Goal: Task Accomplishment & Management: Use online tool/utility

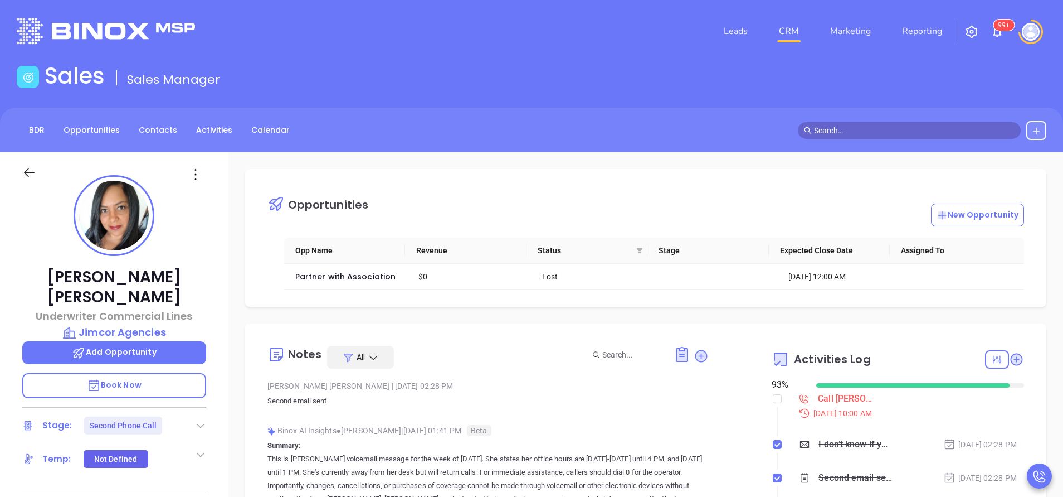
scroll to position [324, 0]
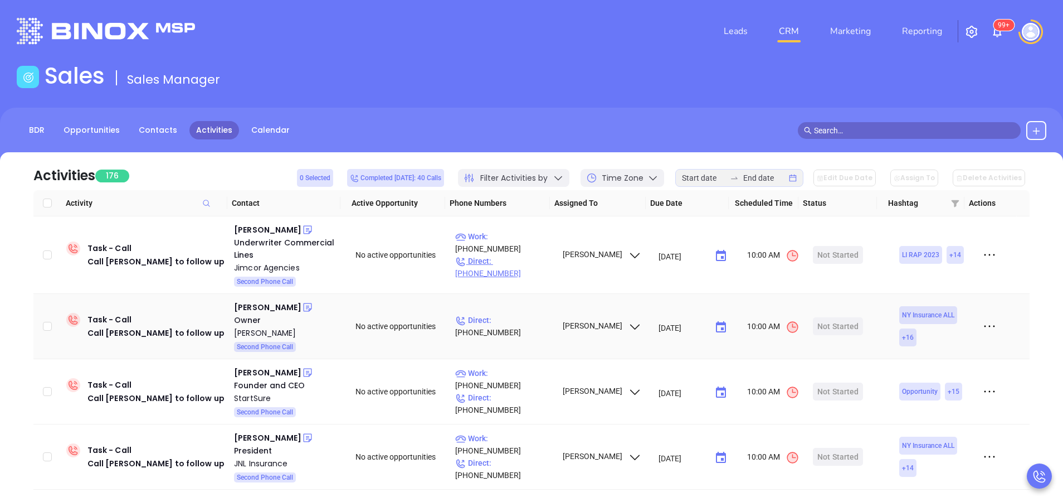
scroll to position [120, 0]
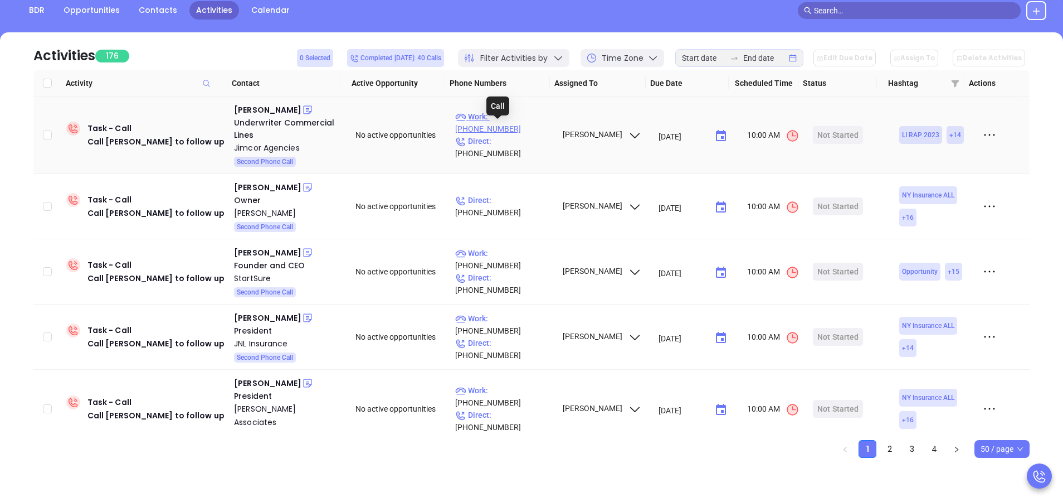
click at [526, 127] on p "Work : (516) 342-4447" at bounding box center [503, 122] width 97 height 25
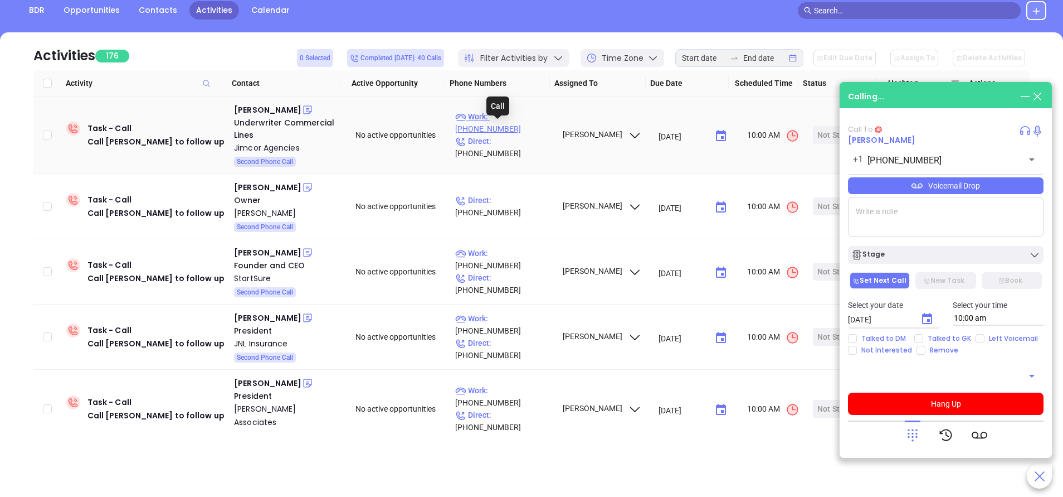
type input "(516) 342-4447"
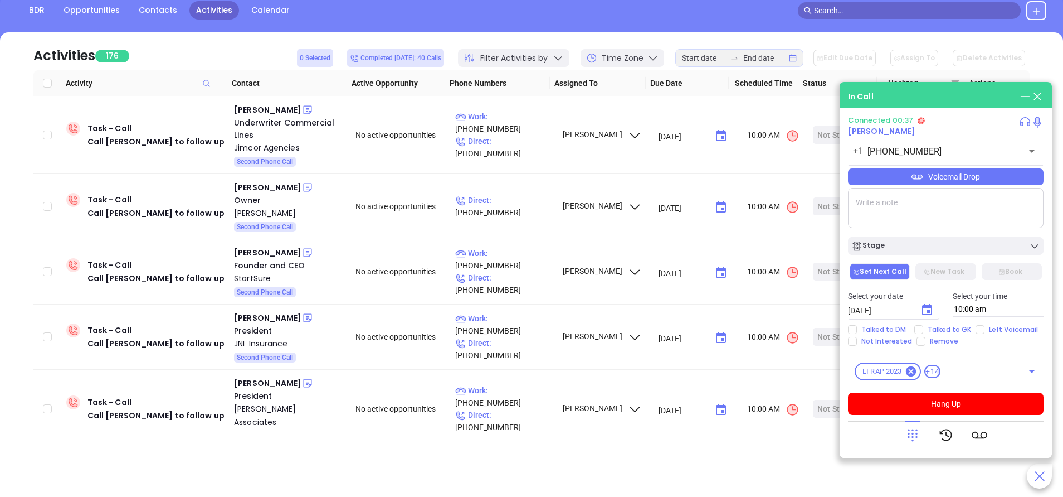
click at [967, 181] on div "Voicemail Drop" at bounding box center [946, 176] width 196 height 17
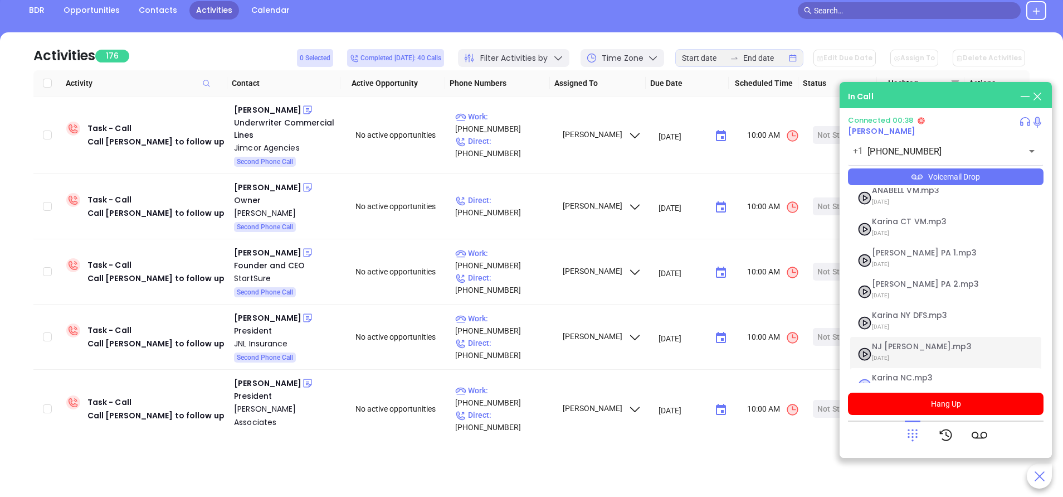
scroll to position [90, 0]
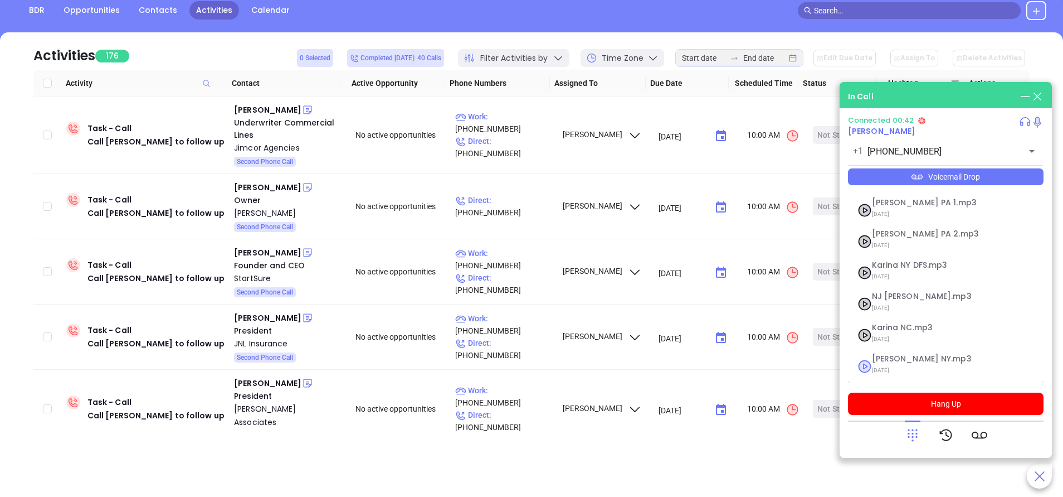
click at [888, 360] on span "Vicky NY.mp3" at bounding box center [932, 358] width 120 height 8
checkbox input "true"
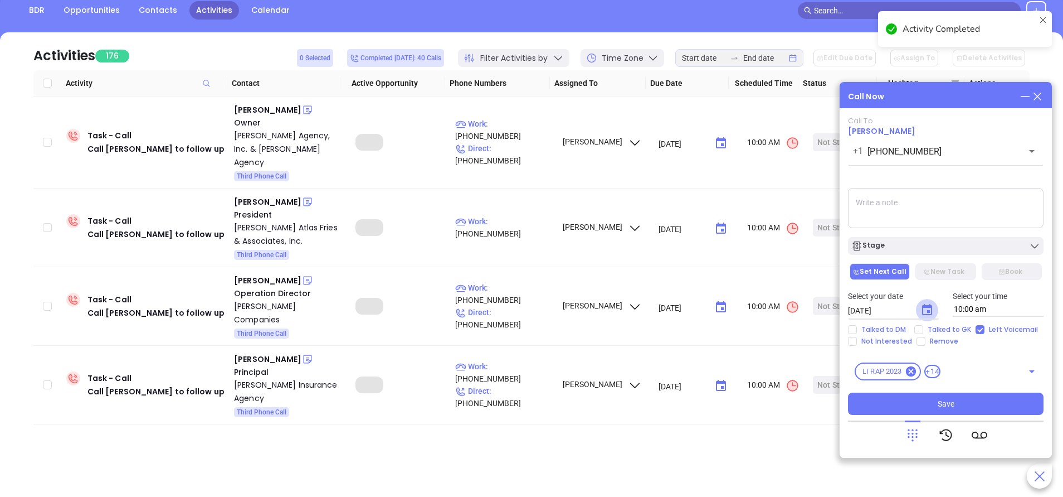
click at [928, 310] on icon "Choose date, selected date is Sep 23, 2025" at bounding box center [927, 309] width 10 height 11
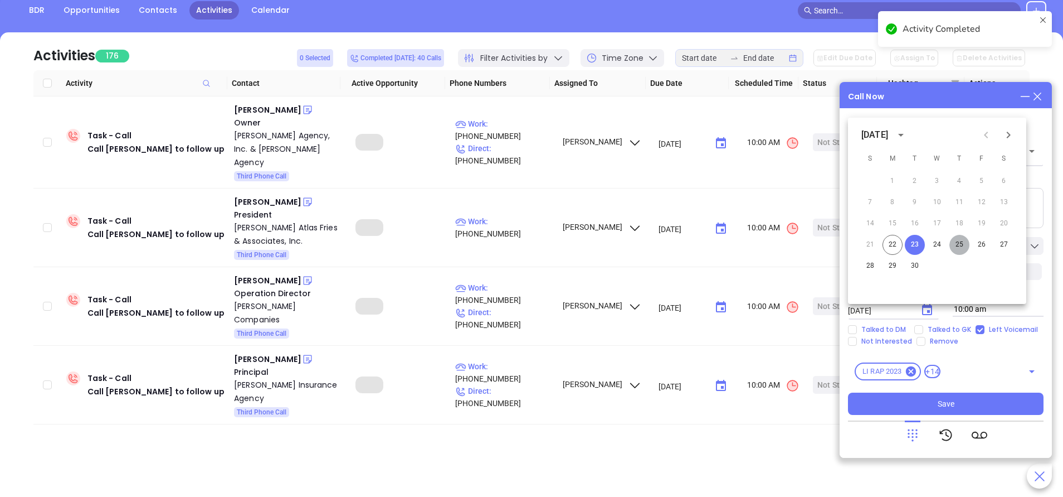
click at [960, 245] on button "25" at bounding box center [960, 245] width 20 height 20
type input "09/25/2025"
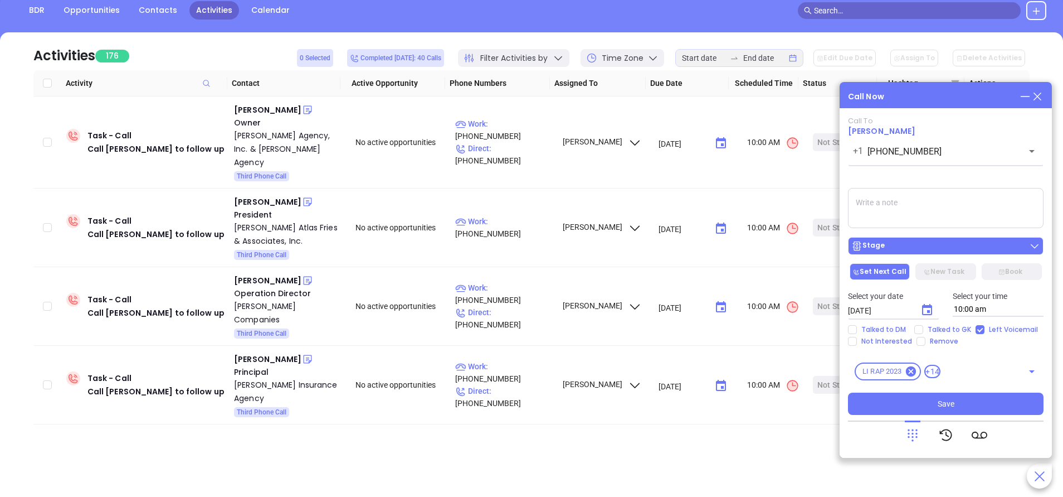
click at [919, 241] on div "Stage" at bounding box center [946, 245] width 189 height 11
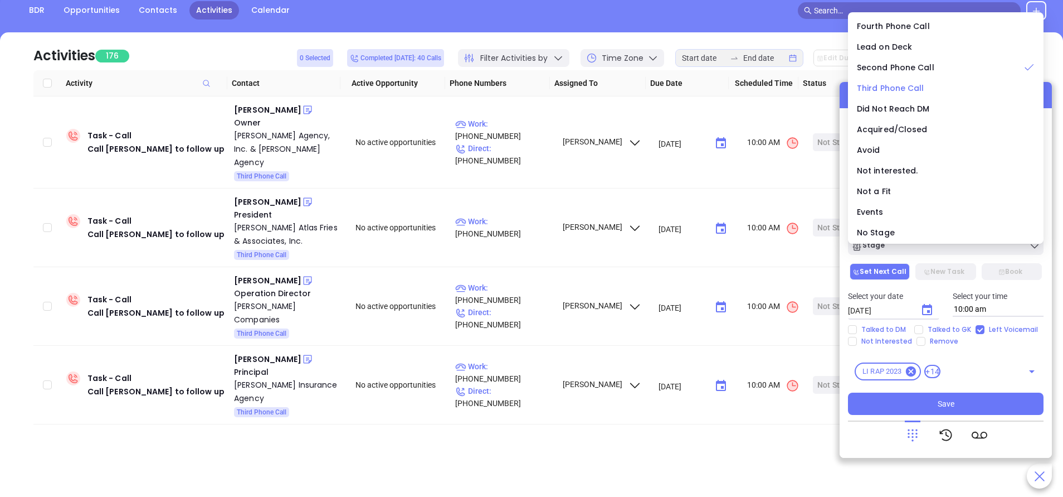
click at [891, 86] on span "Third Phone Call" at bounding box center [890, 87] width 67 height 11
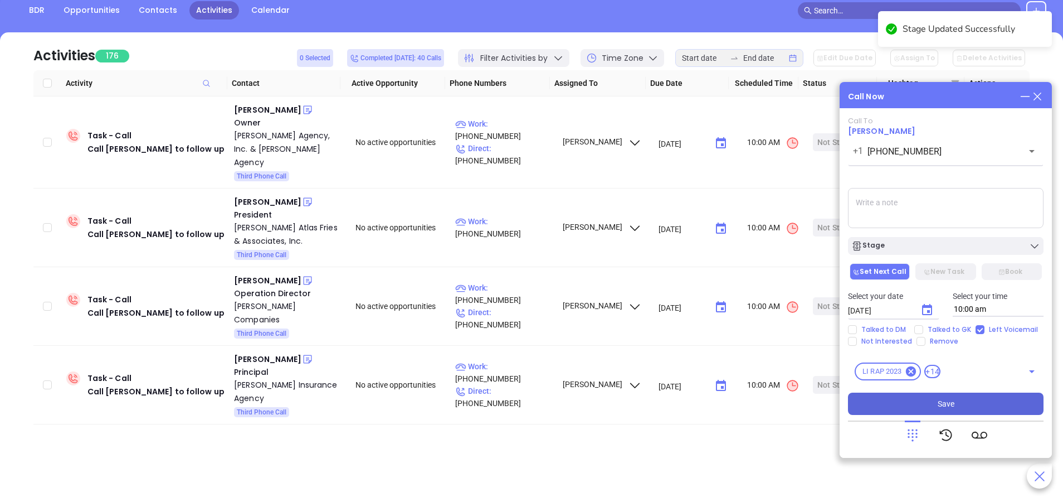
click at [968, 405] on button "Save" at bounding box center [946, 403] width 196 height 22
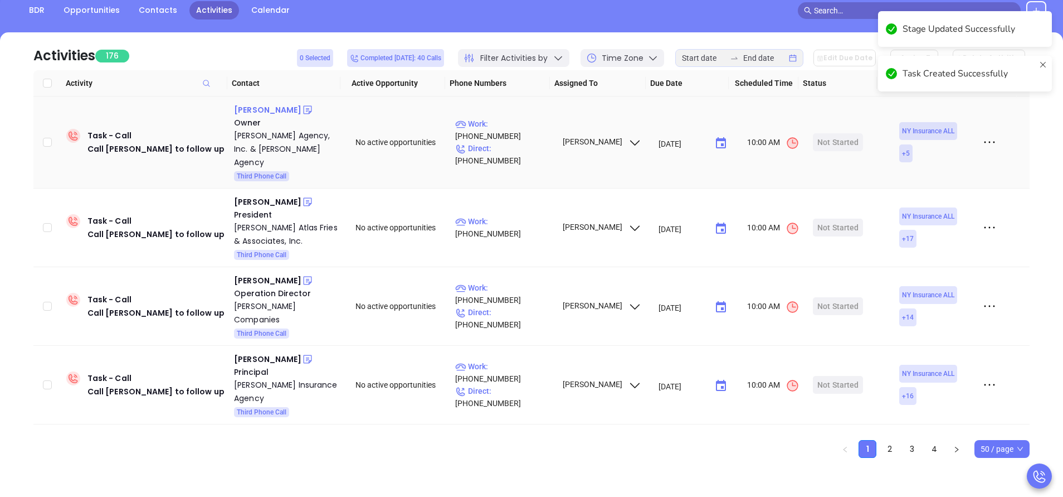
click at [264, 104] on div "Bridget E McKillip" at bounding box center [267, 109] width 67 height 13
click at [511, 129] on p "Work : (518) 523-3196" at bounding box center [503, 130] width 97 height 25
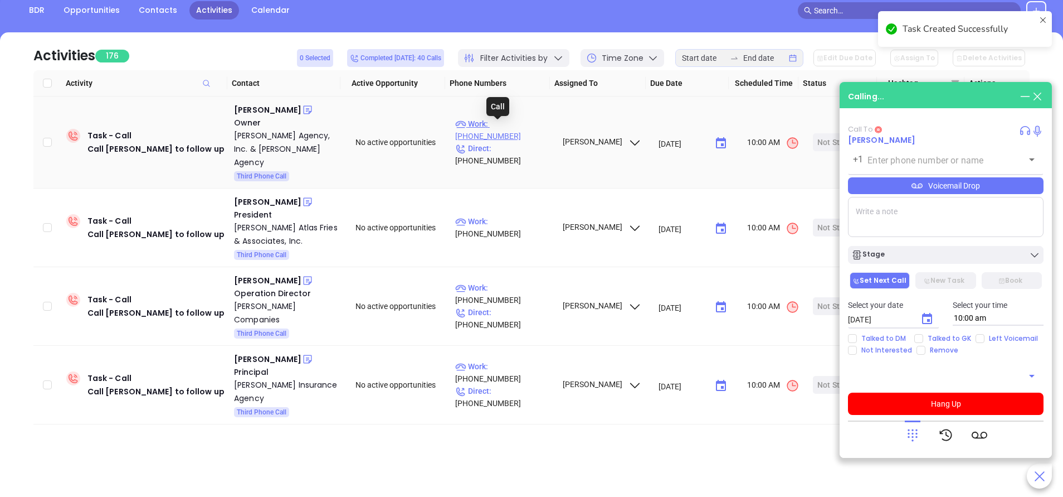
type input "(518) 523-3196"
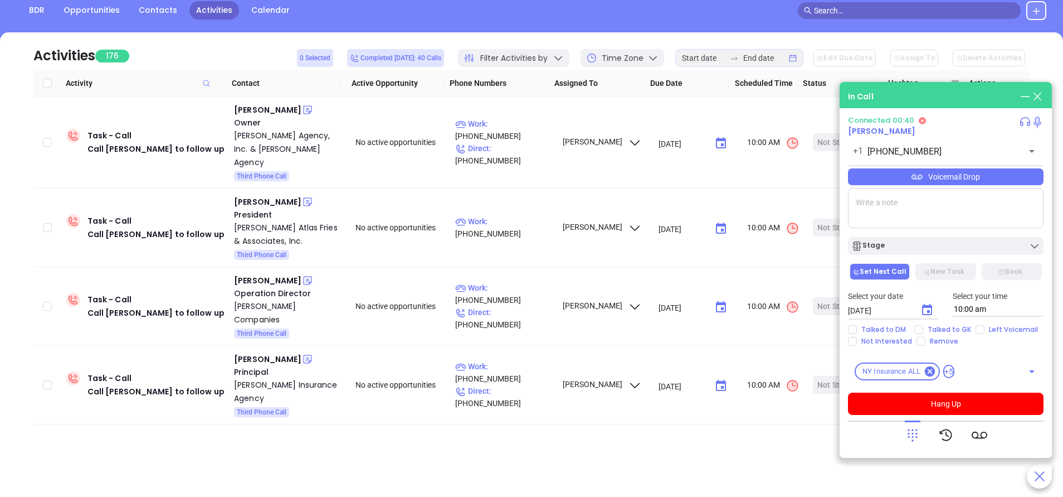
click at [955, 183] on div "Voicemail Drop" at bounding box center [946, 176] width 196 height 17
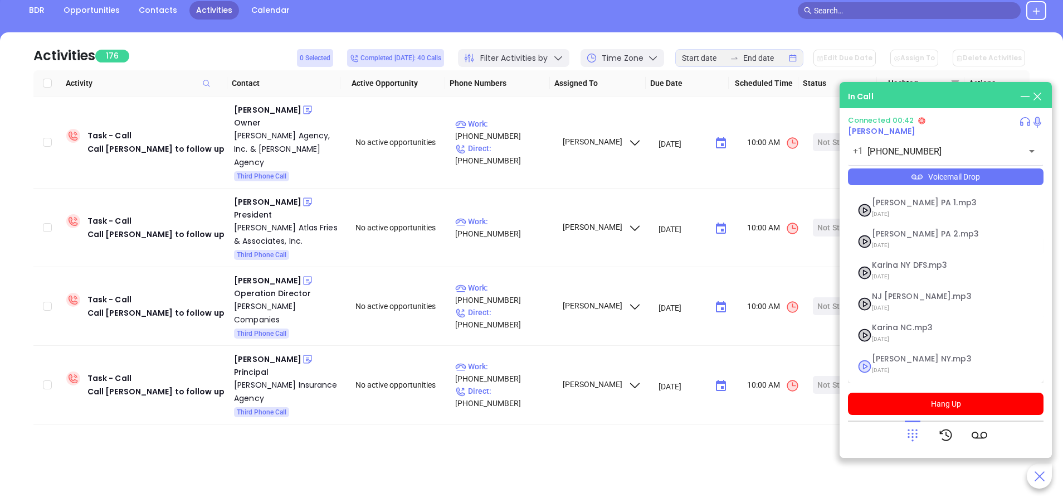
click at [886, 360] on span "Vicky NY.mp3" at bounding box center [932, 358] width 120 height 8
checkbox input "true"
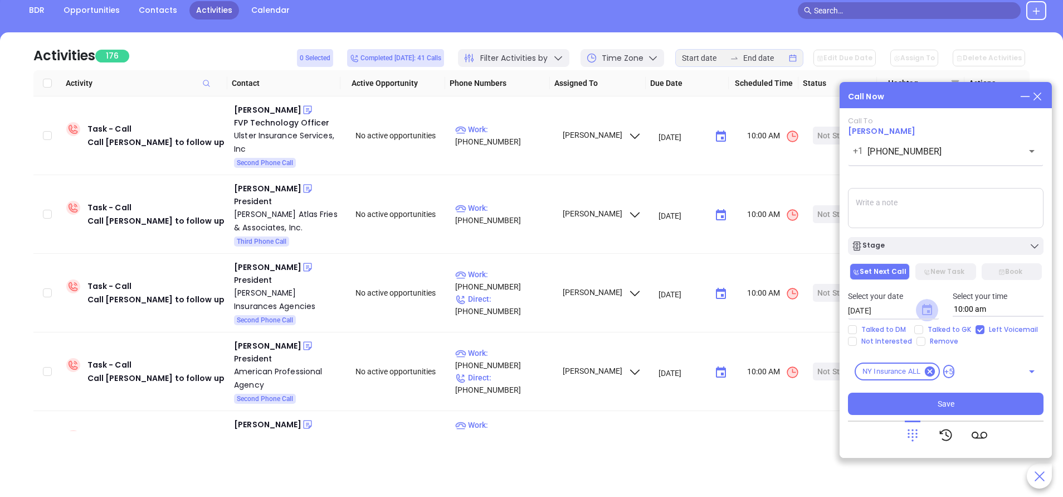
click at [929, 312] on icon "Choose date, selected date is Sep 23, 2025" at bounding box center [927, 309] width 10 height 11
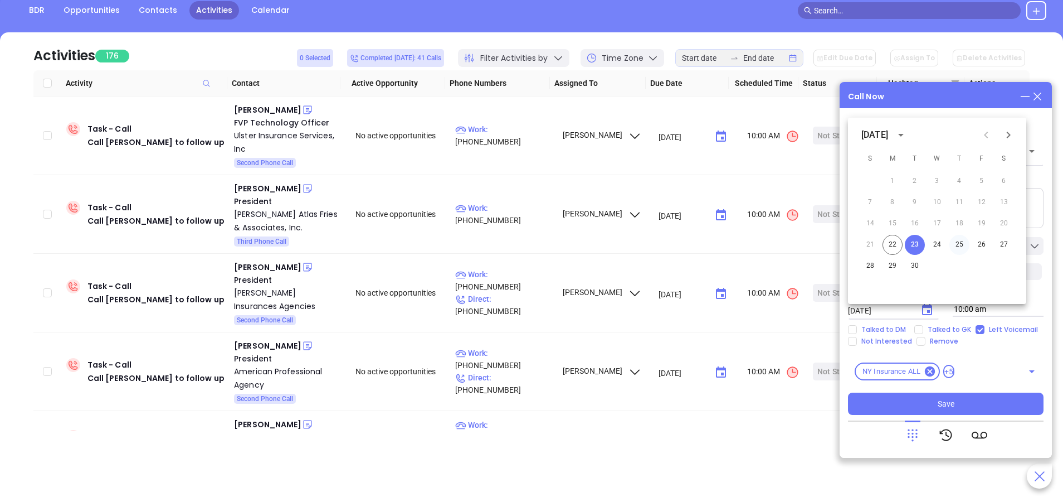
click at [959, 241] on button "25" at bounding box center [960, 245] width 20 height 20
type input "09/25/2025"
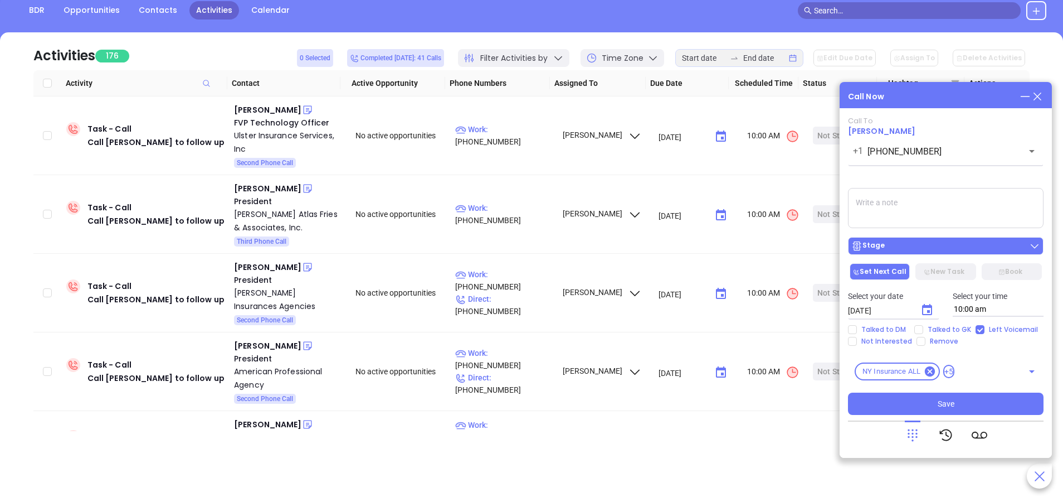
click at [961, 245] on div "Stage" at bounding box center [946, 245] width 189 height 11
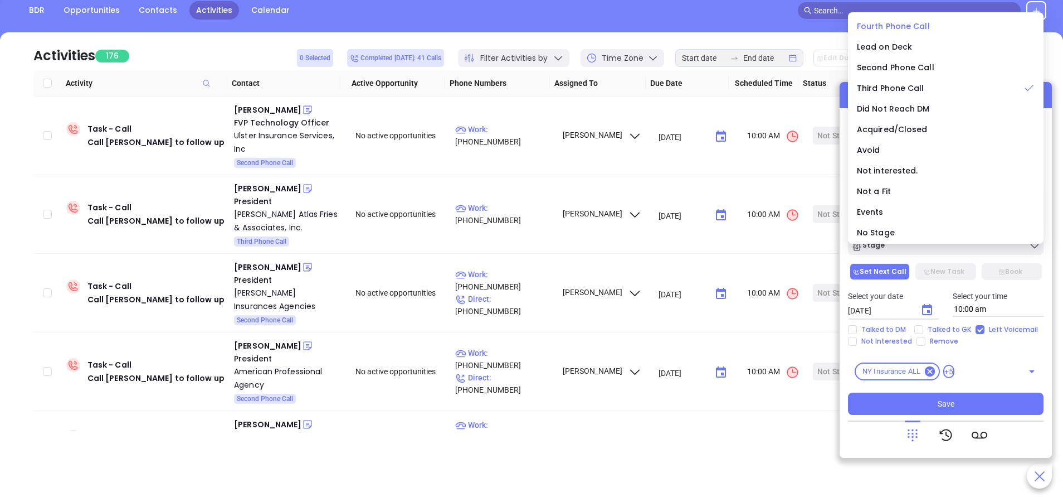
click at [898, 27] on span "Fourth Phone Call" at bounding box center [893, 26] width 73 height 11
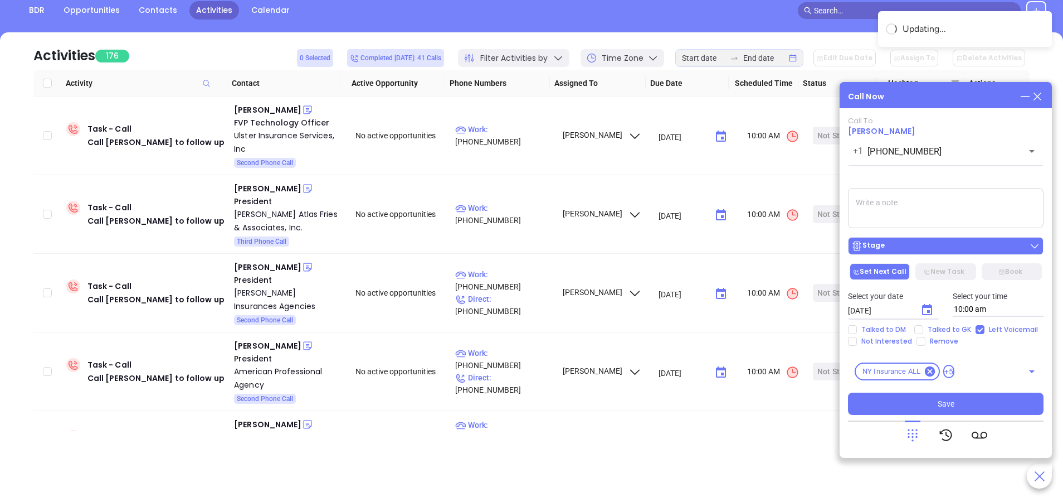
click at [935, 244] on div "Stage" at bounding box center [946, 245] width 189 height 11
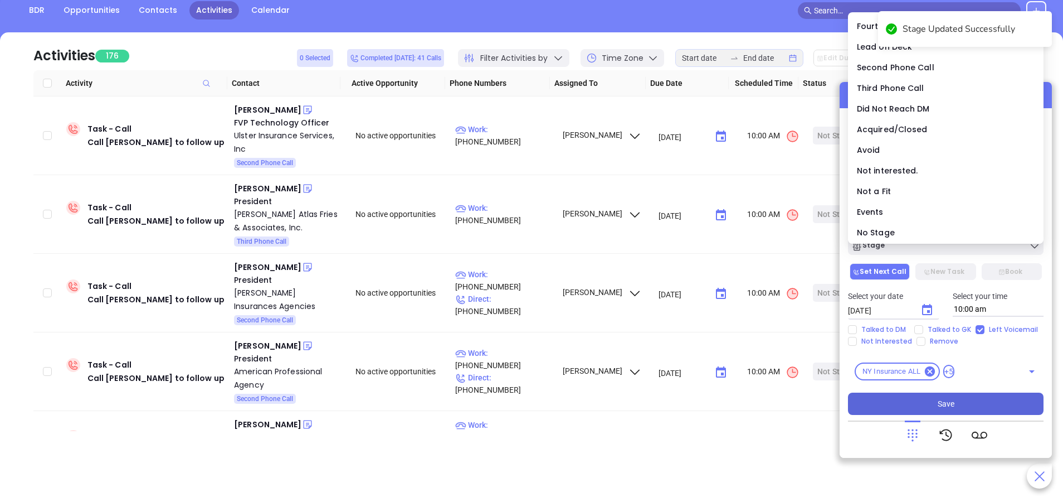
click at [957, 404] on button "Save" at bounding box center [946, 403] width 196 height 22
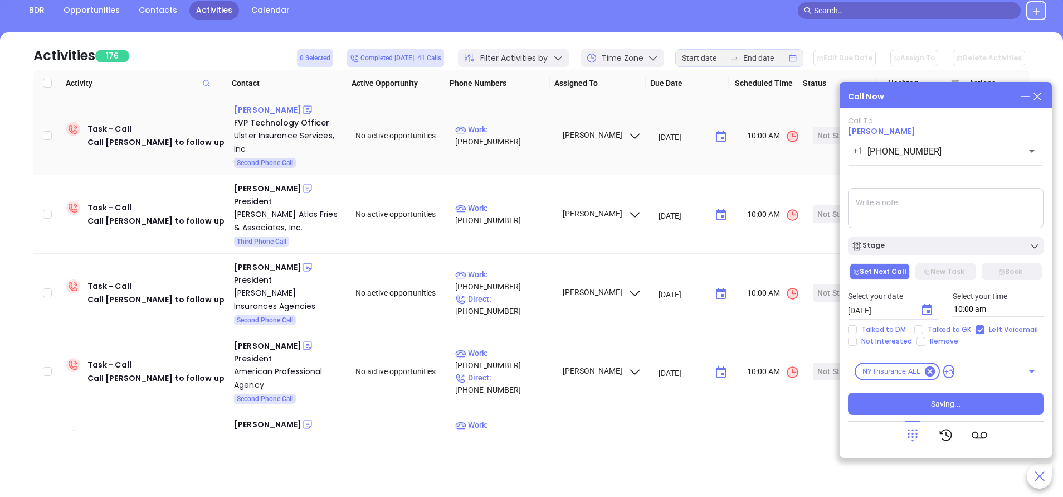
click at [265, 106] on div "Gregg Jocelyn" at bounding box center [267, 109] width 67 height 13
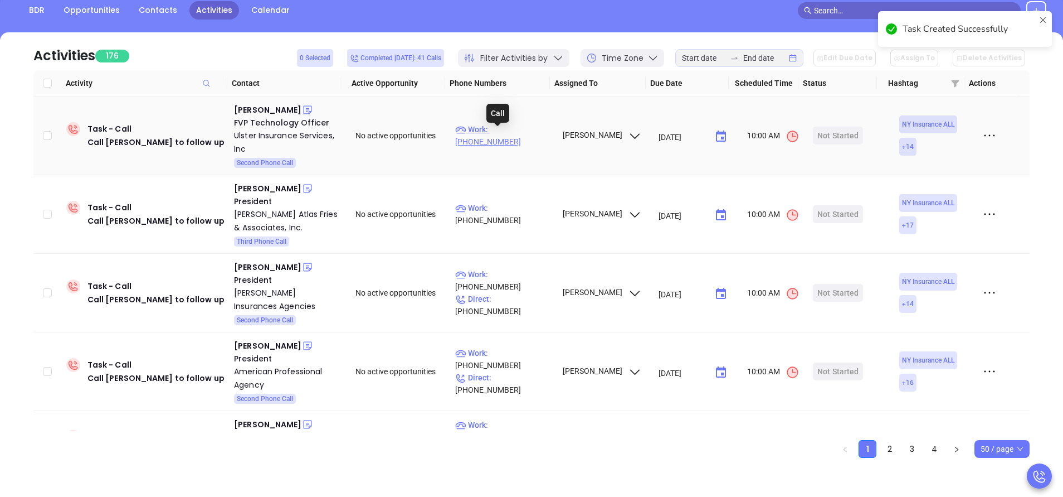
click at [519, 136] on p "Work : (845) 294-7922" at bounding box center [503, 135] width 97 height 25
type input "(845) 294-7922"
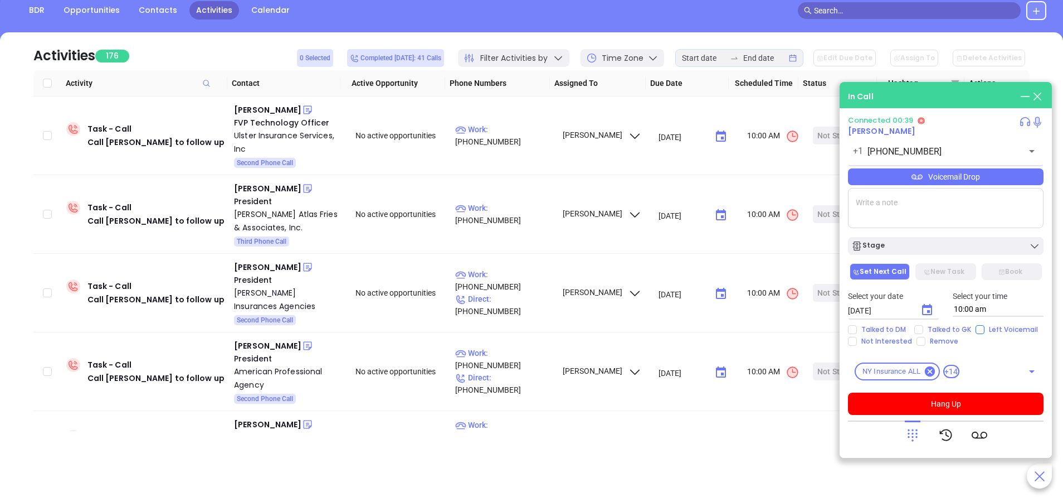
click at [976, 329] on input "Left Voicemail" at bounding box center [980, 329] width 9 height 9
checkbox input "true"
click at [981, 400] on button "Hang Up" at bounding box center [946, 403] width 196 height 22
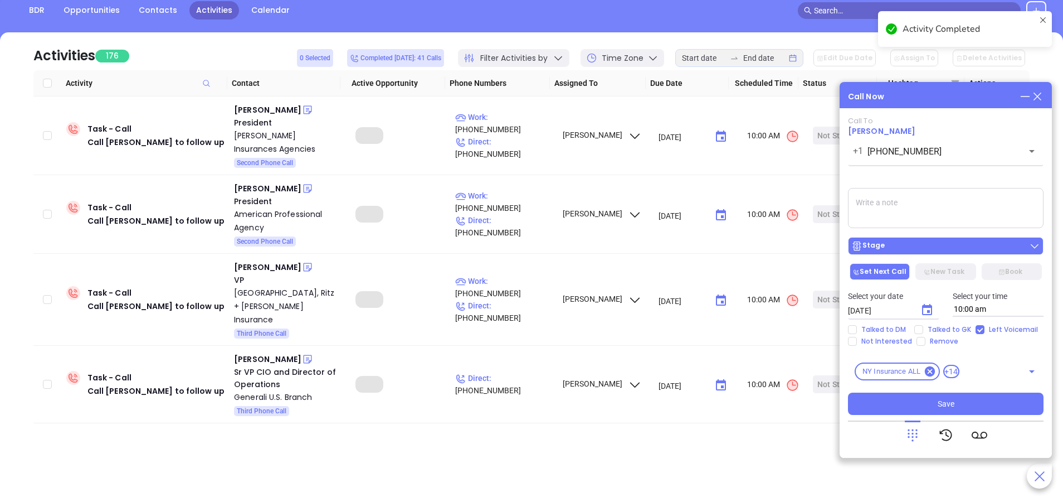
click at [953, 244] on div "Stage" at bounding box center [946, 245] width 189 height 11
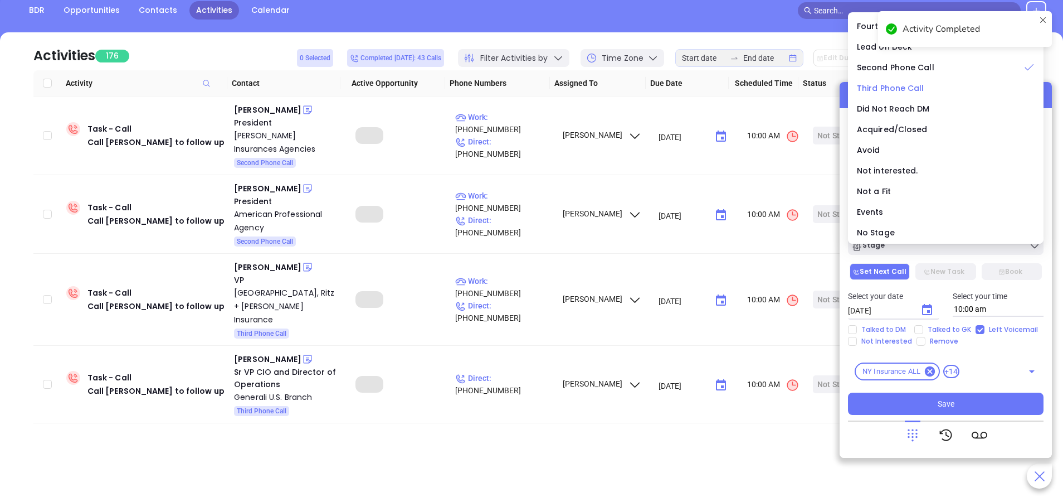
click at [901, 86] on span "Third Phone Call" at bounding box center [890, 87] width 67 height 11
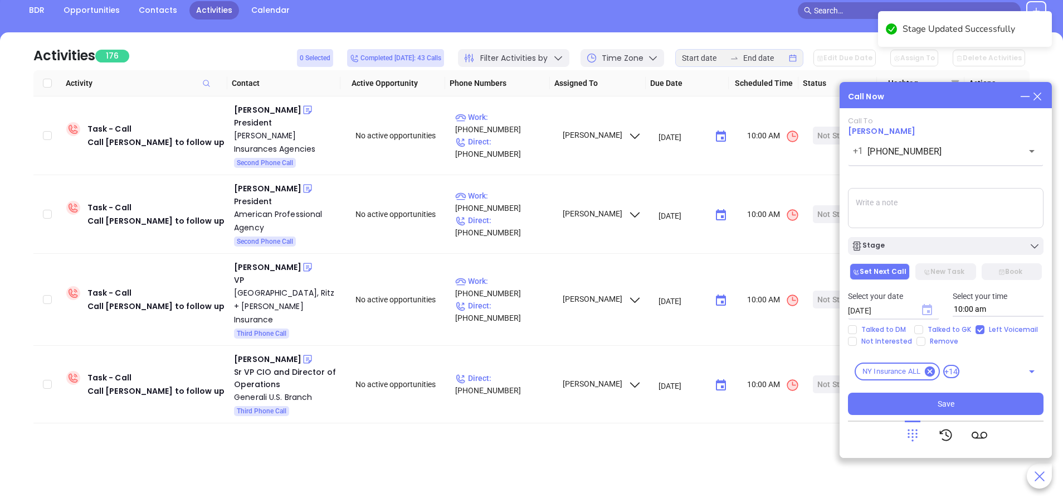
click at [924, 305] on icon "Choose date, selected date is Sep 23, 2025" at bounding box center [927, 309] width 10 height 11
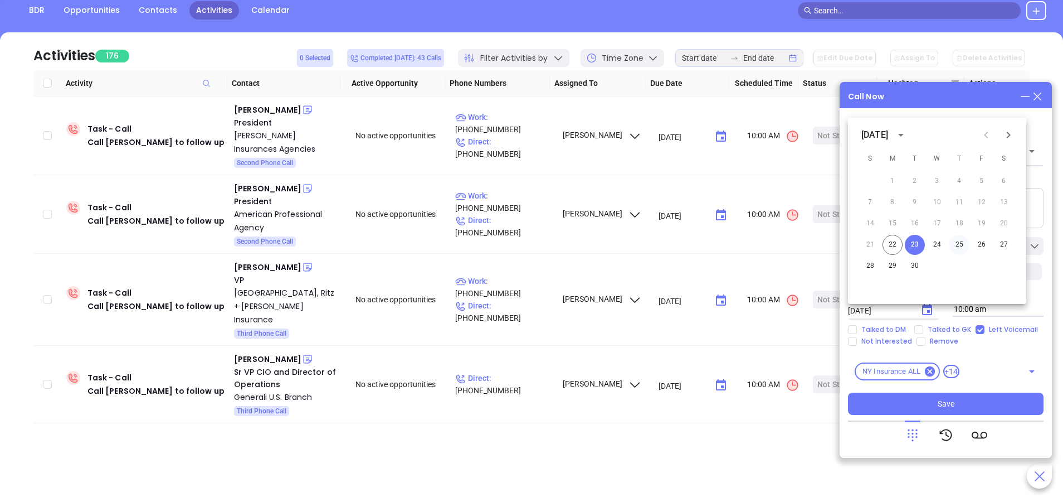
click at [961, 240] on button "25" at bounding box center [960, 245] width 20 height 20
type input "09/25/2025"
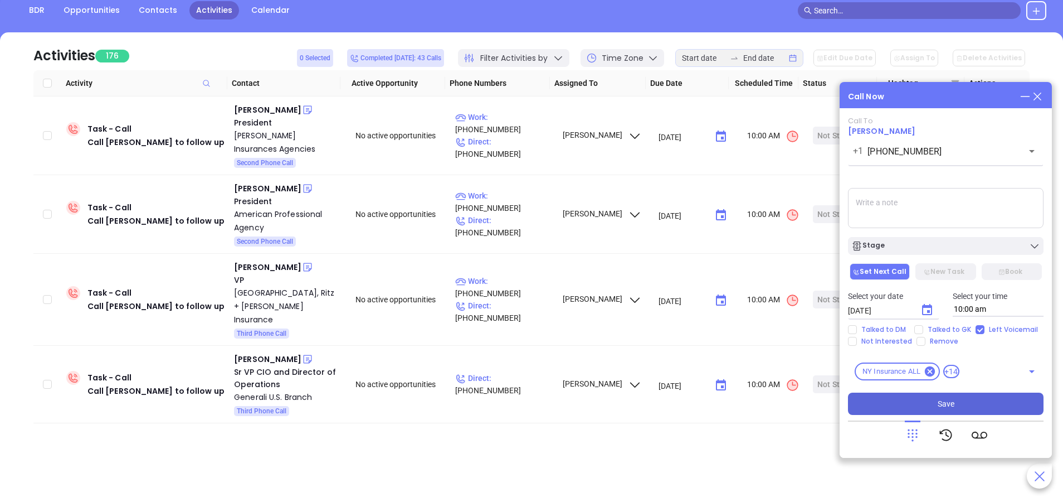
click at [980, 408] on button "Save" at bounding box center [946, 403] width 196 height 22
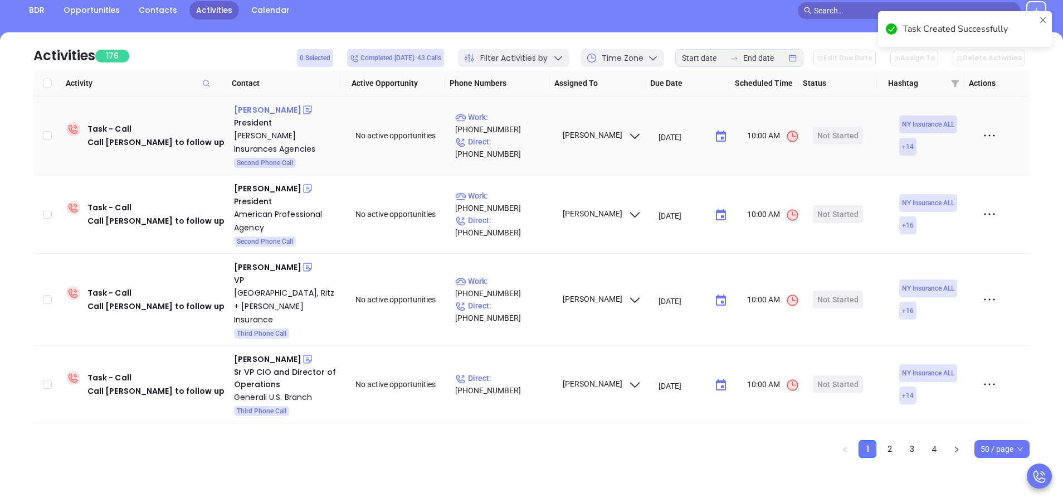
click at [257, 105] on div "David Boyce" at bounding box center [267, 109] width 67 height 13
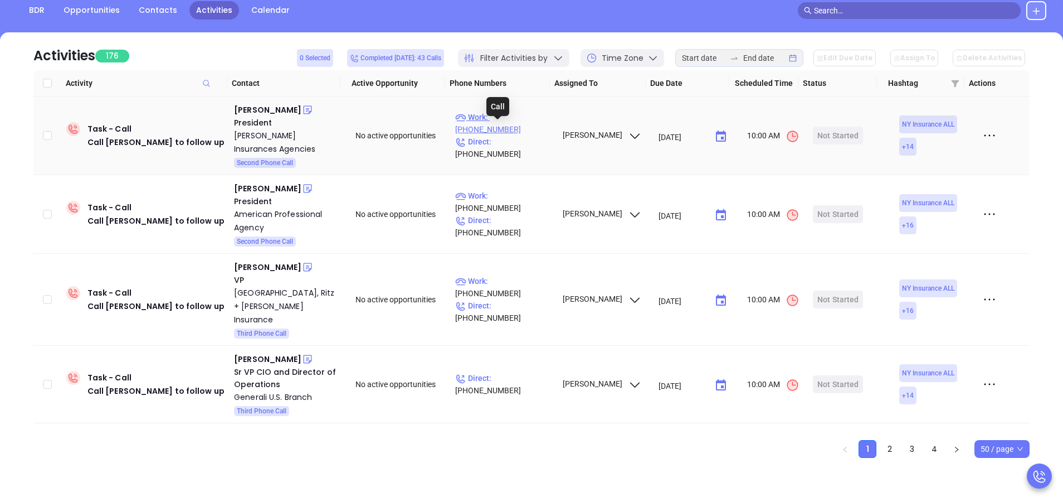
click at [525, 129] on p "Work : (716) 937-3378" at bounding box center [503, 123] width 97 height 25
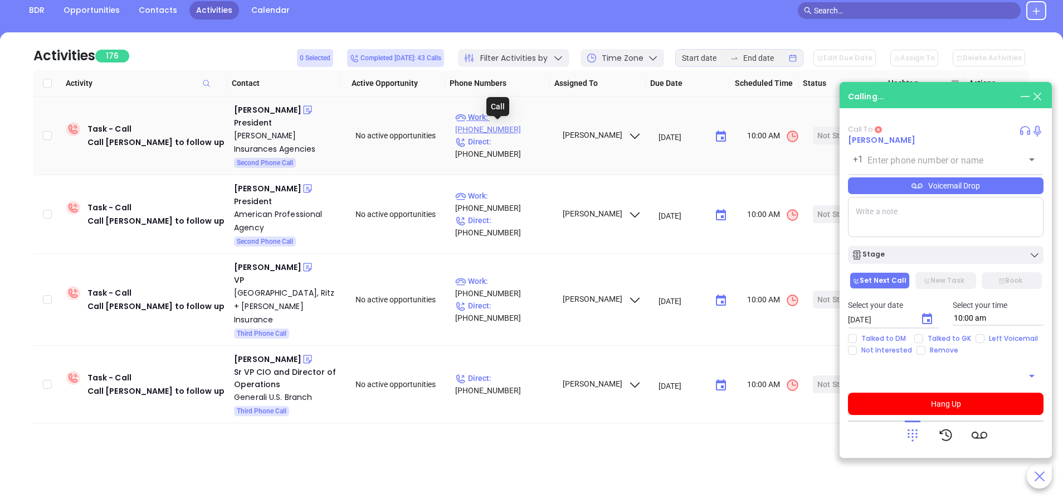
type input "(716) 937-3378"
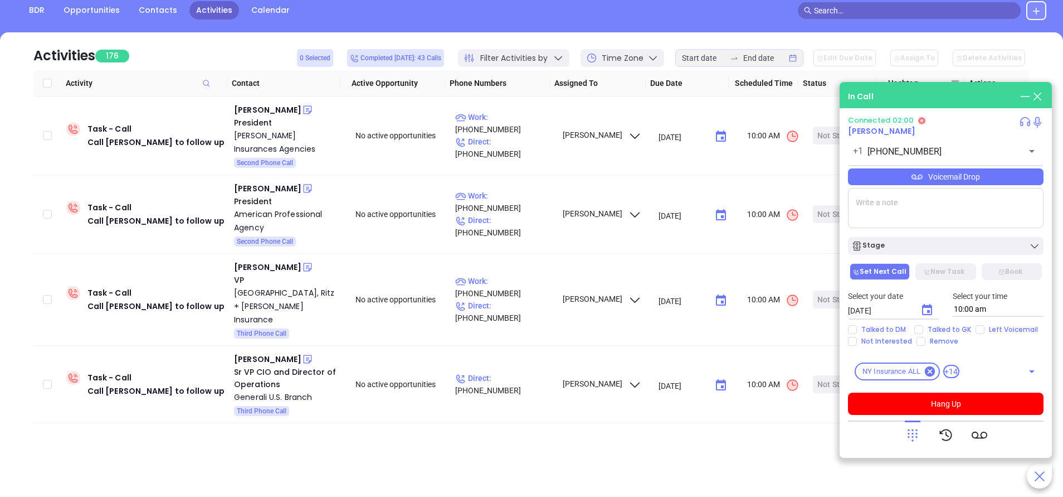
click at [965, 177] on div "Voicemail Drop" at bounding box center [946, 176] width 196 height 17
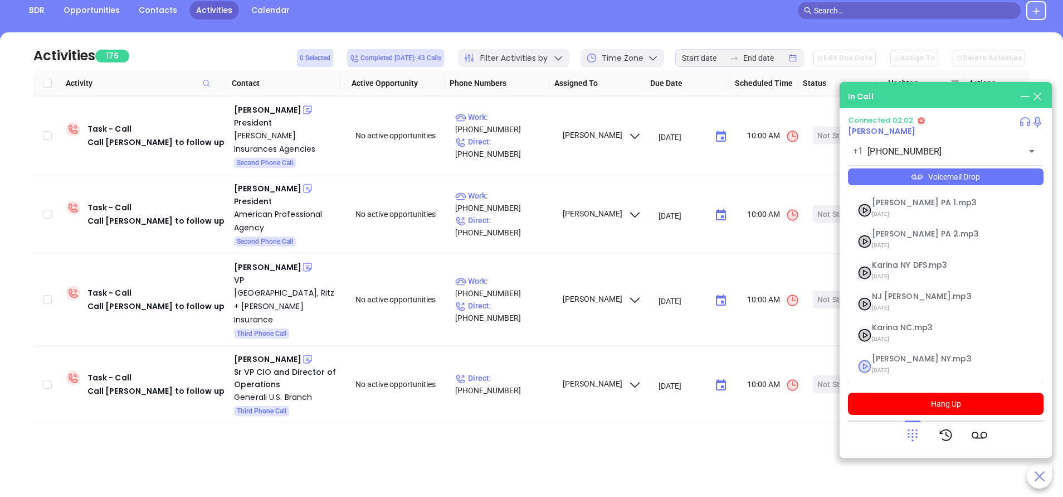
click at [895, 355] on span "Vicky NY.mp3" at bounding box center [932, 358] width 120 height 8
checkbox input "true"
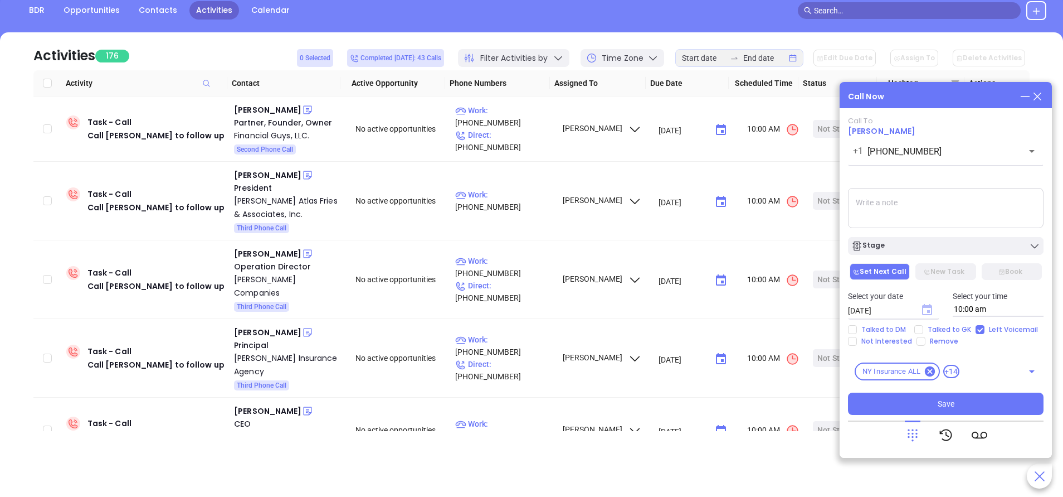
click at [932, 309] on icon "Choose date, selected date is Sep 23, 2025" at bounding box center [927, 309] width 10 height 11
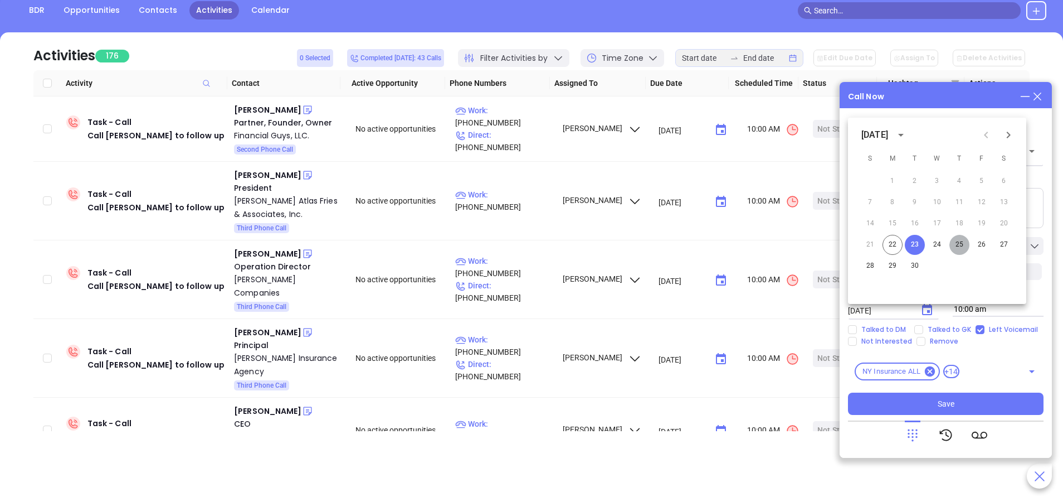
click at [956, 244] on button "25" at bounding box center [960, 245] width 20 height 20
type input "09/25/2025"
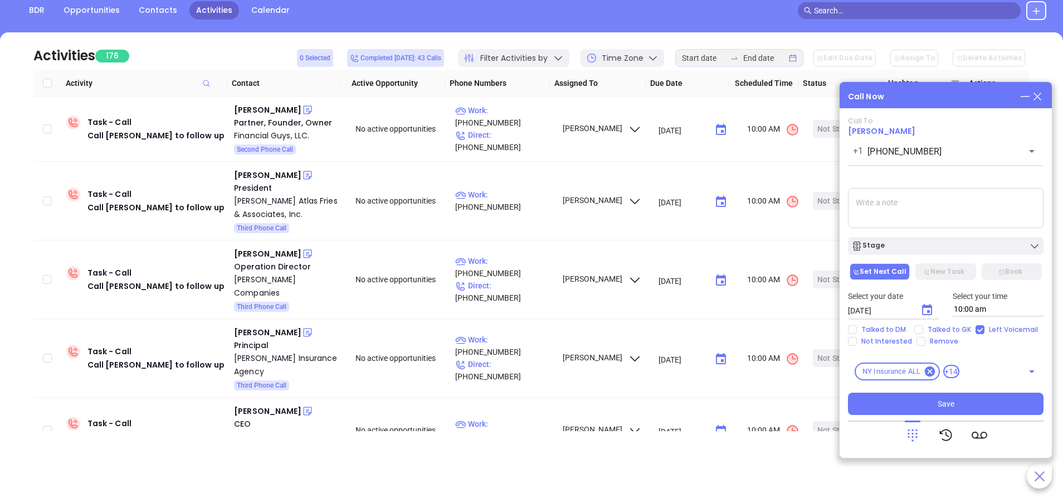
click at [956, 244] on div "Stage" at bounding box center [946, 245] width 189 height 11
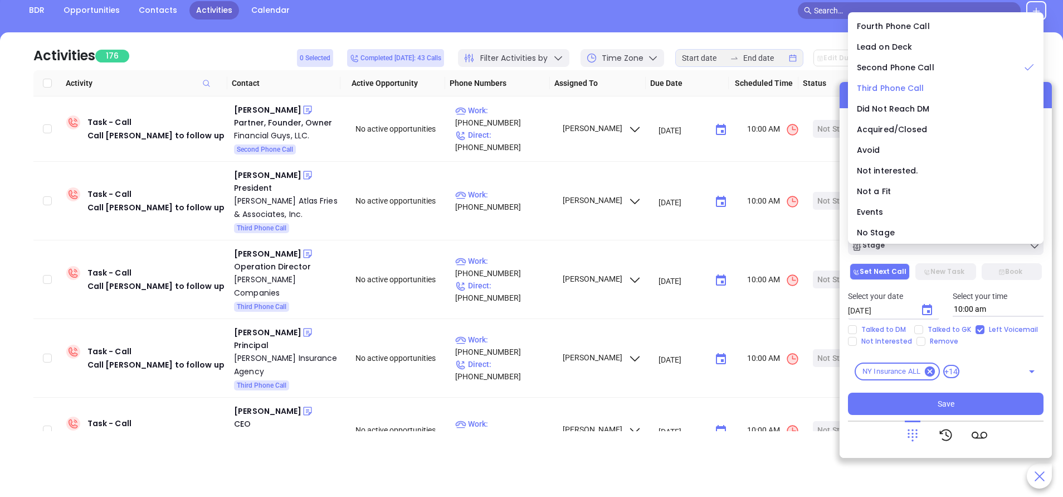
click at [908, 88] on span "Third Phone Call" at bounding box center [890, 87] width 67 height 11
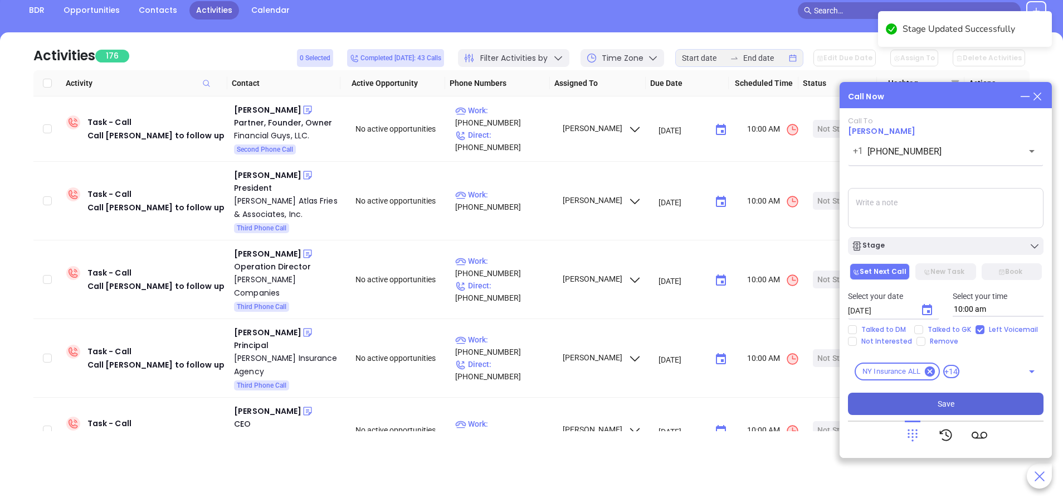
click at [996, 406] on button "Save" at bounding box center [946, 403] width 196 height 22
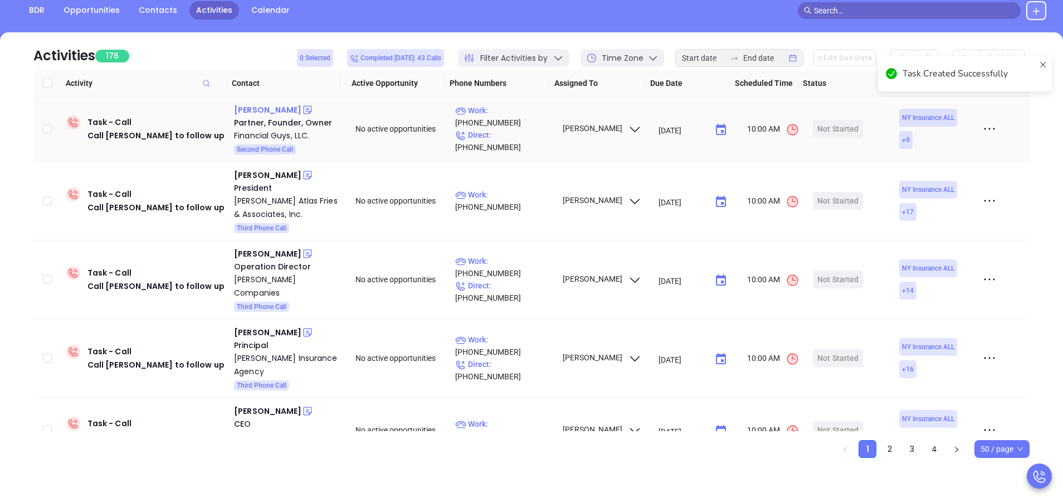
click at [275, 108] on div "Michael Lomas" at bounding box center [267, 109] width 67 height 13
click at [520, 121] on p "Work : (716) 633-1515" at bounding box center [503, 116] width 97 height 25
type input "(716) 633-1515"
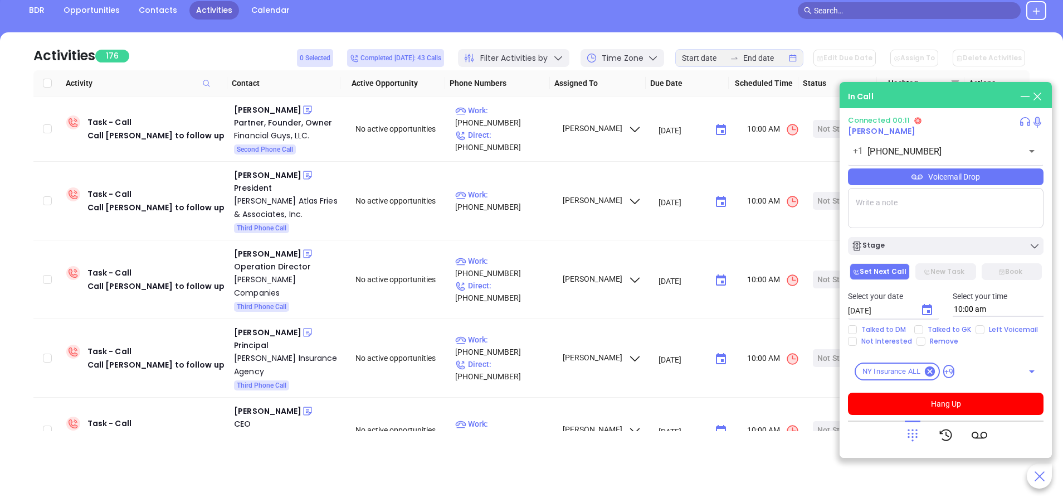
click at [919, 435] on icon at bounding box center [913, 435] width 16 height 16
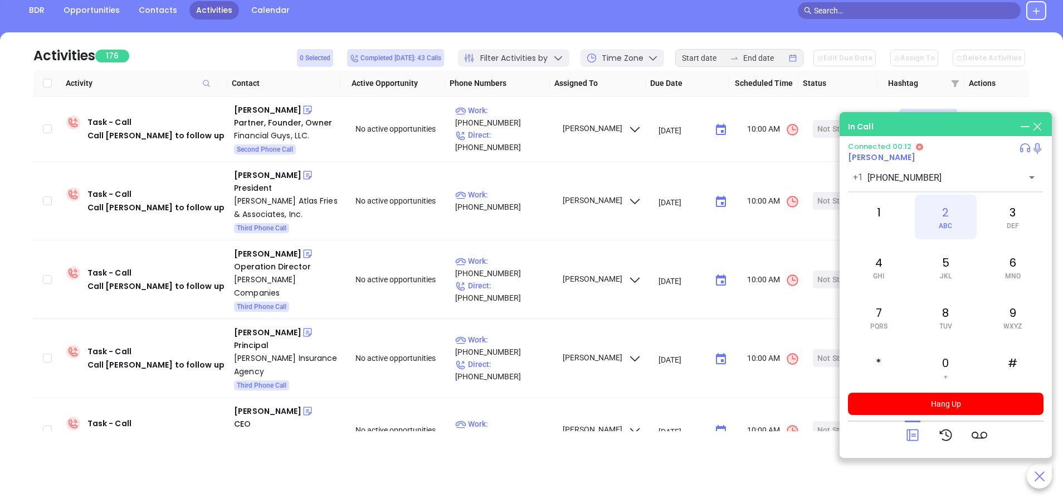
click at [956, 210] on div "2 ABC" at bounding box center [945, 217] width 61 height 45
click at [953, 269] on div "5 JKL" at bounding box center [945, 267] width 61 height 45
drag, startPoint x: 953, startPoint y: 269, endPoint x: 1008, endPoint y: 259, distance: 56.6
click at [1008, 259] on div "6 MNO" at bounding box center [1013, 267] width 61 height 45
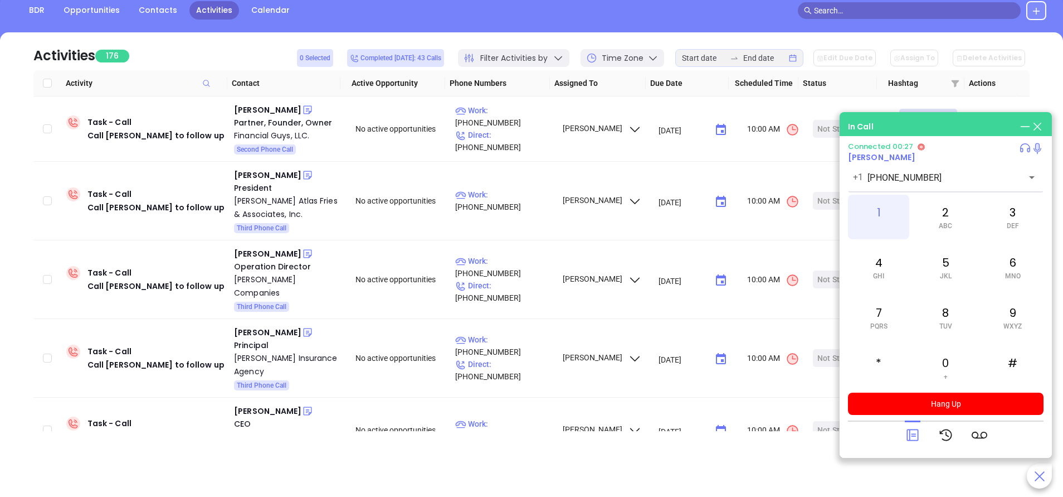
drag, startPoint x: 1008, startPoint y: 259, endPoint x: 871, endPoint y: 206, distance: 147.0
click at [871, 206] on div "1" at bounding box center [878, 217] width 61 height 45
click at [914, 431] on icon at bounding box center [913, 435] width 16 height 16
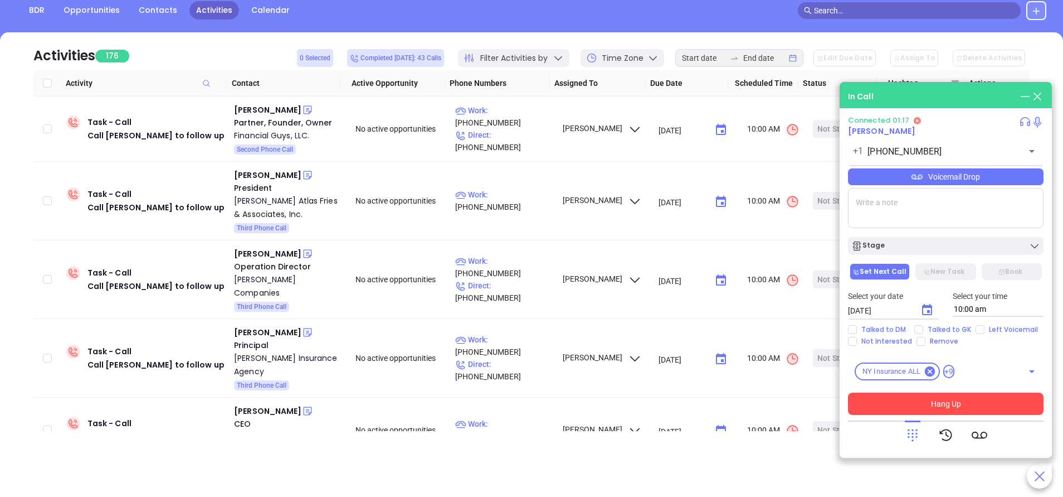
click at [933, 400] on button "Hang Up" at bounding box center [946, 403] width 196 height 22
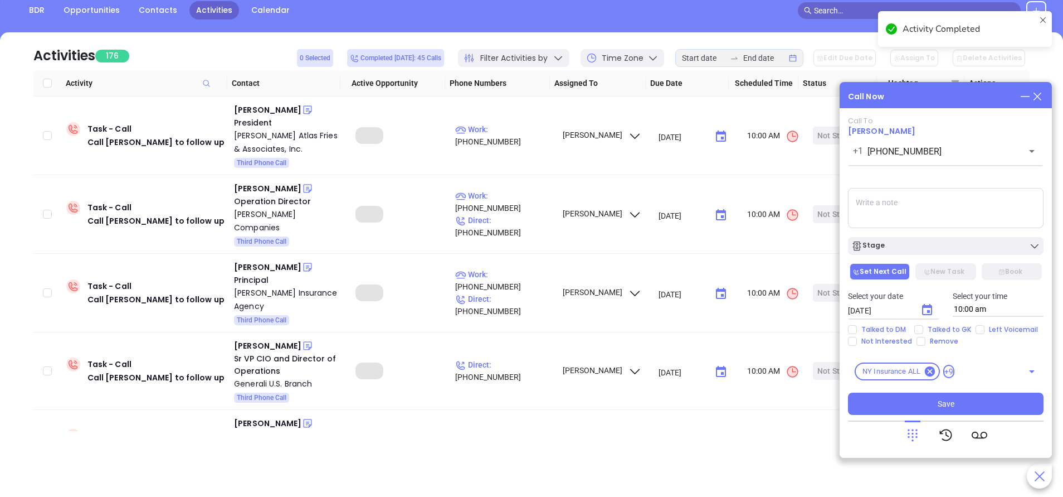
click at [948, 245] on div "Stage" at bounding box center [946, 245] width 189 height 11
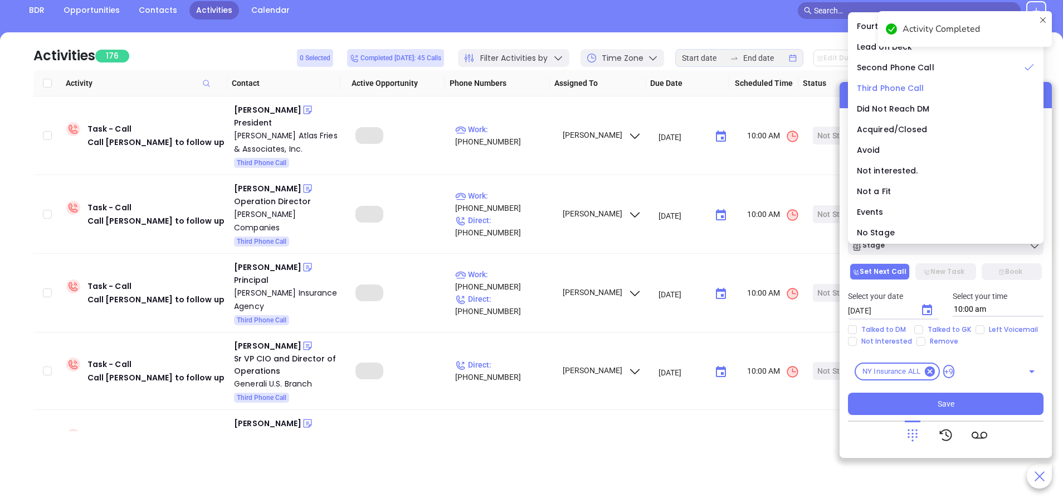
click at [896, 88] on span "Third Phone Call" at bounding box center [890, 87] width 67 height 11
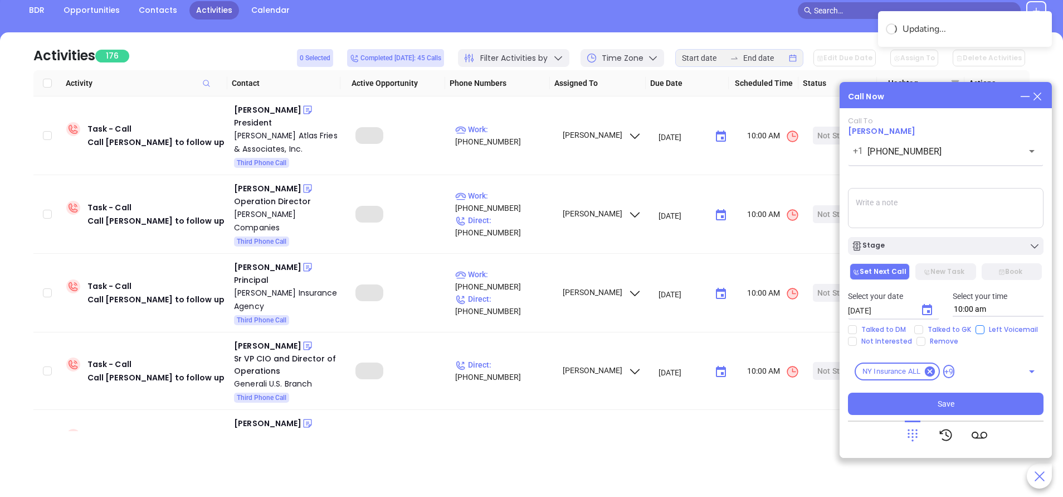
click at [980, 329] on input "Left Voicemail" at bounding box center [980, 329] width 9 height 9
checkbox input "true"
click at [930, 310] on icon "Choose date, selected date is Sep 23, 2025" at bounding box center [927, 309] width 10 height 11
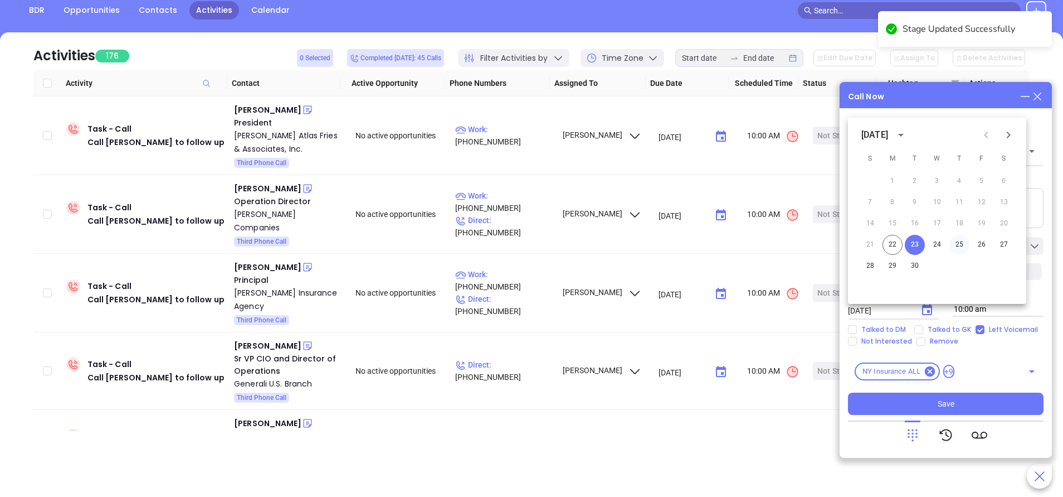
click at [959, 244] on button "25" at bounding box center [960, 245] width 20 height 20
type input "09/25/2025"
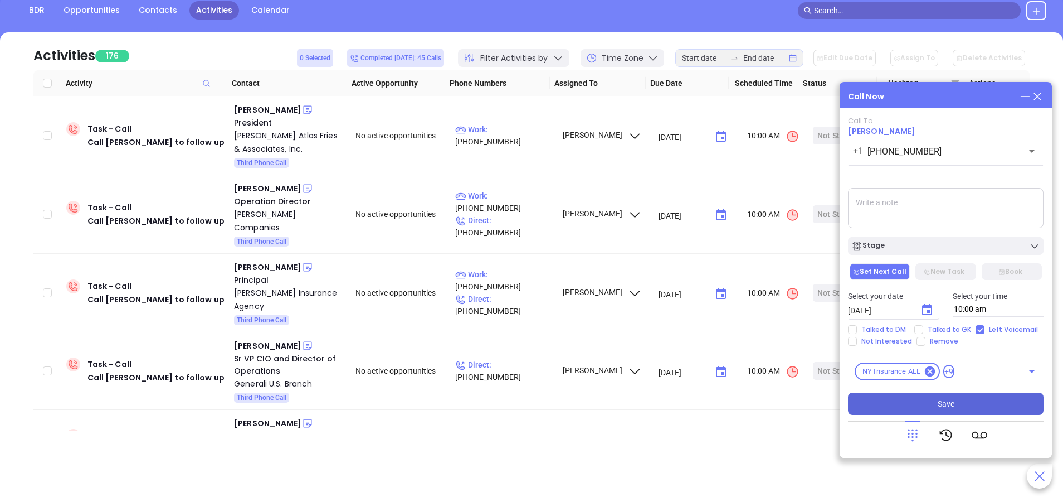
click at [966, 396] on button "Save" at bounding box center [946, 403] width 196 height 22
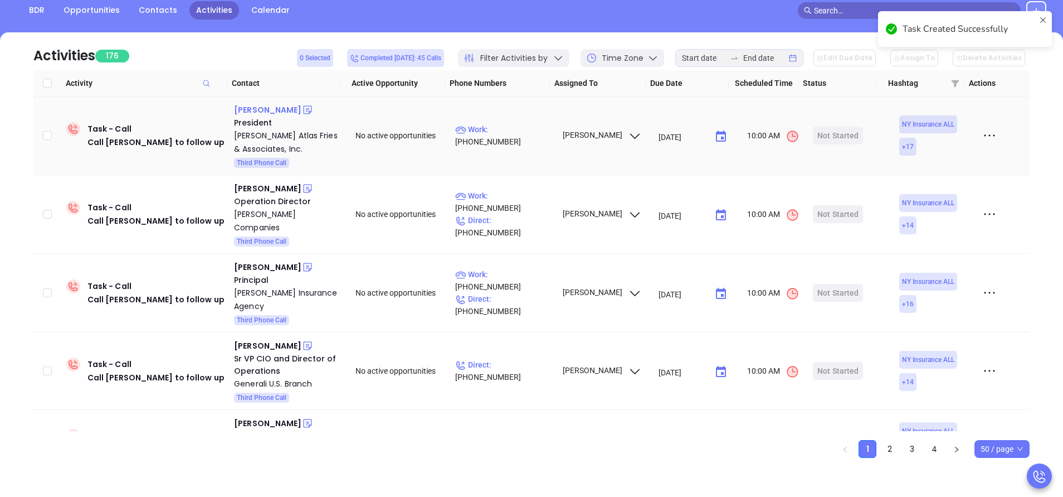
click at [280, 110] on div "Steven Garber" at bounding box center [267, 109] width 67 height 13
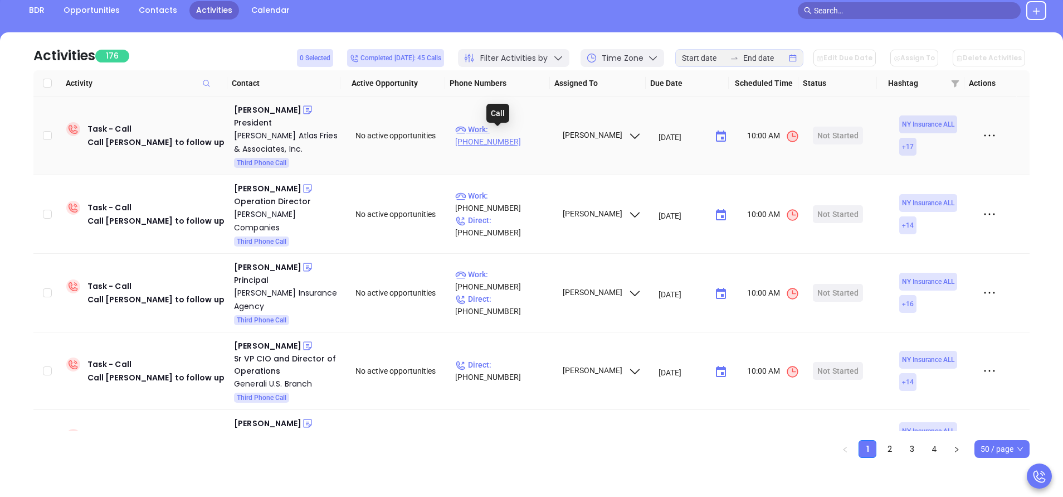
click at [506, 140] on p "Work : (516) 837-1100" at bounding box center [503, 135] width 97 height 25
type input "(516) 837-1100"
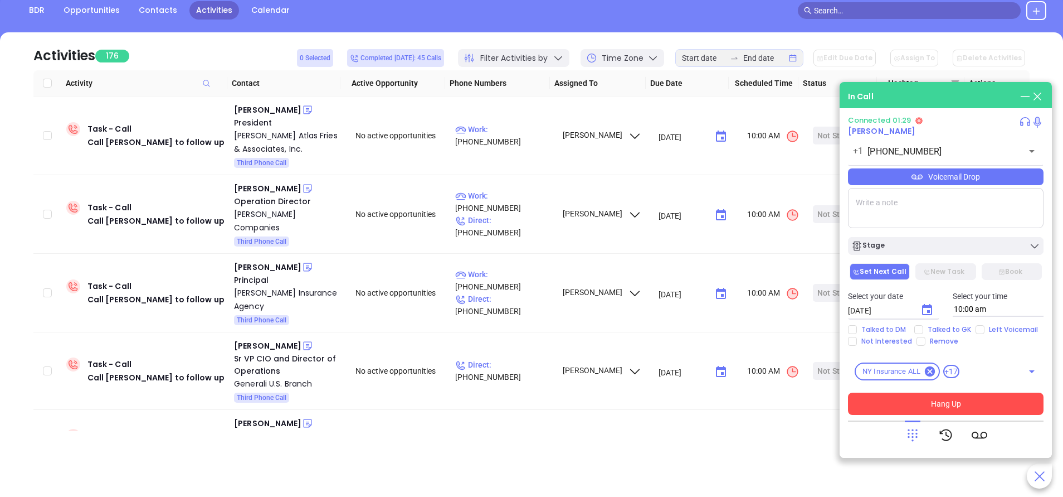
click at [983, 404] on button "Hang Up" at bounding box center [946, 403] width 196 height 22
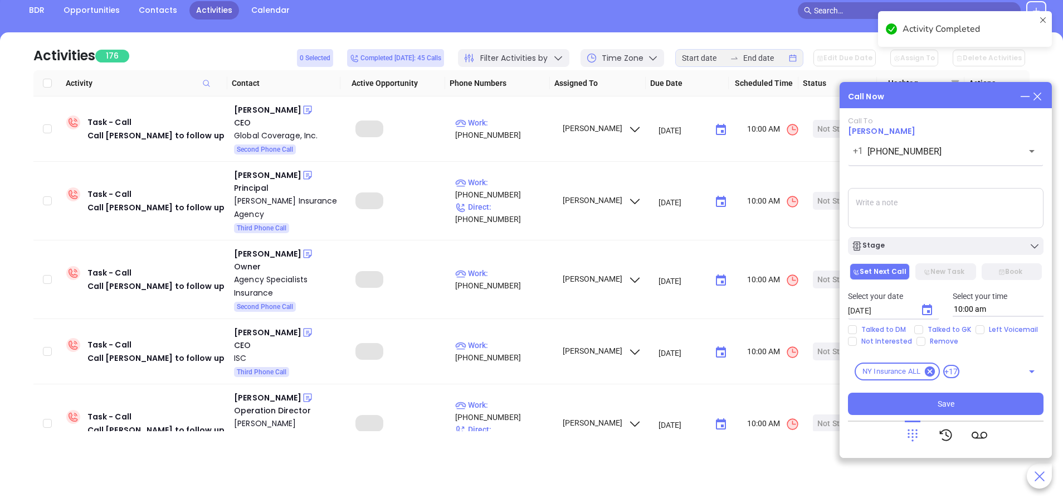
click at [980, 329] on input "Left Voicemail" at bounding box center [980, 329] width 9 height 9
checkbox input "true"
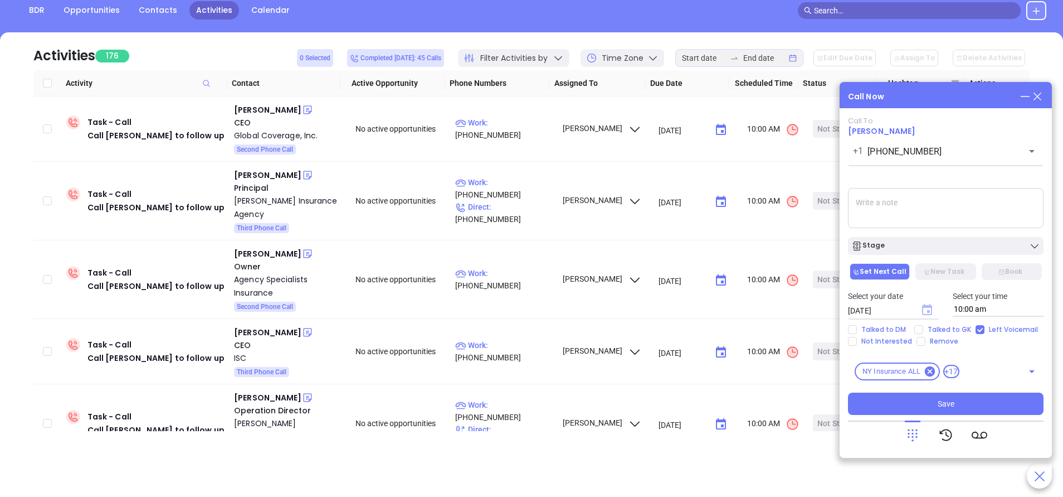
click at [928, 308] on icon "Choose date, selected date is Sep 23, 2025" at bounding box center [927, 309] width 10 height 11
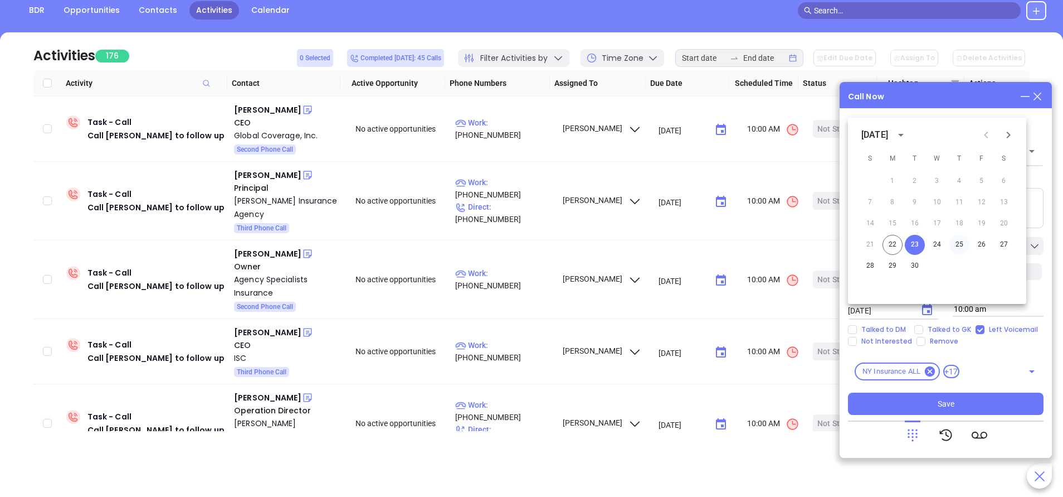
click at [958, 242] on button "25" at bounding box center [960, 245] width 20 height 20
type input "09/25/2025"
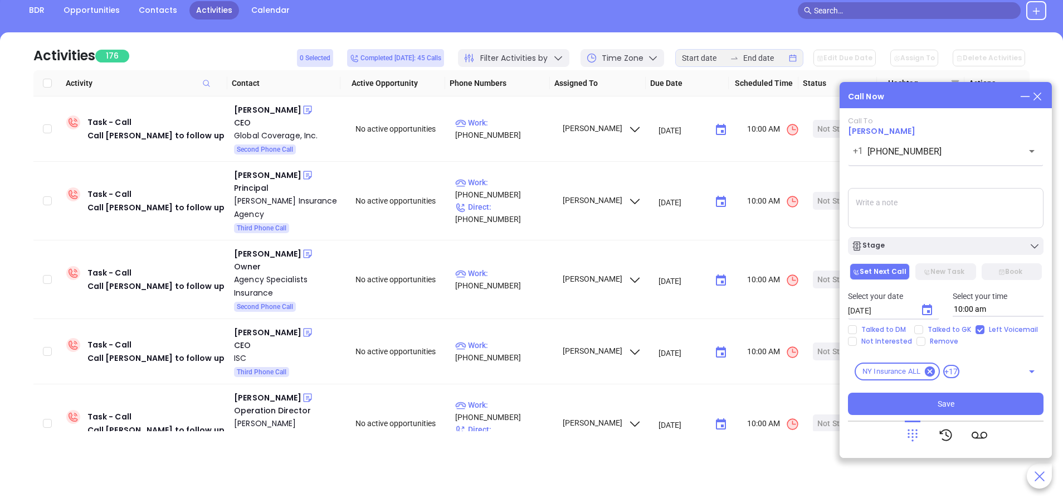
click at [958, 242] on div "Stage" at bounding box center [946, 245] width 189 height 11
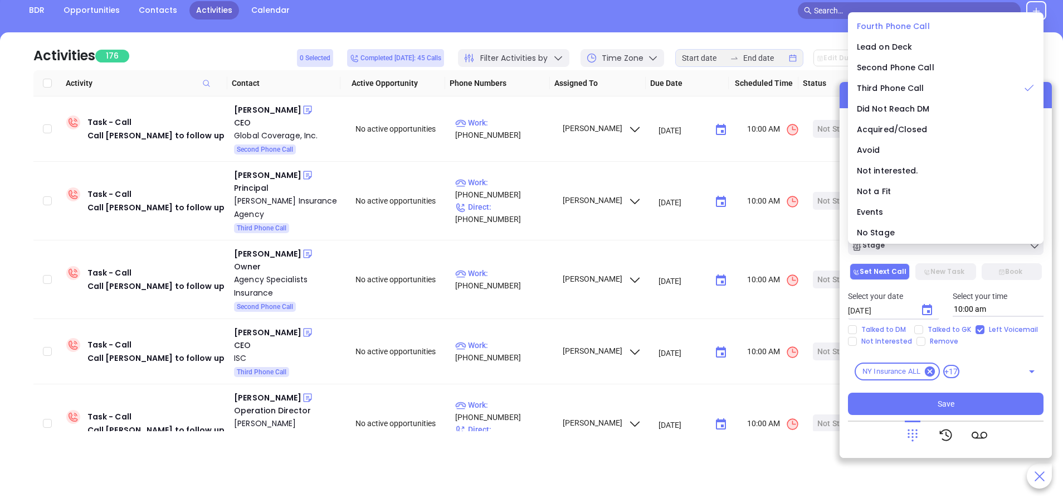
click at [927, 26] on div "Fourth Phone Call" at bounding box center [946, 26] width 178 height 12
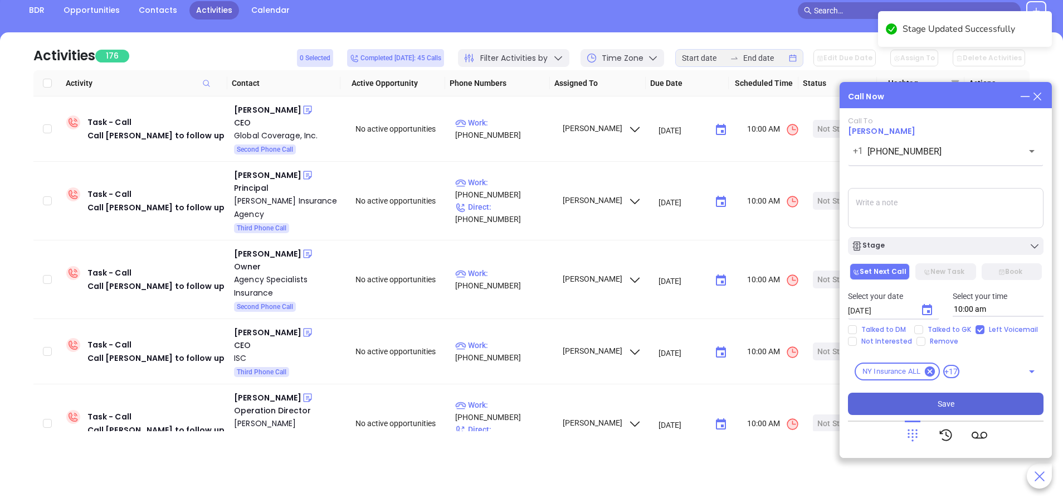
click at [946, 409] on span "Save" at bounding box center [946, 403] width 17 height 12
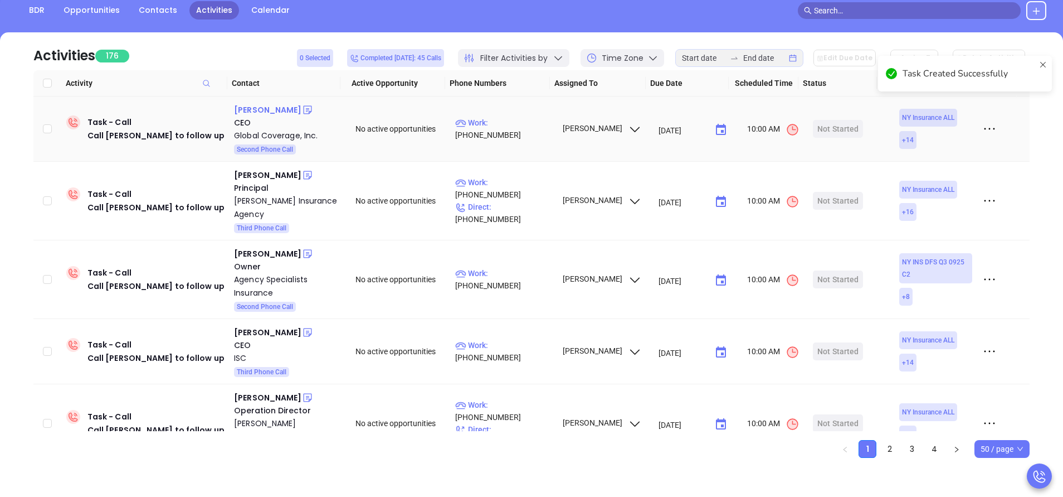
click at [275, 110] on div "James Iantorno" at bounding box center [267, 109] width 67 height 13
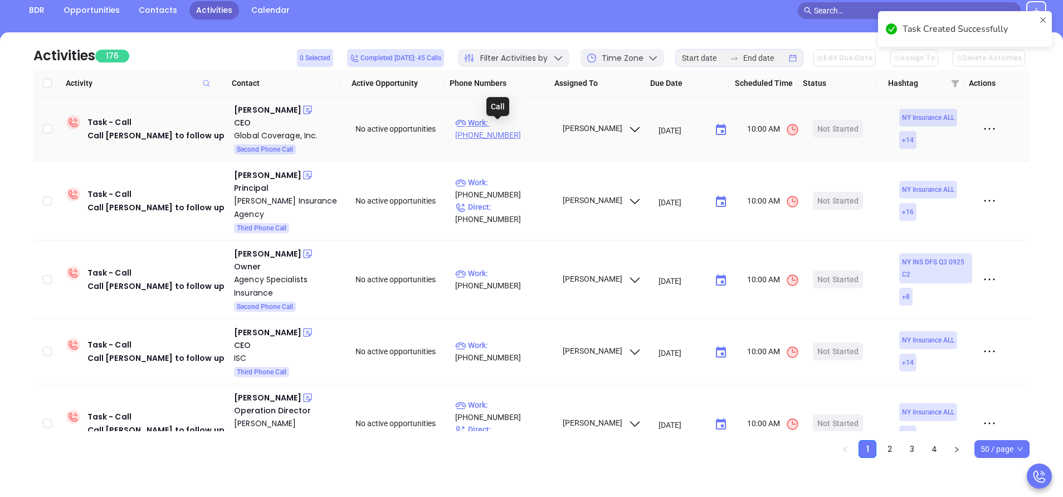
click at [517, 127] on p "Work : (212) 683-2622" at bounding box center [503, 128] width 97 height 25
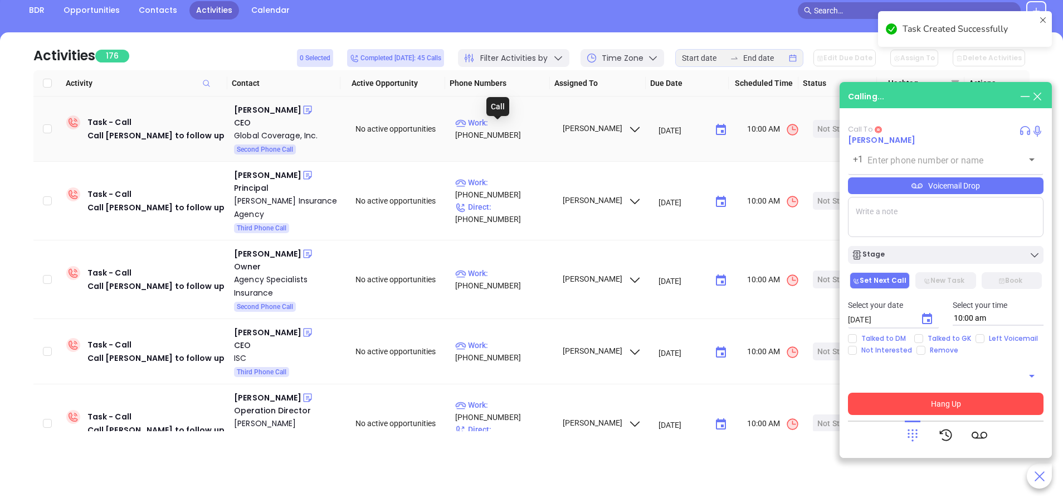
type input "(212) 683-2622"
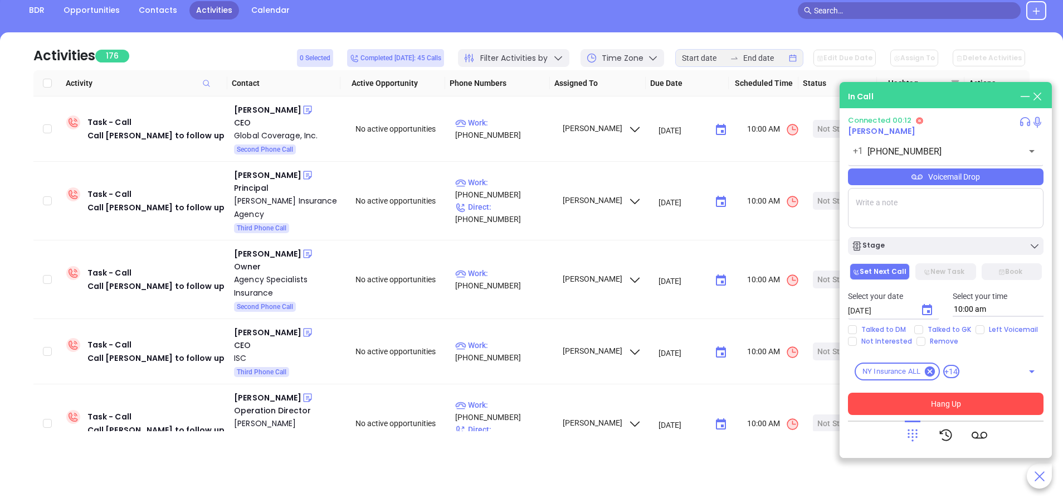
click at [958, 174] on div "Voicemail Drop" at bounding box center [946, 176] width 196 height 17
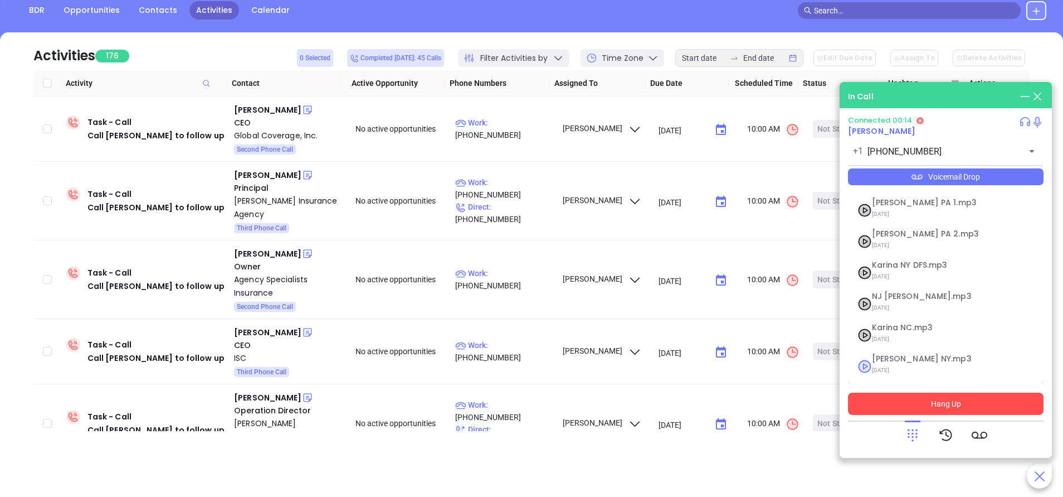
click at [886, 363] on span "09/11/2025" at bounding box center [932, 370] width 120 height 14
checkbox input "true"
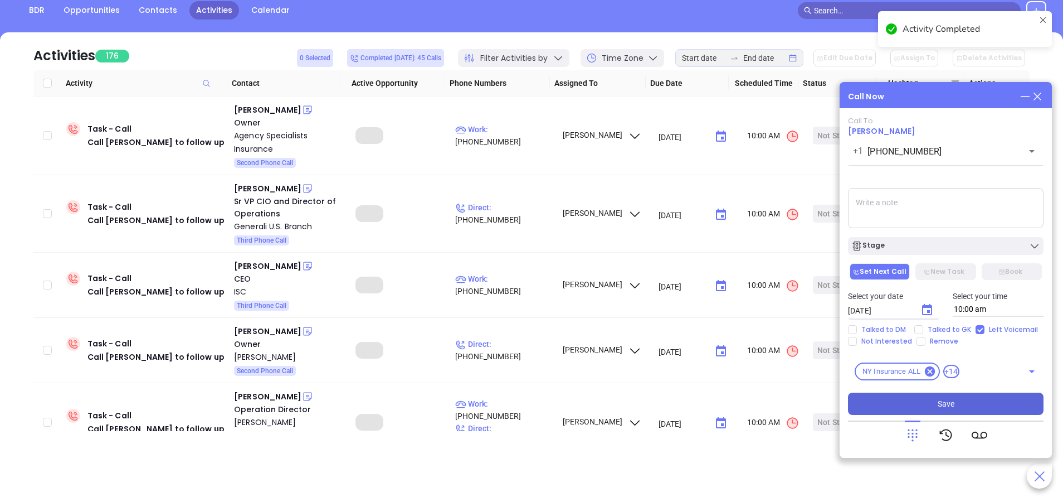
click at [929, 311] on icon "Choose date, selected date is Sep 23, 2025" at bounding box center [927, 309] width 10 height 11
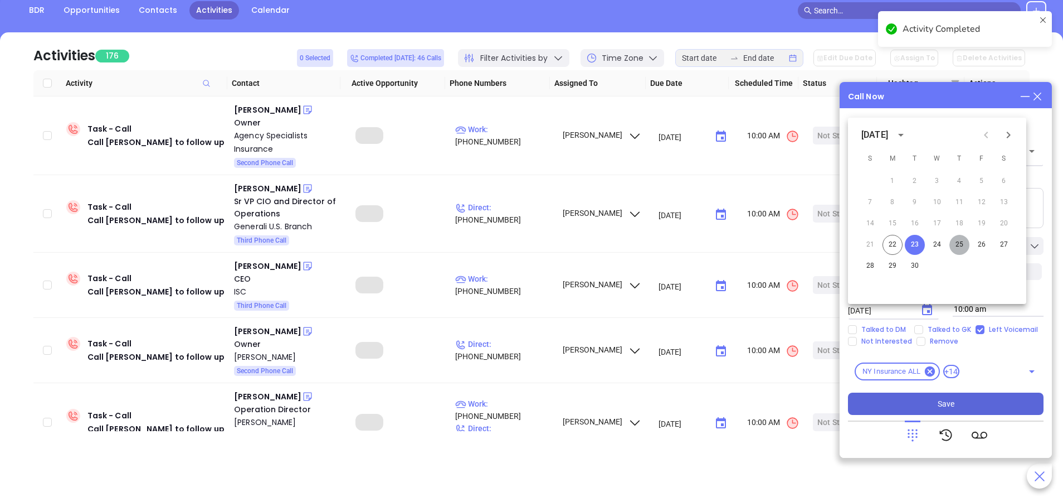
click at [966, 244] on button "25" at bounding box center [960, 245] width 20 height 20
type input "09/25/2025"
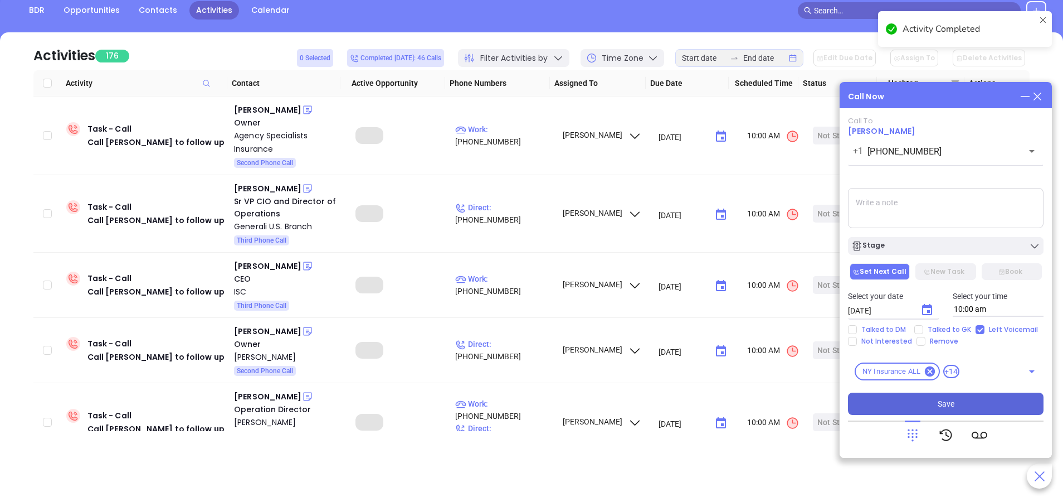
click at [959, 244] on div "Stage" at bounding box center [946, 245] width 189 height 11
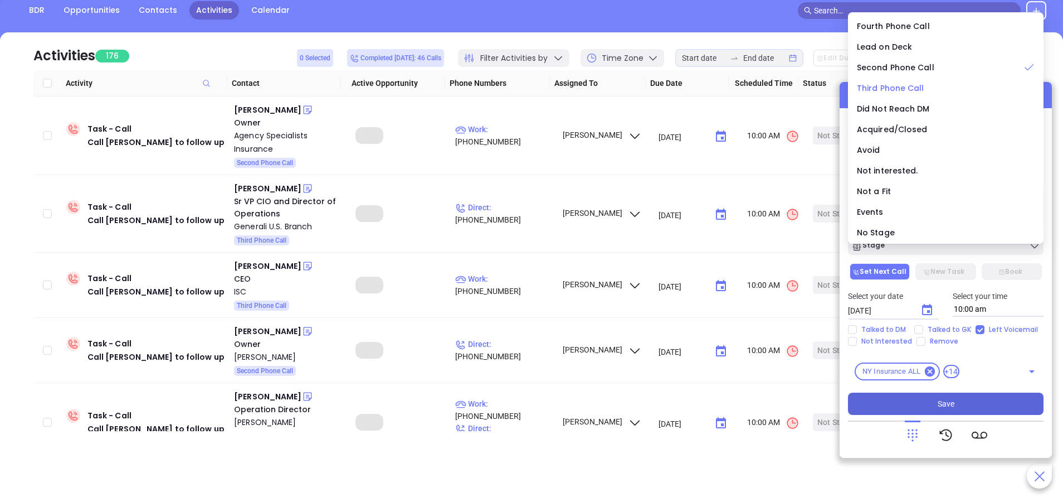
click at [891, 88] on span "Third Phone Call" at bounding box center [890, 87] width 67 height 11
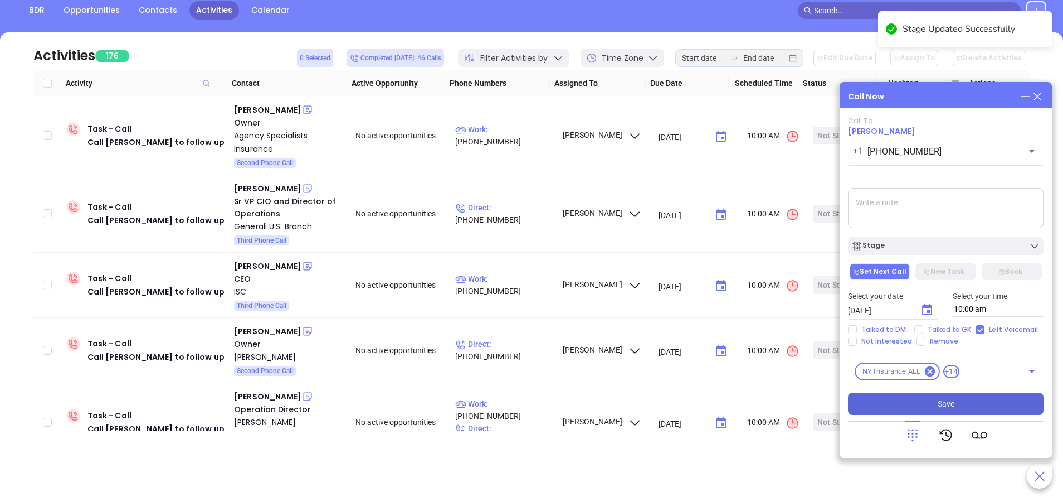
click at [975, 402] on button "Save" at bounding box center [946, 403] width 196 height 22
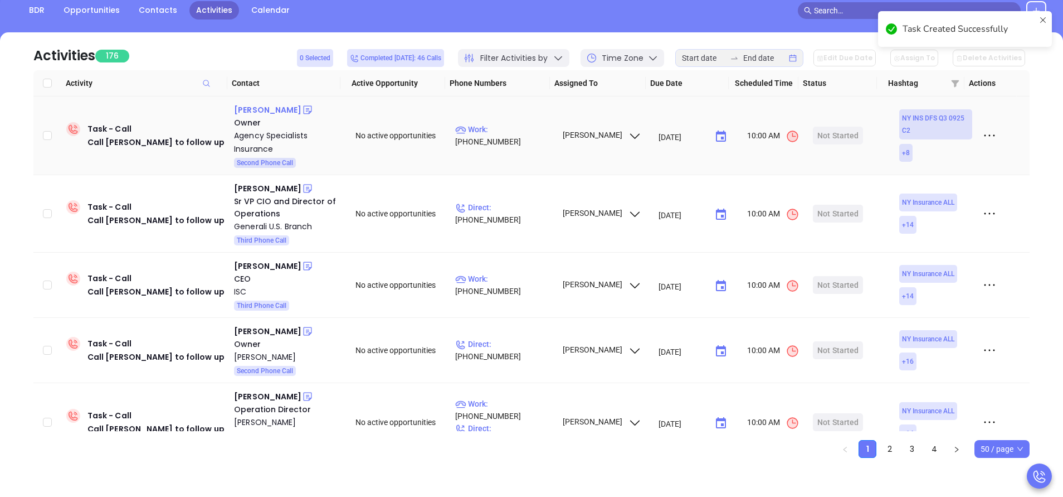
click at [265, 105] on div "Kayleen Holliday" at bounding box center [267, 109] width 67 height 13
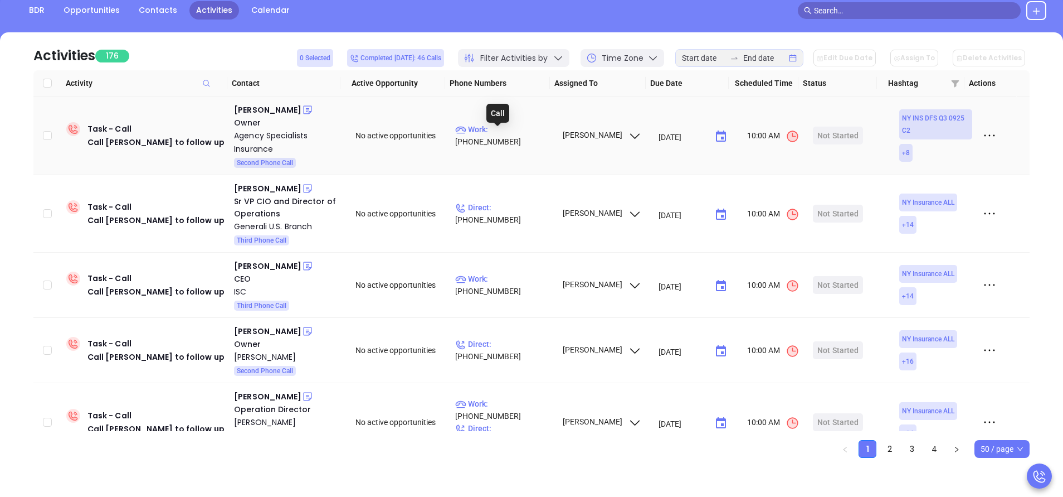
drag, startPoint x: 520, startPoint y: 137, endPoint x: 464, endPoint y: 66, distance: 89.7
click at [520, 137] on p "Work : (315) 362-6383" at bounding box center [503, 135] width 97 height 25
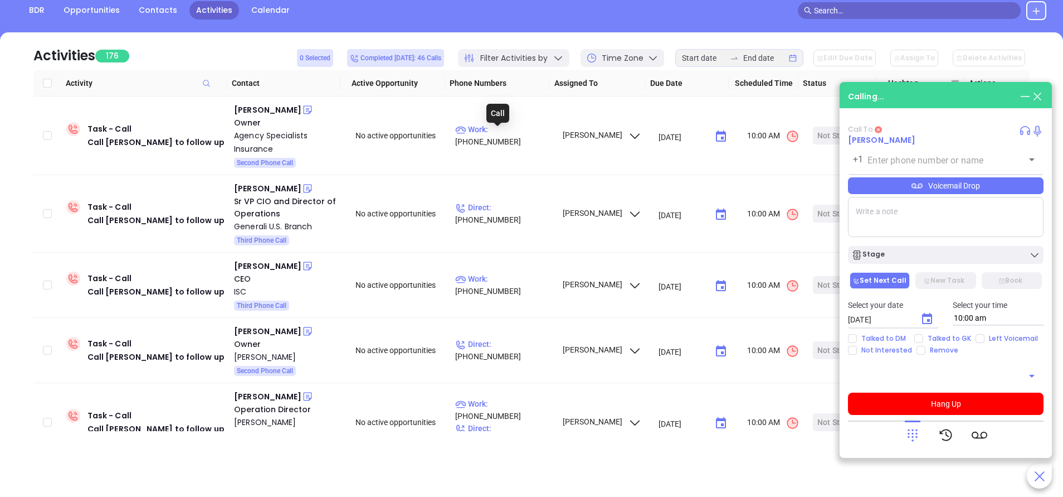
type input "(315) 362-6383"
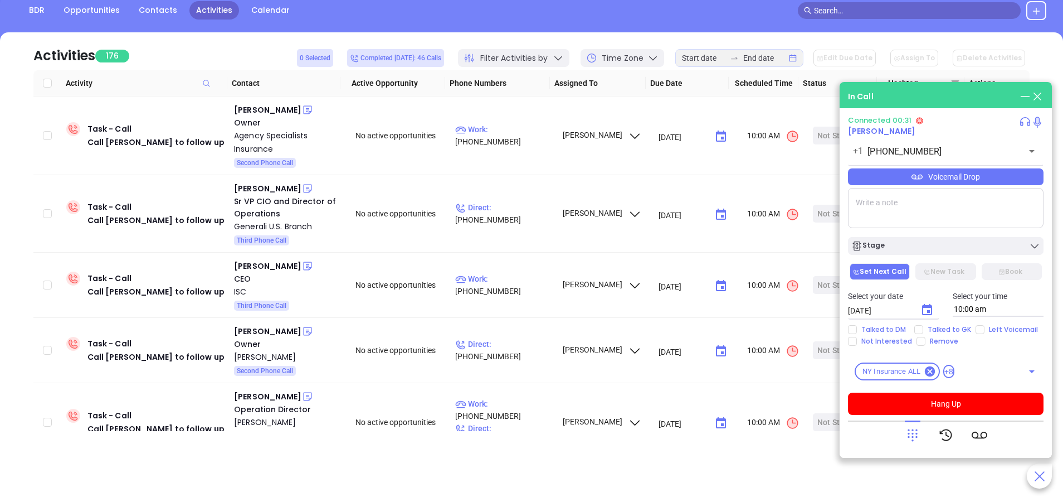
click at [912, 433] on icon at bounding box center [913, 435] width 10 height 12
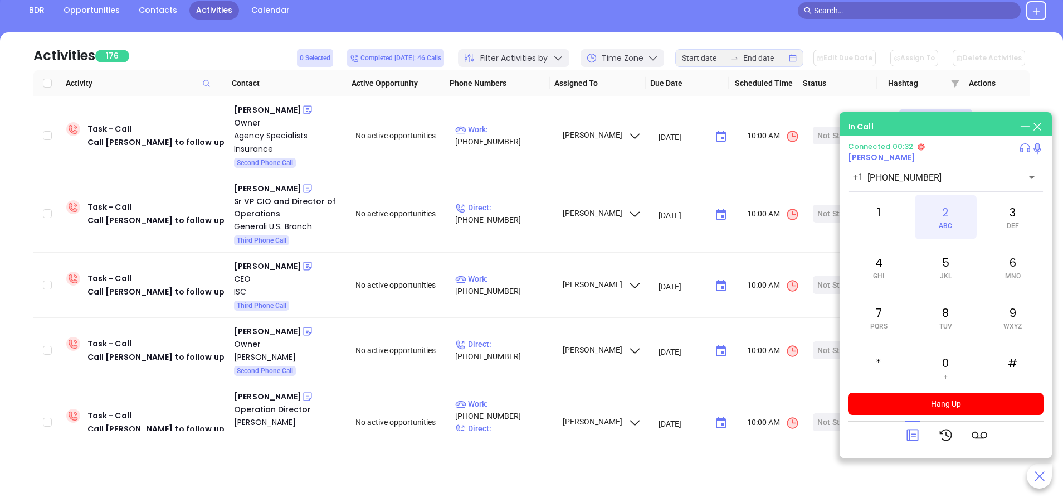
click at [944, 215] on div "2 ABC" at bounding box center [945, 217] width 61 height 45
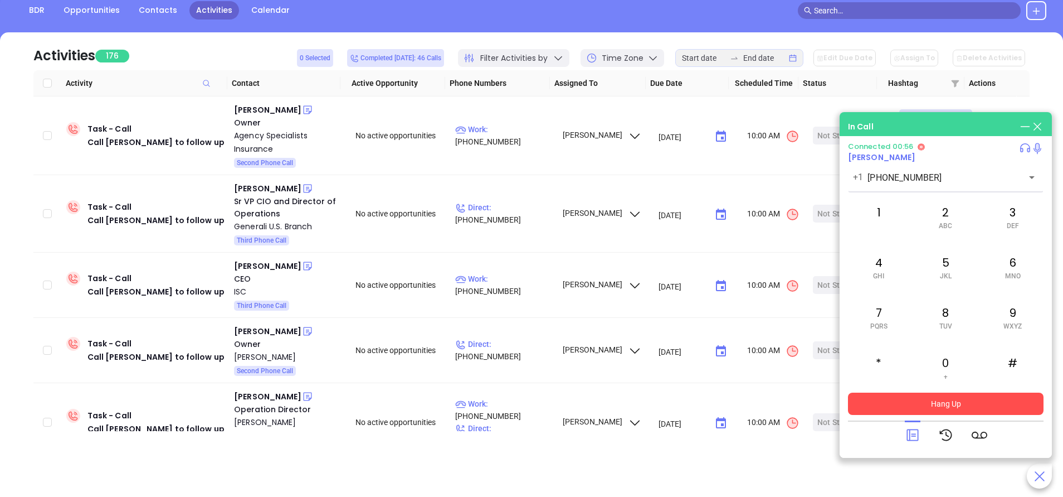
click at [990, 402] on button "Hang Up" at bounding box center [946, 403] width 196 height 22
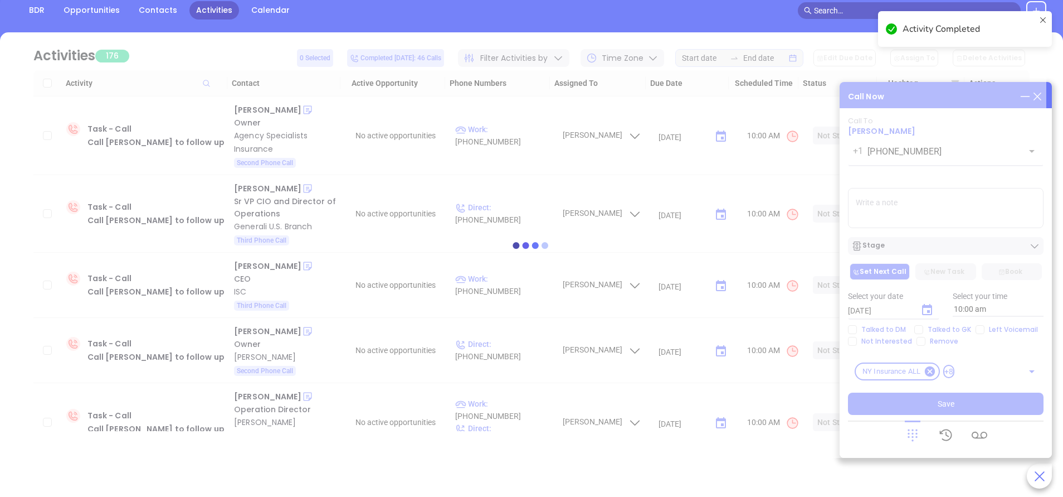
click at [977, 331] on div at bounding box center [532, 244] width 1030 height 425
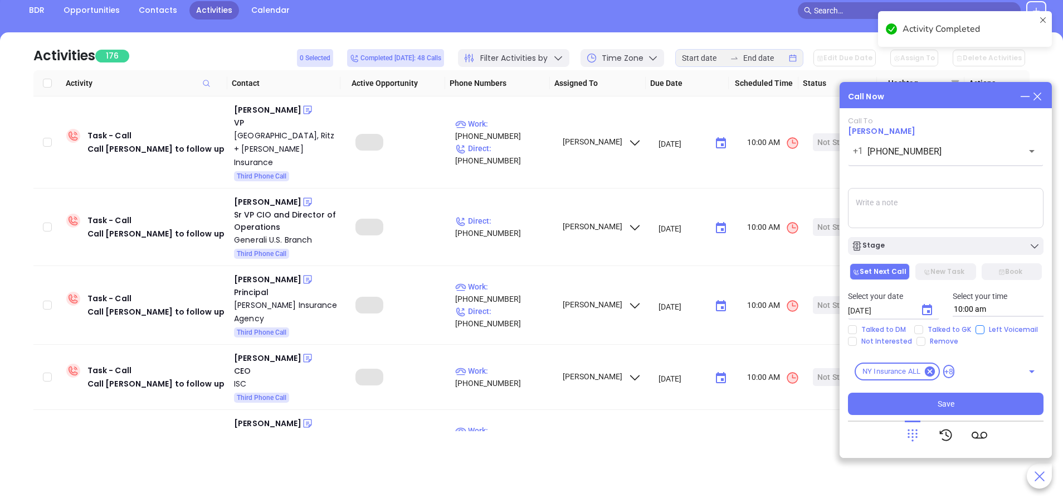
click at [976, 331] on input "Left Voicemail" at bounding box center [980, 329] width 9 height 9
checkbox input "true"
click at [932, 243] on div "Stage" at bounding box center [946, 245] width 189 height 11
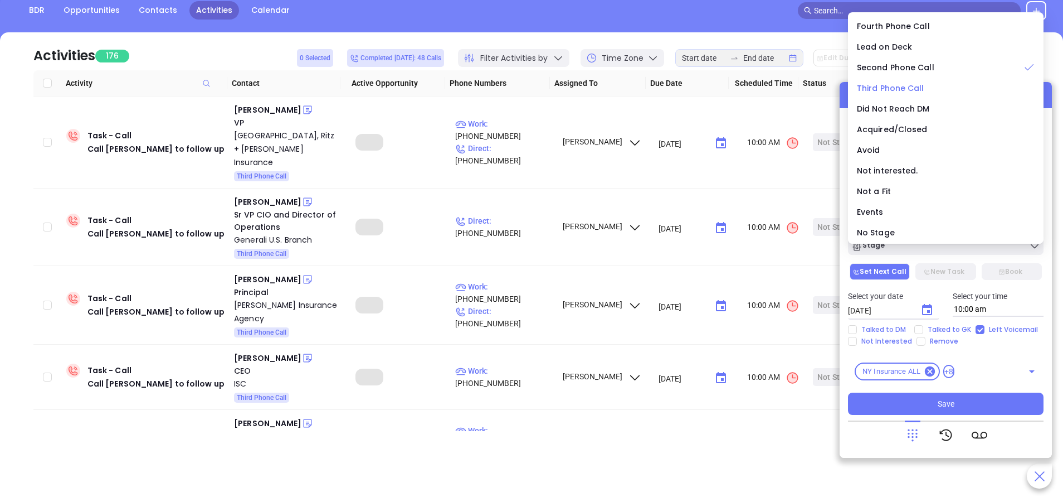
click at [873, 90] on span "Third Phone Call" at bounding box center [890, 87] width 67 height 11
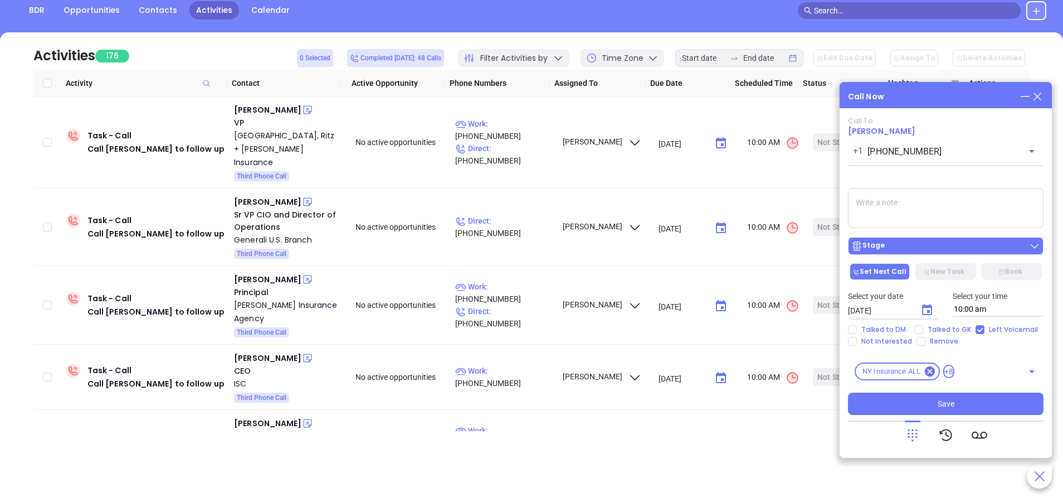
click at [937, 240] on button "Stage" at bounding box center [946, 246] width 196 height 18
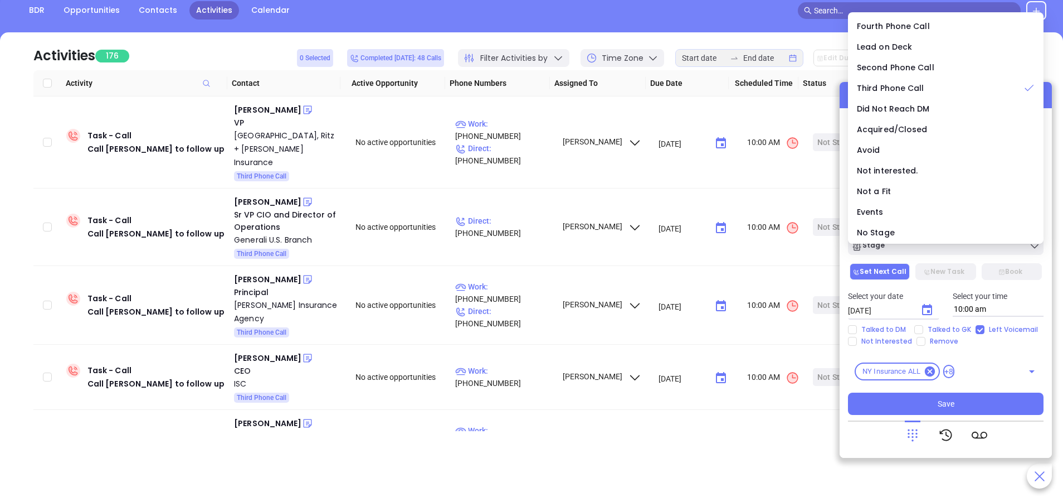
click at [921, 307] on icon "Choose date, selected date is Sep 23, 2025" at bounding box center [927, 309] width 13 height 13
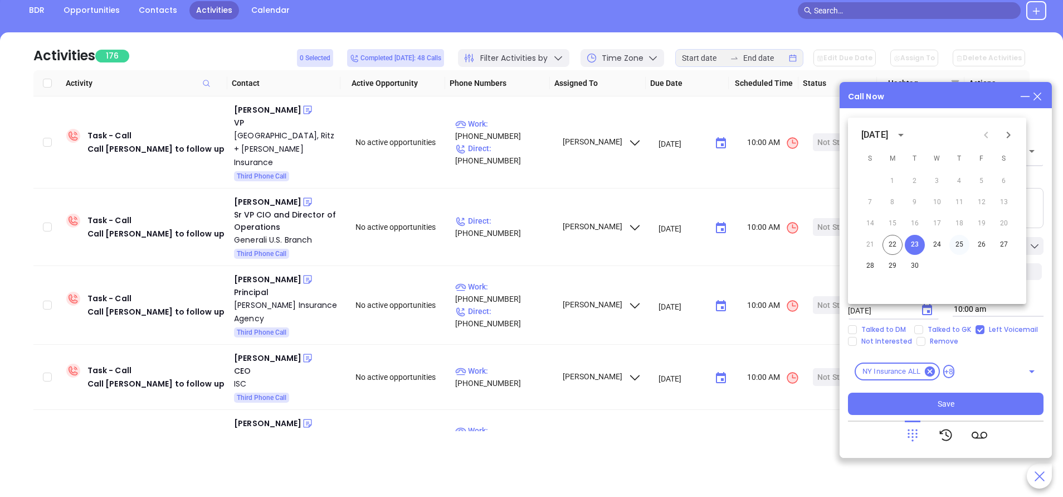
click at [962, 245] on button "25" at bounding box center [960, 245] width 20 height 20
type input "09/25/2025"
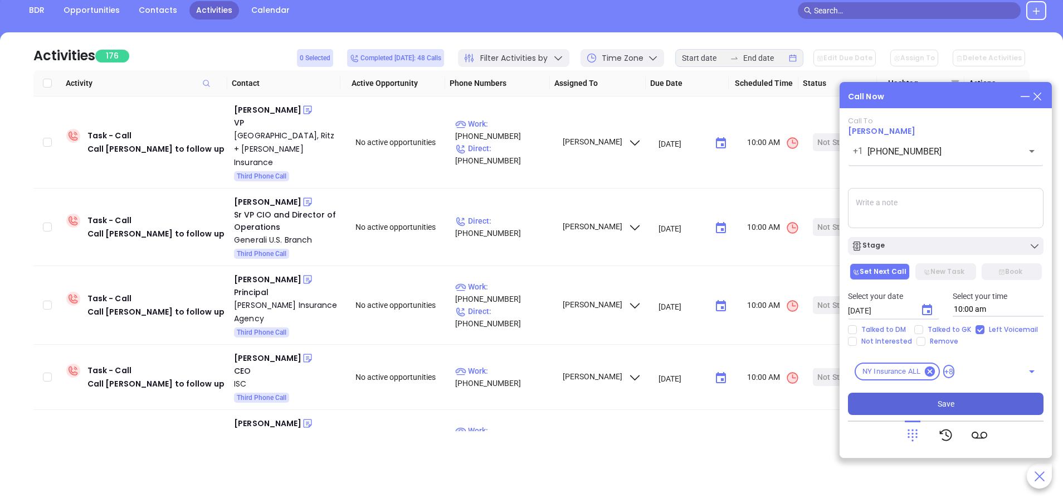
click at [984, 404] on button "Save" at bounding box center [946, 403] width 196 height 22
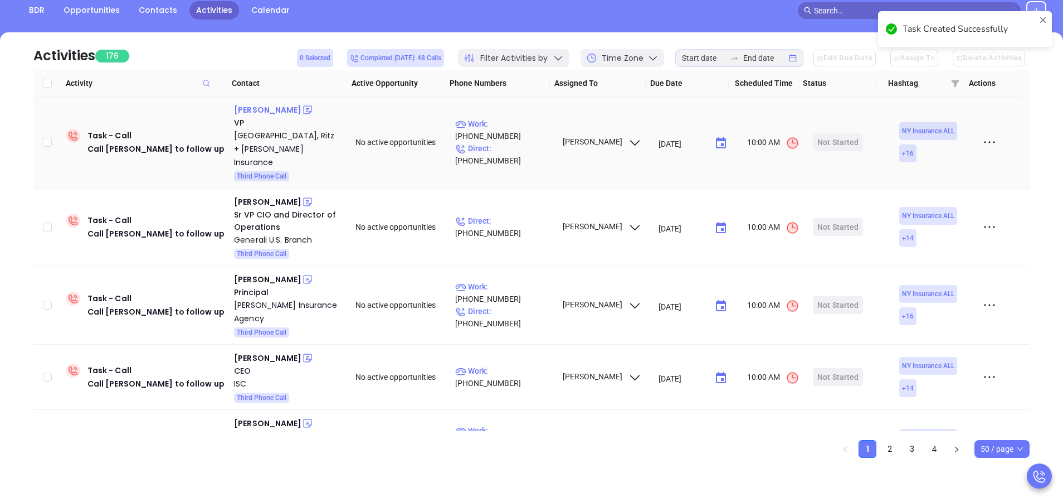
click at [281, 111] on div "Ava Lattari Warren" at bounding box center [267, 109] width 67 height 13
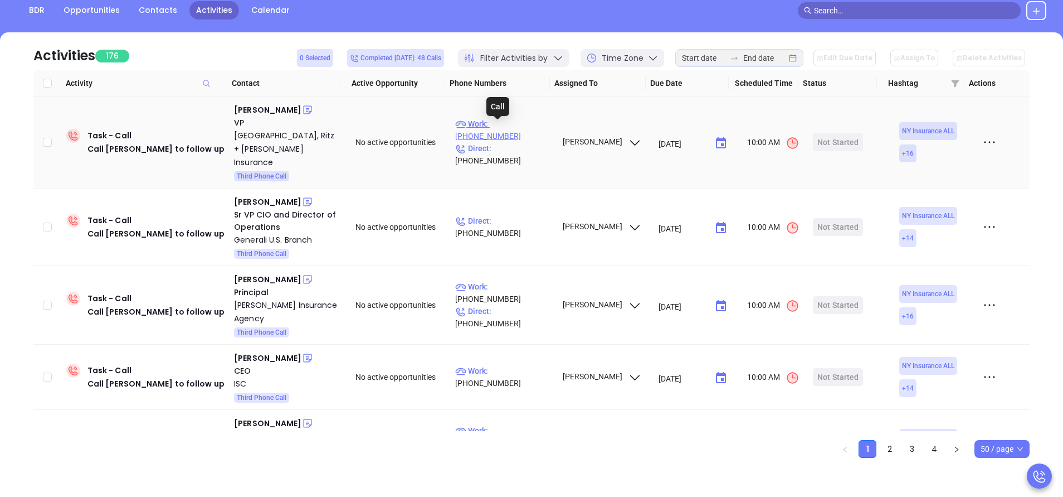
click at [504, 130] on p "Work : (631) 324-0420" at bounding box center [503, 130] width 97 height 25
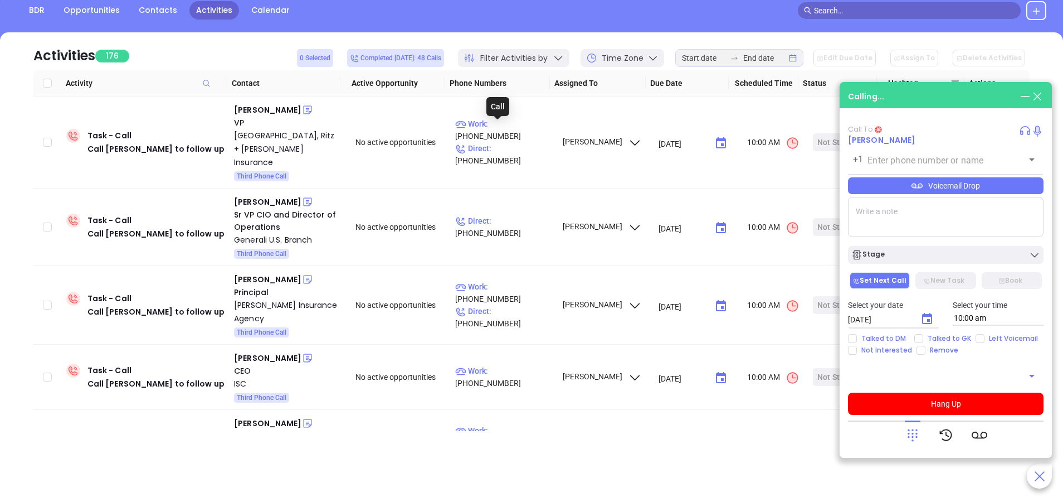
type input "(631) 324-0420"
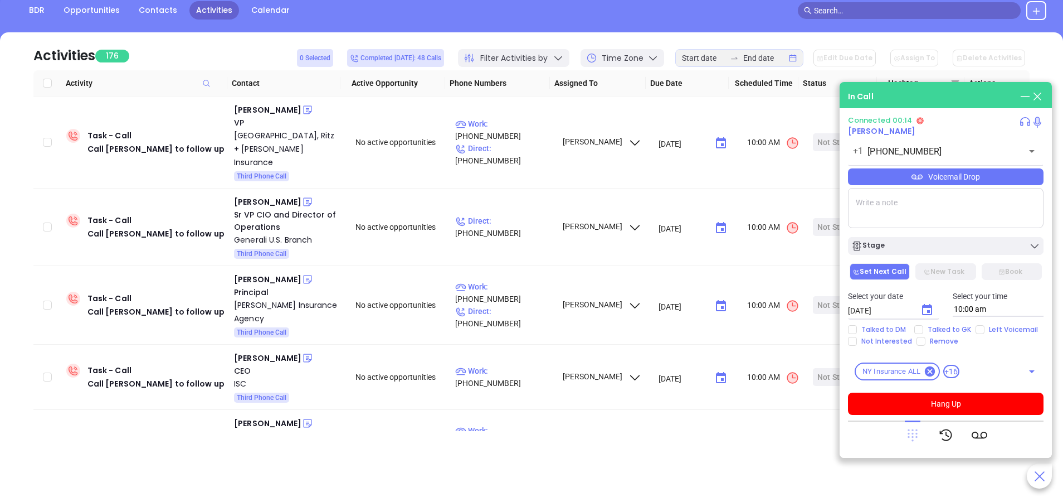
click at [912, 431] on icon at bounding box center [913, 435] width 16 height 16
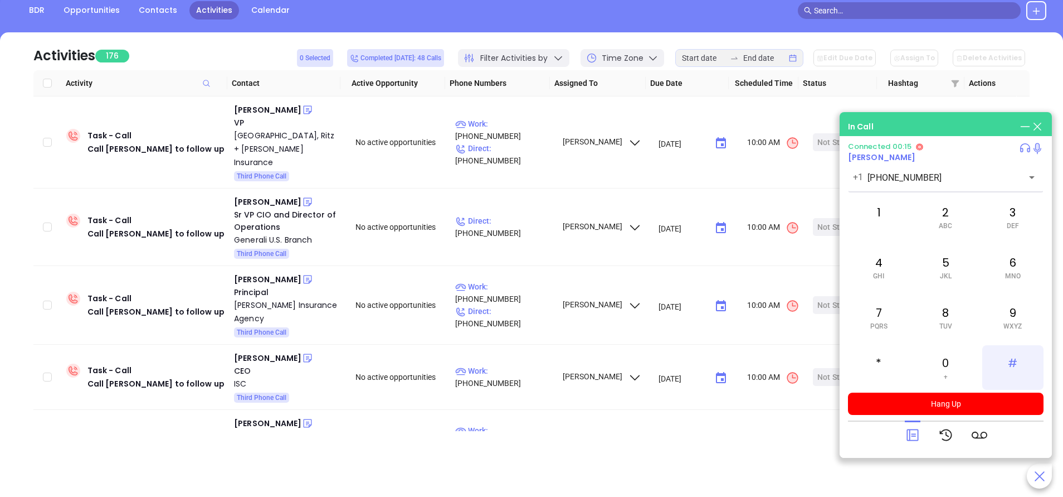
click at [1016, 362] on div "#" at bounding box center [1013, 367] width 61 height 45
click at [916, 433] on icon at bounding box center [913, 435] width 16 height 16
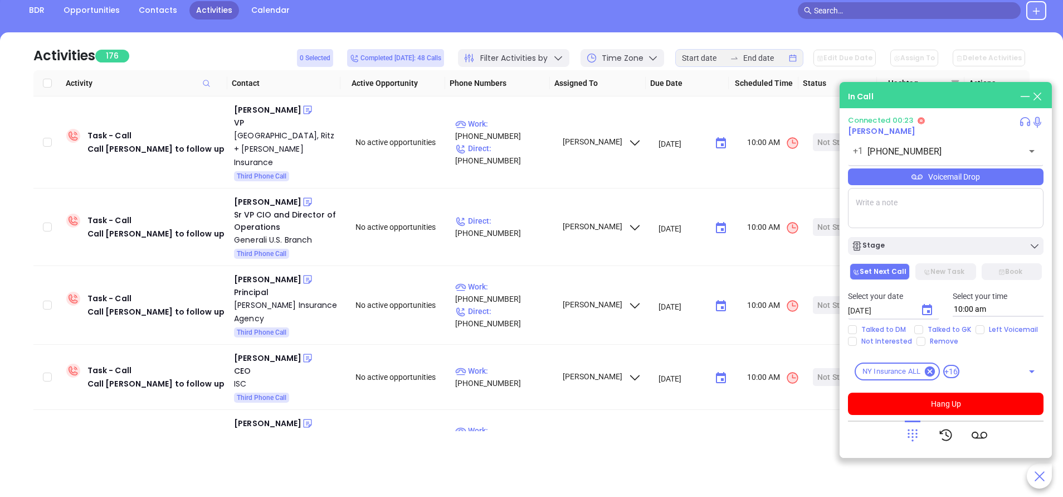
click at [915, 434] on icon at bounding box center [913, 435] width 16 height 16
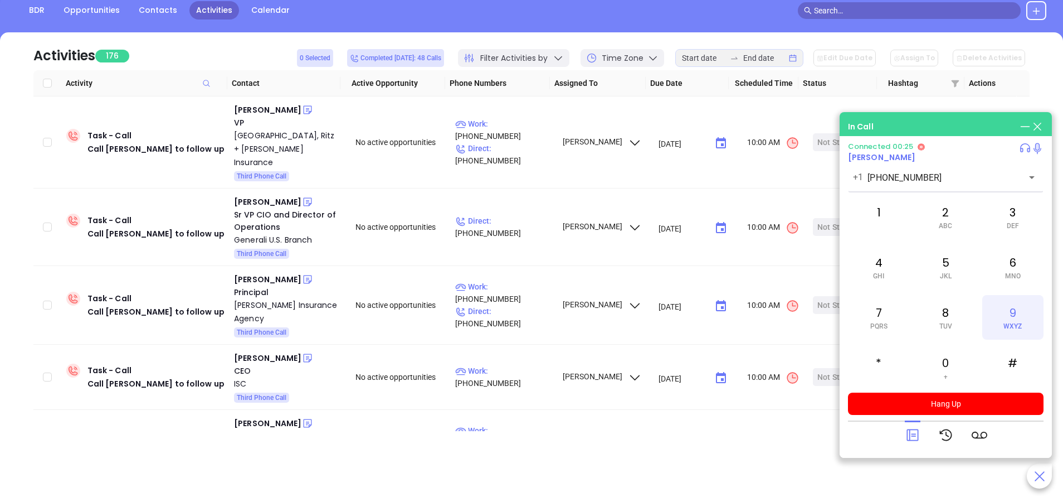
click at [1017, 317] on div "9 WXYZ" at bounding box center [1013, 317] width 61 height 45
click at [955, 215] on div "2 ABC" at bounding box center [945, 217] width 61 height 45
click at [877, 316] on div "7 PQRS" at bounding box center [878, 317] width 61 height 45
drag, startPoint x: 877, startPoint y: 316, endPoint x: 1019, endPoint y: 215, distance: 173.8
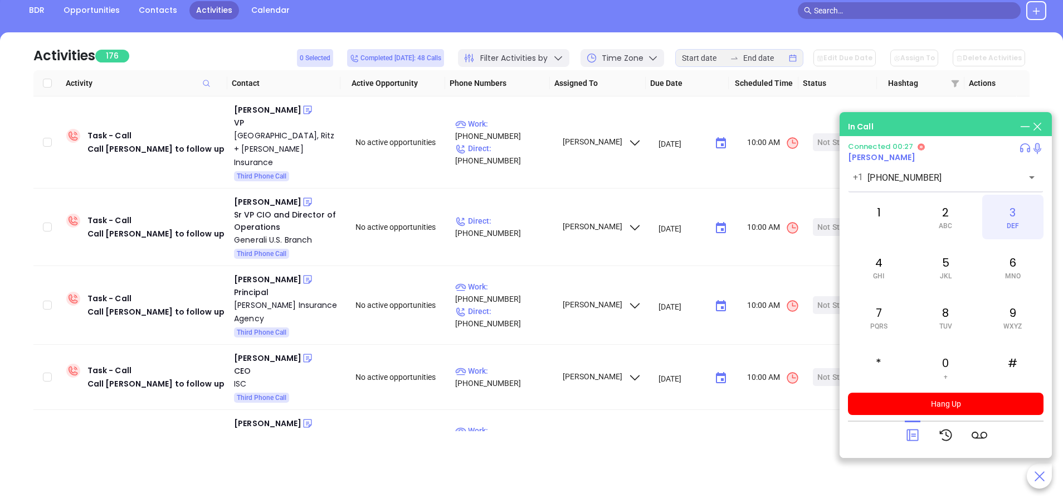
click at [1019, 215] on div "3 DEF" at bounding box center [1013, 217] width 61 height 45
click at [1021, 261] on div "6 MNO" at bounding box center [1013, 267] width 61 height 45
click at [1015, 363] on div "#" at bounding box center [1013, 367] width 61 height 45
click at [886, 208] on div "1" at bounding box center [878, 217] width 61 height 45
click at [917, 433] on icon at bounding box center [913, 435] width 16 height 16
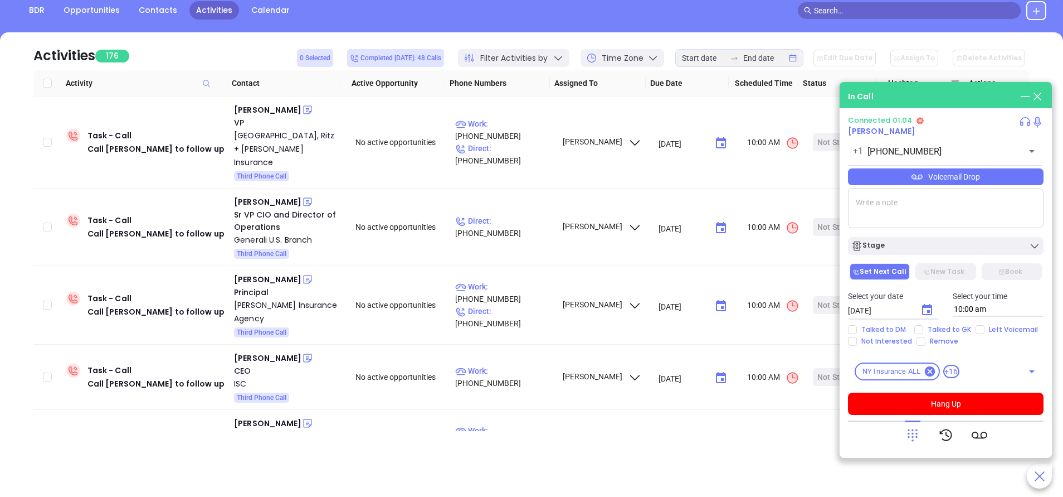
click at [945, 187] on div "Connected 01:04 Ava Lattari Warren +1 (631) 324-0420 ​ Voicemail Drop Stage Set…" at bounding box center [946, 265] width 196 height 299
click at [949, 176] on div "Voicemail Drop" at bounding box center [946, 176] width 196 height 17
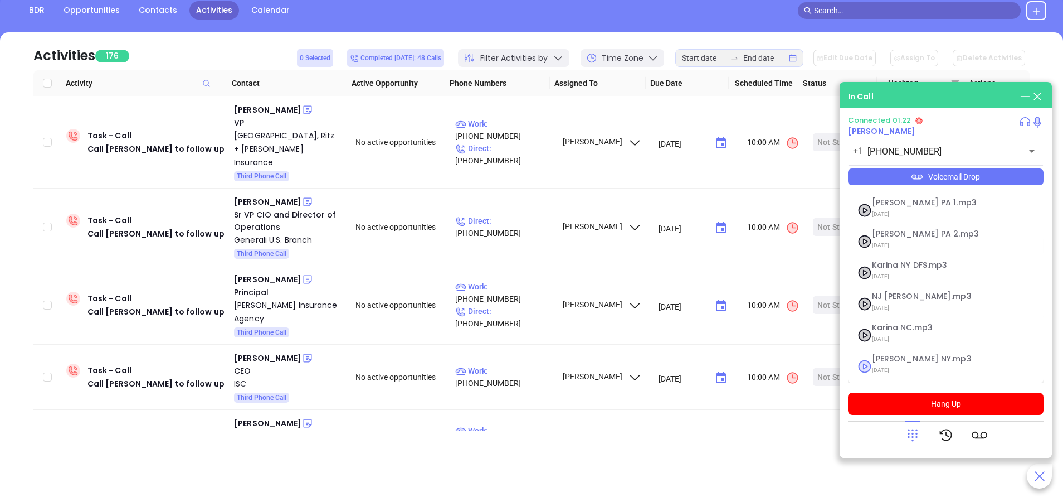
click at [881, 359] on span "Vicky NY.mp3" at bounding box center [932, 358] width 120 height 8
checkbox input "true"
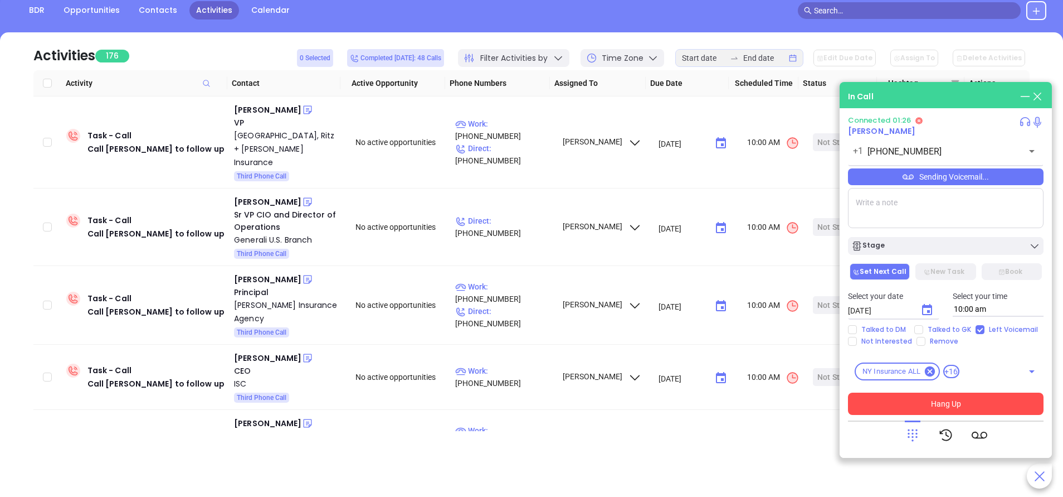
click at [955, 405] on button "Hang Up" at bounding box center [946, 403] width 196 height 22
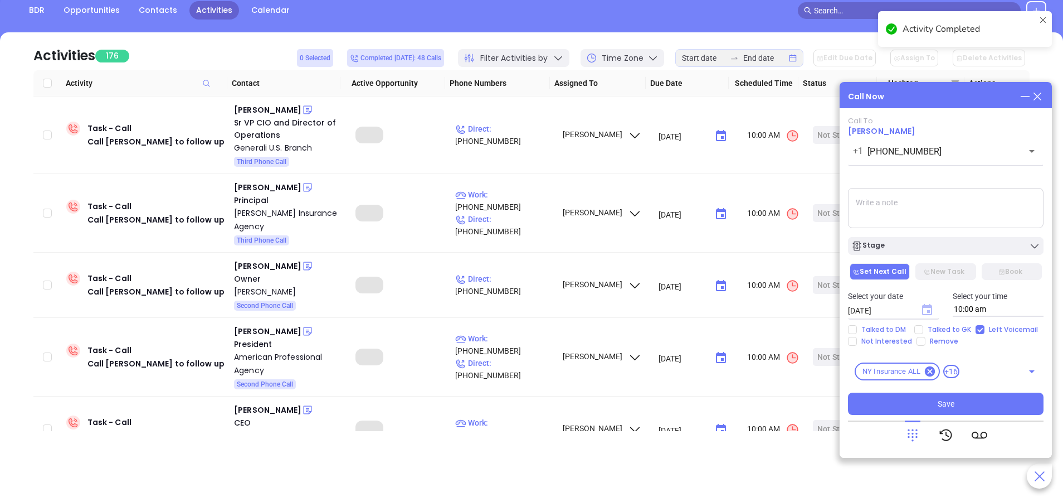
click at [930, 306] on icon "Choose date, selected date is Sep 23, 2025" at bounding box center [927, 309] width 10 height 11
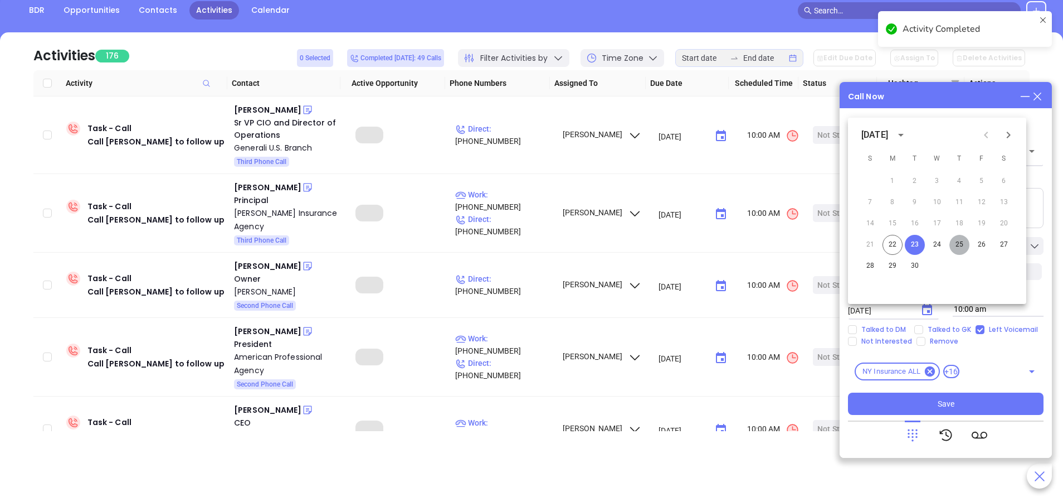
click at [958, 245] on button "25" at bounding box center [960, 245] width 20 height 20
type input "09/25/2025"
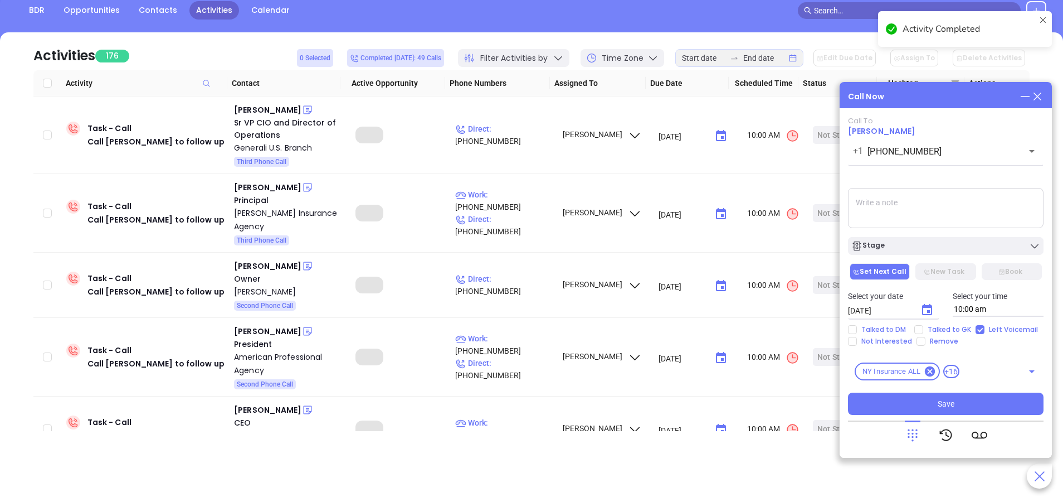
click at [958, 245] on div "Stage" at bounding box center [946, 245] width 189 height 11
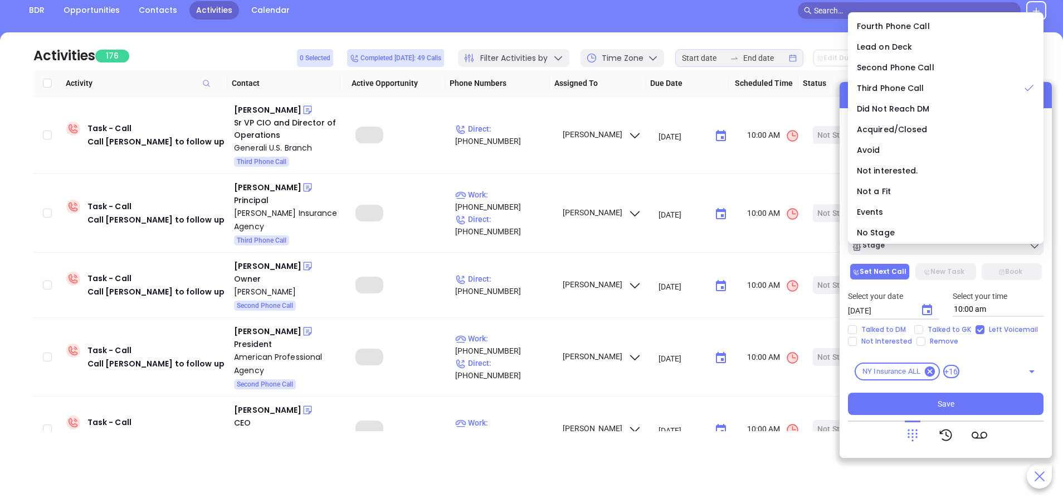
click at [897, 12] on ul "Fourth Phone Call Lead on Deck Second Phone Call Third Phone Call Did Not Reach…" at bounding box center [946, 127] width 196 height 231
click at [899, 22] on span "Fourth Phone Call" at bounding box center [893, 26] width 73 height 11
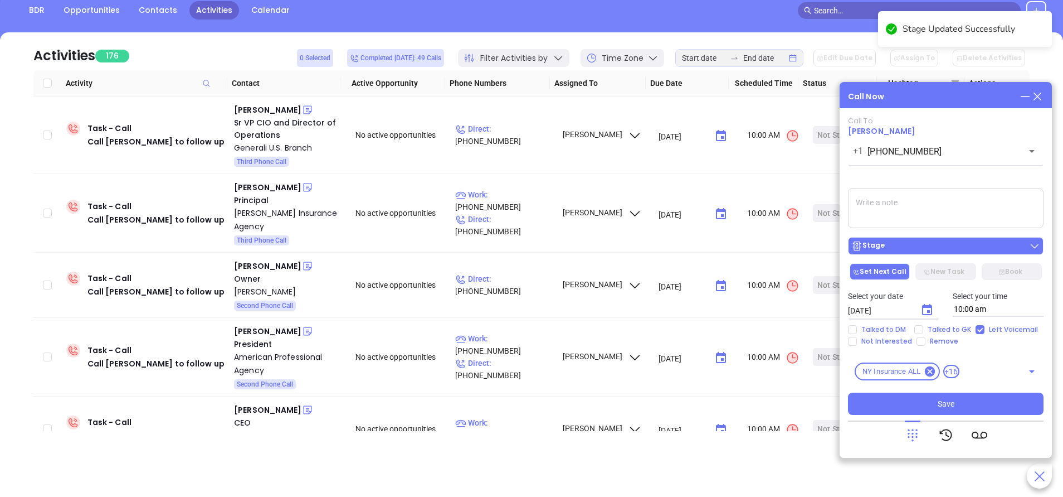
click at [930, 246] on div "Stage" at bounding box center [946, 245] width 189 height 11
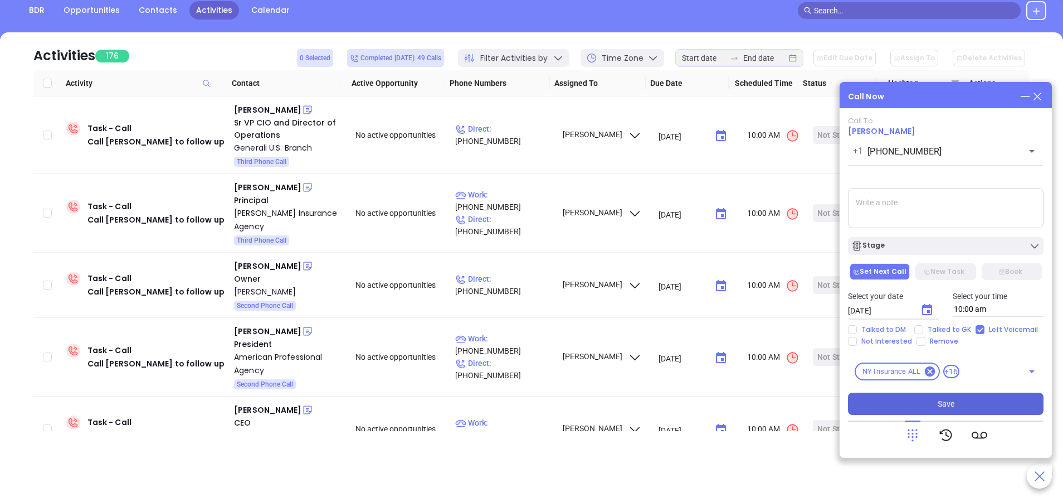
click at [983, 402] on button "Save" at bounding box center [946, 403] width 196 height 22
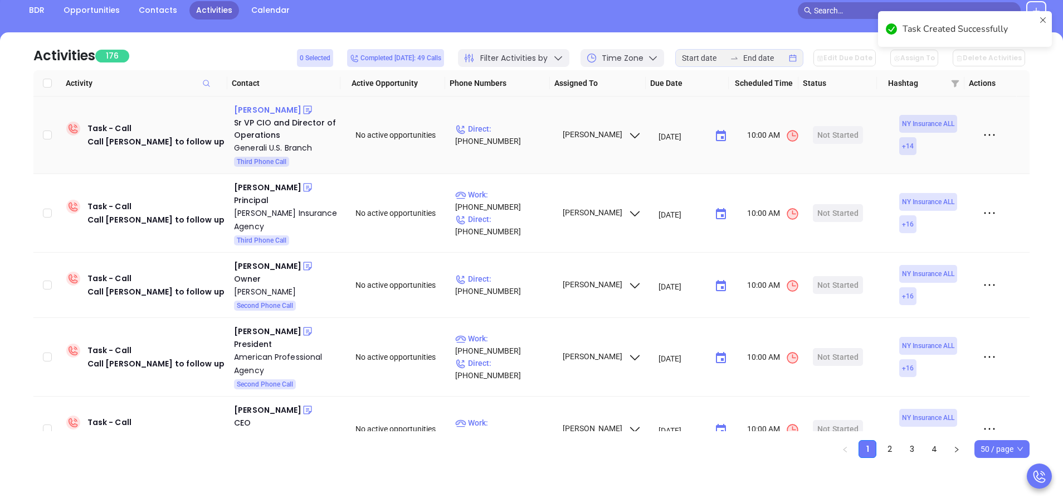
click at [285, 111] on div "Mauricio Caneda" at bounding box center [267, 109] width 67 height 13
click at [517, 135] on p "Direct : (212) 602-7600" at bounding box center [503, 135] width 97 height 25
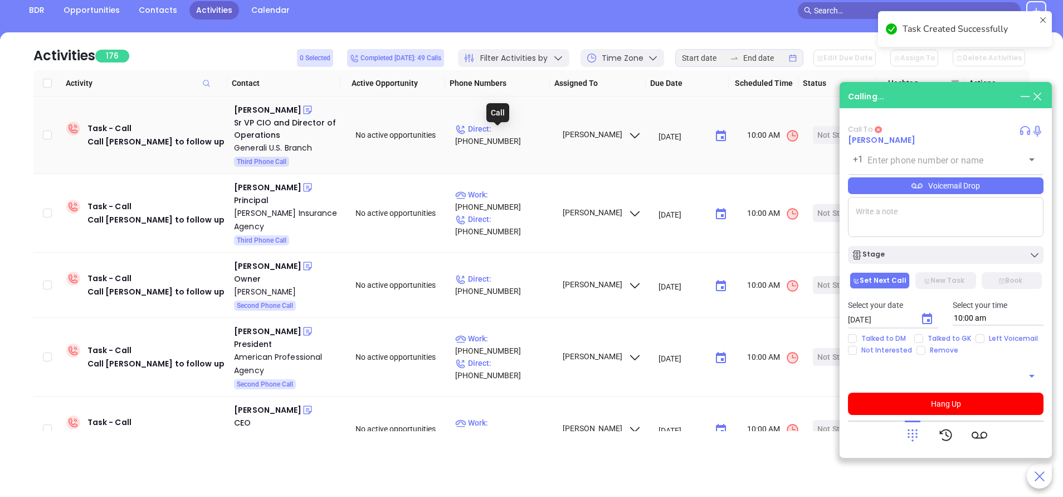
type input "(212) 602-7600"
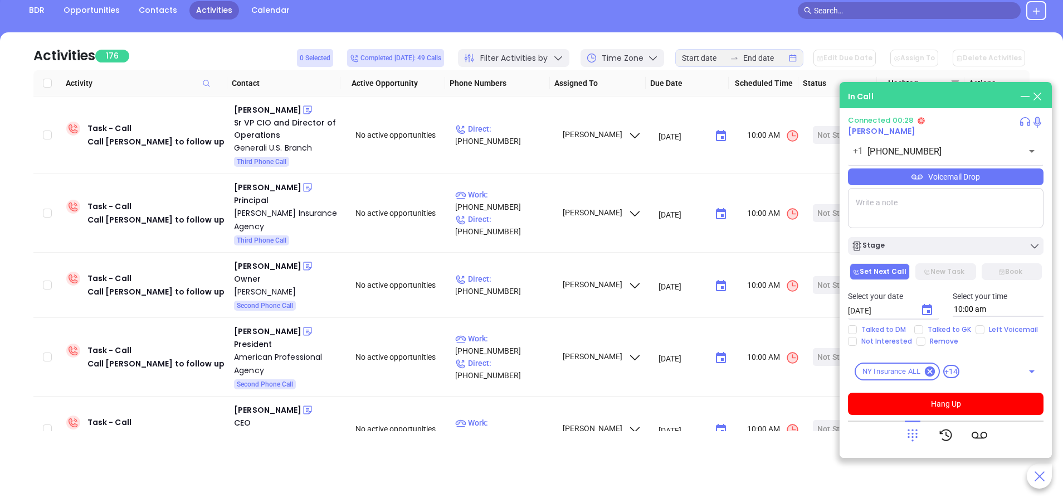
click at [998, 177] on div "Voicemail Drop" at bounding box center [946, 176] width 196 height 17
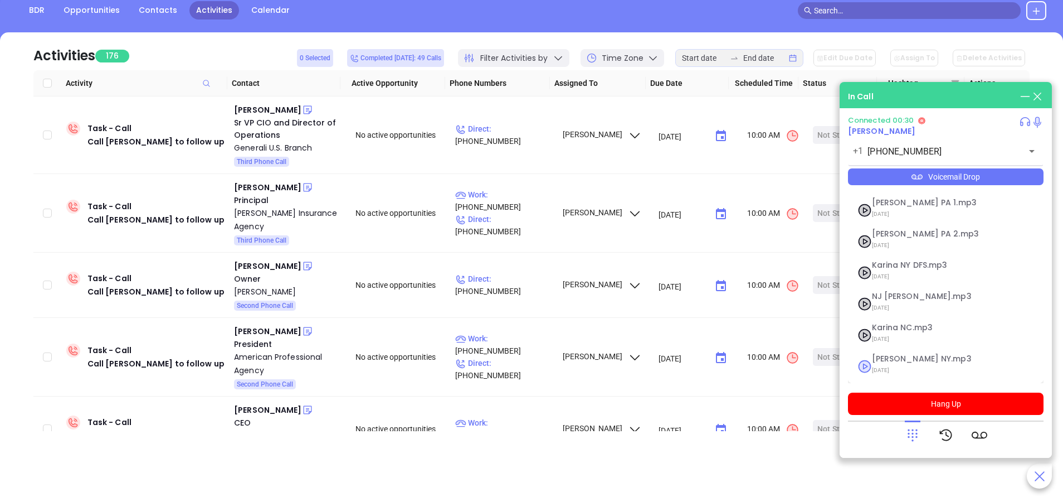
click at [886, 361] on span "Vicky NY.mp3" at bounding box center [932, 358] width 120 height 8
checkbox input "true"
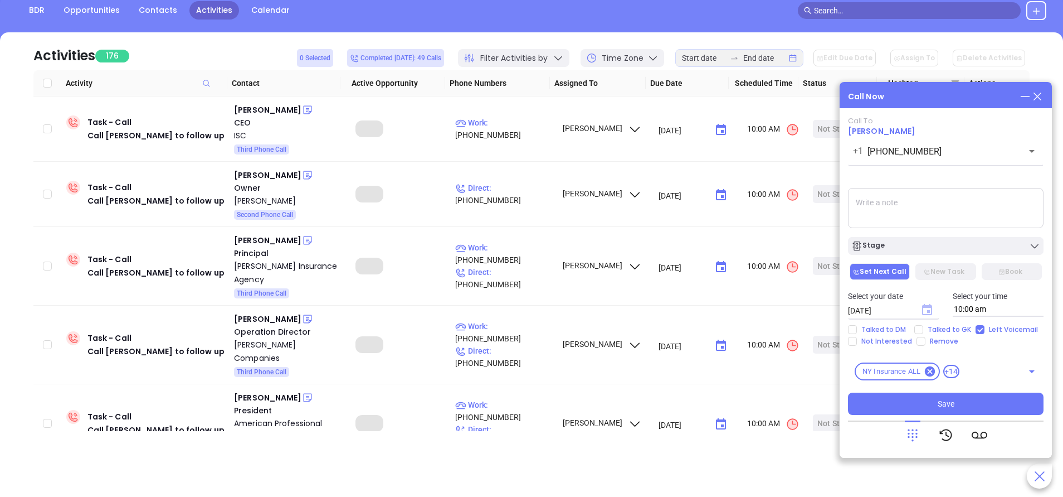
click at [926, 304] on icon "Choose date, selected date is Sep 23, 2025" at bounding box center [927, 309] width 13 height 13
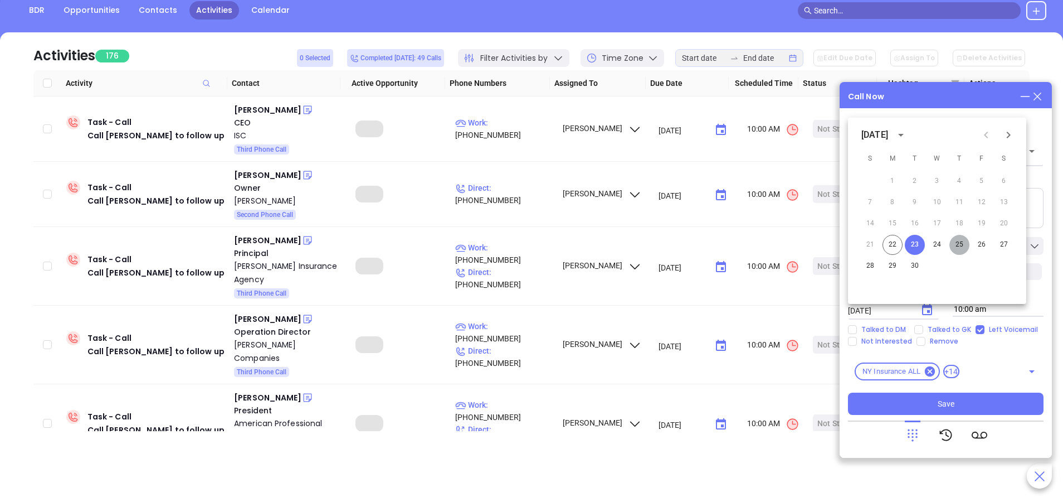
click at [962, 244] on button "25" at bounding box center [960, 245] width 20 height 20
type input "09/25/2025"
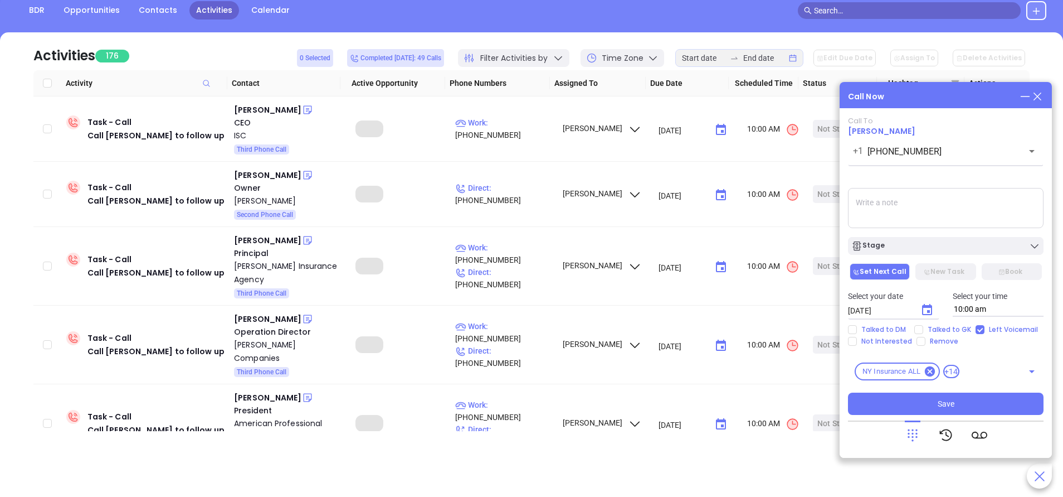
click at [962, 244] on div "Stage" at bounding box center [946, 245] width 189 height 11
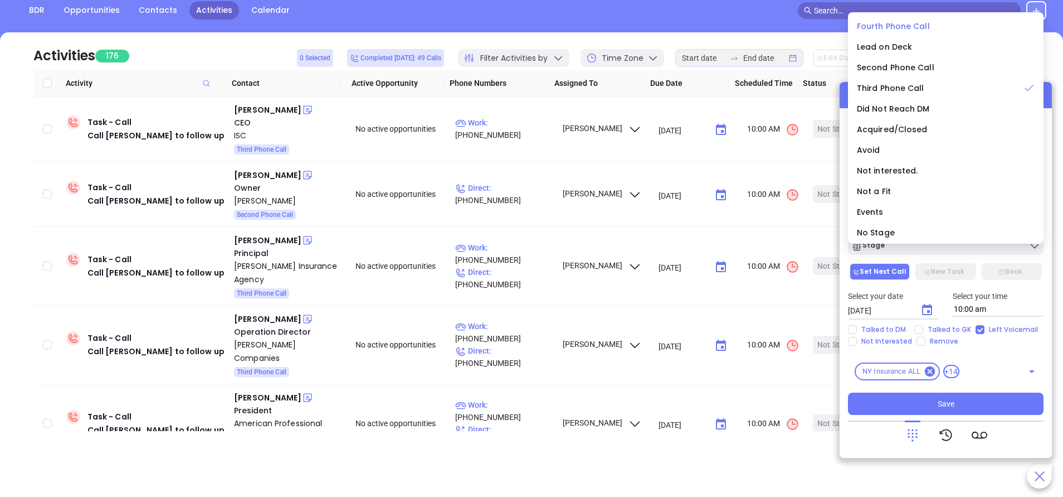
click at [899, 22] on span "Fourth Phone Call" at bounding box center [893, 26] width 73 height 11
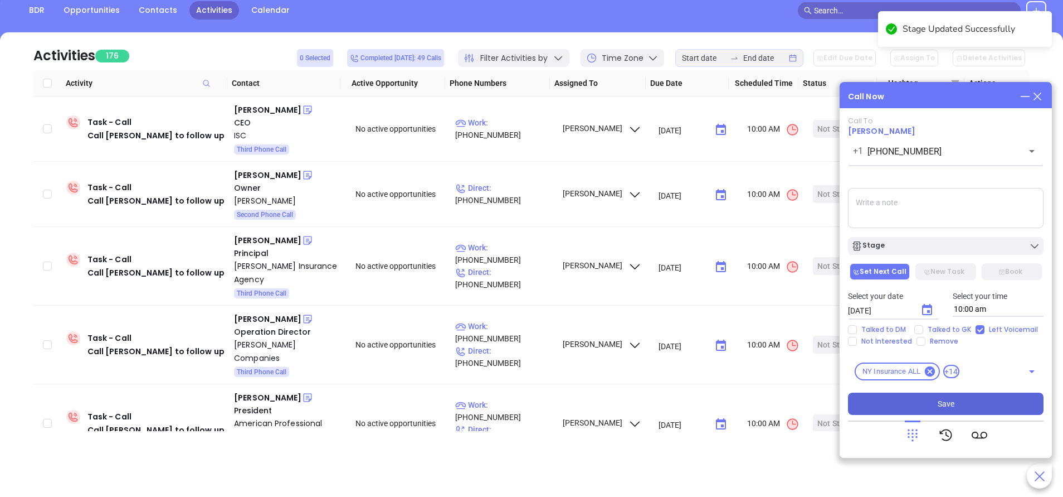
click at [971, 401] on button "Save" at bounding box center [946, 403] width 196 height 22
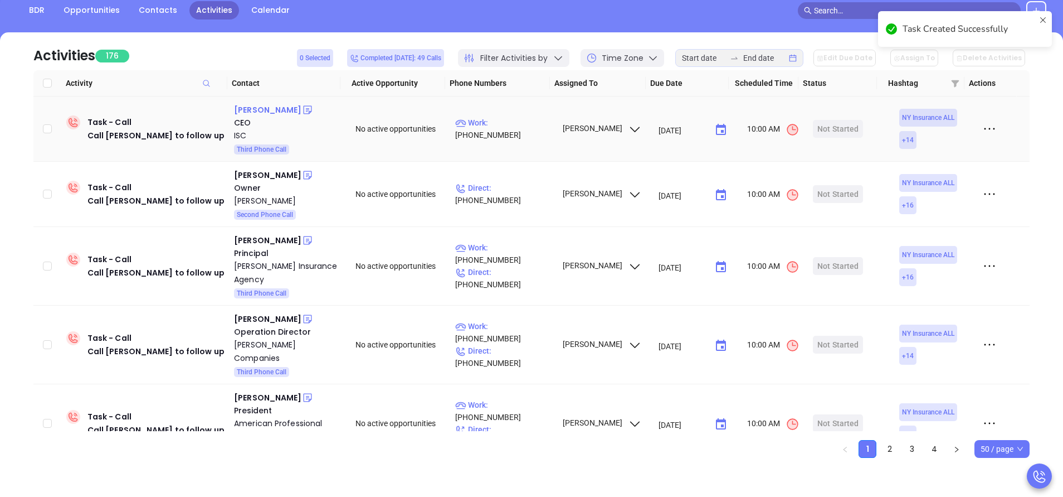
click at [281, 108] on div "Matt Grossber" at bounding box center [267, 109] width 67 height 13
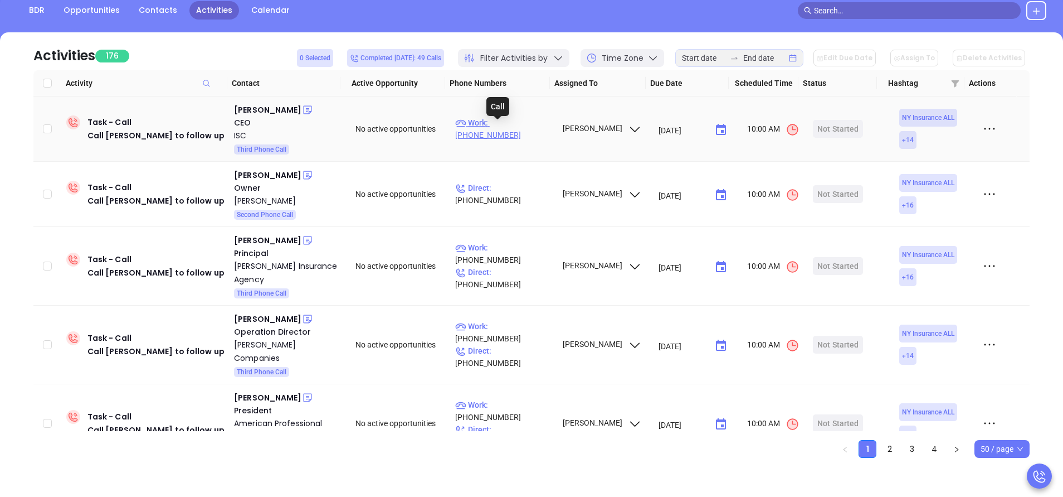
click at [521, 128] on p "Work : (917) 902-6323" at bounding box center [503, 128] width 97 height 25
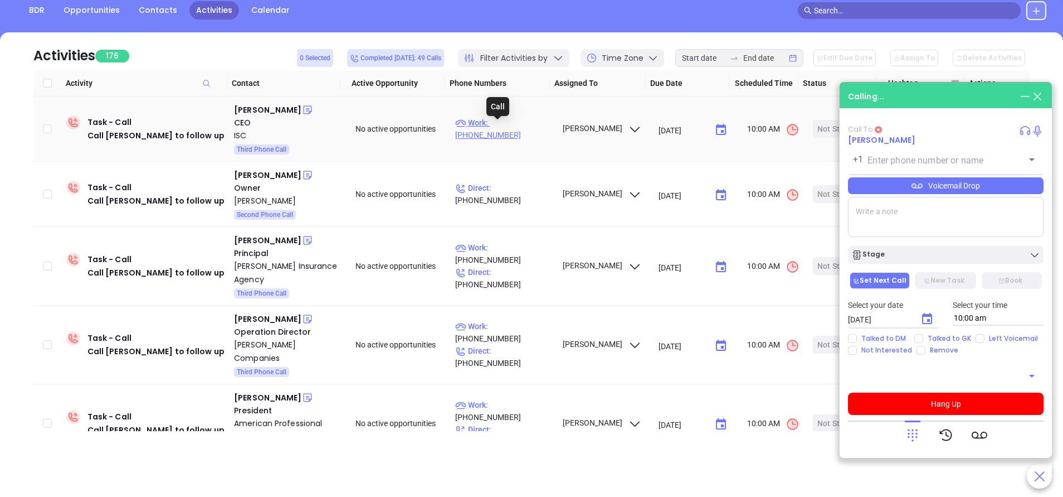
type input "(917) 902-6323"
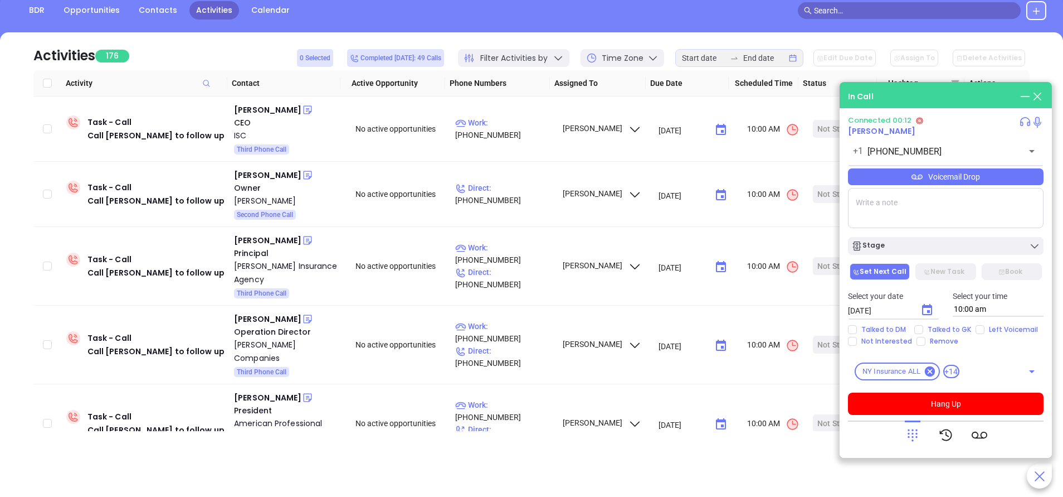
click at [925, 177] on div "Voicemail Drop" at bounding box center [946, 176] width 196 height 17
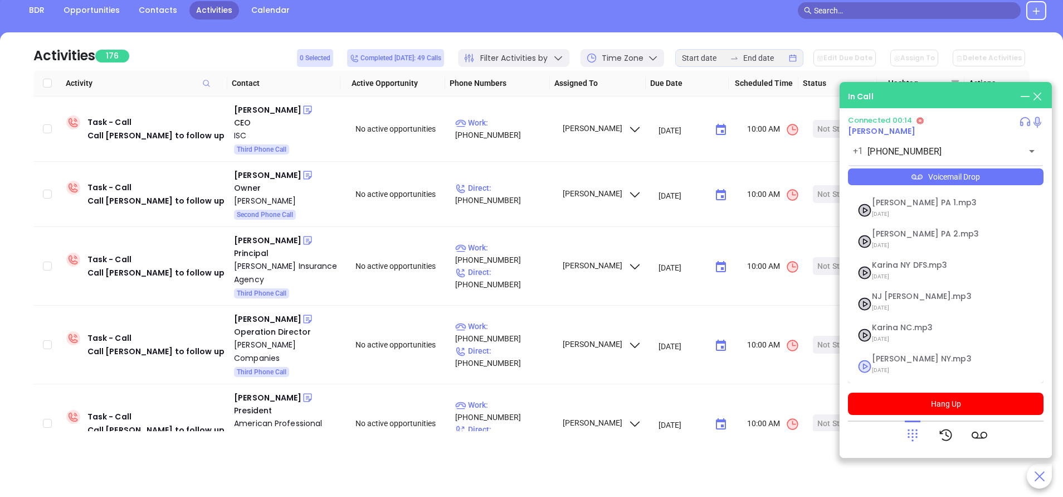
click at [902, 364] on span "09/11/2025" at bounding box center [932, 370] width 120 height 14
checkbox input "true"
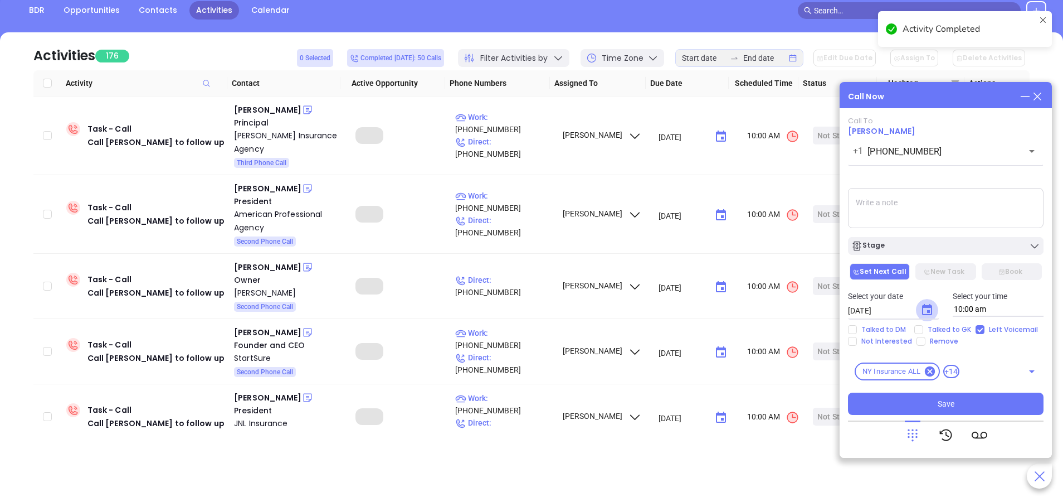
click at [928, 309] on icon "Choose date, selected date is Sep 23, 2025" at bounding box center [927, 309] width 13 height 13
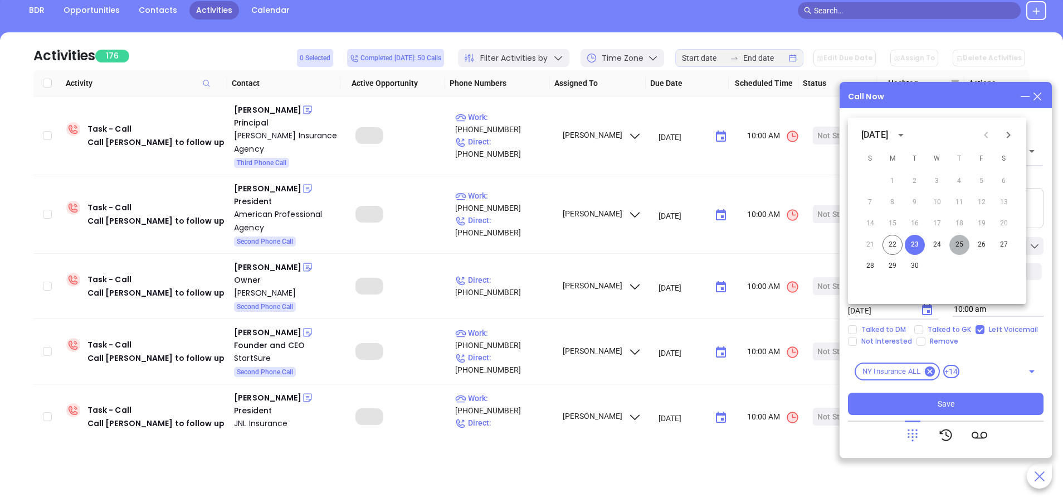
click at [962, 243] on button "25" at bounding box center [960, 245] width 20 height 20
type input "09/25/2025"
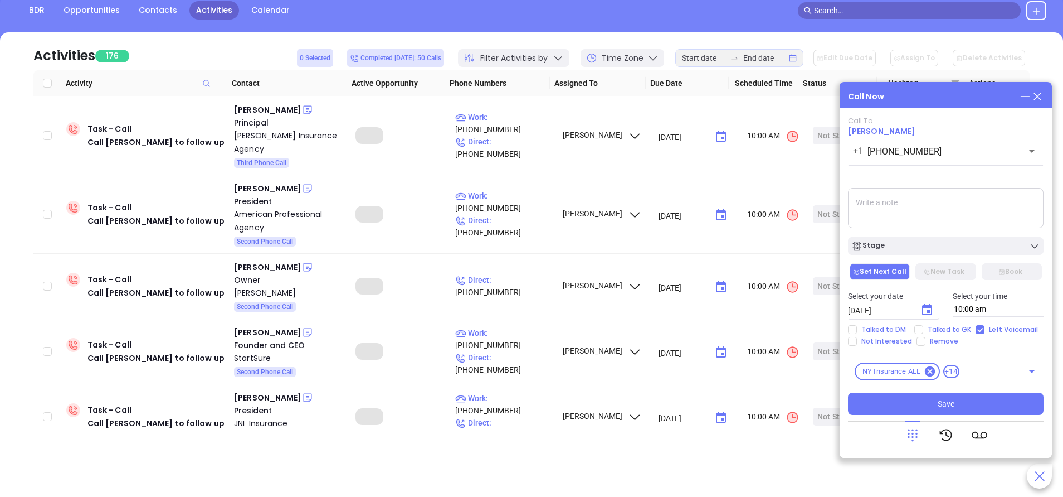
click at [962, 243] on div "Stage" at bounding box center [946, 245] width 189 height 11
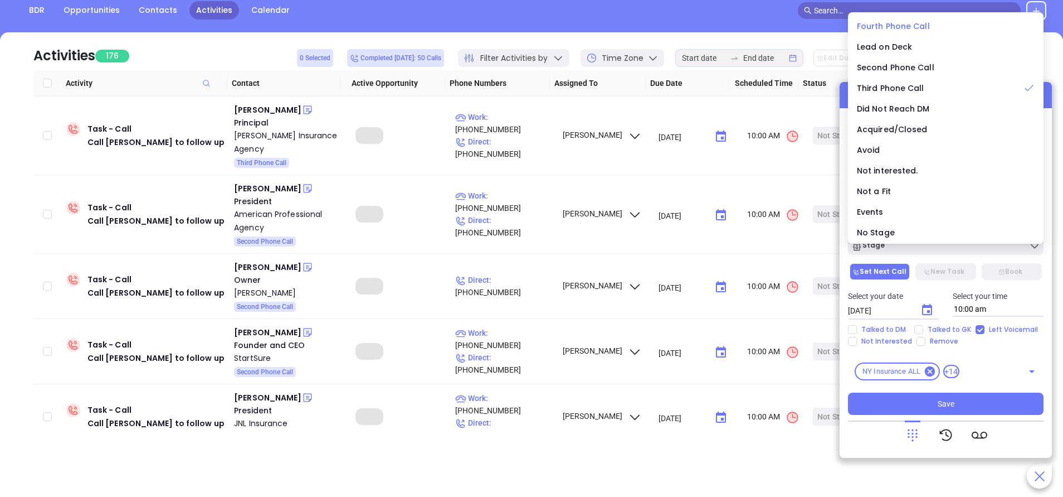
click at [894, 18] on li "Fourth Phone Call" at bounding box center [946, 25] width 191 height 23
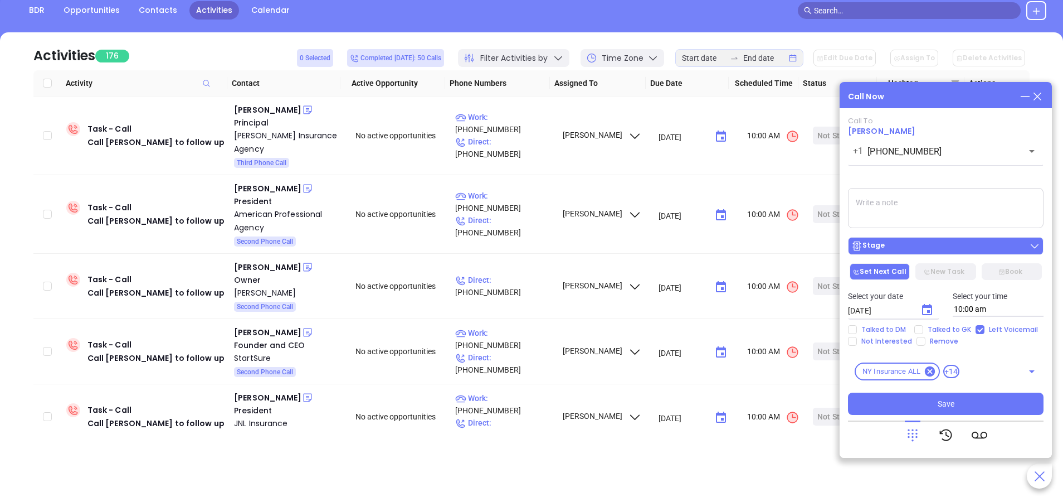
click at [945, 249] on div "Stage" at bounding box center [946, 245] width 189 height 11
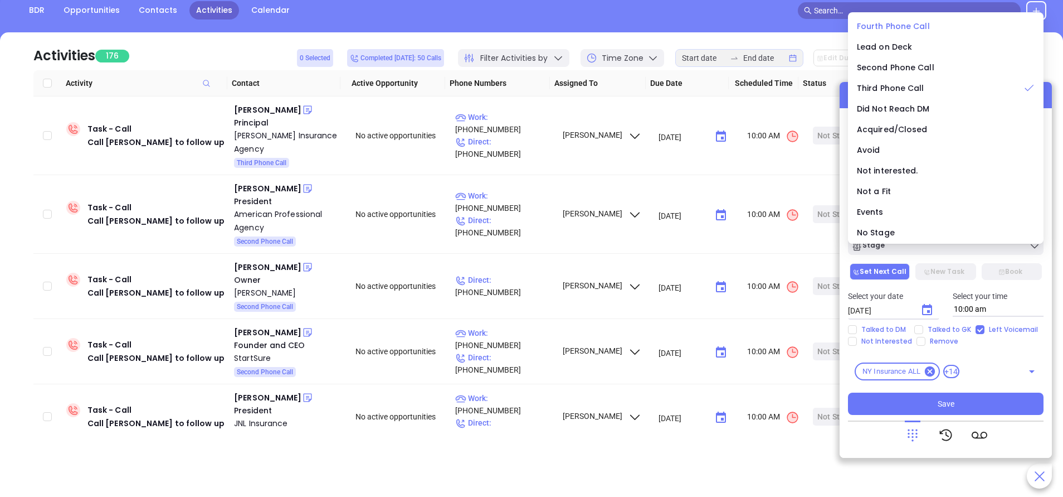
click at [892, 28] on span "Fourth Phone Call" at bounding box center [893, 26] width 73 height 11
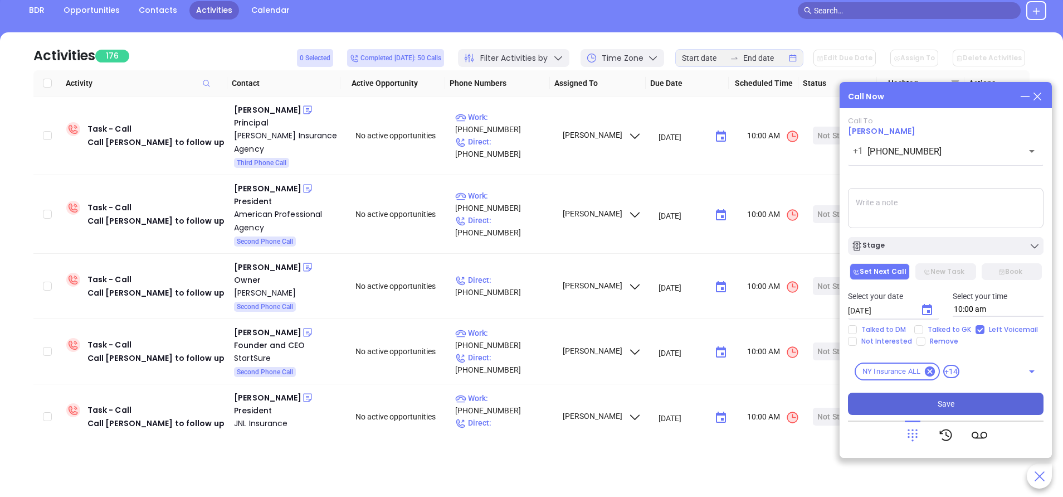
click at [982, 405] on button "Save" at bounding box center [946, 403] width 196 height 22
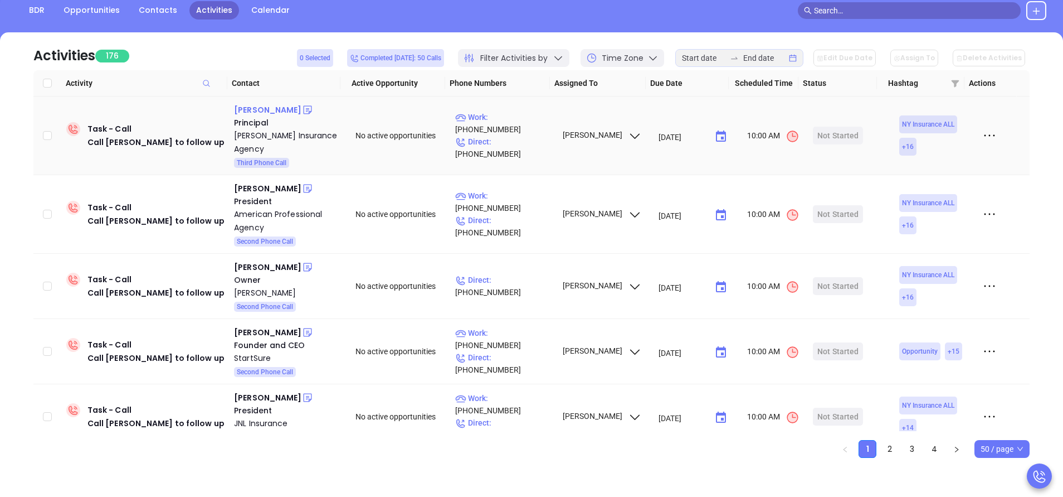
click at [271, 109] on div "Paul D. Ranieri" at bounding box center [267, 109] width 67 height 13
click at [520, 126] on p "Work : (914) 376-2560" at bounding box center [503, 123] width 97 height 25
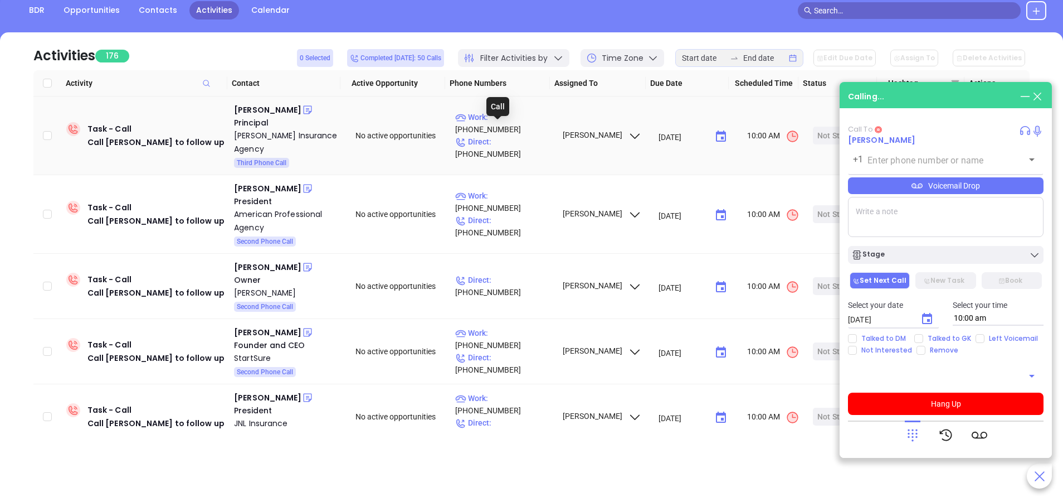
type input "(914) 376-2560"
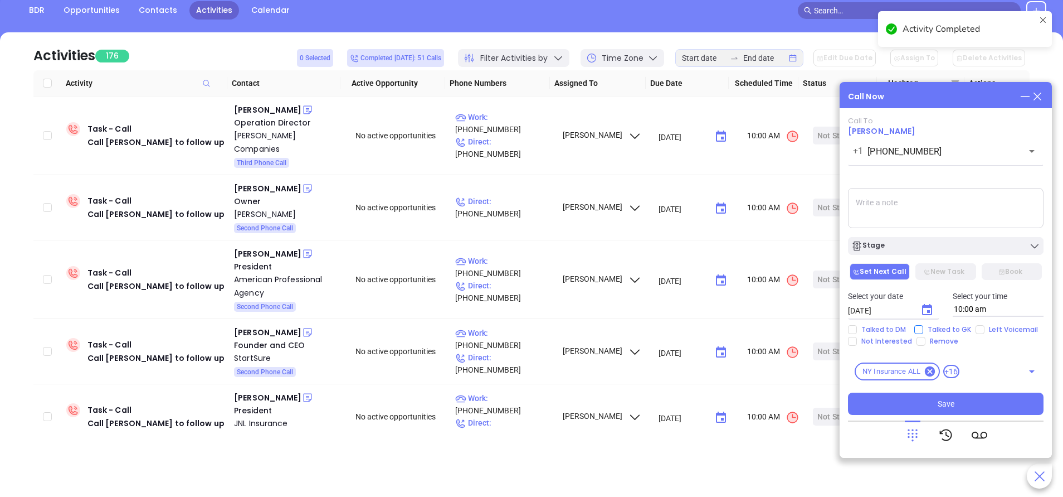
click at [929, 331] on span "Talked to GK" at bounding box center [950, 329] width 52 height 9
click at [924, 331] on input "Talked to GK" at bounding box center [919, 329] width 9 height 9
checkbox input "true"
click at [928, 309] on icon "Choose date, selected date is Sep 23, 2025" at bounding box center [927, 309] width 13 height 13
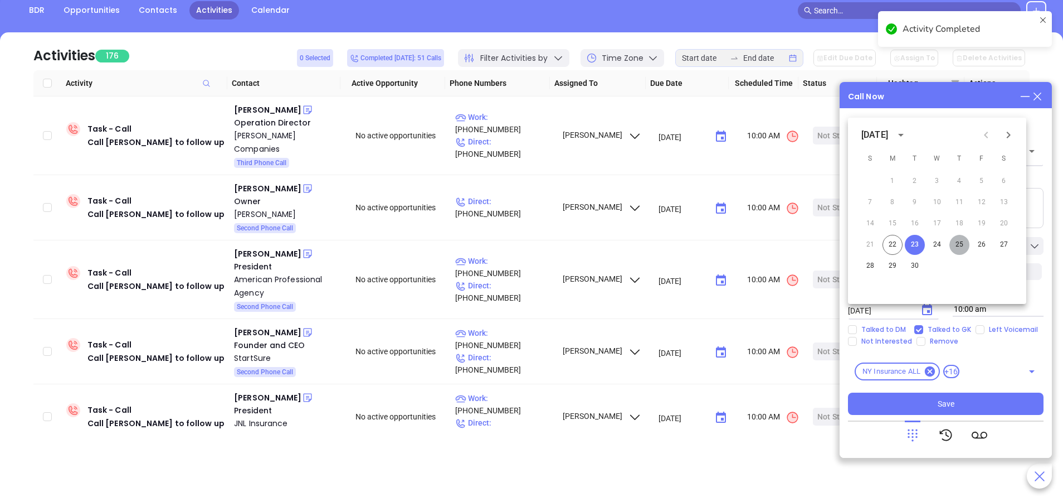
click at [956, 243] on button "25" at bounding box center [960, 245] width 20 height 20
type input "09/25/2025"
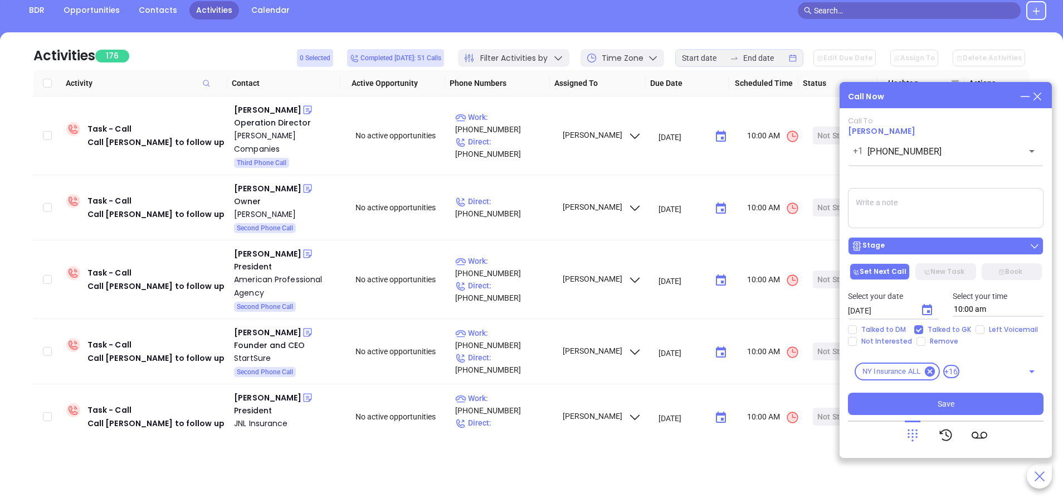
click at [960, 246] on div "Stage" at bounding box center [946, 245] width 189 height 11
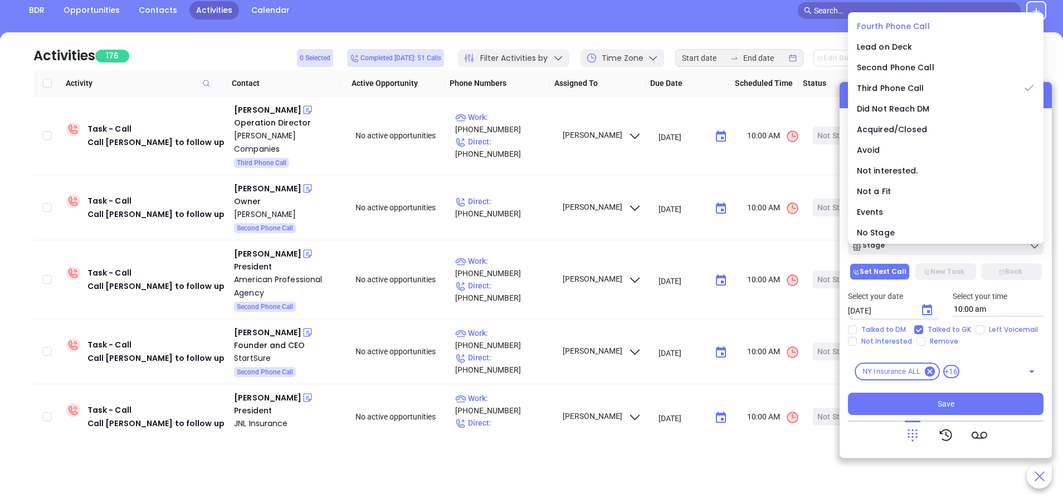
click at [900, 24] on span "Fourth Phone Call" at bounding box center [893, 26] width 73 height 11
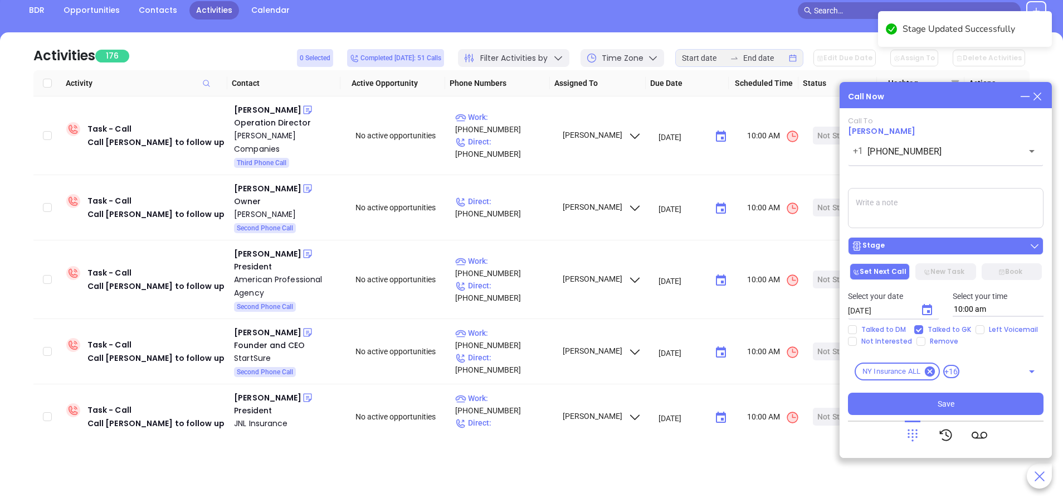
click at [936, 244] on div "Stage" at bounding box center [946, 245] width 189 height 11
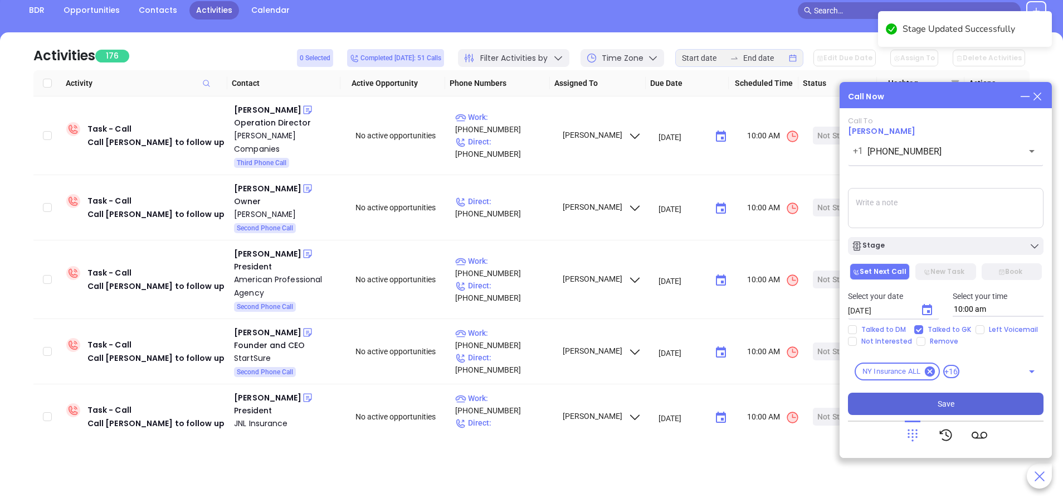
click at [972, 406] on button "Save" at bounding box center [946, 403] width 196 height 22
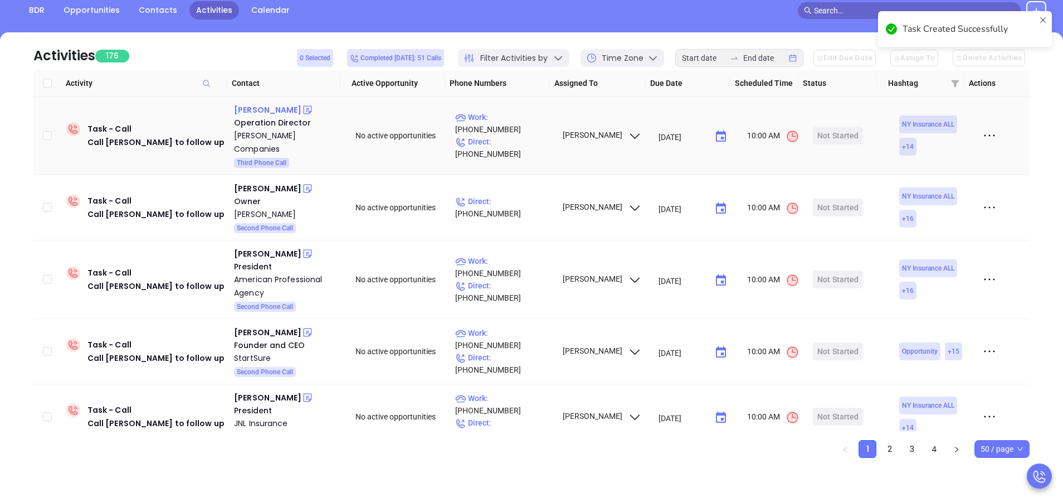
click at [250, 110] on div "Josh Flegel" at bounding box center [267, 109] width 67 height 13
click at [502, 122] on p "Work : (315) 673-2094" at bounding box center [503, 123] width 97 height 25
type input "(315) 673-2094"
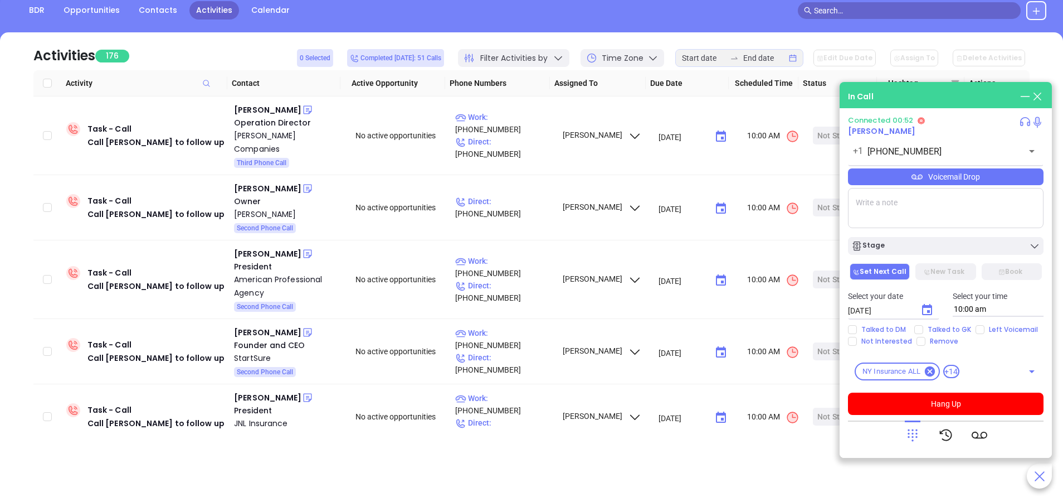
click at [949, 180] on div "Voicemail Drop" at bounding box center [946, 176] width 196 height 17
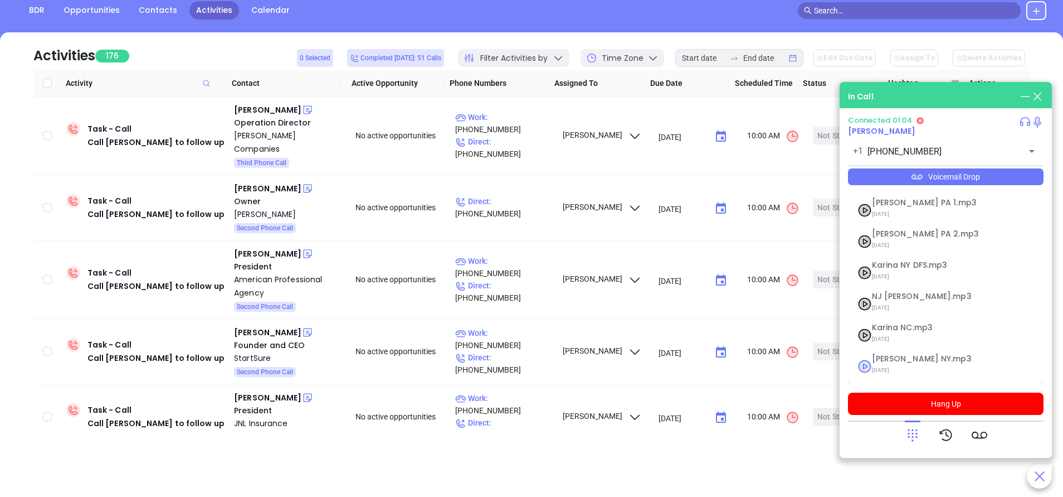
click at [888, 357] on span "Vicky NY.mp3" at bounding box center [932, 358] width 120 height 8
checkbox input "true"
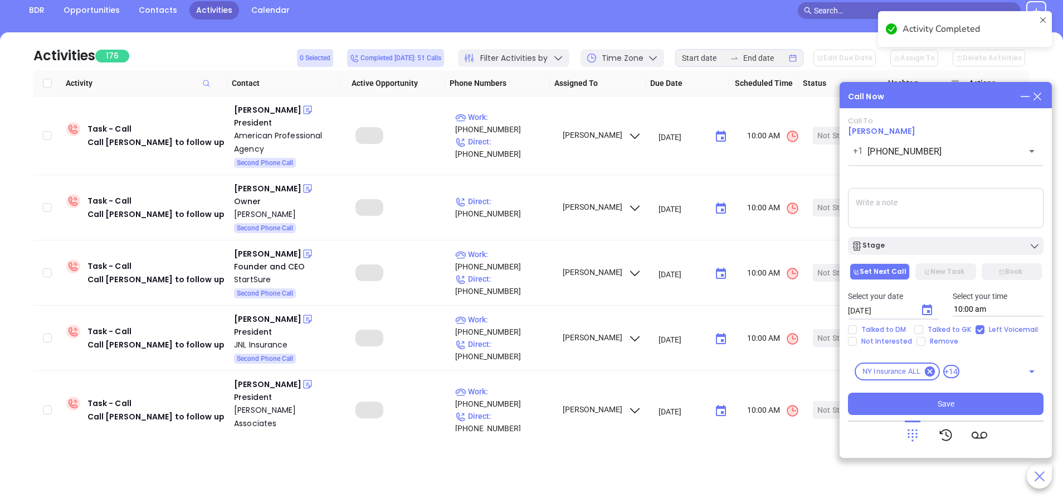
click at [925, 309] on icon "Choose date, selected date is Sep 23, 2025" at bounding box center [927, 309] width 13 height 13
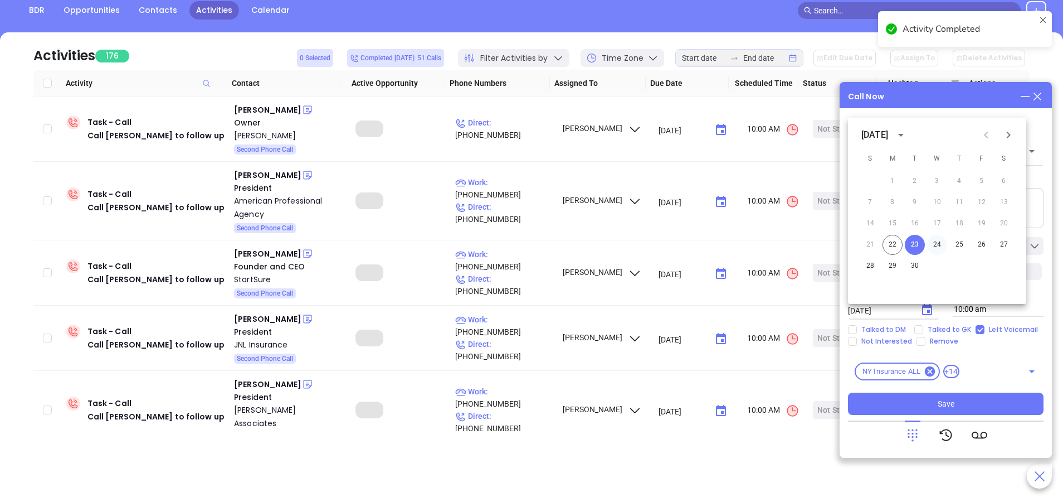
click at [937, 241] on button "24" at bounding box center [937, 245] width 20 height 20
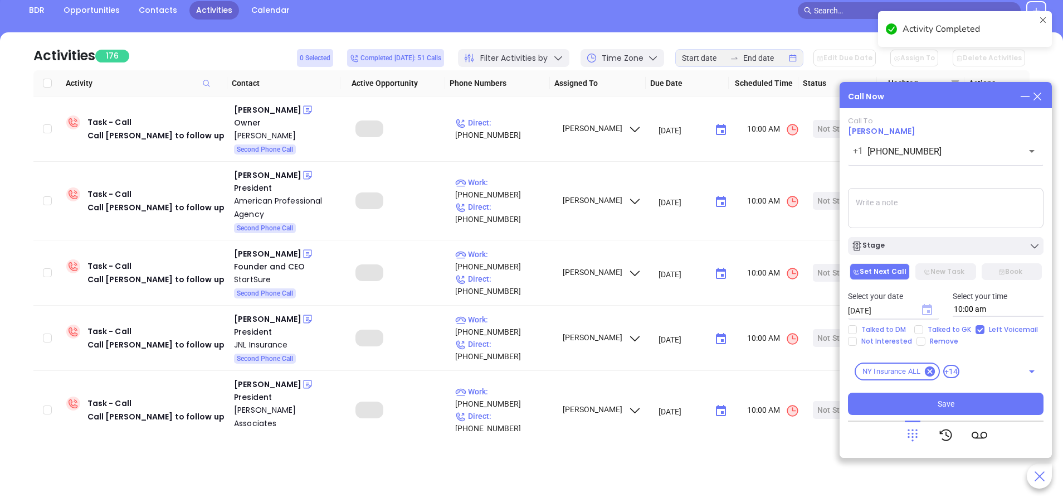
click at [927, 309] on icon "Choose date, selected date is Sep 24, 2025" at bounding box center [927, 309] width 13 height 13
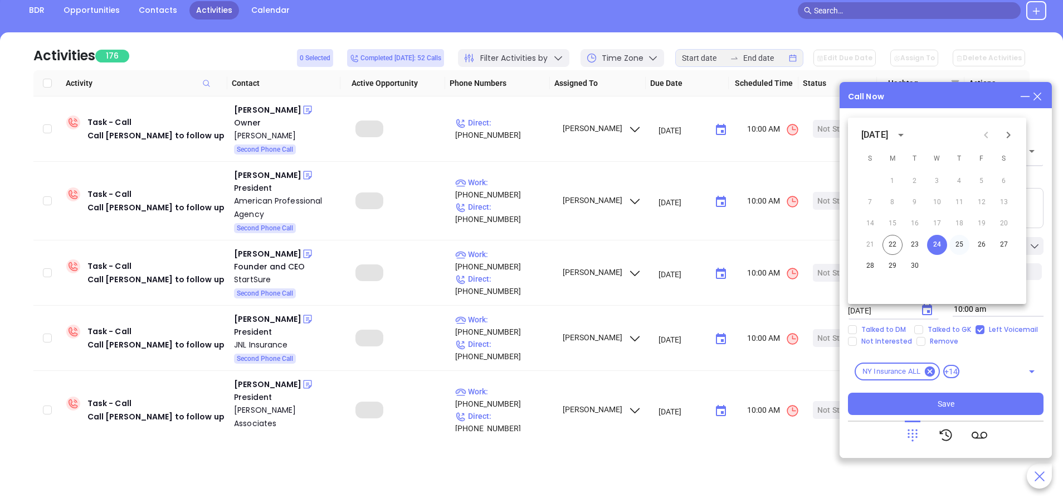
click at [960, 245] on button "25" at bounding box center [960, 245] width 20 height 20
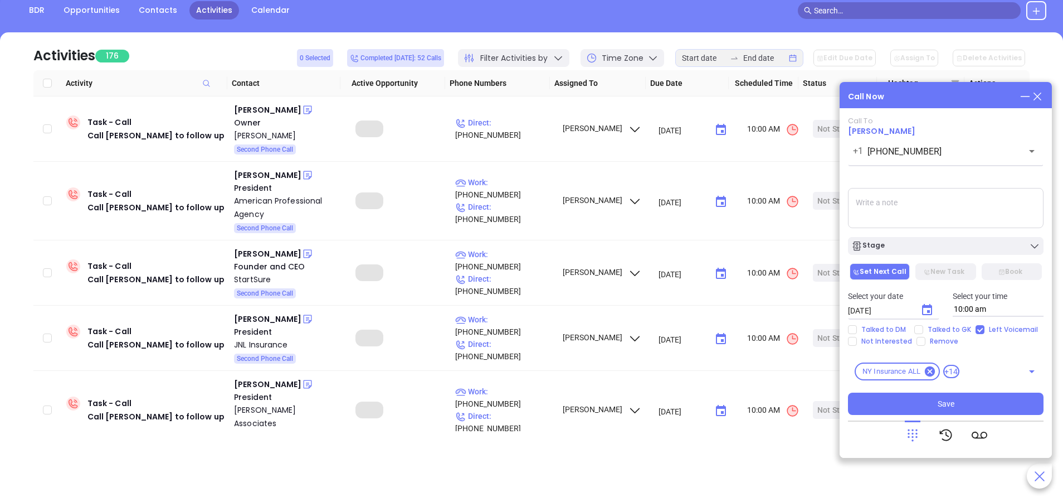
type input "09/25/2025"
click at [964, 244] on div "Stage" at bounding box center [946, 245] width 189 height 11
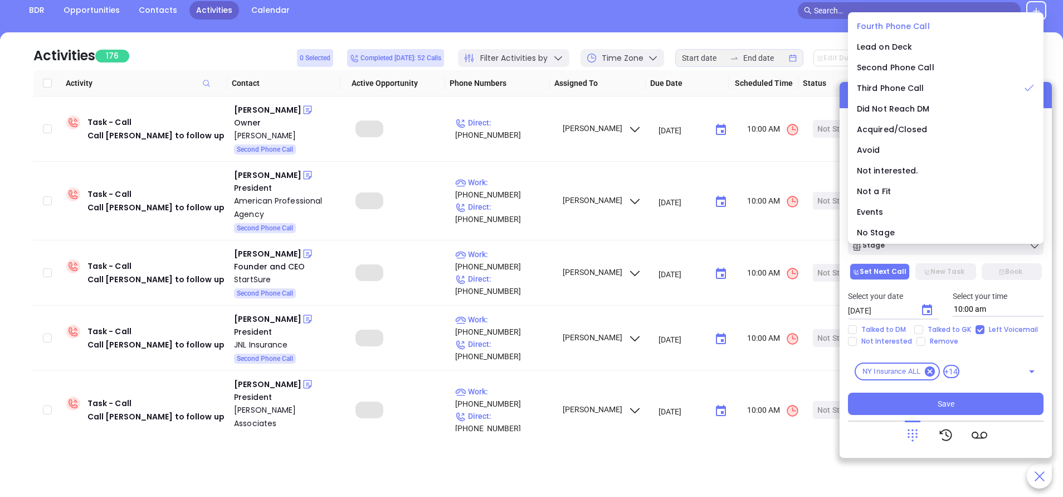
click at [877, 20] on li "Fourth Phone Call" at bounding box center [946, 25] width 191 height 23
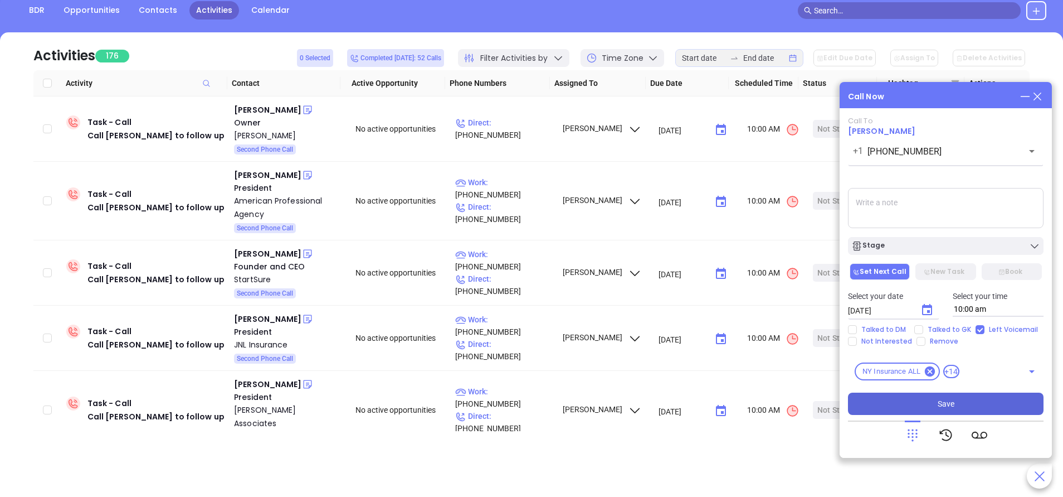
click at [982, 405] on button "Save" at bounding box center [946, 403] width 196 height 22
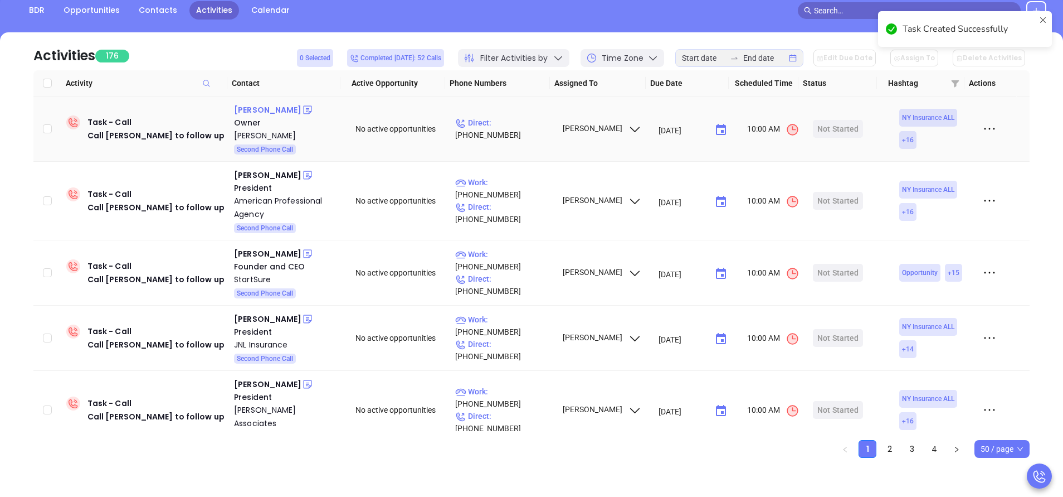
click at [279, 110] on div "Roberto Charles" at bounding box center [267, 109] width 67 height 13
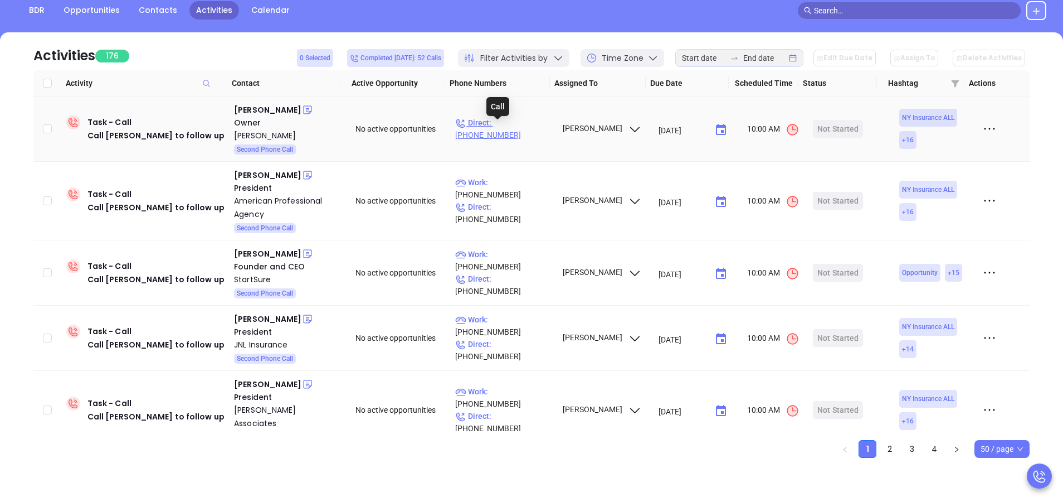
click at [531, 128] on p "Direct : (718) 657-3636" at bounding box center [503, 128] width 97 height 25
type input "(718) 657-3636"
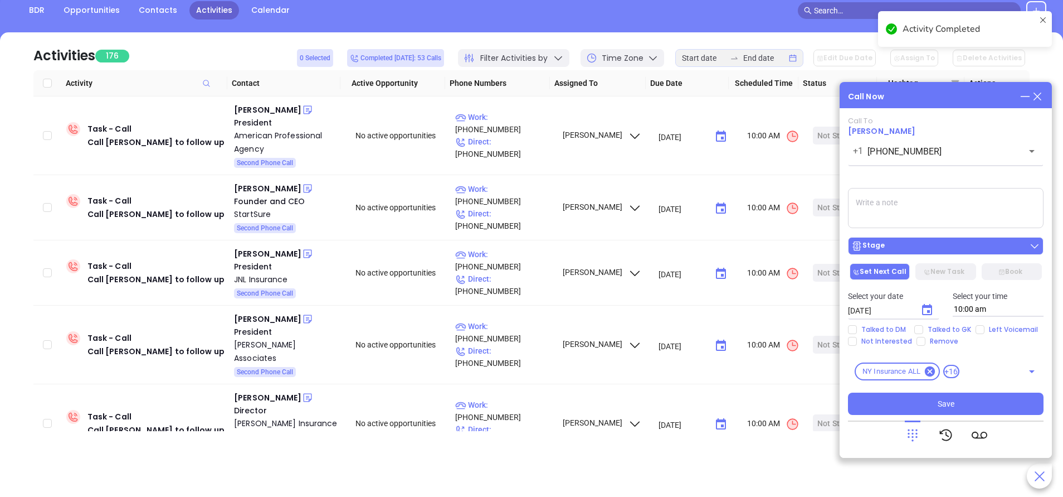
click at [949, 250] on div "Stage" at bounding box center [946, 245] width 189 height 11
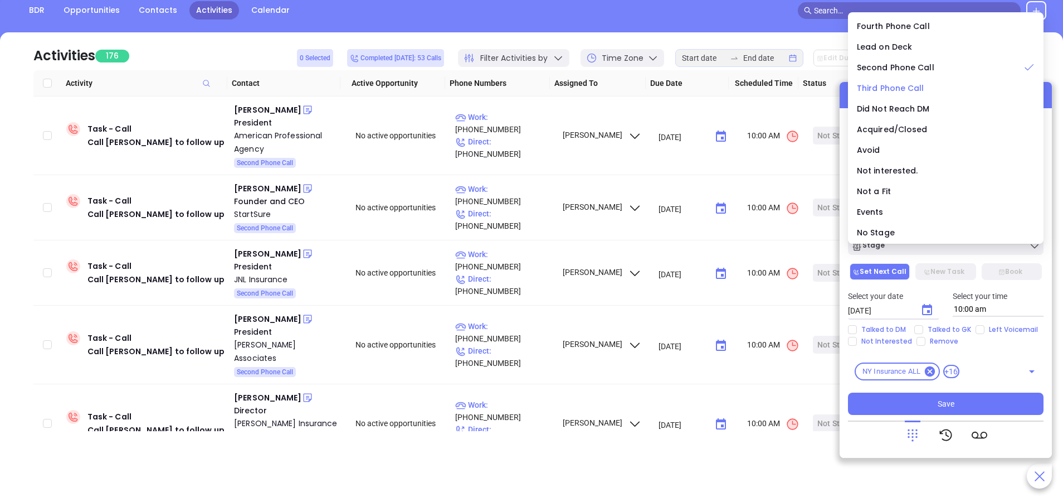
click at [876, 87] on span "Third Phone Call" at bounding box center [890, 87] width 67 height 11
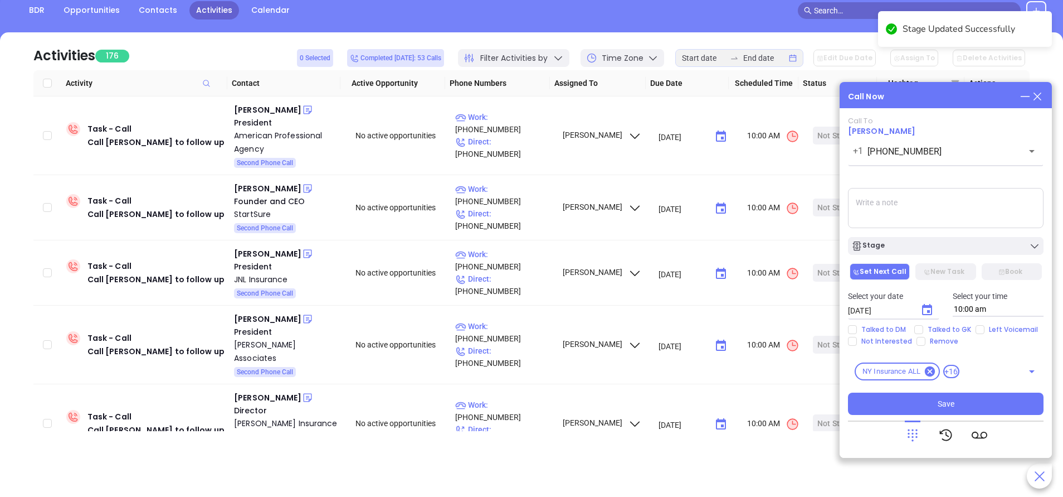
click at [928, 308] on icon "Choose date, selected date is Sep 23, 2025" at bounding box center [927, 309] width 10 height 11
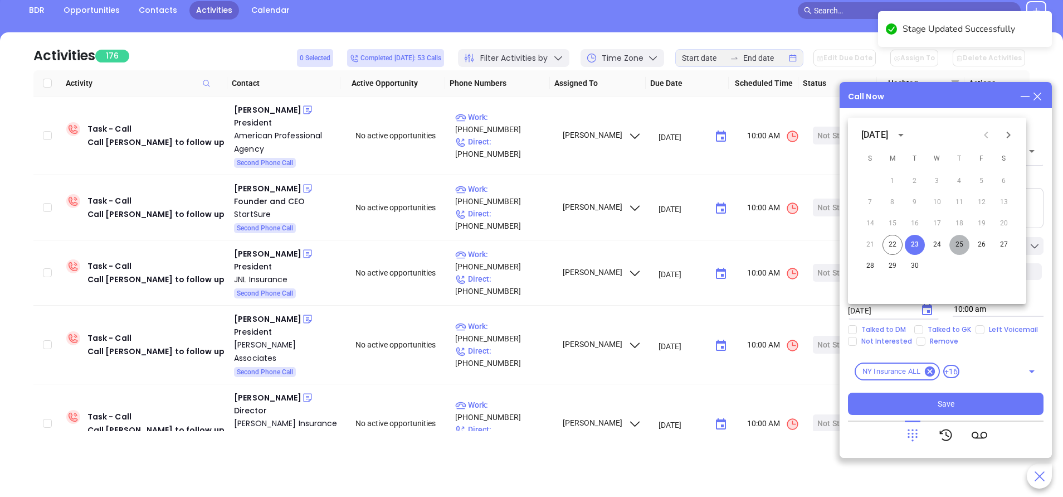
click at [961, 244] on button "25" at bounding box center [960, 245] width 20 height 20
type input "09/25/2025"
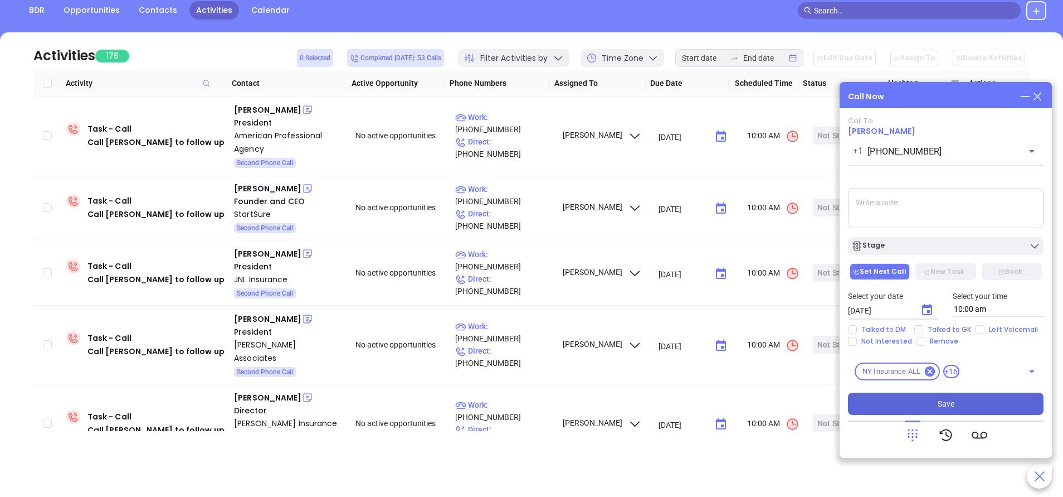
click at [965, 405] on button "Save" at bounding box center [946, 403] width 196 height 22
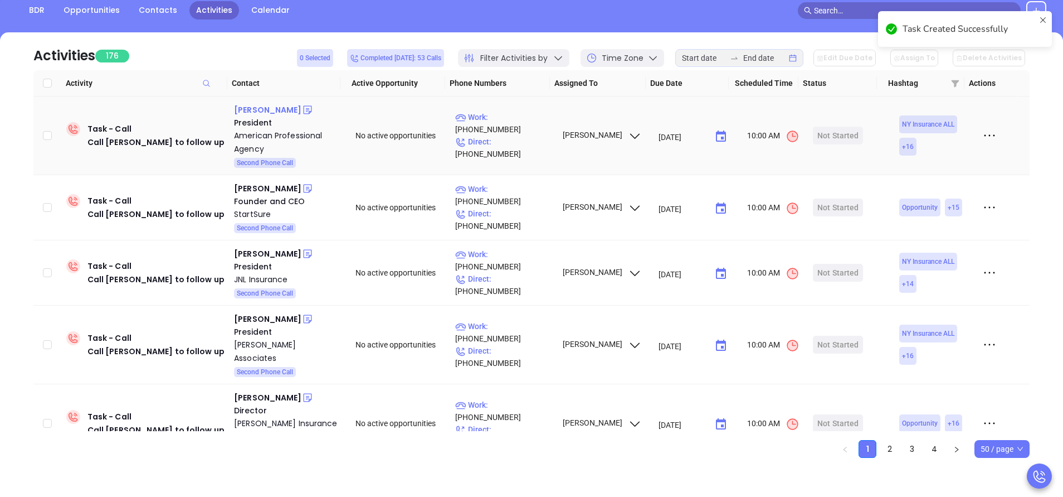
click at [274, 109] on div "Peter Imbert" at bounding box center [267, 109] width 67 height 13
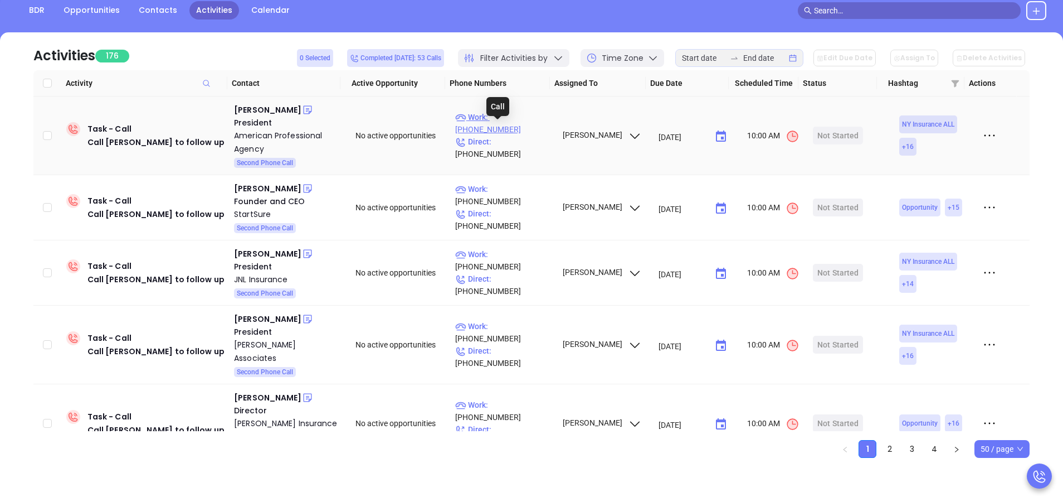
click at [528, 132] on p "Work : (800) 421-6694" at bounding box center [503, 123] width 97 height 25
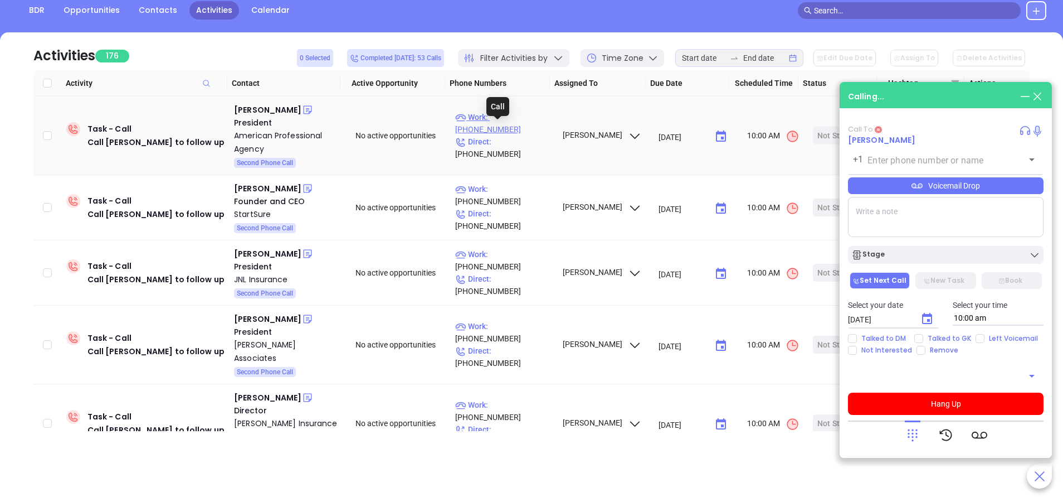
type input "(800) 421-6694"
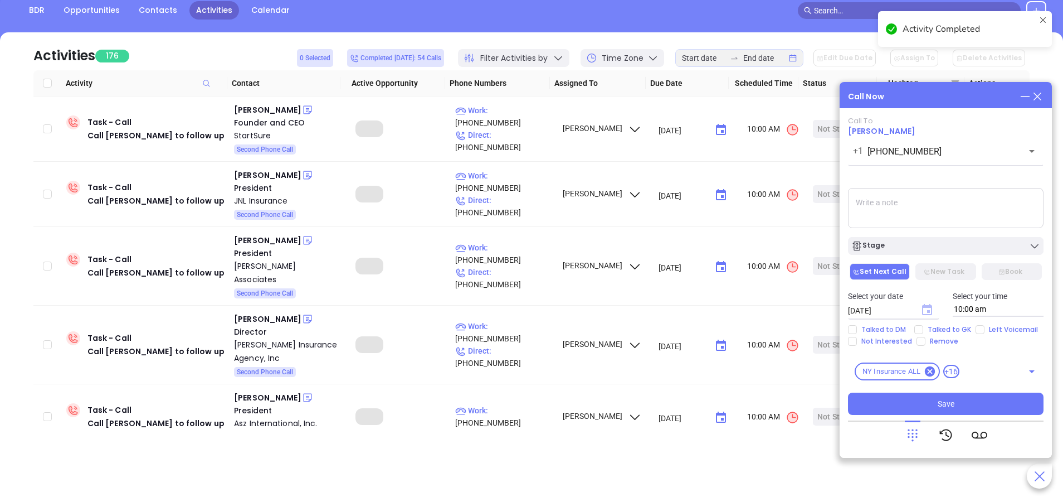
click at [931, 310] on icon "Choose date, selected date is Sep 23, 2025" at bounding box center [927, 309] width 10 height 11
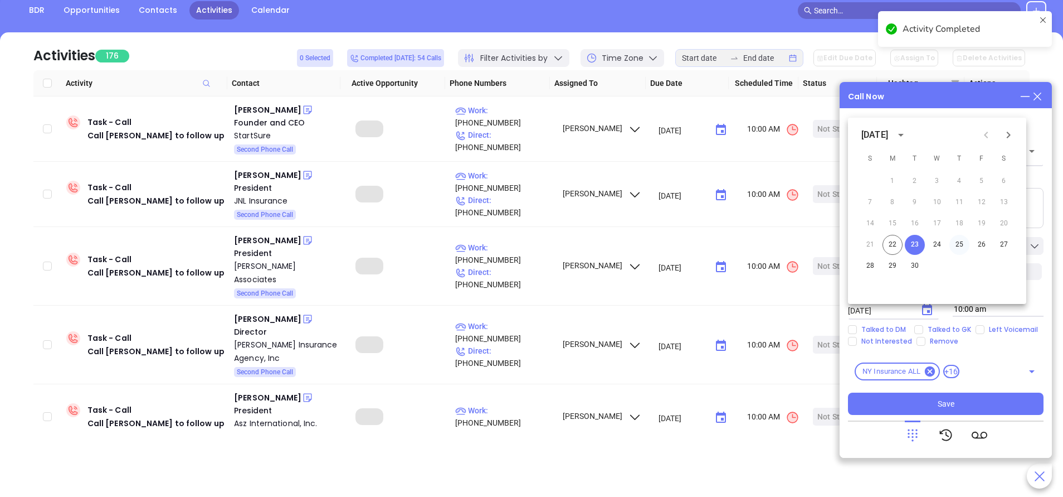
click at [959, 241] on button "25" at bounding box center [960, 245] width 20 height 20
type input "09/25/2025"
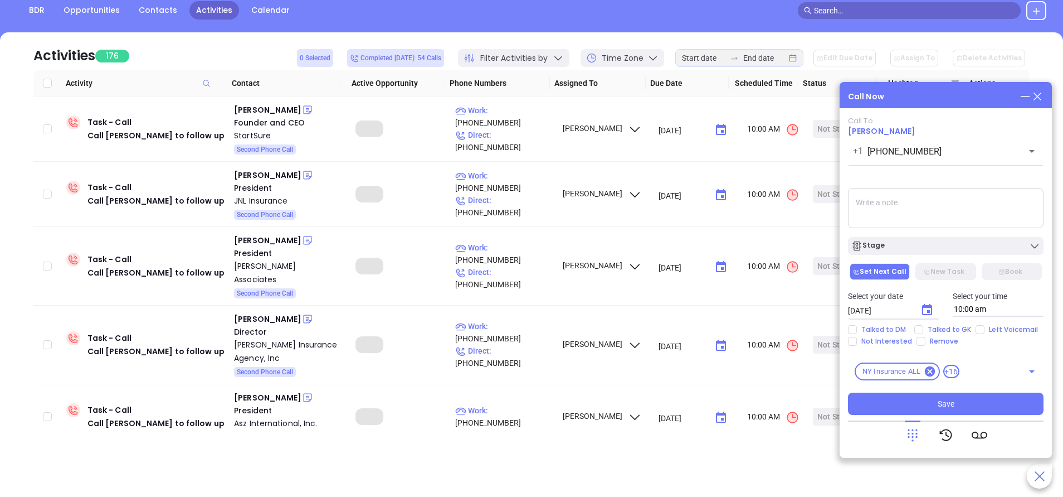
click at [959, 241] on div "Stage" at bounding box center [946, 245] width 189 height 11
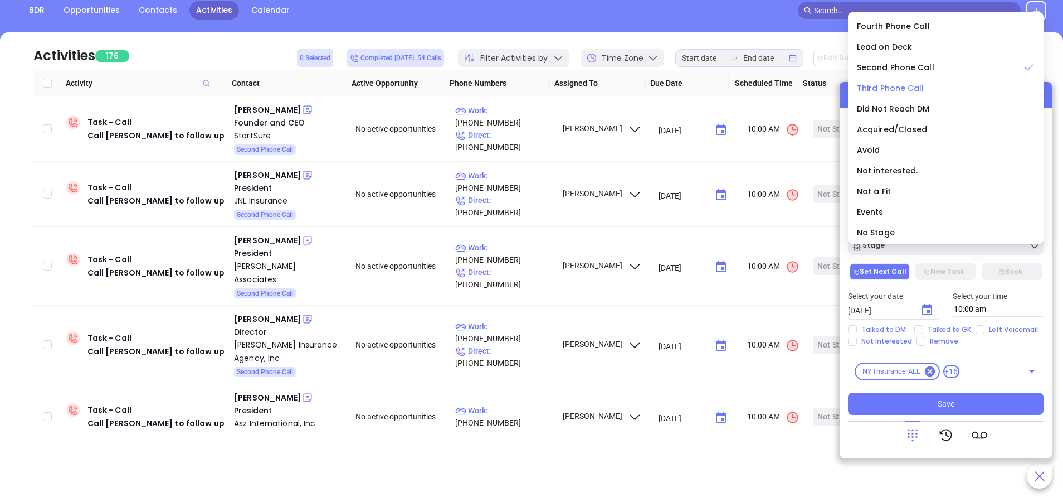
click at [887, 83] on span "Third Phone Call" at bounding box center [890, 87] width 67 height 11
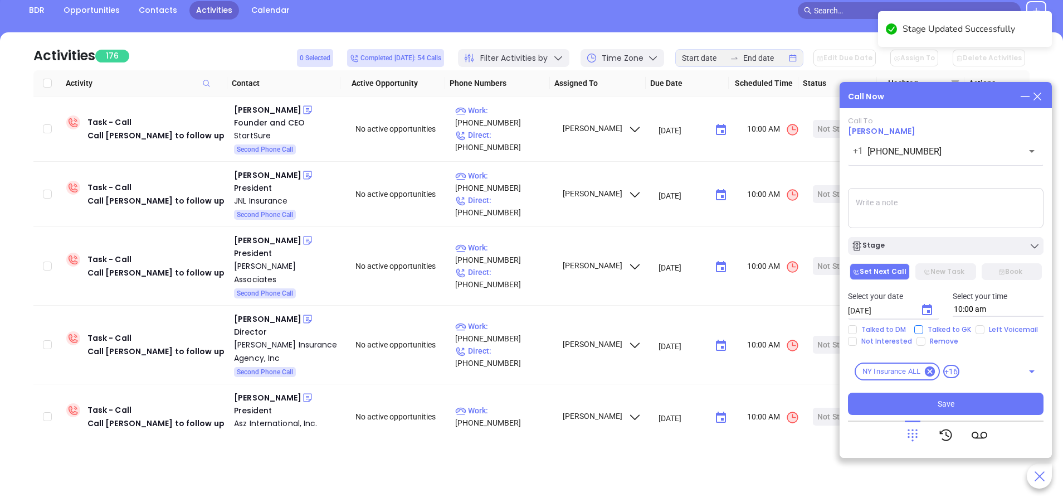
click at [919, 328] on input "Talked to GK" at bounding box center [919, 329] width 9 height 9
checkbox input "true"
click at [950, 401] on span "Save" at bounding box center [946, 403] width 17 height 12
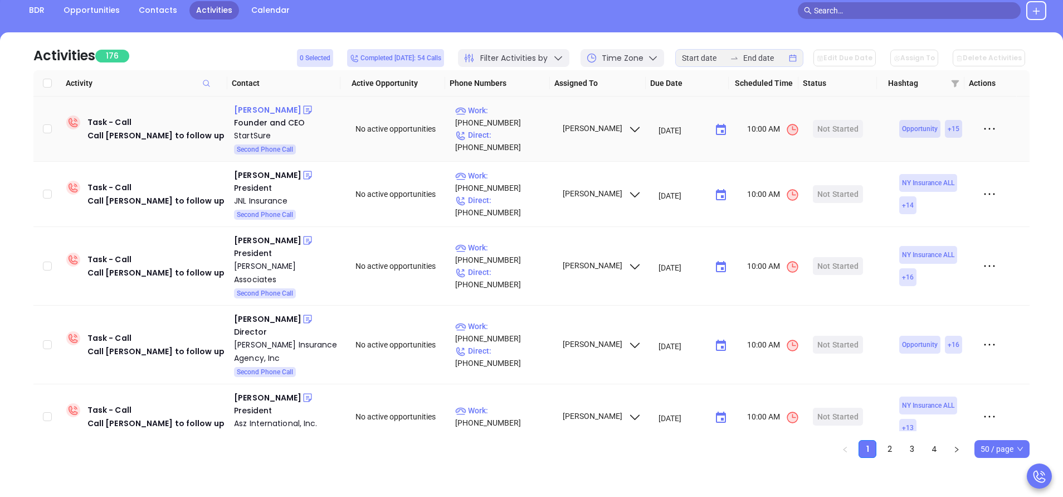
click at [263, 111] on div "Tim DiPietro" at bounding box center [267, 109] width 67 height 13
click at [519, 122] on p "Work : (212) 655-7697" at bounding box center [503, 116] width 97 height 25
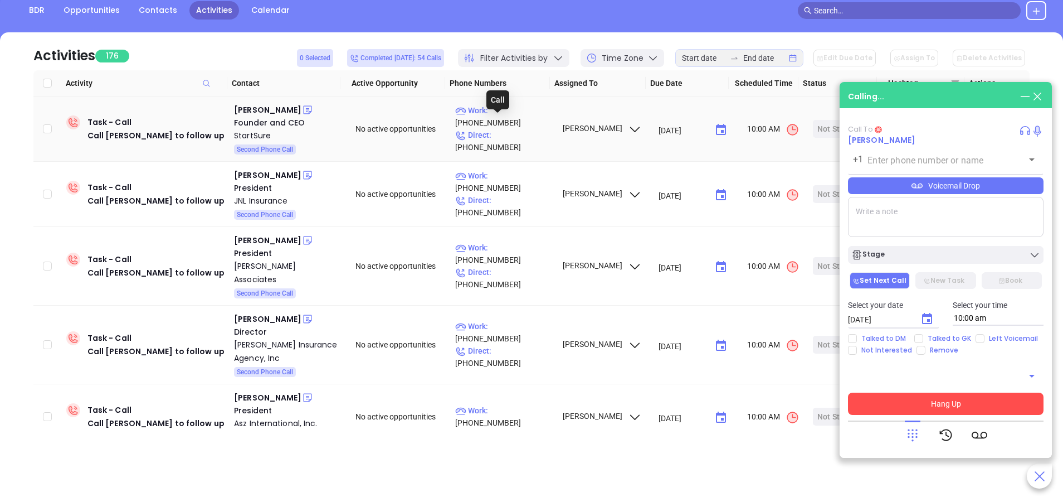
type input "(212) 655-7697"
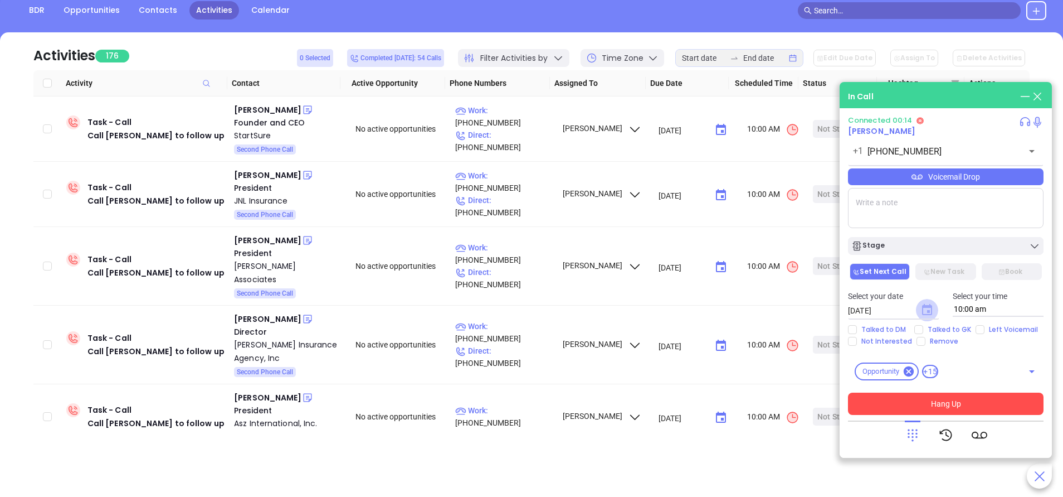
click at [929, 312] on icon "Choose date, selected date is Sep 23, 2025" at bounding box center [927, 309] width 10 height 11
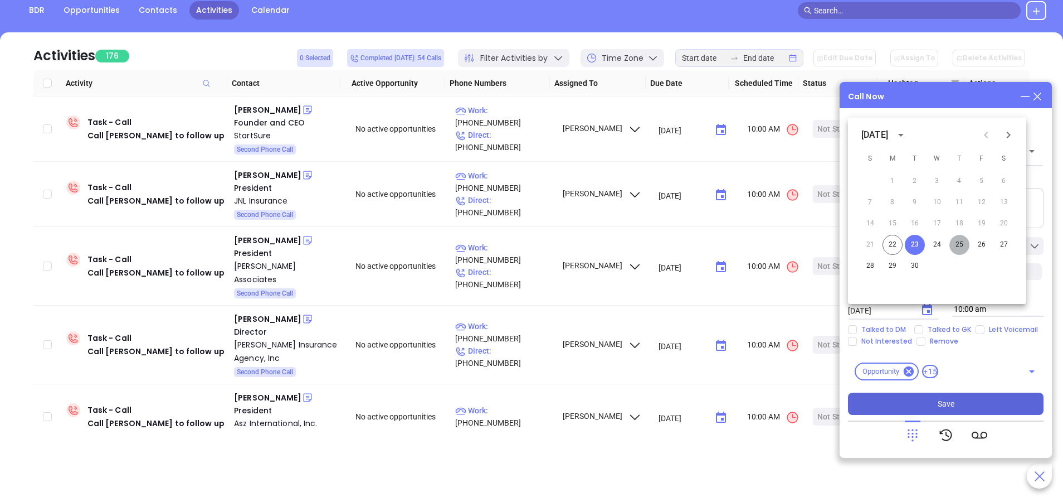
click at [961, 242] on button "25" at bounding box center [960, 245] width 20 height 20
type input "09/25/2025"
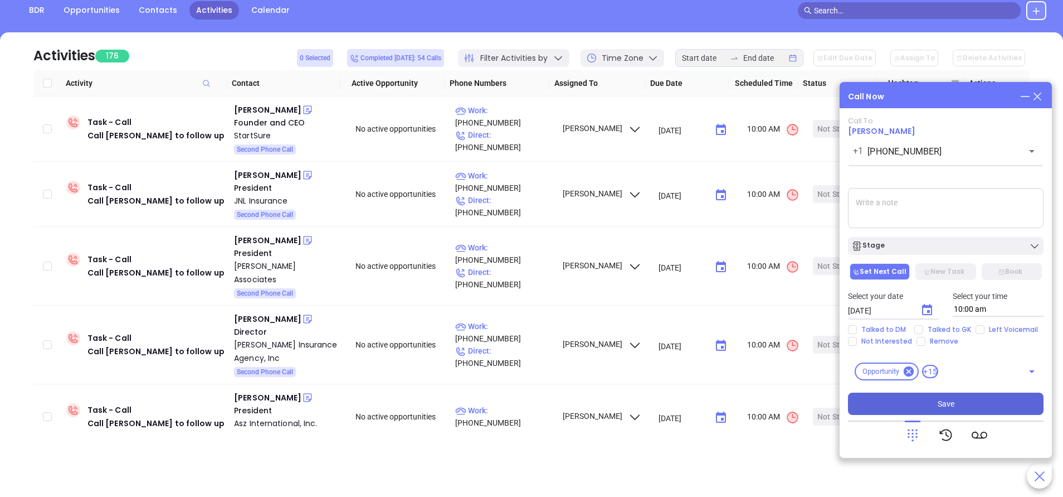
click at [961, 249] on div "Stage" at bounding box center [946, 245] width 189 height 11
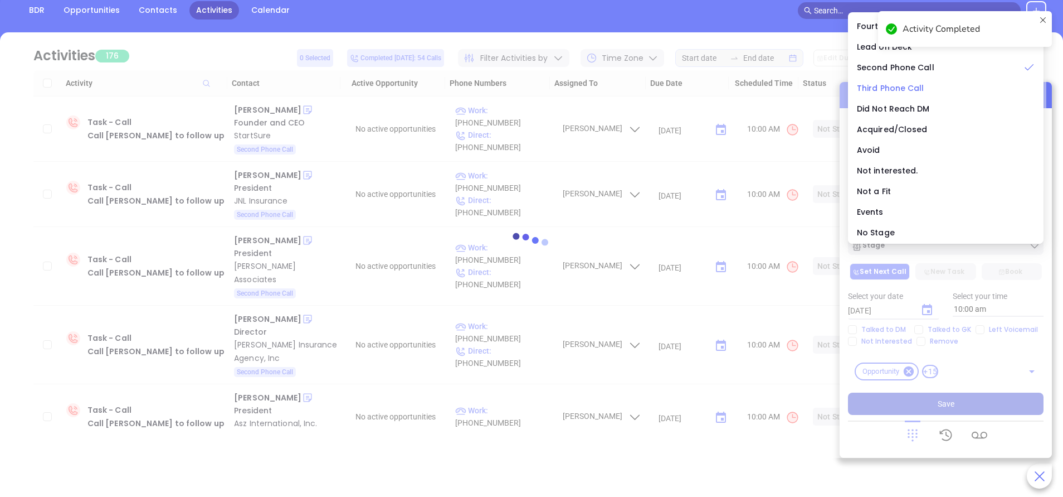
click at [891, 88] on span "Third Phone Call" at bounding box center [890, 87] width 67 height 11
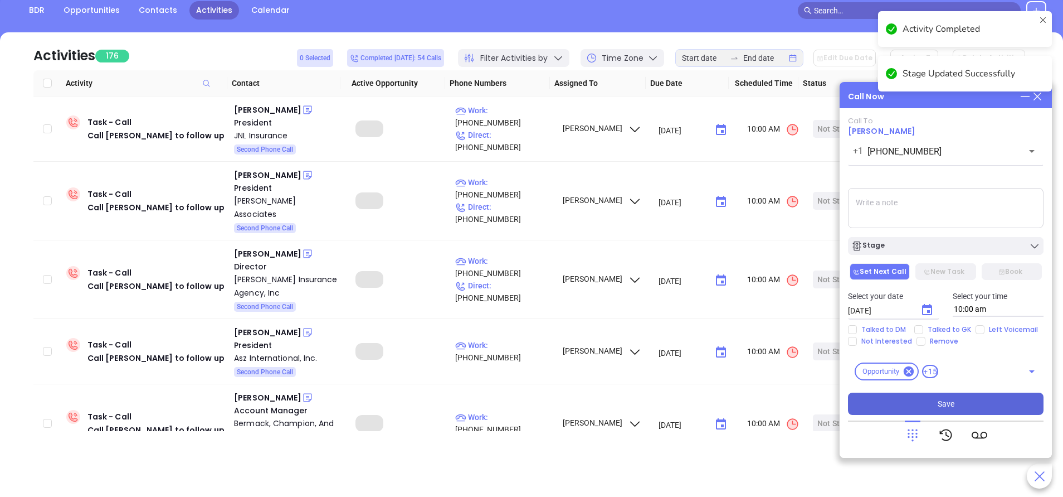
click at [969, 398] on button "Save" at bounding box center [946, 403] width 196 height 22
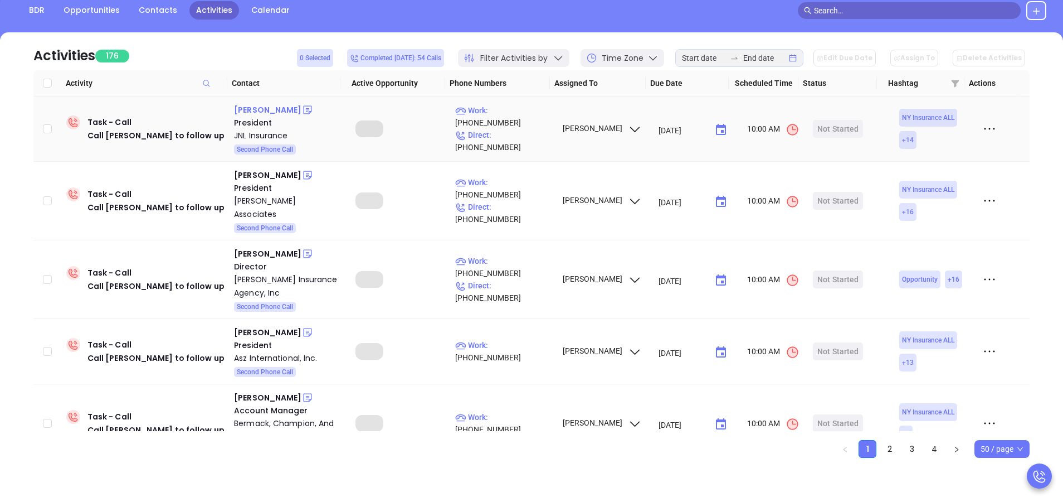
click at [259, 108] on div "Joel Loeb" at bounding box center [267, 109] width 67 height 13
click at [508, 119] on p "Work : (845) 782-3580" at bounding box center [503, 116] width 97 height 25
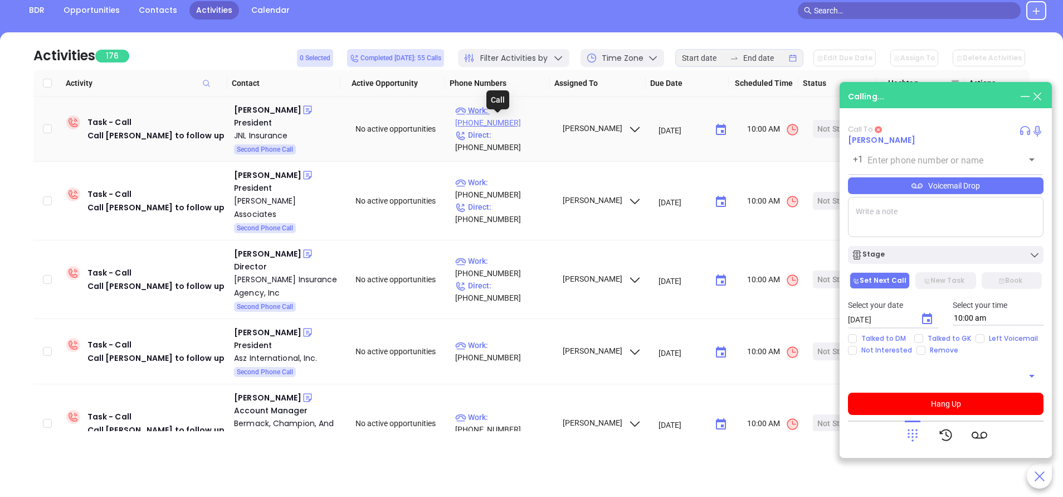
type input "(845) 782-3580"
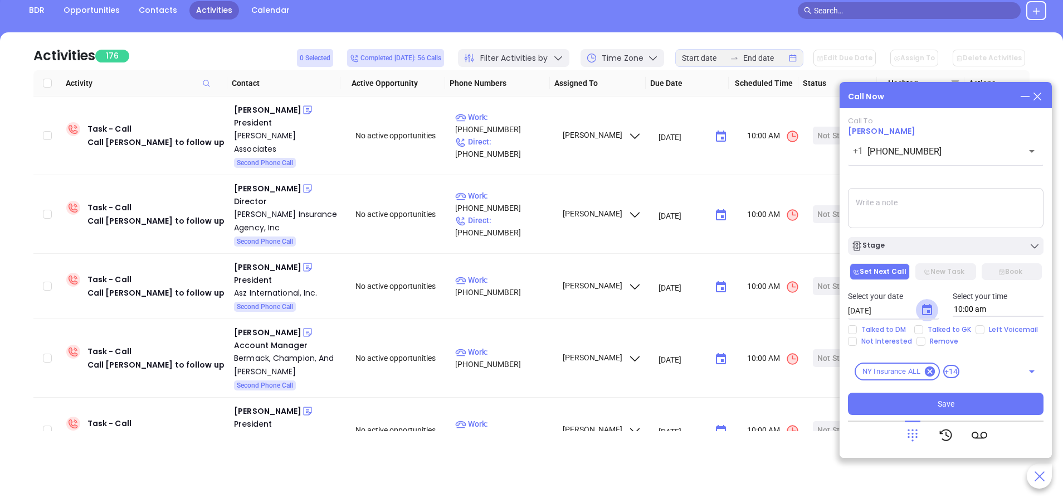
click at [926, 310] on icon "Choose date, selected date is Sep 23, 2025" at bounding box center [927, 309] width 13 height 13
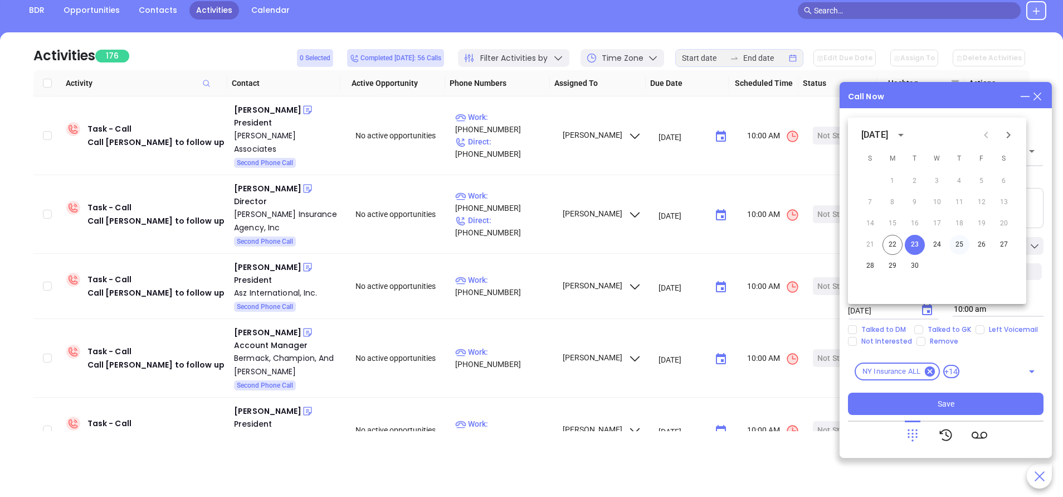
click at [956, 237] on button "25" at bounding box center [960, 245] width 20 height 20
type input "09/25/2025"
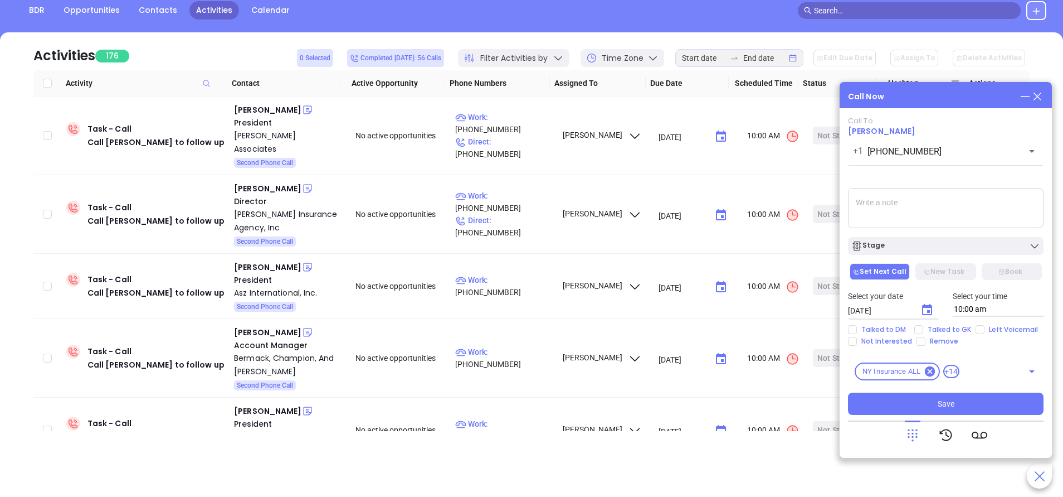
click at [956, 256] on div "Call To Joel Loeb +1 (845) 782-3580 ​ Voicemail Drop Stage Set Next Call New Ta…" at bounding box center [946, 265] width 196 height 298
click at [956, 249] on div "Stage" at bounding box center [946, 245] width 189 height 11
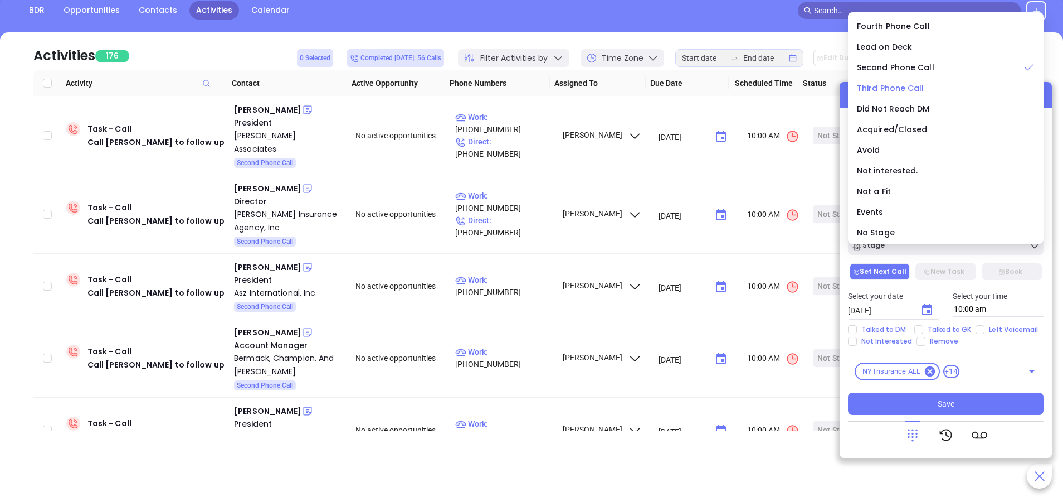
click at [900, 90] on span "Third Phone Call" at bounding box center [890, 87] width 67 height 11
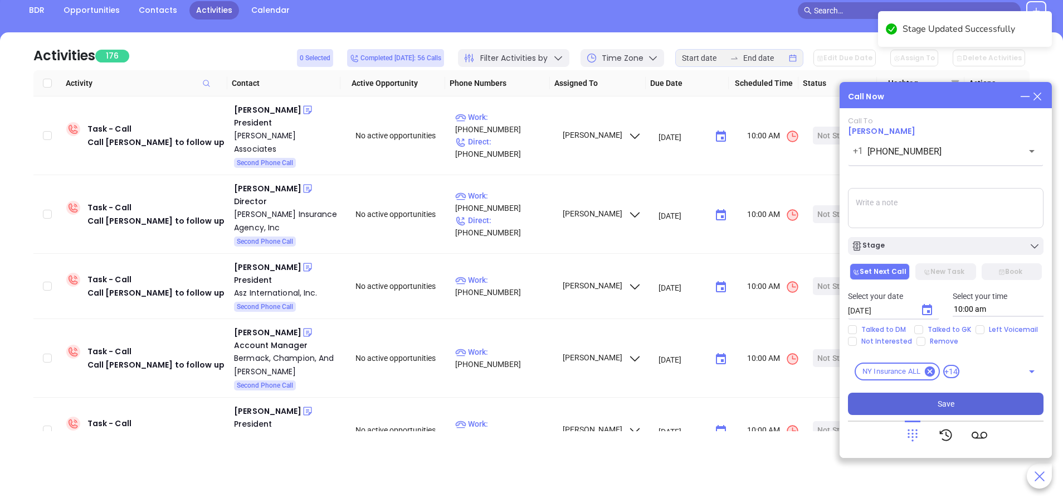
click at [937, 407] on button "Save" at bounding box center [946, 403] width 196 height 22
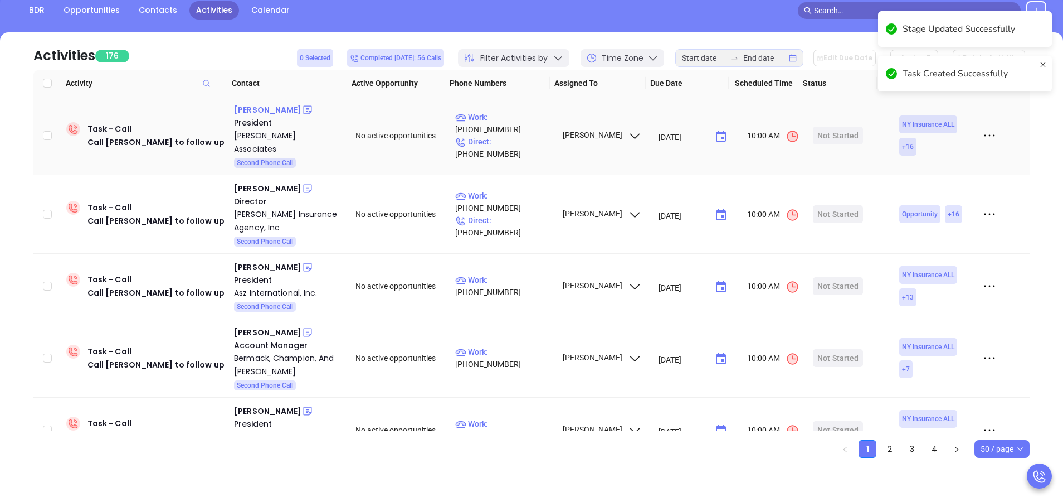
click at [252, 107] on div "Larry Bell" at bounding box center [267, 109] width 67 height 13
click at [506, 122] on p "Work : (718) 292-2637" at bounding box center [503, 123] width 97 height 25
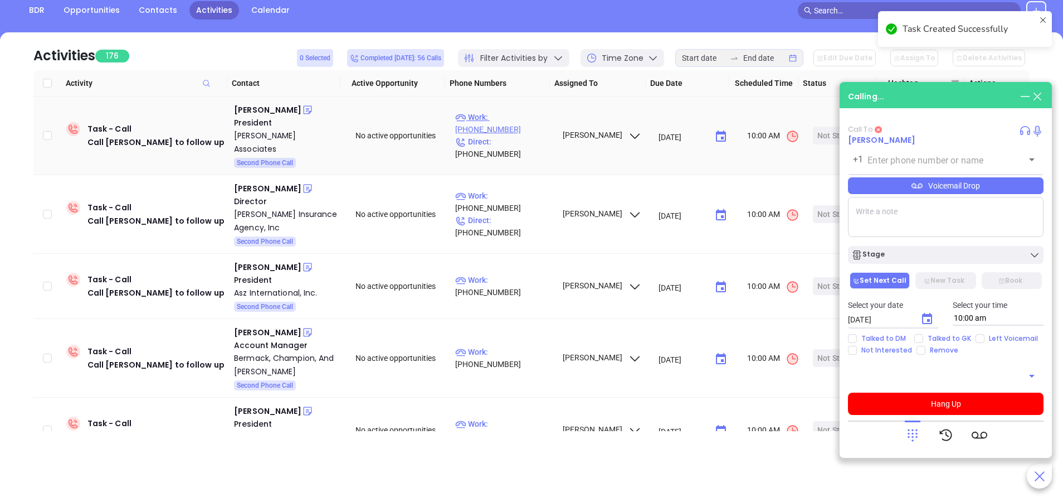
type input "(718) 292-2637"
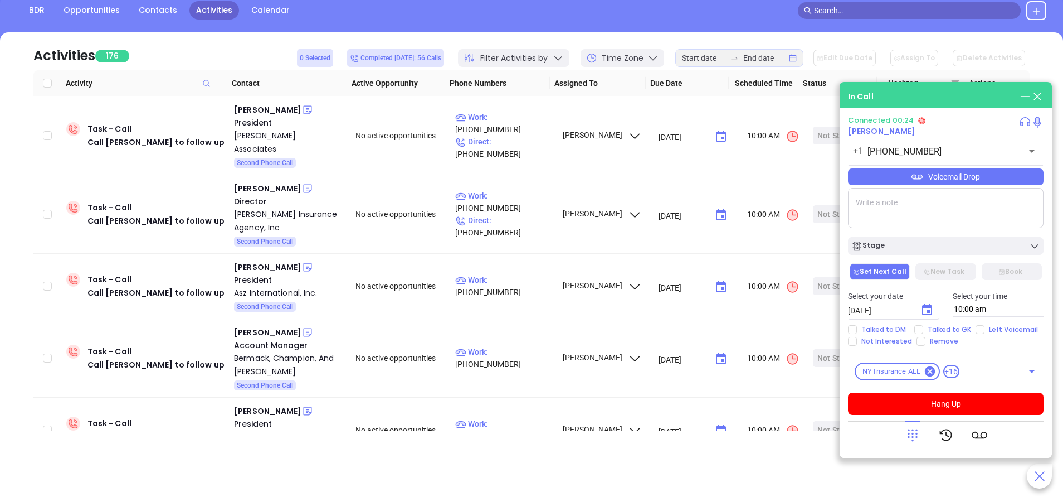
click at [920, 435] on icon at bounding box center [913, 435] width 16 height 16
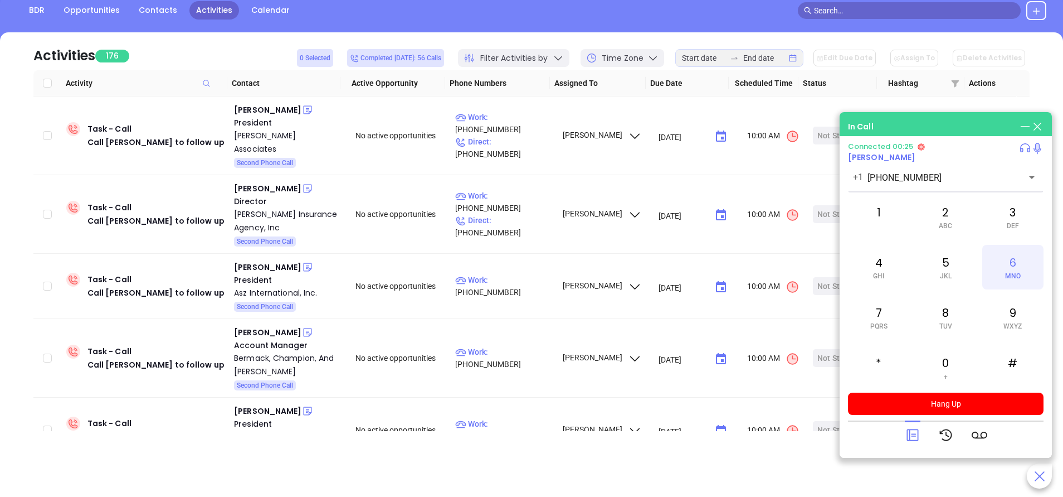
click at [1008, 268] on div "6 MNO" at bounding box center [1013, 267] width 61 height 45
drag, startPoint x: 949, startPoint y: 215, endPoint x: 1007, endPoint y: 214, distance: 58.0
click at [950, 214] on div "2 ABC" at bounding box center [945, 217] width 61 height 45
click at [1013, 214] on div "3 DEF" at bounding box center [1013, 217] width 61 height 45
click at [948, 269] on div "5 JKL" at bounding box center [945, 267] width 61 height 45
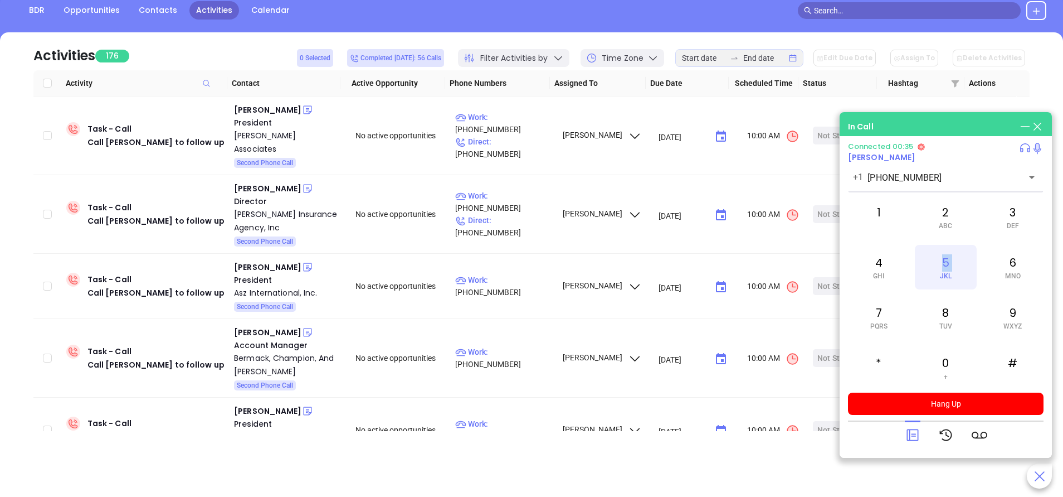
click at [948, 269] on div "5 JKL" at bounding box center [945, 267] width 61 height 45
click at [1016, 368] on div "#" at bounding box center [1013, 367] width 61 height 45
click at [963, 226] on div "2 ABC" at bounding box center [945, 217] width 61 height 45
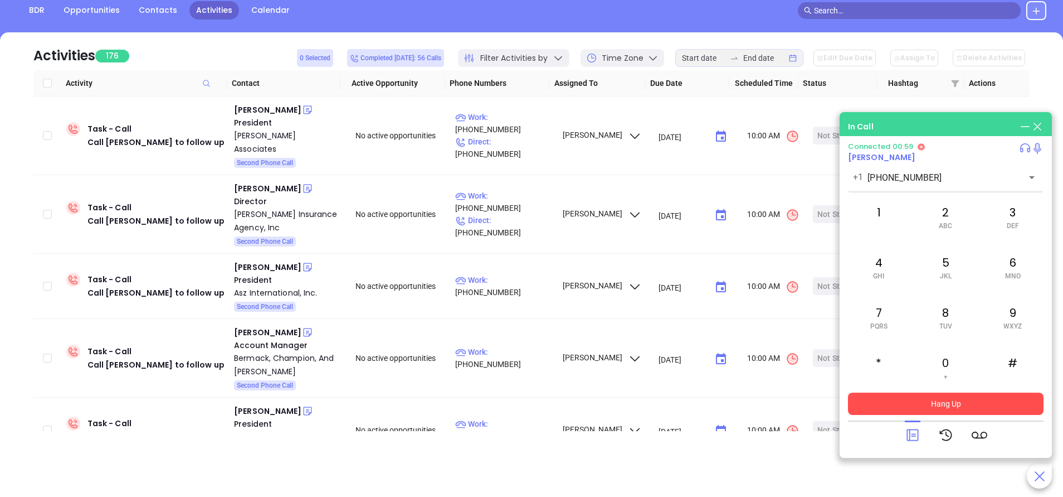
click at [941, 397] on button "Hang Up" at bounding box center [946, 403] width 196 height 22
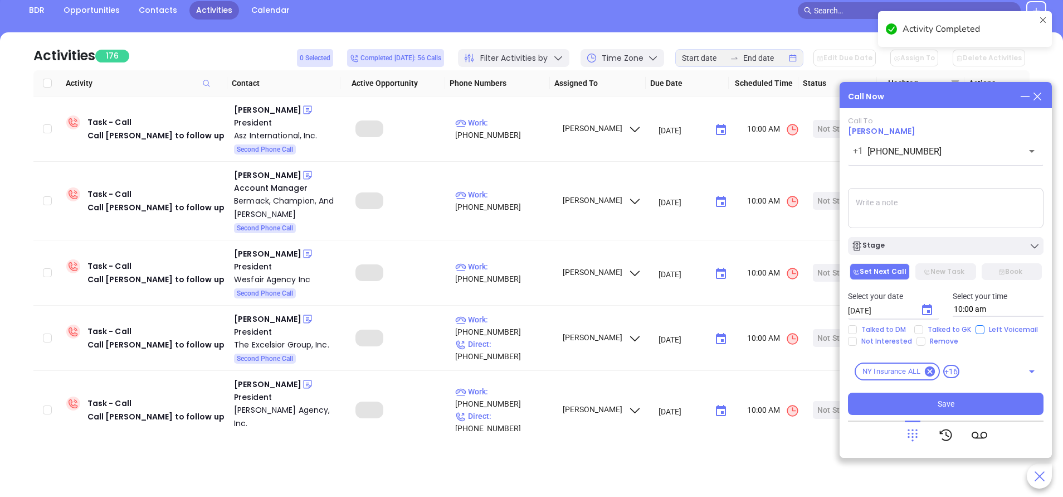
click at [976, 330] on input "Left Voicemail" at bounding box center [980, 329] width 9 height 9
checkbox input "true"
click at [959, 254] on button "Stage" at bounding box center [946, 246] width 196 height 18
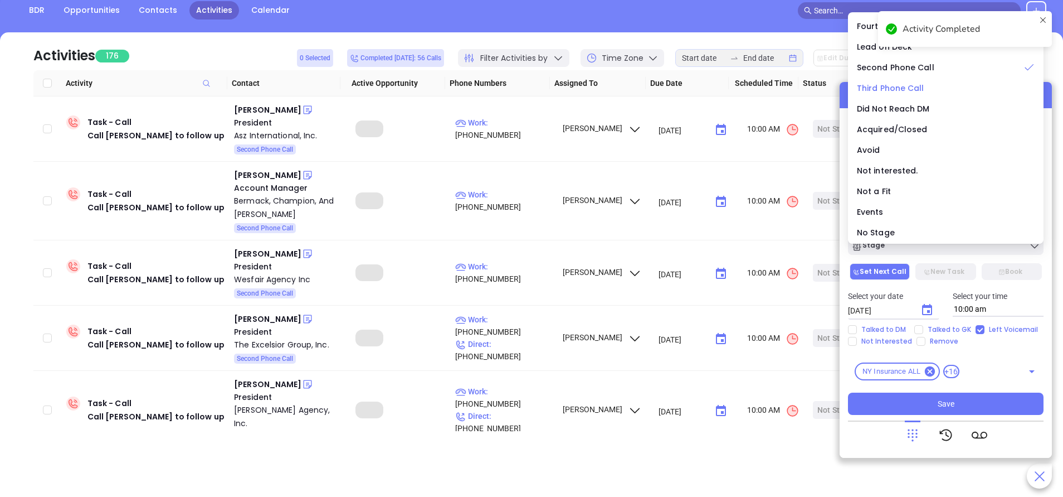
click at [890, 85] on span "Third Phone Call" at bounding box center [890, 87] width 67 height 11
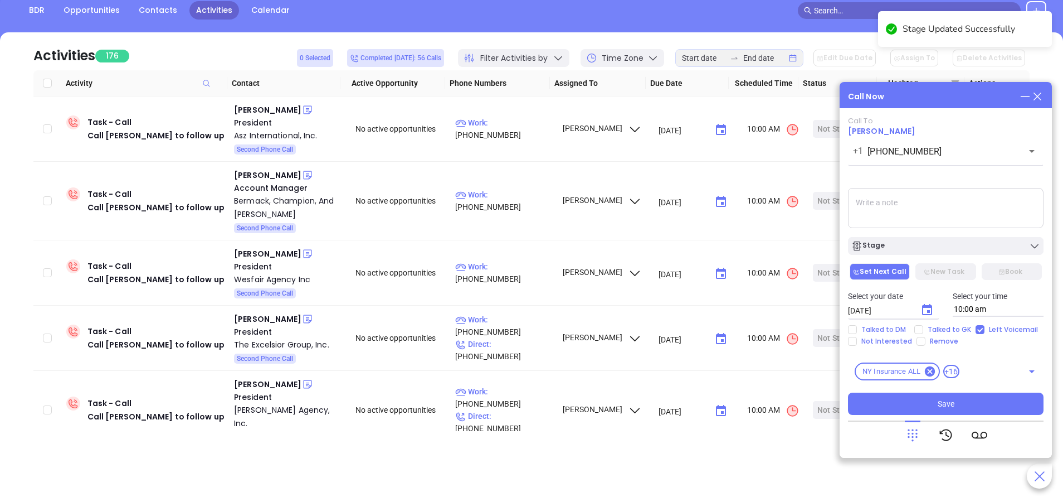
click at [927, 308] on icon "Choose date, selected date is Sep 23, 2025" at bounding box center [927, 309] width 13 height 13
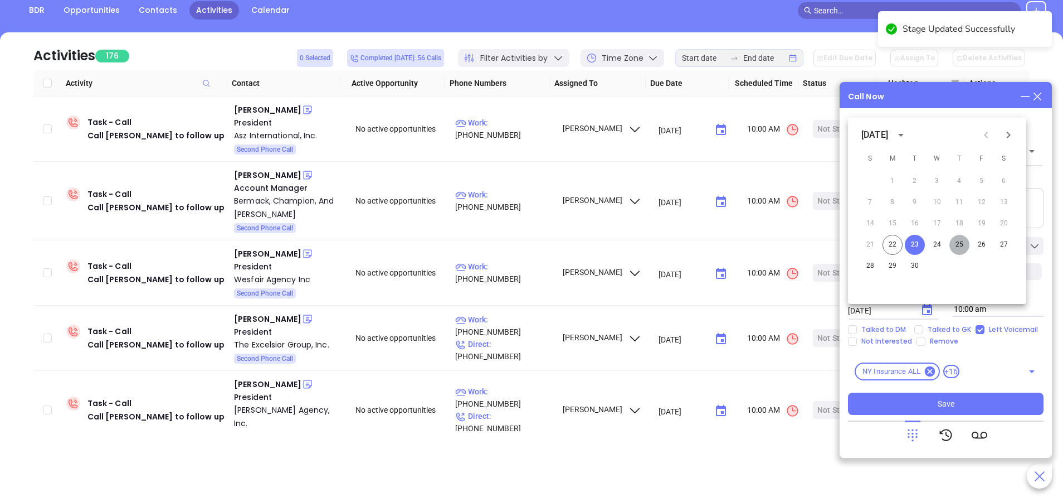
click at [959, 242] on button "25" at bounding box center [960, 245] width 20 height 20
type input "09/25/2025"
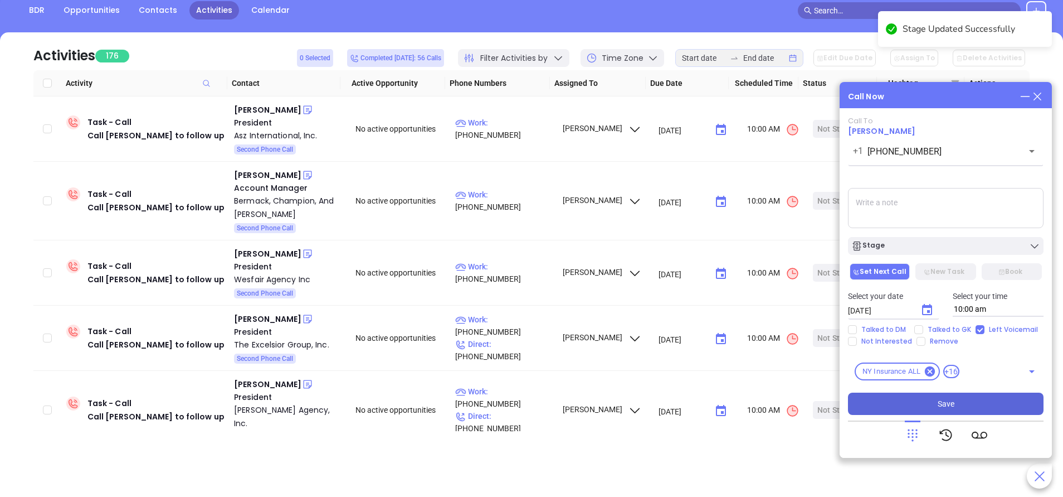
click at [945, 409] on span "Save" at bounding box center [946, 403] width 17 height 12
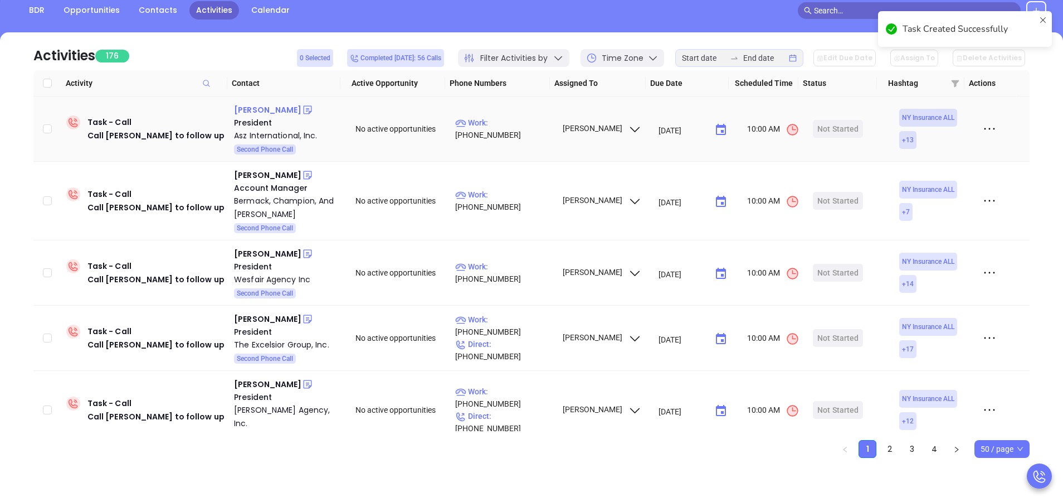
click at [254, 114] on div "Marc Zettl" at bounding box center [267, 109] width 67 height 13
drag, startPoint x: 505, startPoint y: 127, endPoint x: 433, endPoint y: 3, distance: 143.4
click at [506, 125] on p "Work : (800) 694-0279" at bounding box center [503, 128] width 97 height 25
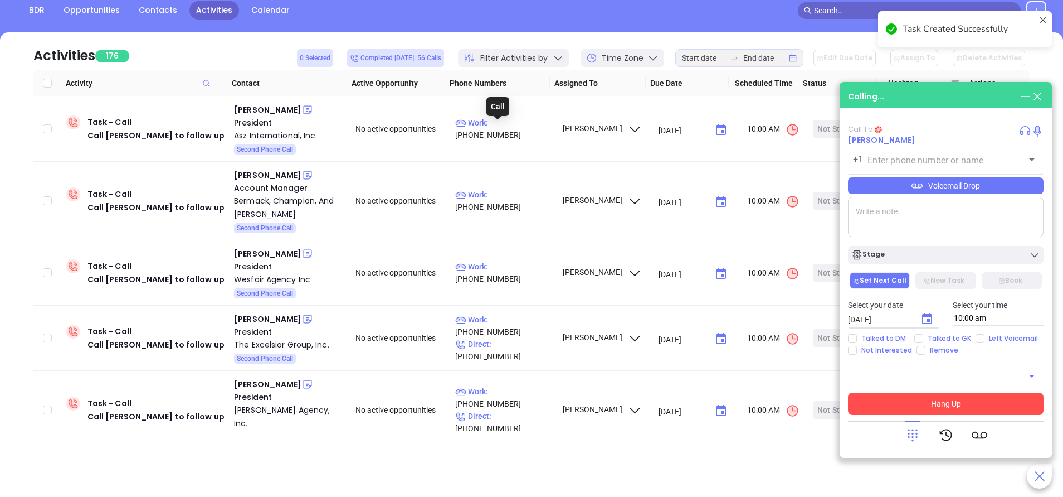
type input "(800) 694-0279"
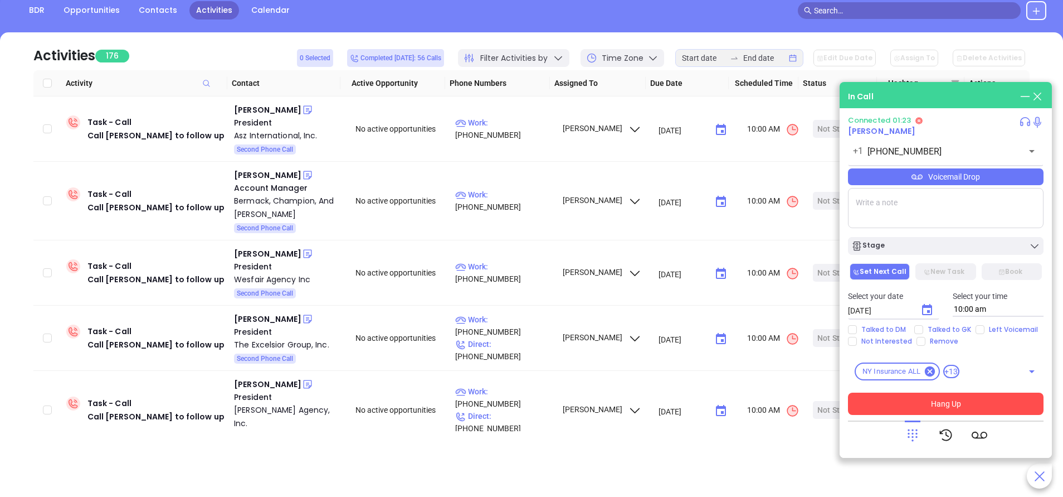
click at [869, 173] on div "Voicemail Drop" at bounding box center [946, 176] width 196 height 17
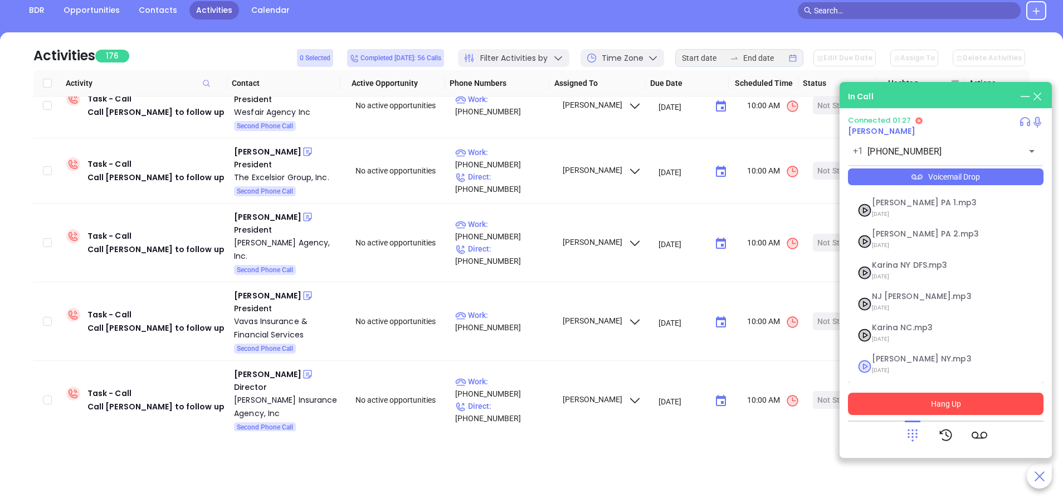
click at [888, 362] on span "Vicky NY.mp3" at bounding box center [932, 358] width 120 height 8
checkbox input "true"
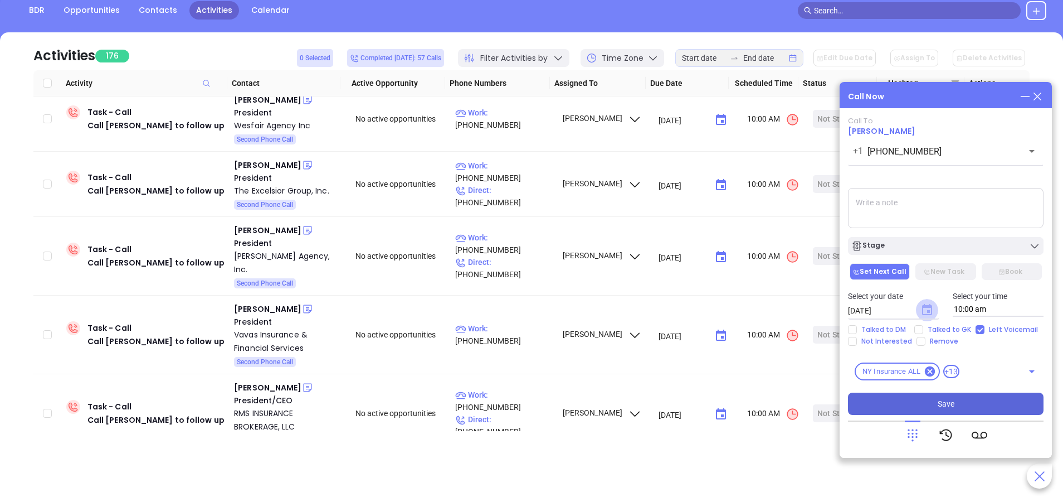
click at [927, 312] on icon "Choose date, selected date is Sep 23, 2025" at bounding box center [927, 309] width 10 height 11
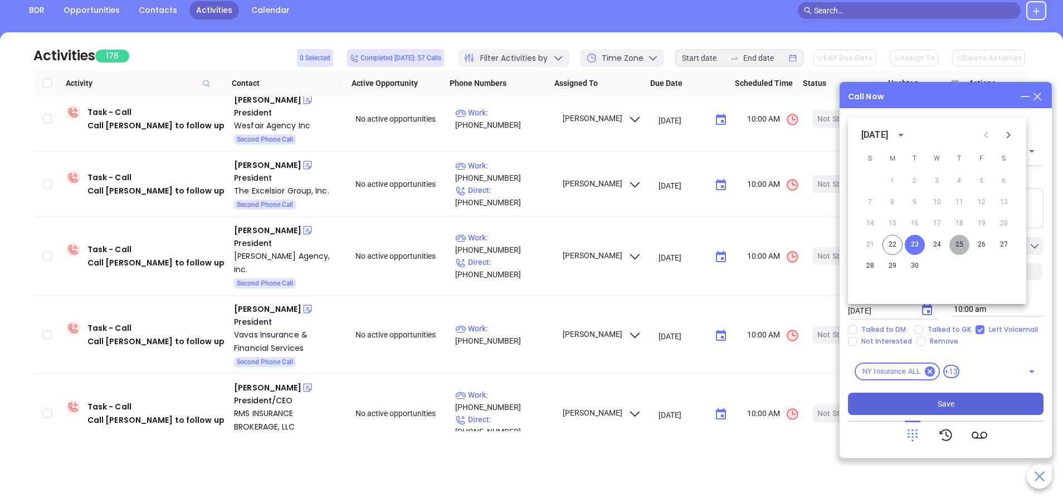
click at [959, 245] on button "25" at bounding box center [960, 245] width 20 height 20
type input "09/25/2025"
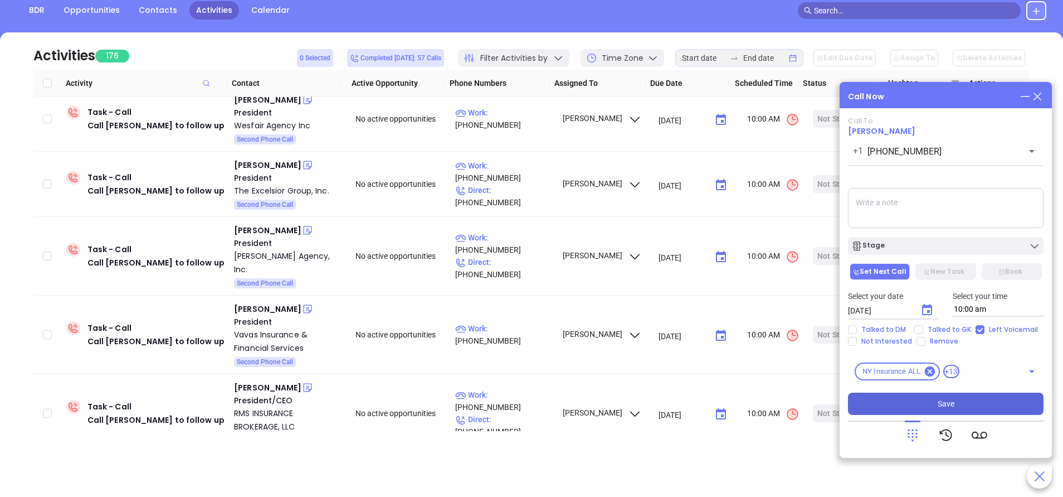
click at [959, 245] on div "Stage" at bounding box center [946, 245] width 189 height 11
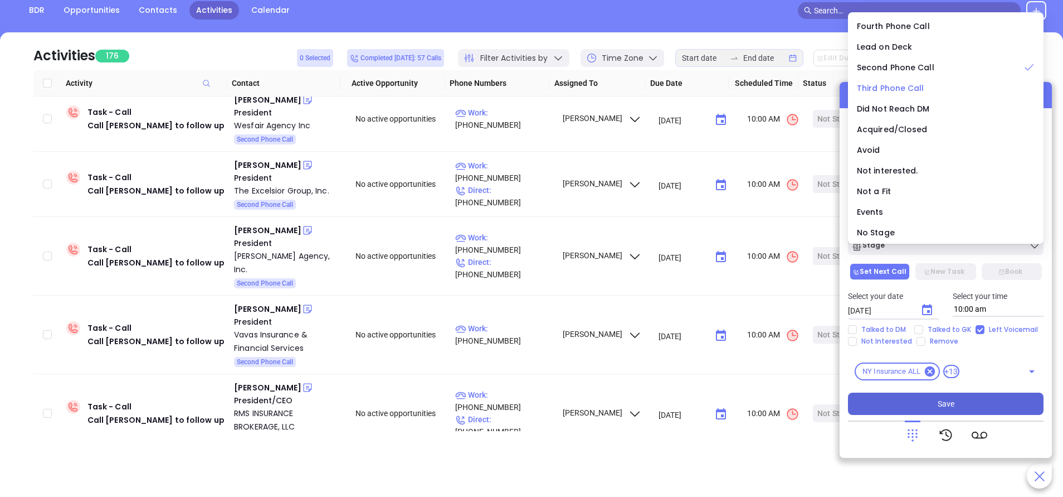
click at [877, 84] on span "Third Phone Call" at bounding box center [890, 87] width 67 height 11
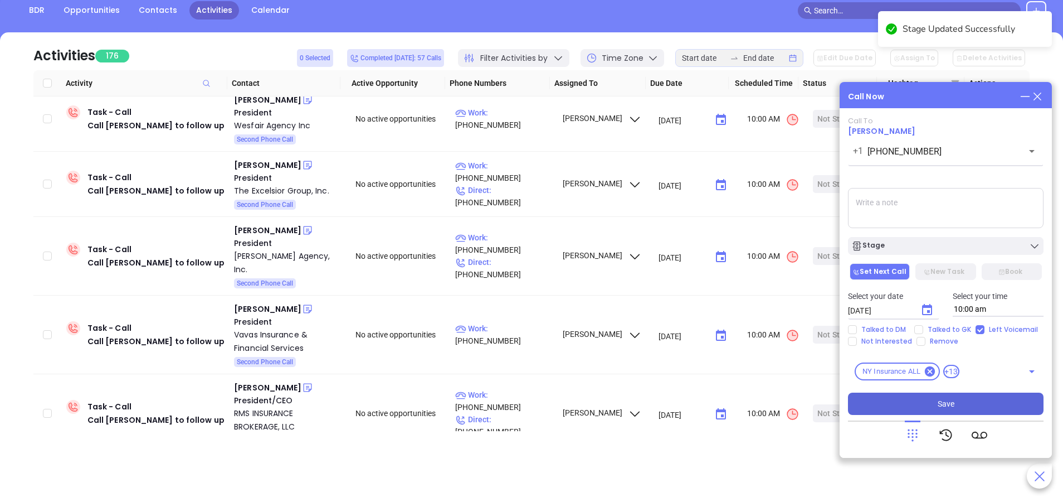
click at [953, 401] on span "Save" at bounding box center [946, 403] width 17 height 12
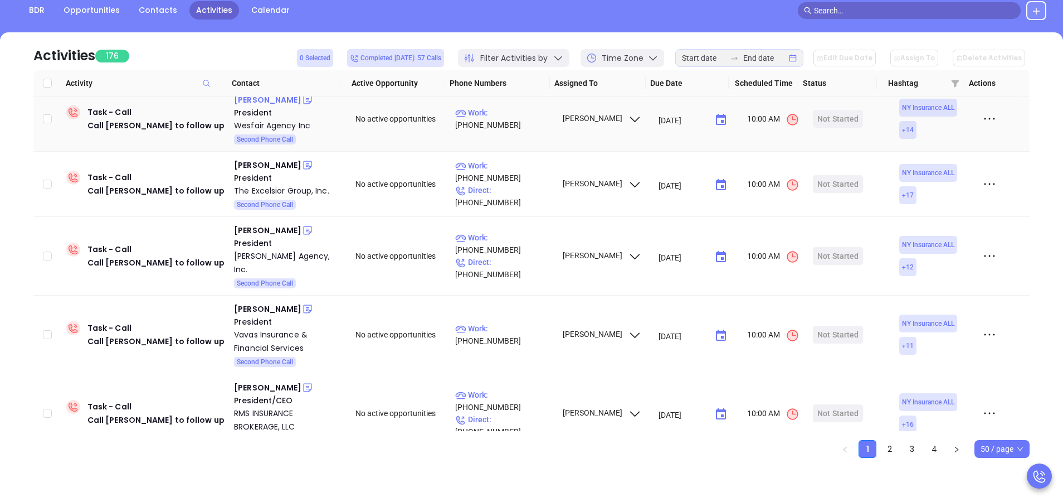
click at [271, 101] on div "Daniel Griffin" at bounding box center [267, 99] width 67 height 13
click at [514, 116] on p "Work : (914) 238-3734" at bounding box center [503, 118] width 97 height 25
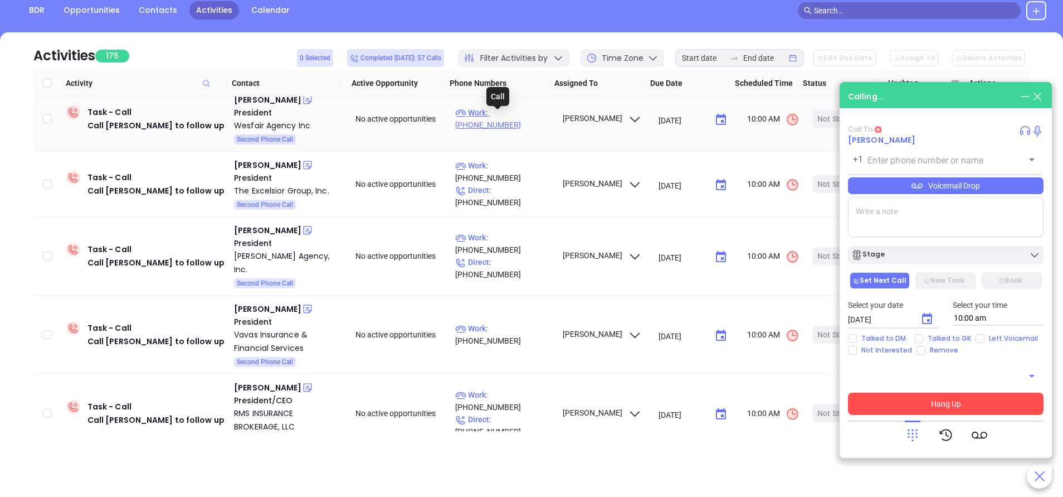
type input "(914) 238-3734"
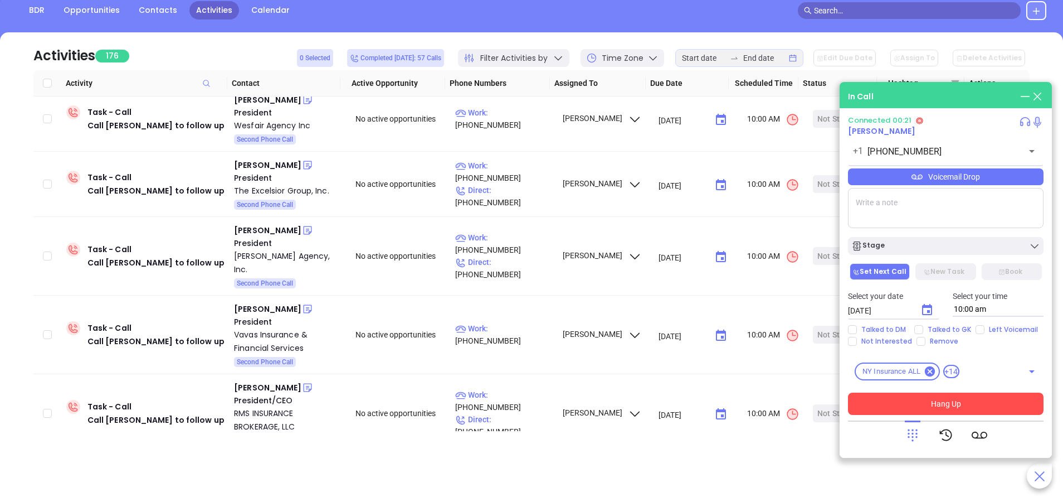
click at [926, 173] on div "Voicemail Drop" at bounding box center [946, 176] width 196 height 17
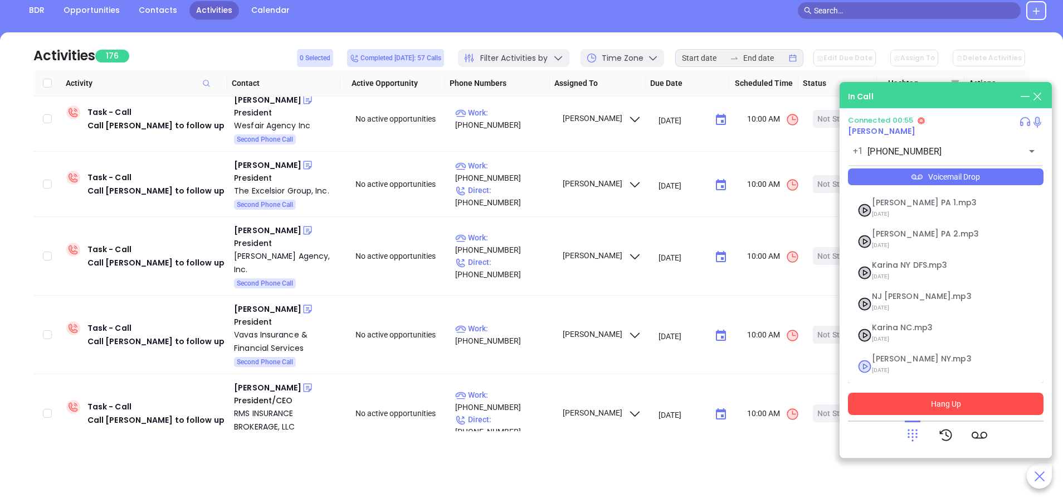
click at [883, 362] on span "Vicky NY.mp3" at bounding box center [932, 358] width 120 height 8
checkbox input "true"
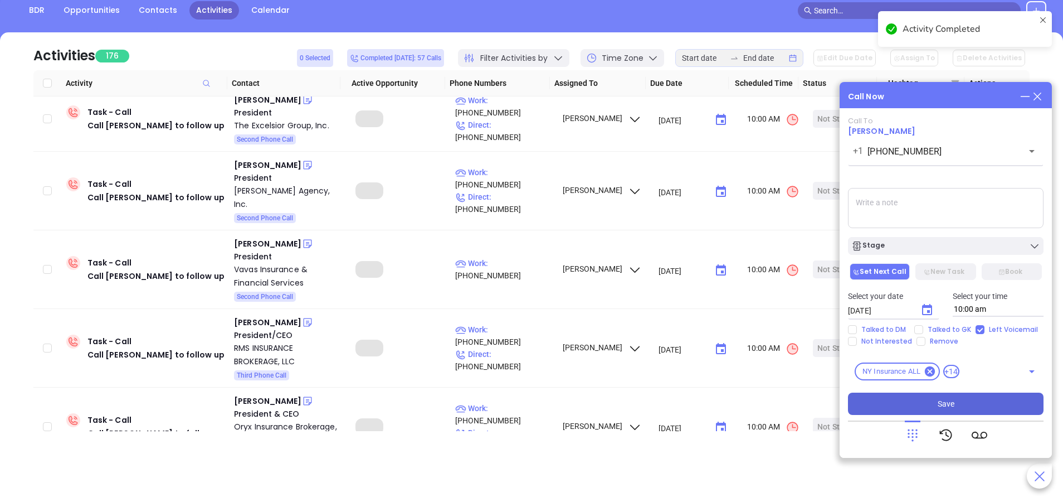
click at [926, 313] on icon "Choose date, selected date is Sep 23, 2025" at bounding box center [927, 309] width 13 height 13
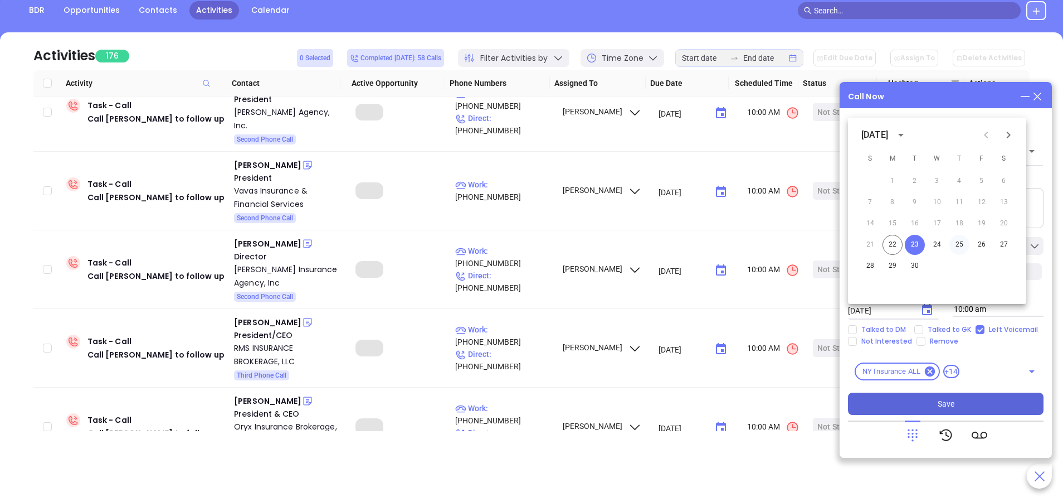
click at [960, 243] on button "25" at bounding box center [960, 245] width 20 height 20
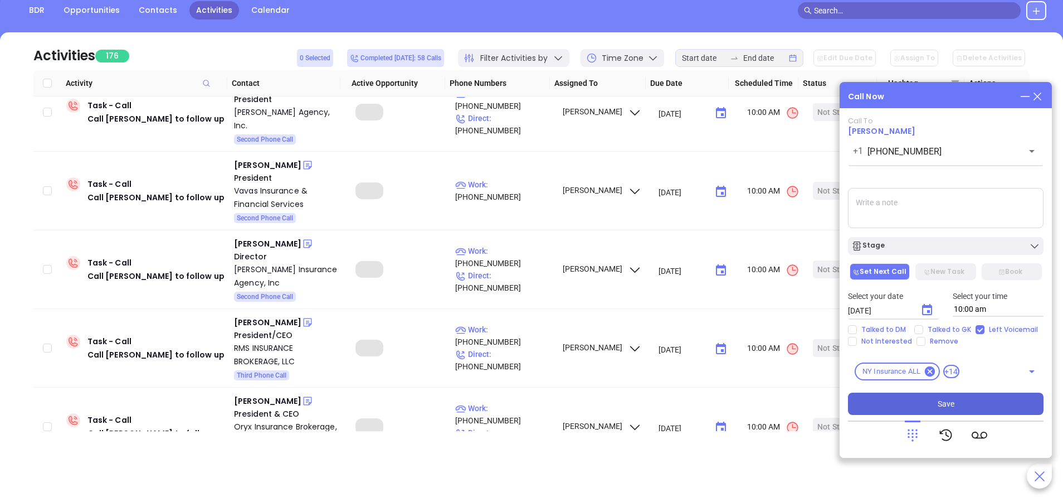
type input "09/25/2025"
click at [960, 243] on div "Stage" at bounding box center [946, 245] width 189 height 11
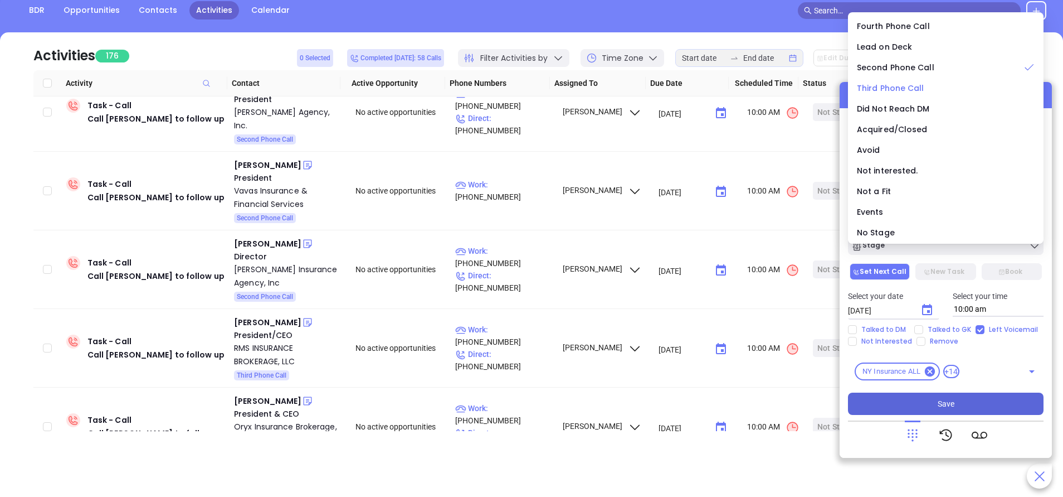
click at [877, 86] on span "Third Phone Call" at bounding box center [890, 87] width 67 height 11
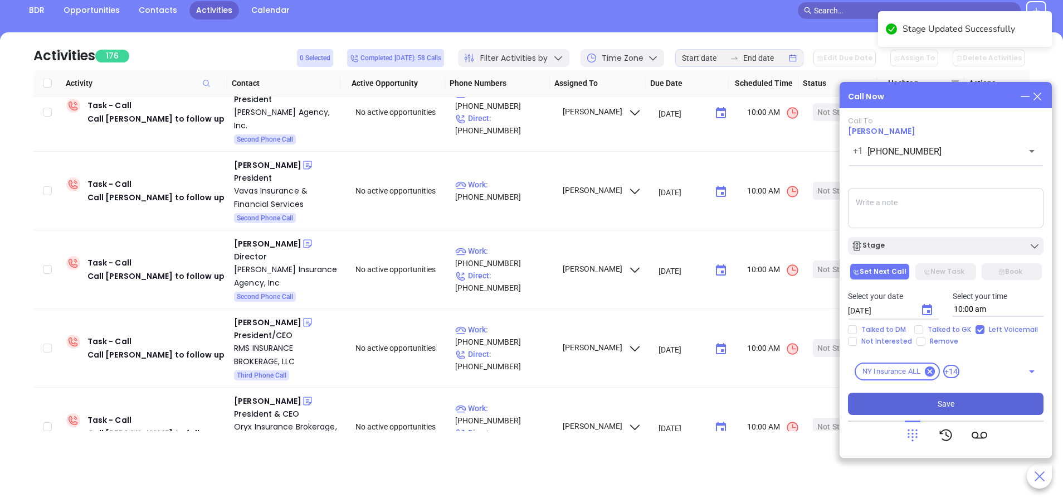
click at [946, 411] on button "Save" at bounding box center [946, 403] width 196 height 22
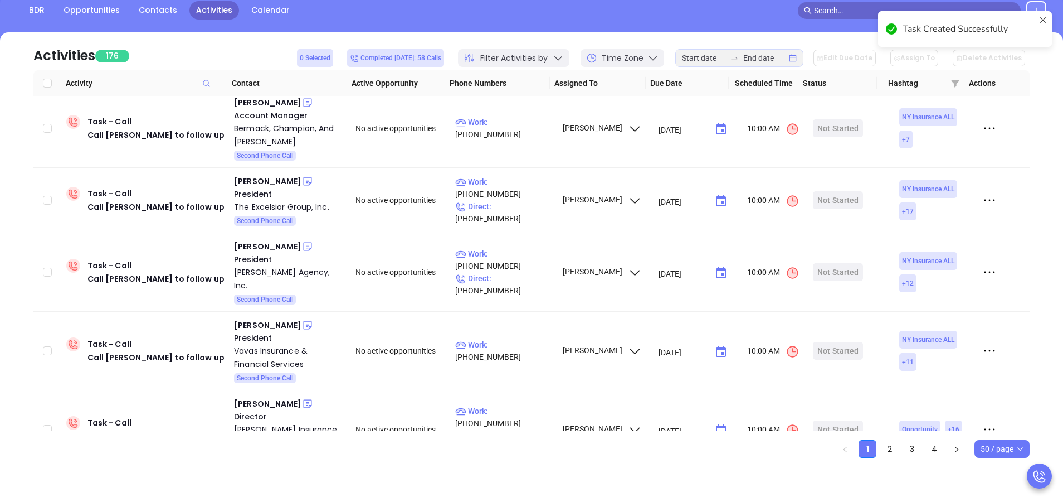
scroll to position [0, 0]
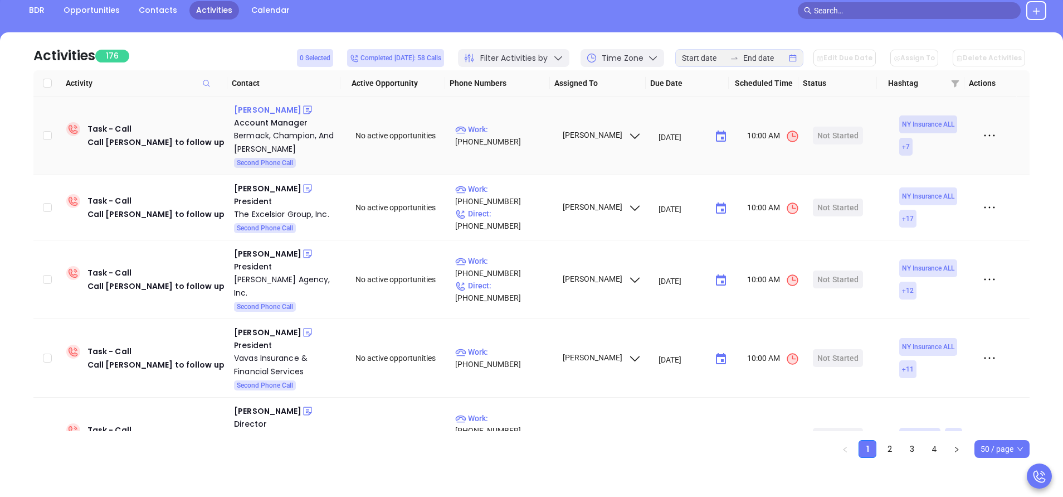
click at [251, 107] on div "Steven Cohen" at bounding box center [267, 109] width 67 height 13
click at [513, 133] on p "Work : (212) 239-1140" at bounding box center [503, 135] width 97 height 25
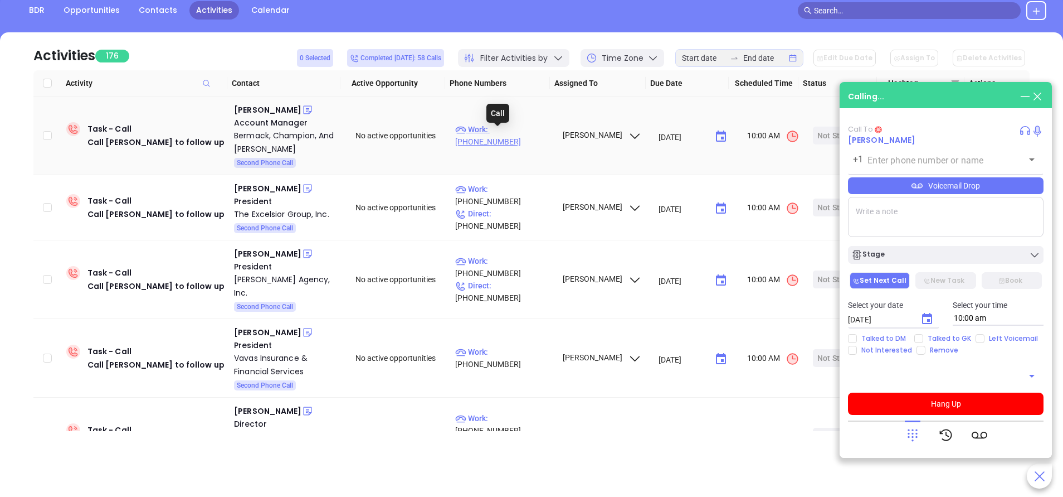
type input "(212) 239-1140"
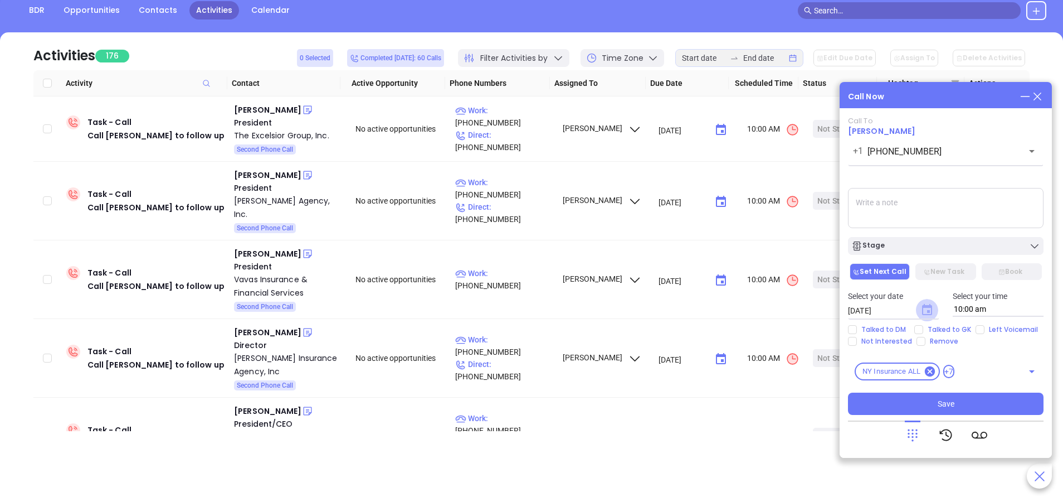
click at [932, 309] on icon "Choose date, selected date is Sep 23, 2025" at bounding box center [927, 309] width 10 height 11
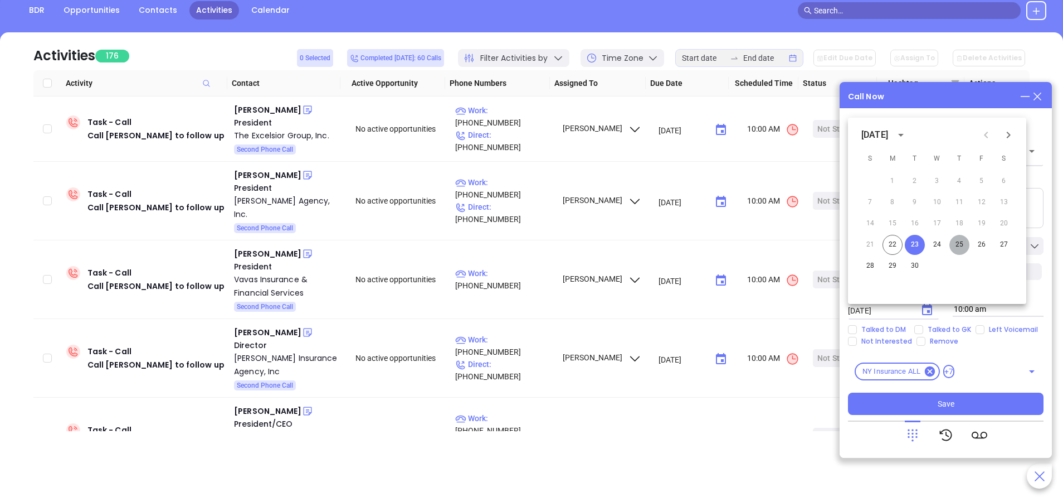
click at [960, 235] on button "25" at bounding box center [960, 245] width 20 height 20
type input "09/25/2025"
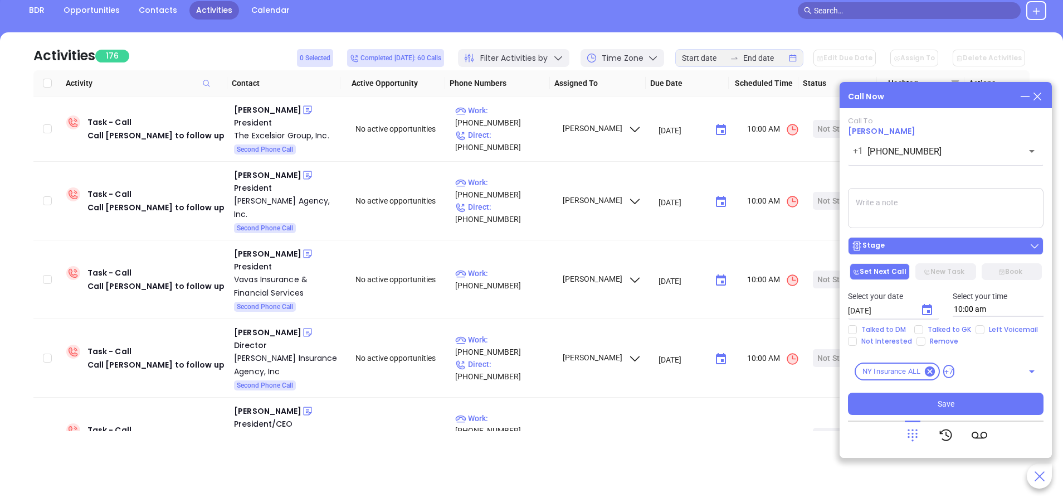
click at [959, 251] on div "Stage" at bounding box center [946, 245] width 189 height 11
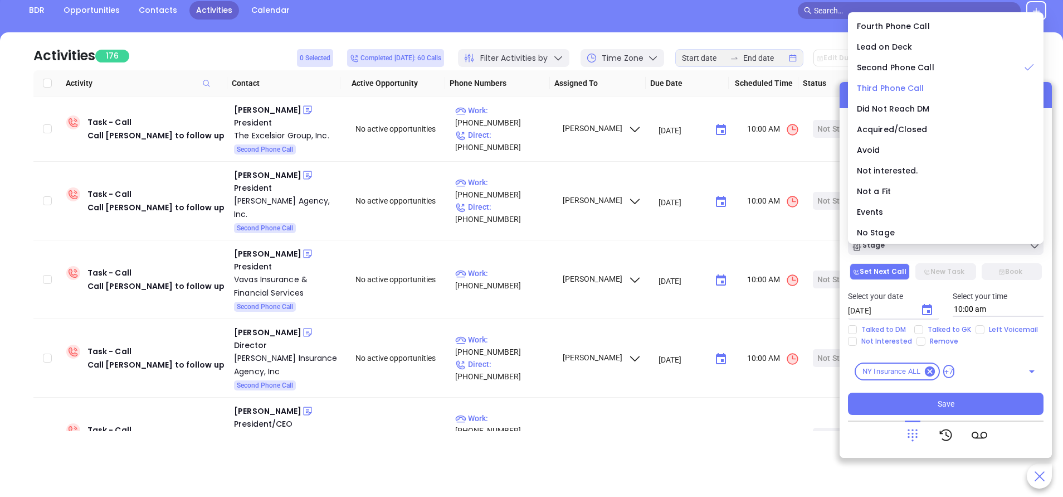
click at [886, 87] on span "Third Phone Call" at bounding box center [890, 87] width 67 height 11
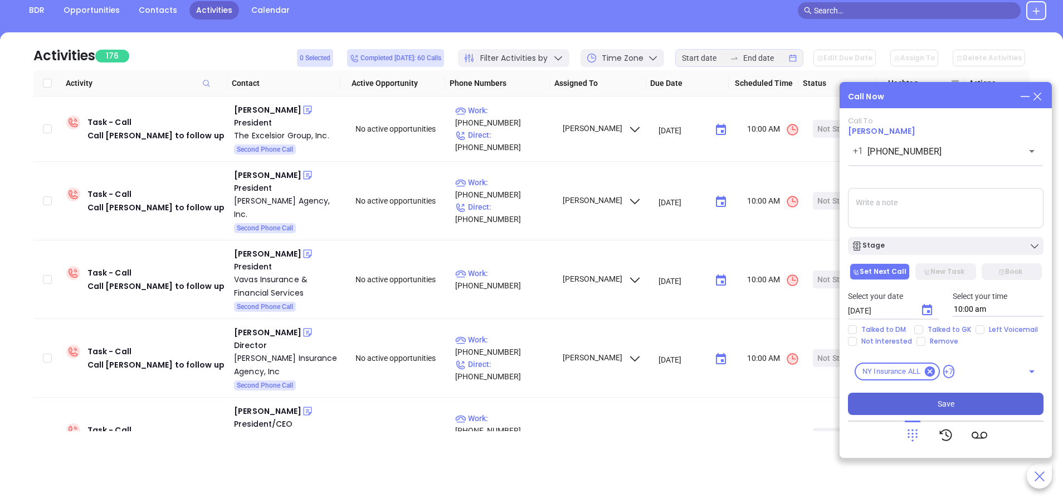
click at [970, 399] on button "Save" at bounding box center [946, 403] width 196 height 22
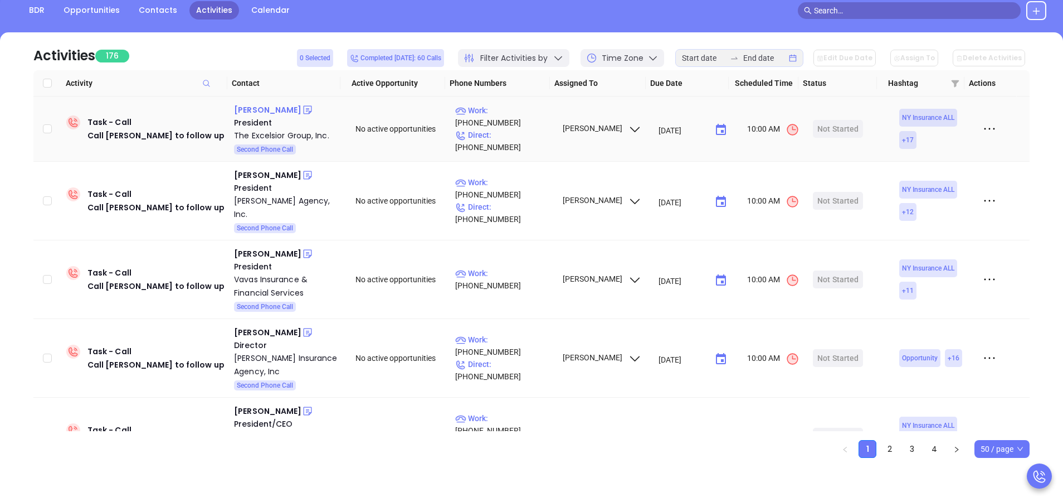
click at [260, 110] on div "Steven Spiro" at bounding box center [267, 109] width 67 height 13
drag, startPoint x: 521, startPoint y: 125, endPoint x: 498, endPoint y: 118, distance: 24.1
click at [520, 125] on p "Work : (516) 568-0800" at bounding box center [503, 116] width 97 height 25
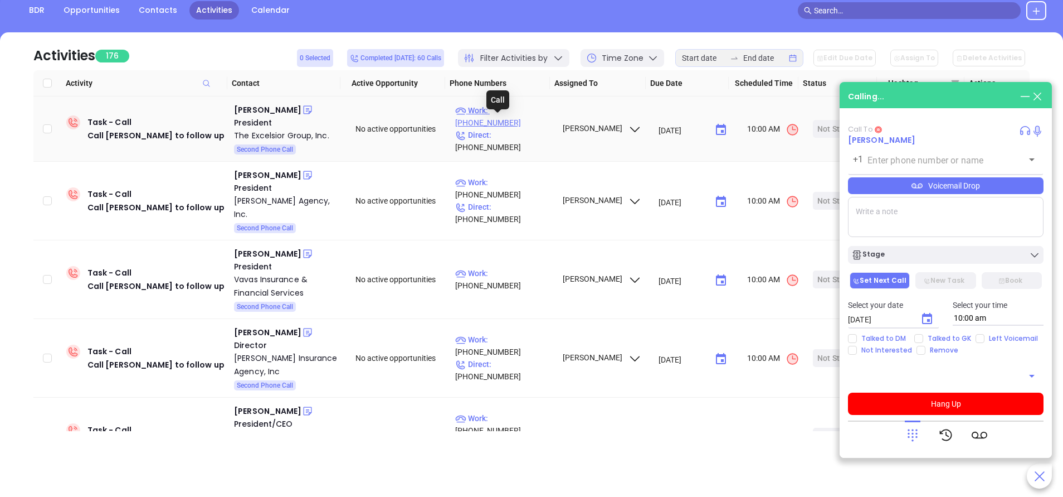
type input "(516) 568-0800"
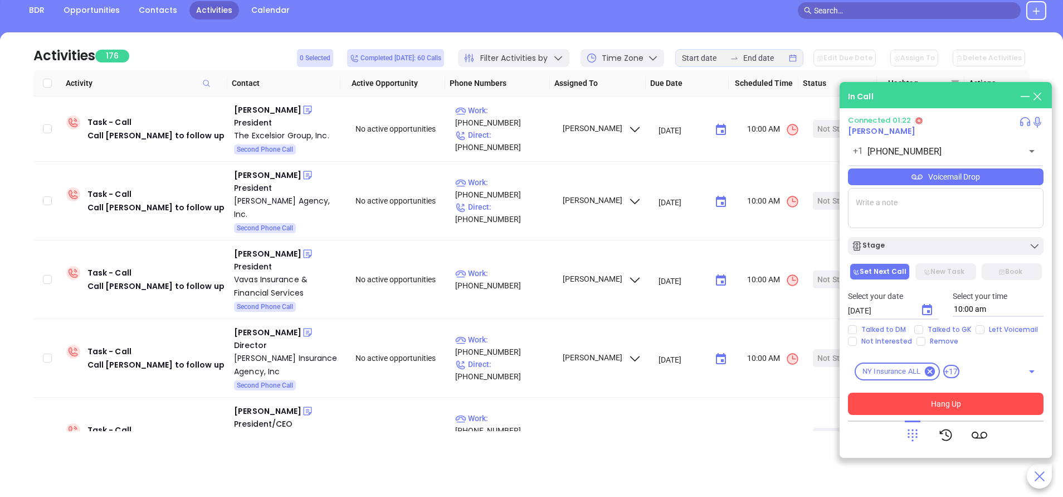
click at [961, 403] on button "Hang Up" at bounding box center [946, 403] width 196 height 22
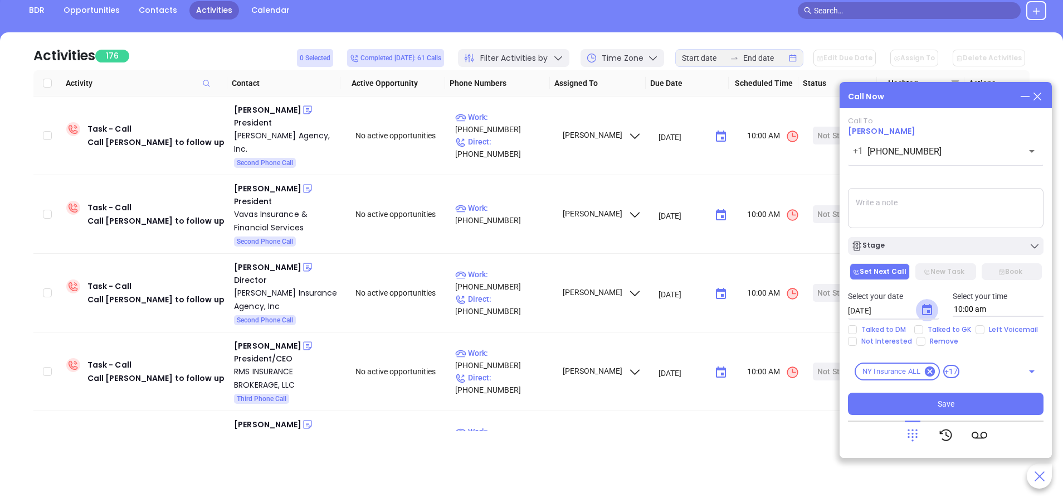
click at [926, 309] on icon "Choose date, selected date is Sep 23, 2025" at bounding box center [927, 309] width 13 height 13
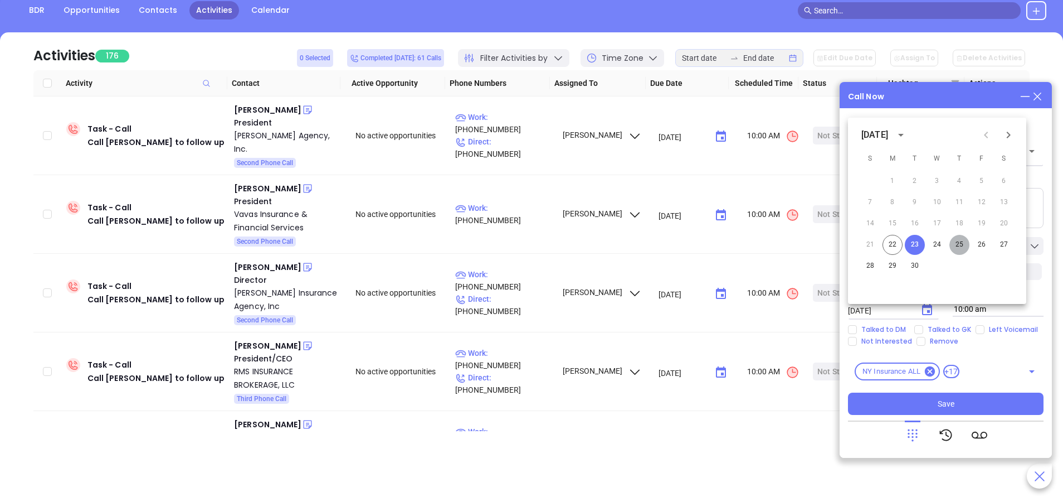
click at [961, 244] on button "25" at bounding box center [960, 245] width 20 height 20
type input "09/25/2025"
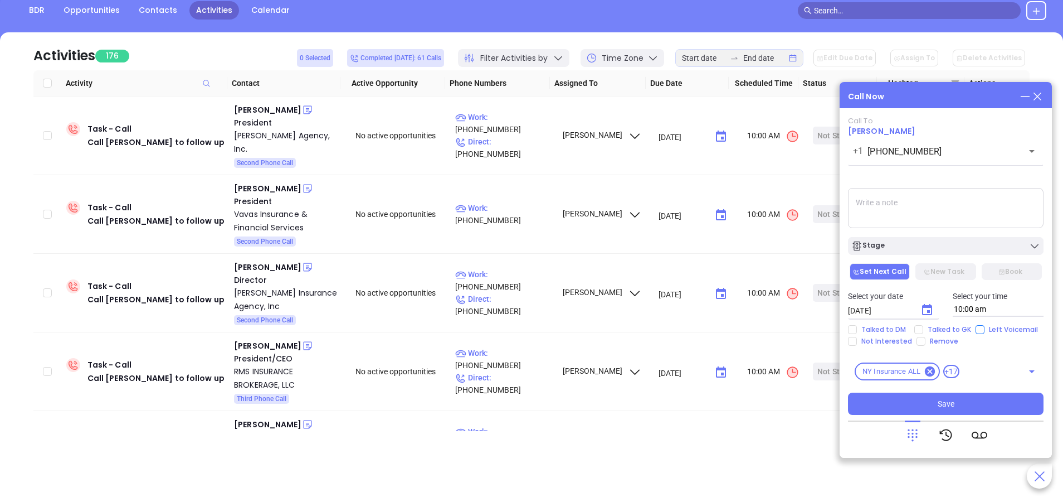
click at [976, 327] on div "Talked to DM Talked to GK Left Voicemail Not Interested Remove" at bounding box center [946, 335] width 209 height 21
click at [978, 328] on input "Left Voicemail" at bounding box center [980, 329] width 9 height 9
checkbox input "true"
click at [928, 310] on icon "Choose date, selected date is Sep 25, 2025" at bounding box center [927, 309] width 10 height 11
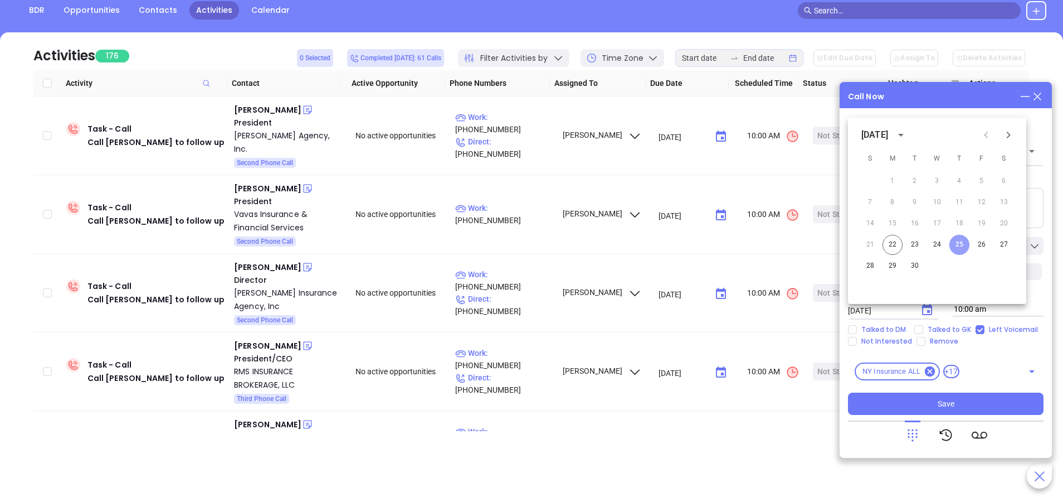
click at [959, 241] on button "25" at bounding box center [960, 245] width 20 height 20
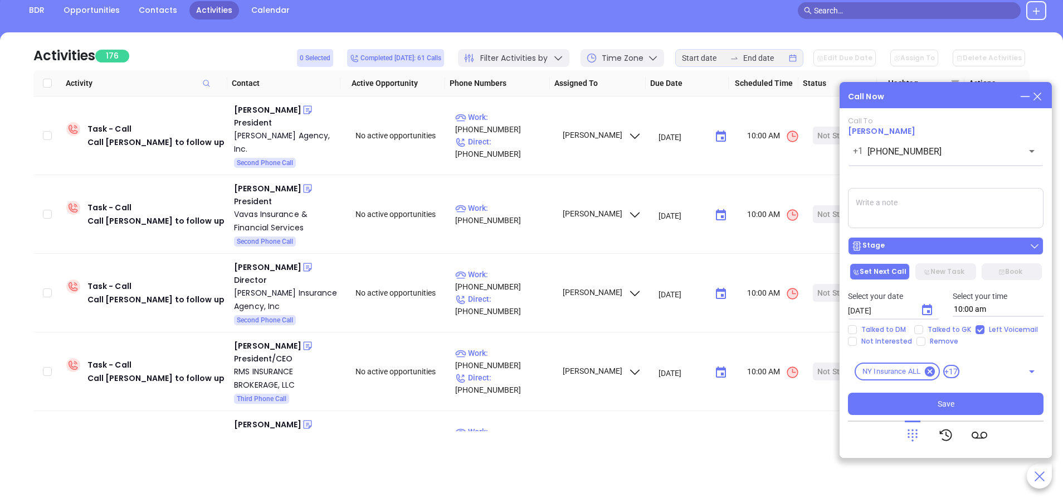
click at [949, 245] on div "Stage" at bounding box center [946, 245] width 189 height 11
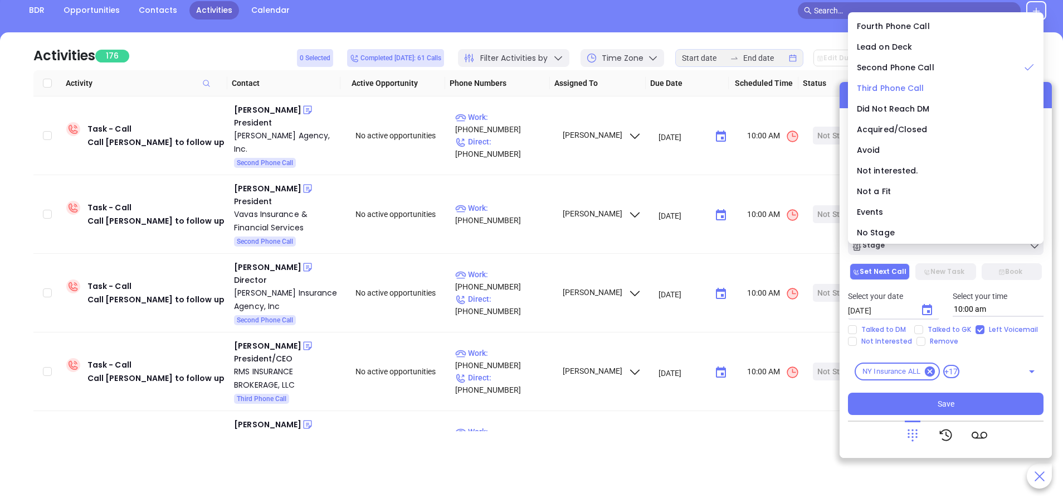
click at [896, 88] on span "Third Phone Call" at bounding box center [890, 87] width 67 height 11
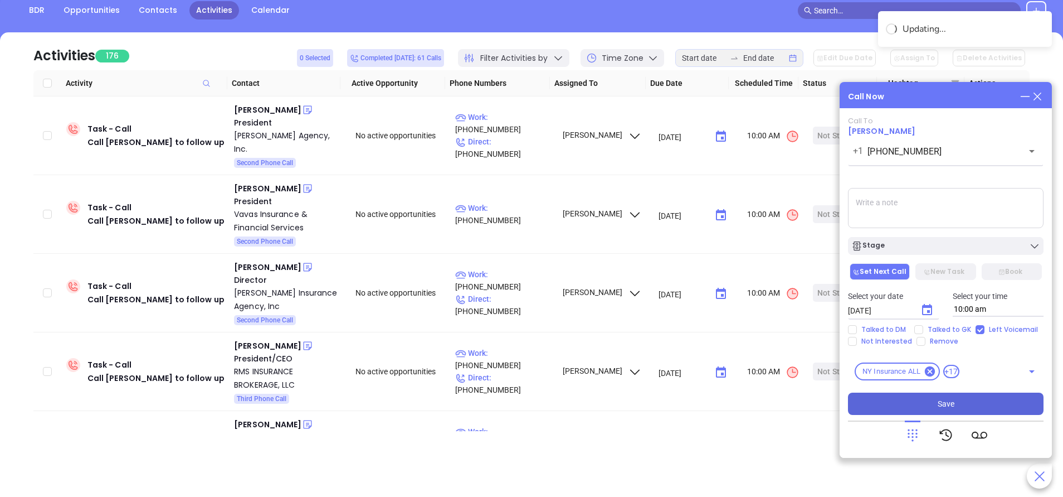
click at [963, 404] on button "Save" at bounding box center [946, 403] width 196 height 22
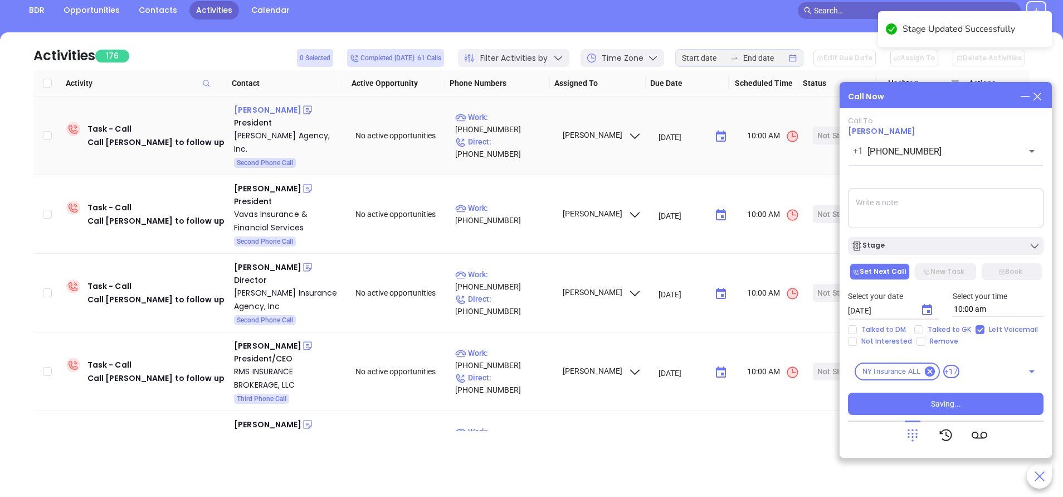
click at [281, 106] on div "Carl N. Maranto" at bounding box center [267, 109] width 67 height 13
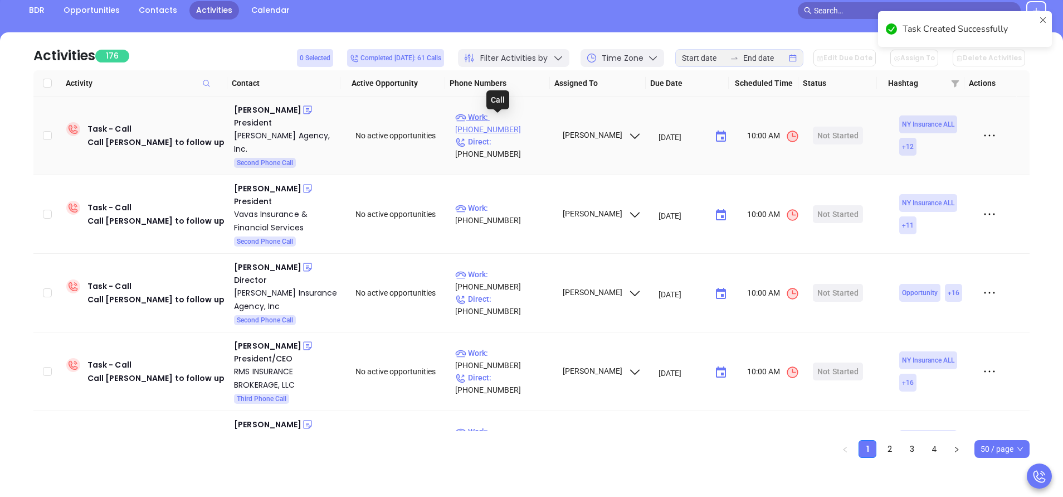
click at [518, 123] on p "Work : (716) 633-1818" at bounding box center [503, 123] width 97 height 25
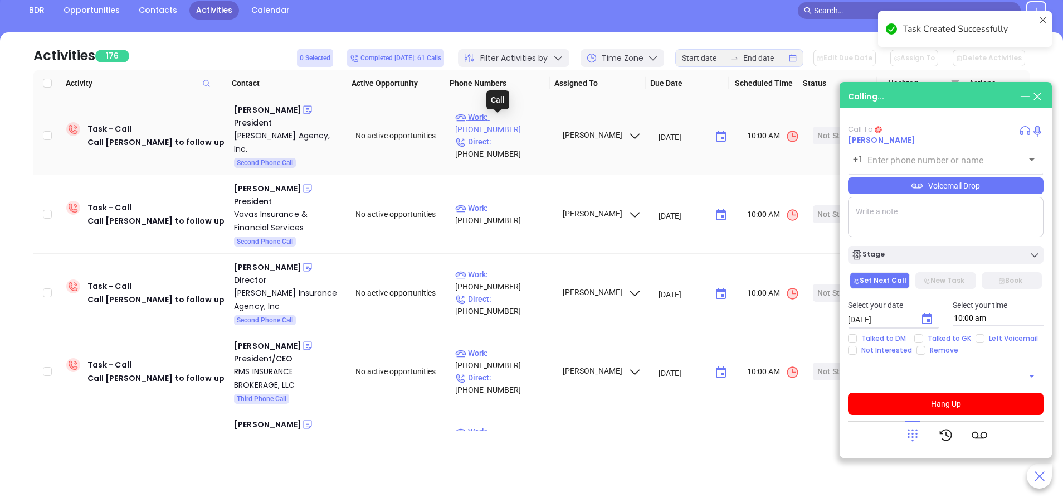
type input "(716) 633-1818"
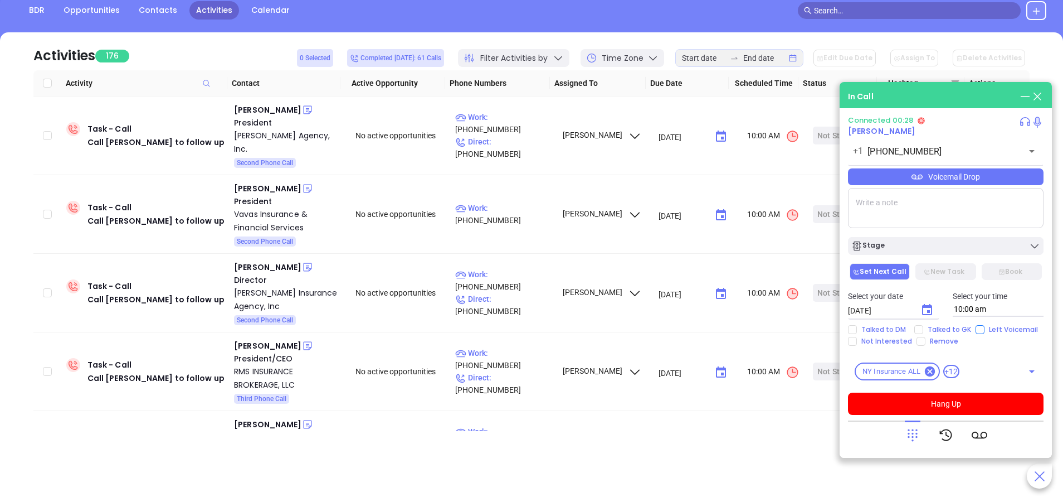
click at [978, 329] on input "Left Voicemail" at bounding box center [980, 329] width 9 height 9
checkbox input "true"
click at [915, 179] on icon at bounding box center [917, 176] width 11 height 5
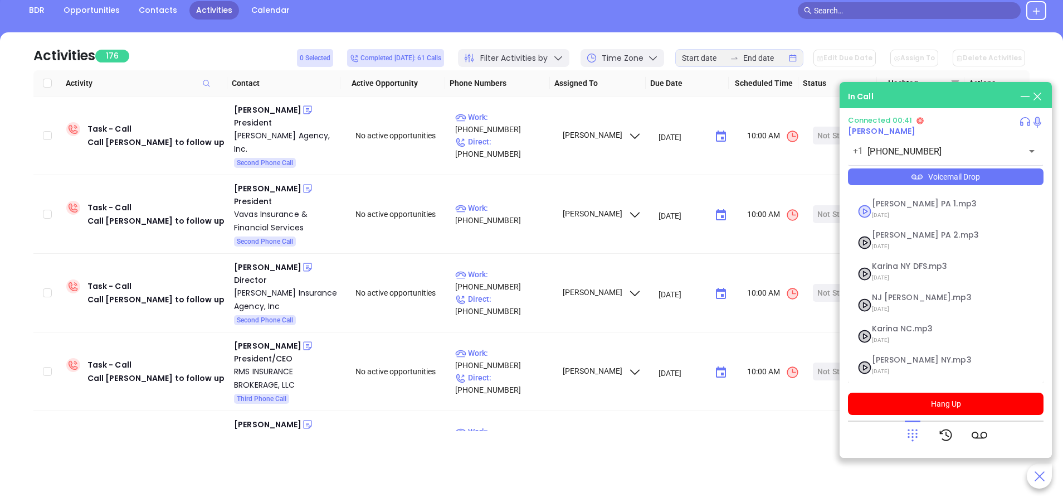
scroll to position [90, 0]
click at [893, 357] on span "Vicky NY.mp3" at bounding box center [932, 358] width 120 height 8
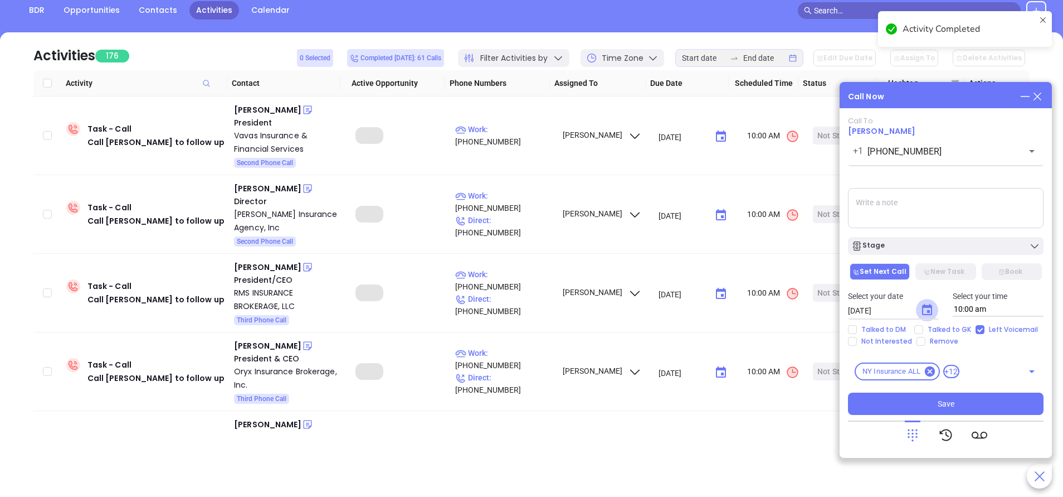
click at [929, 309] on icon "Choose date, selected date is Sep 23, 2025" at bounding box center [927, 309] width 13 height 13
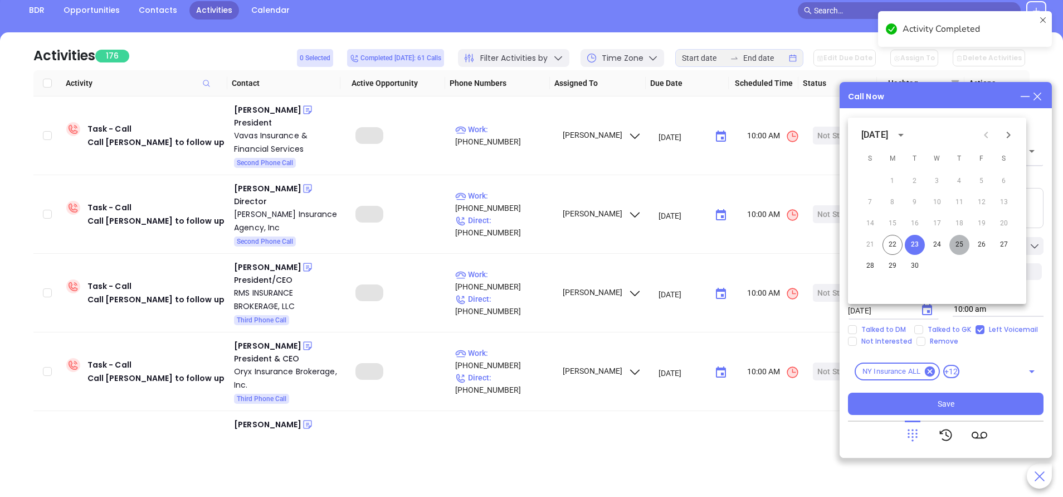
click at [956, 240] on button "25" at bounding box center [960, 245] width 20 height 20
type input "09/25/2025"
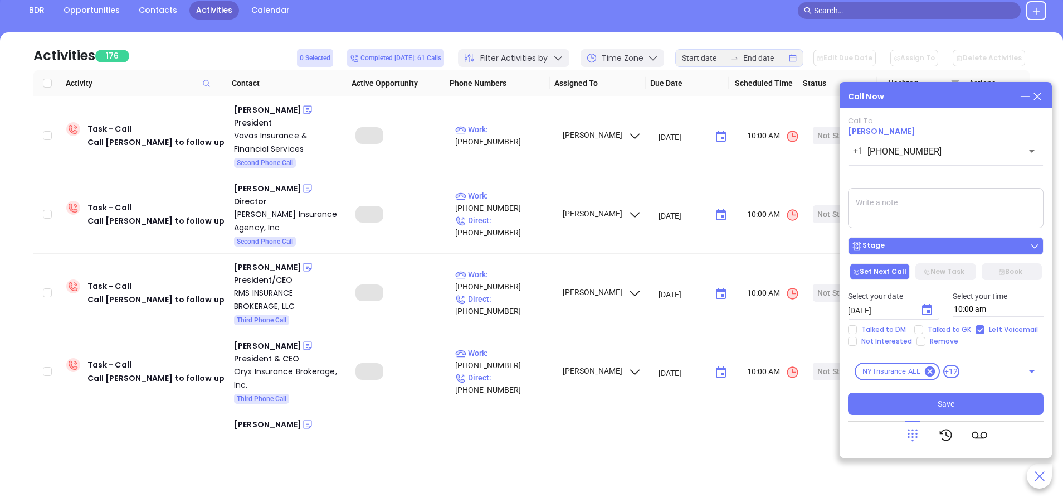
click at [944, 237] on button "Stage" at bounding box center [946, 246] width 196 height 18
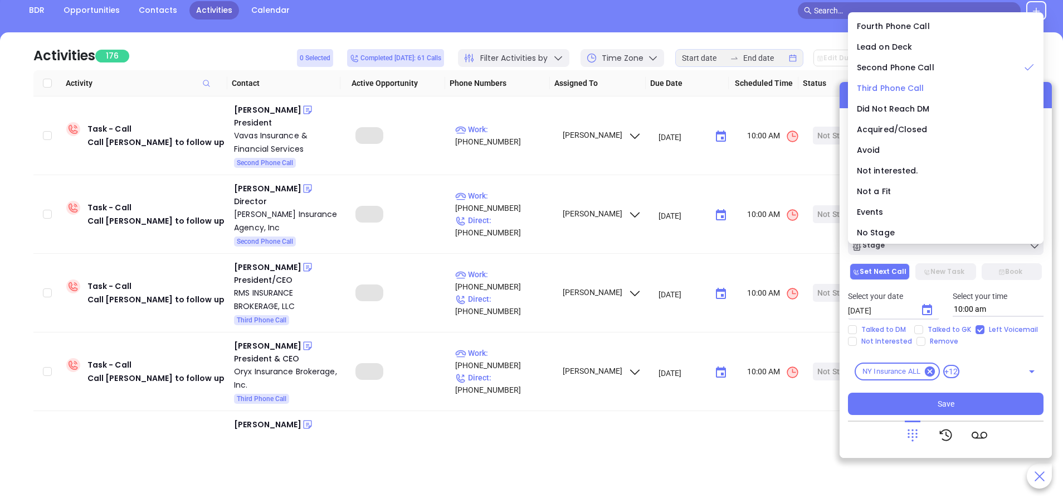
click at [865, 84] on span "Third Phone Call" at bounding box center [890, 87] width 67 height 11
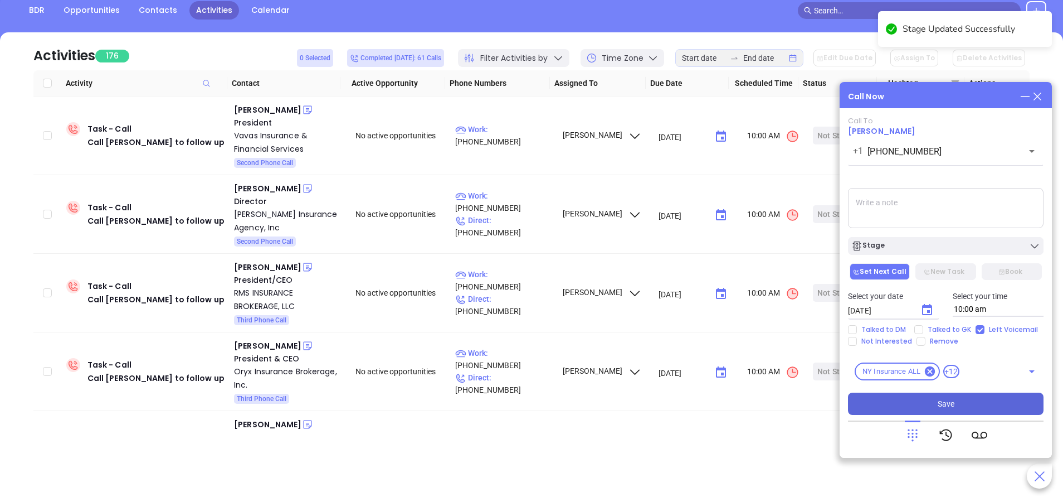
click at [959, 407] on button "Save" at bounding box center [946, 403] width 196 height 22
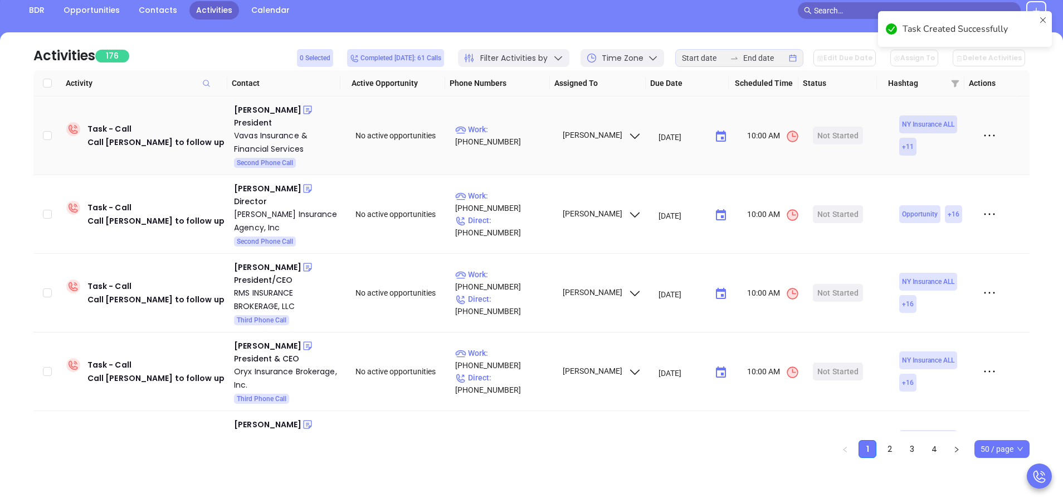
click at [244, 118] on div "President" at bounding box center [287, 122] width 106 height 12
click at [251, 109] on div "James Vavas" at bounding box center [267, 109] width 67 height 13
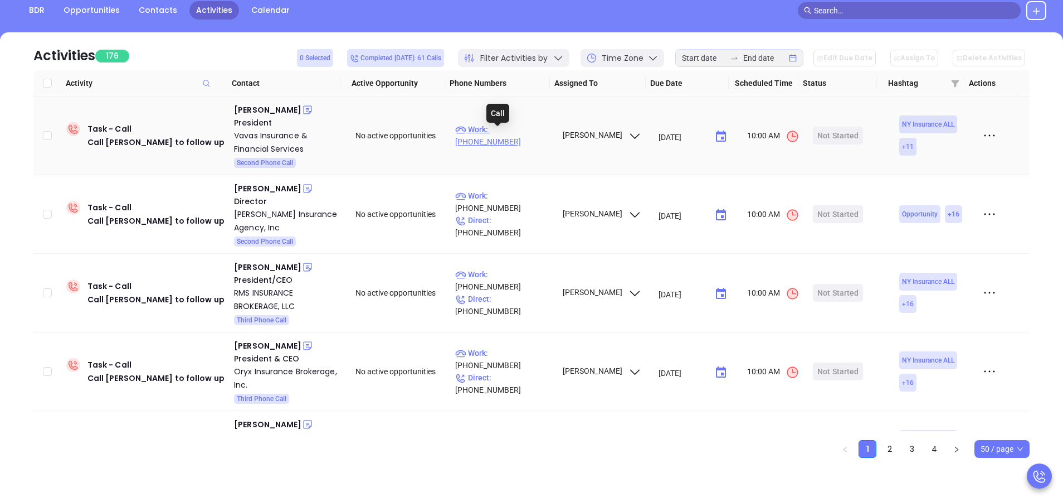
click at [494, 133] on p "Work : (718) 833-5151" at bounding box center [503, 135] width 97 height 25
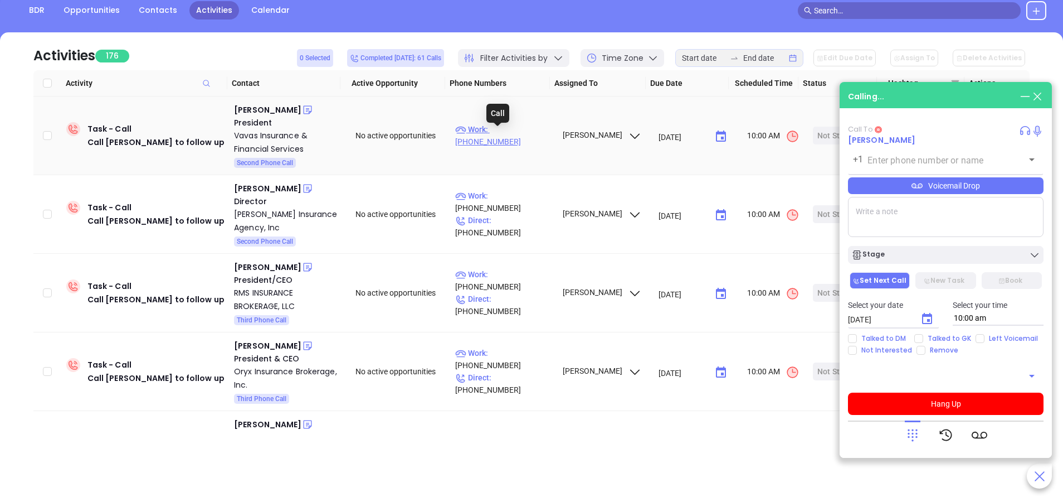
type input "(718) 833-5151"
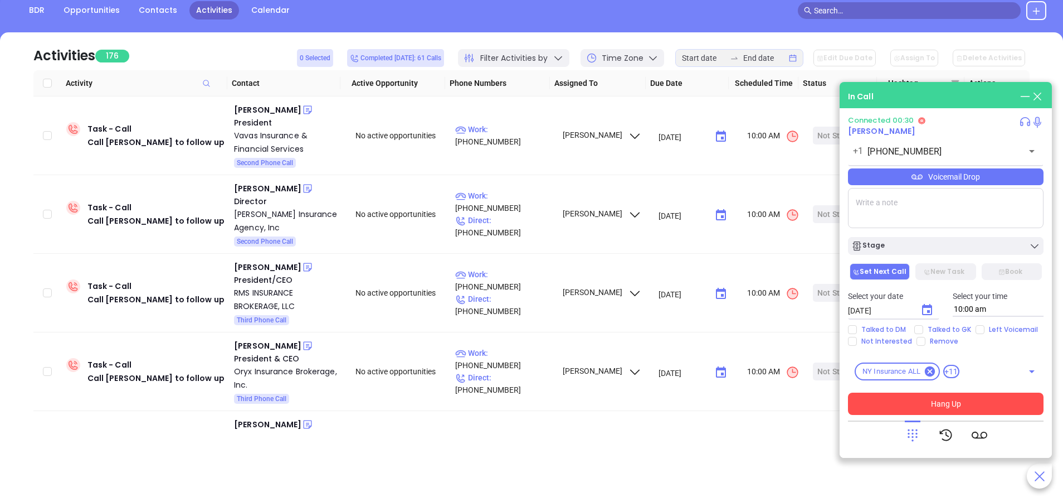
click at [927, 399] on button "Hang Up" at bounding box center [946, 403] width 196 height 22
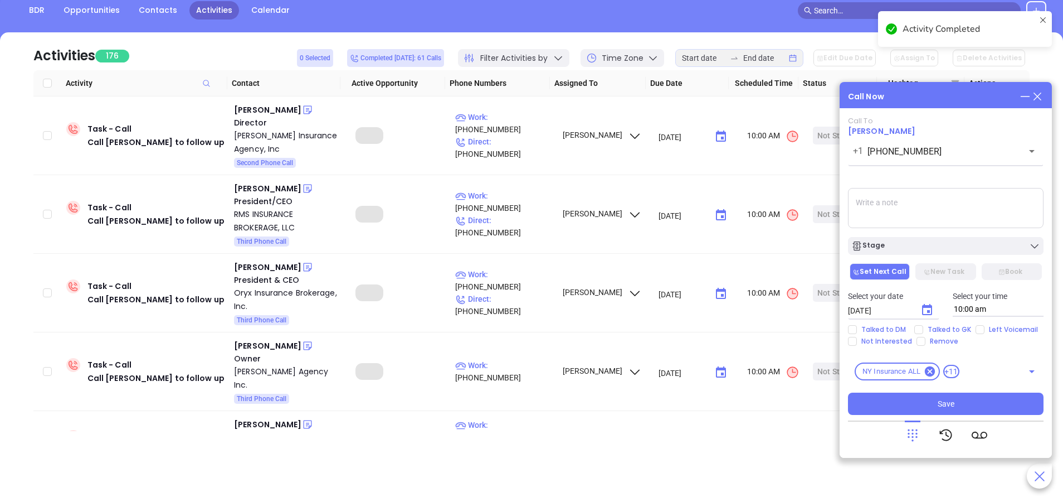
click at [981, 331] on input "Left Voicemail" at bounding box center [980, 329] width 9 height 9
checkbox input "true"
click at [929, 316] on icon "Choose date, selected date is Sep 23, 2025" at bounding box center [927, 309] width 13 height 13
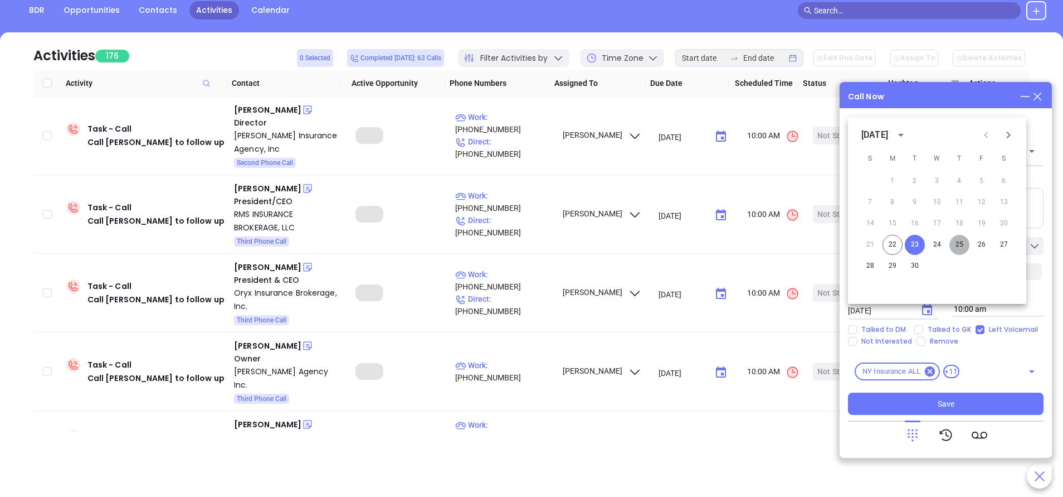
click at [959, 241] on button "25" at bounding box center [960, 245] width 20 height 20
type input "09/25/2025"
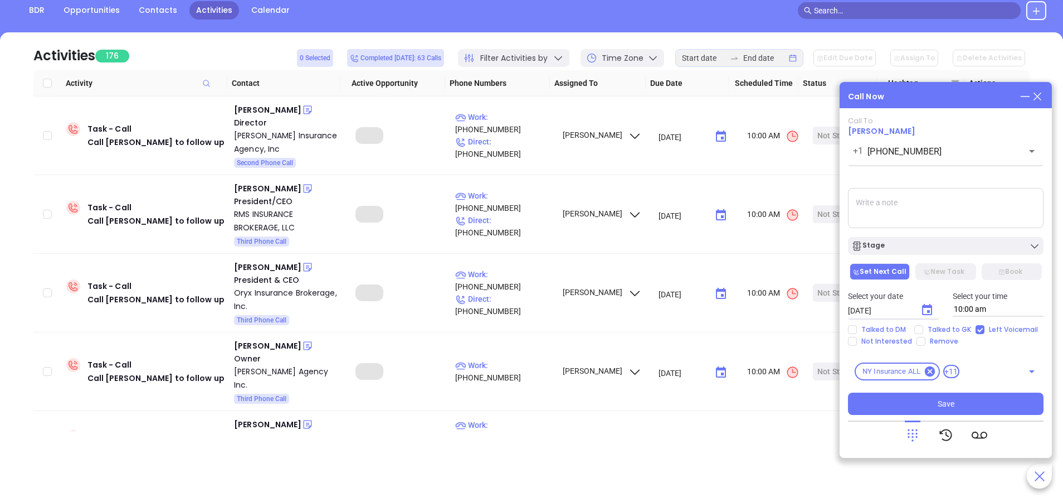
click at [959, 241] on div "Stage" at bounding box center [946, 245] width 189 height 11
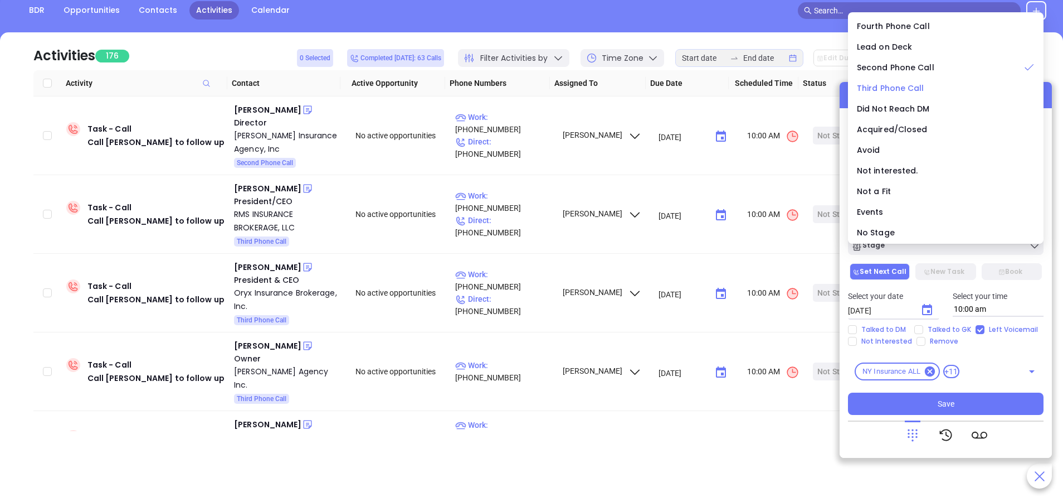
click at [879, 85] on span "Third Phone Call" at bounding box center [890, 87] width 67 height 11
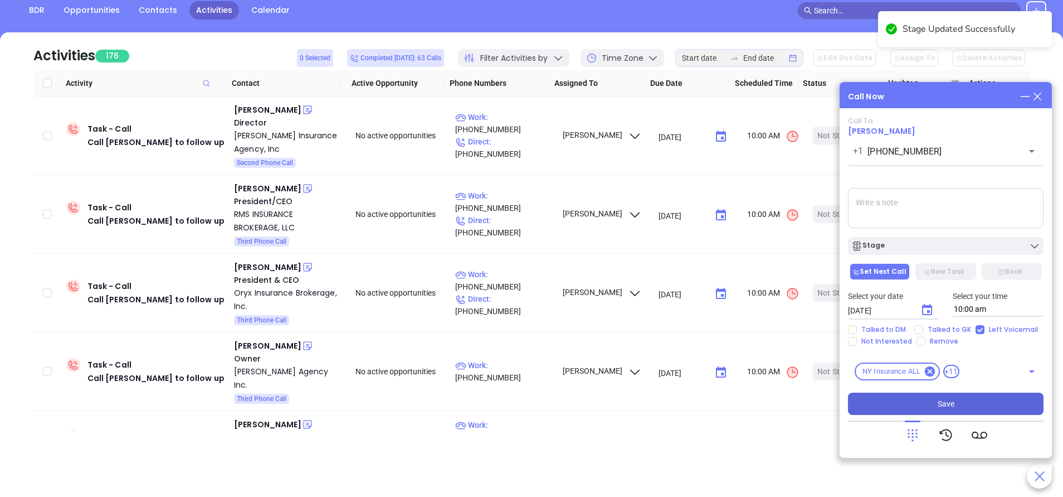
click at [929, 399] on button "Save" at bounding box center [946, 403] width 196 height 22
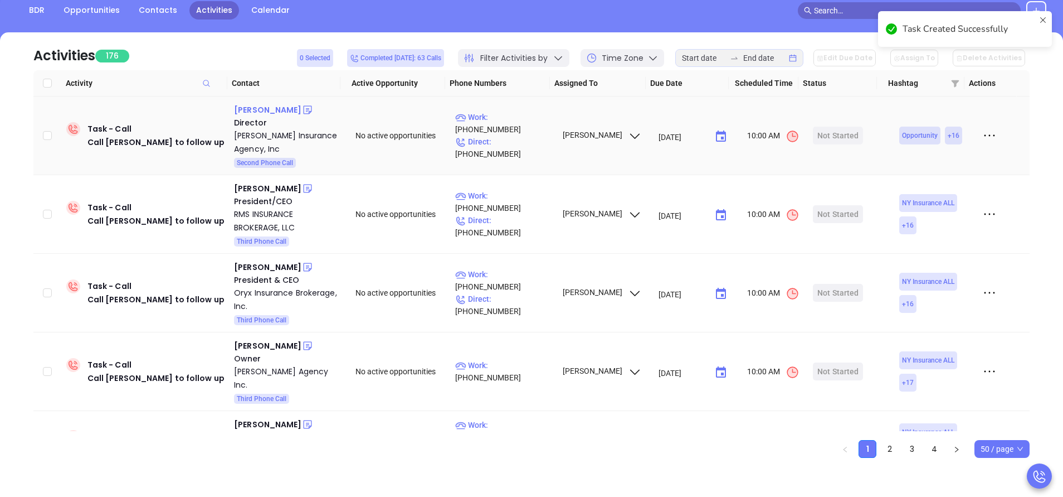
click at [278, 109] on div "Leslie Driscoll" at bounding box center [267, 109] width 67 height 13
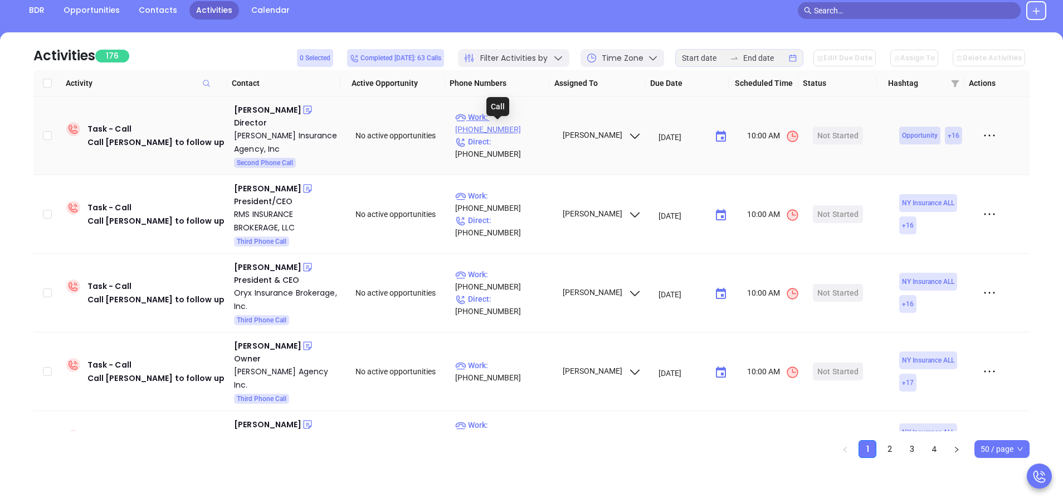
click at [509, 127] on p "Work : (718) 843-0001" at bounding box center [503, 123] width 97 height 25
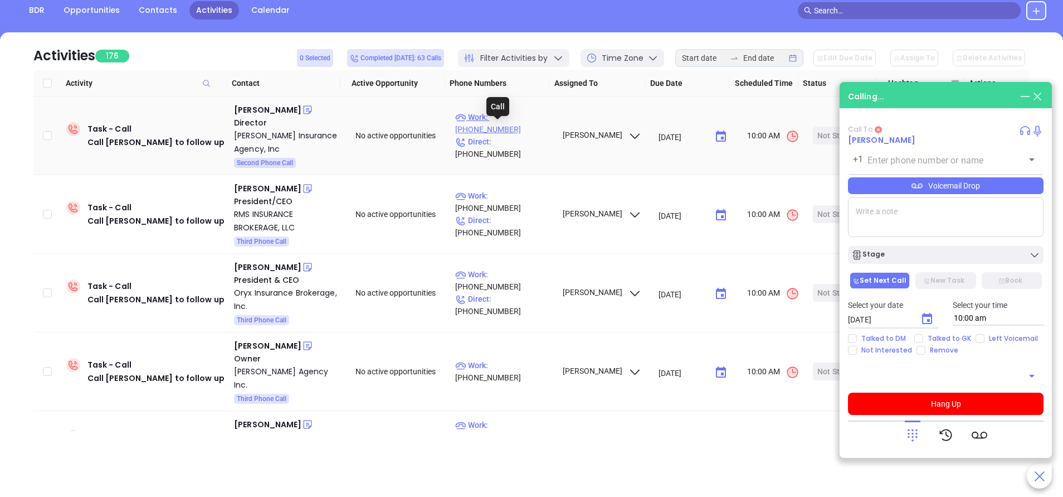
type input "(718) 843-0001"
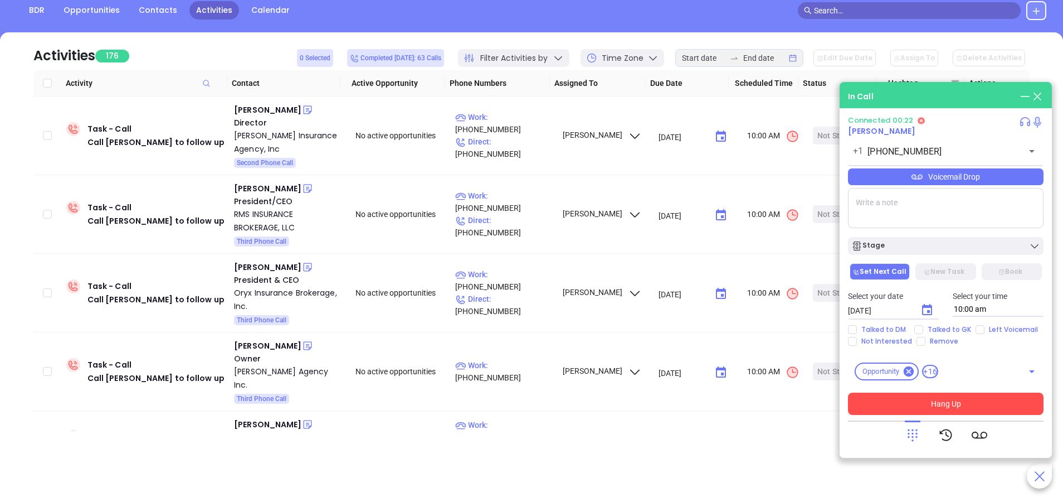
click at [946, 393] on button "Hang Up" at bounding box center [946, 403] width 196 height 22
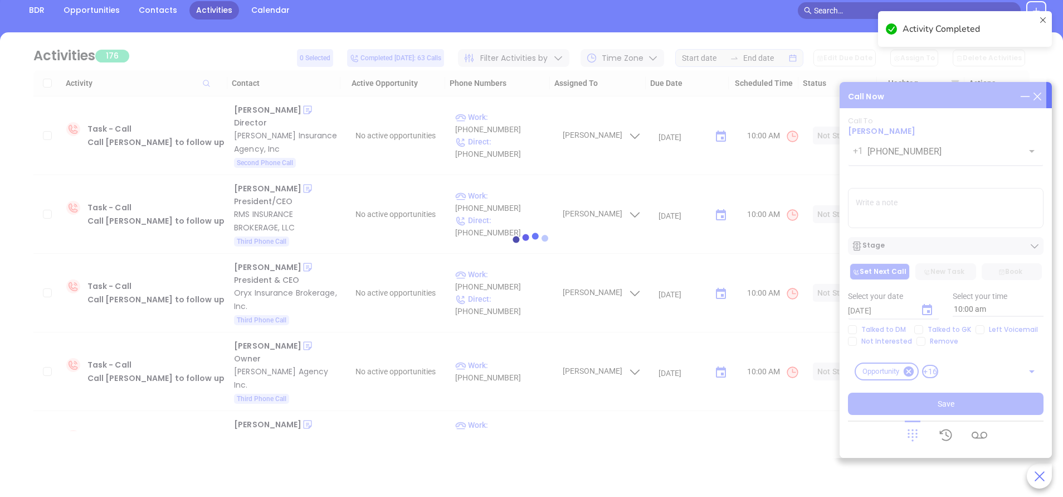
click at [978, 325] on div at bounding box center [532, 244] width 1030 height 425
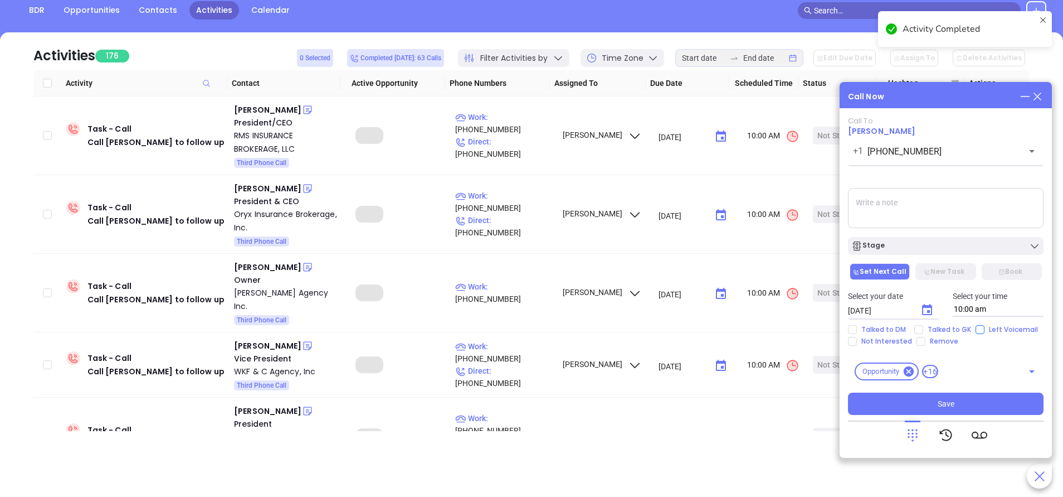
click at [979, 329] on input "Left Voicemail" at bounding box center [980, 329] width 9 height 9
checkbox input "true"
click at [931, 309] on icon "Choose date, selected date is Sep 23, 2025" at bounding box center [927, 309] width 10 height 11
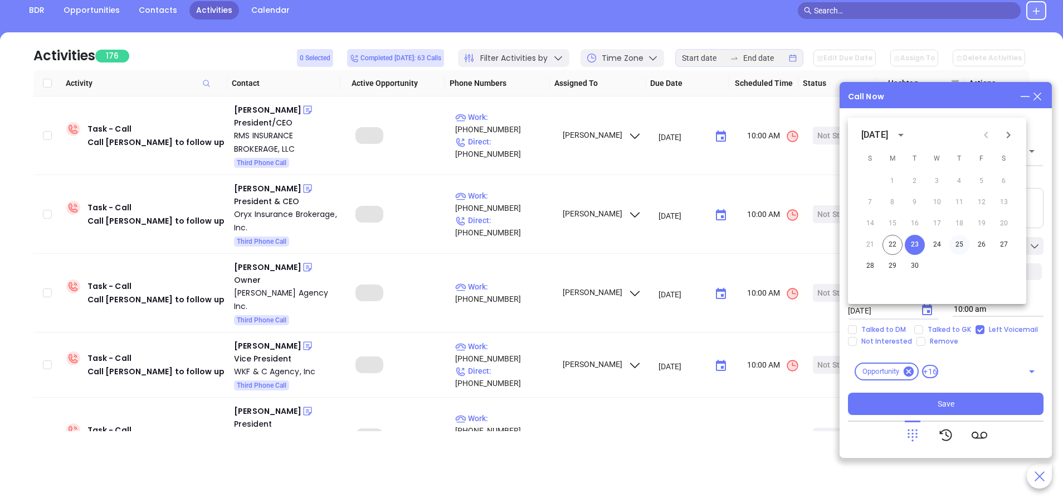
click at [960, 237] on button "25" at bounding box center [960, 245] width 20 height 20
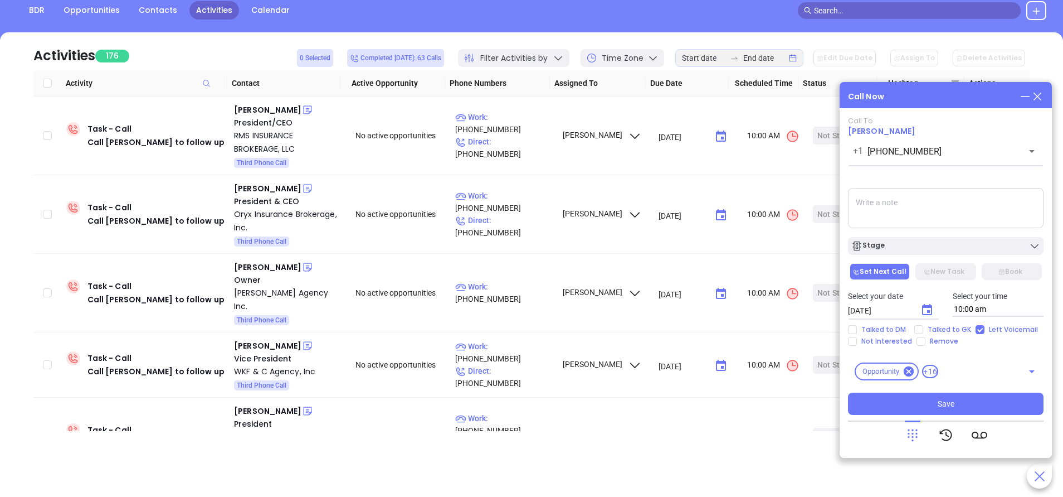
type input "09/25/2025"
click at [929, 246] on div "Stage" at bounding box center [946, 245] width 189 height 11
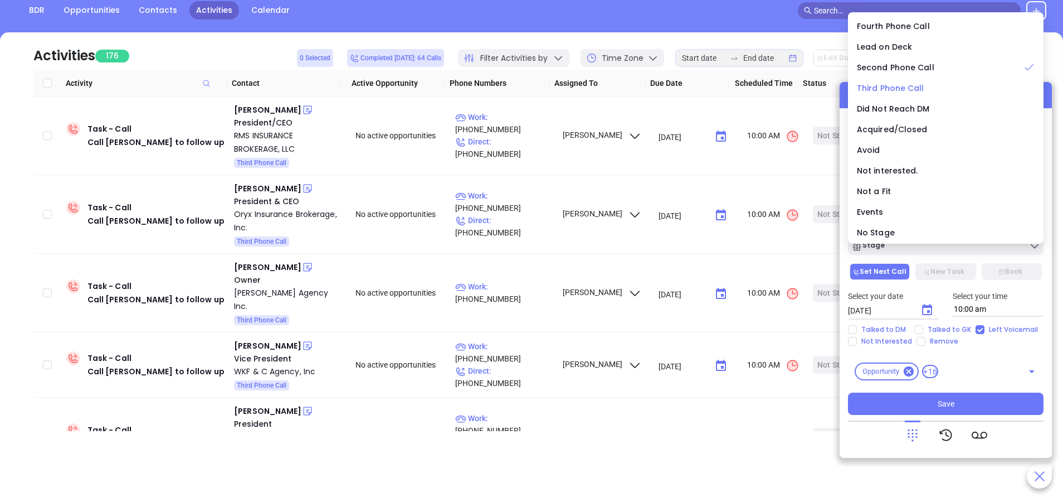
click at [898, 89] on span "Third Phone Call" at bounding box center [890, 87] width 67 height 11
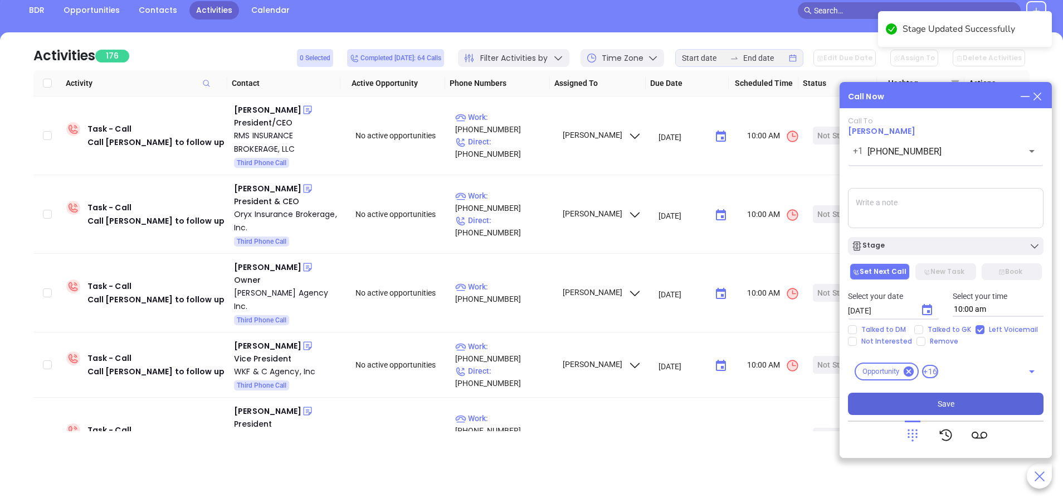
click at [952, 397] on button "Save" at bounding box center [946, 403] width 196 height 22
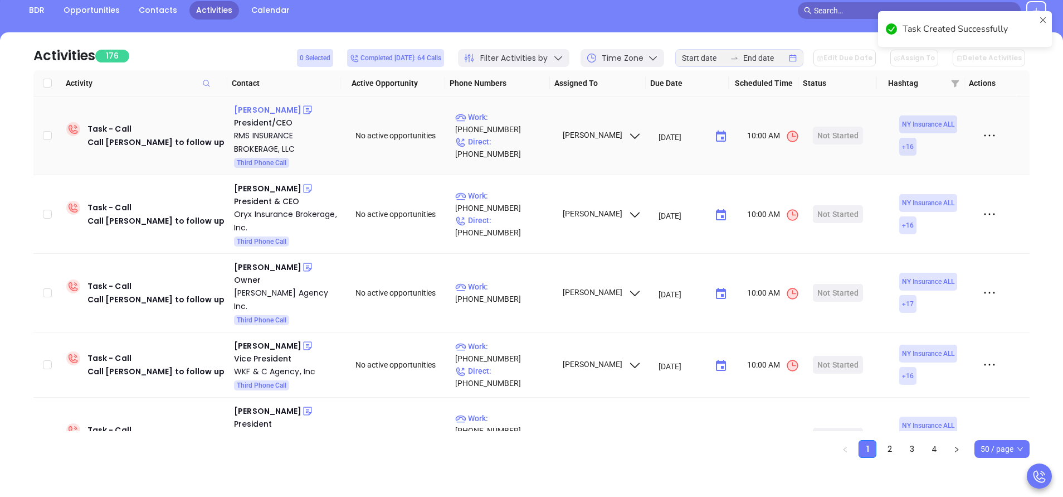
click at [289, 106] on div "Mark Derrenberger" at bounding box center [267, 109] width 67 height 13
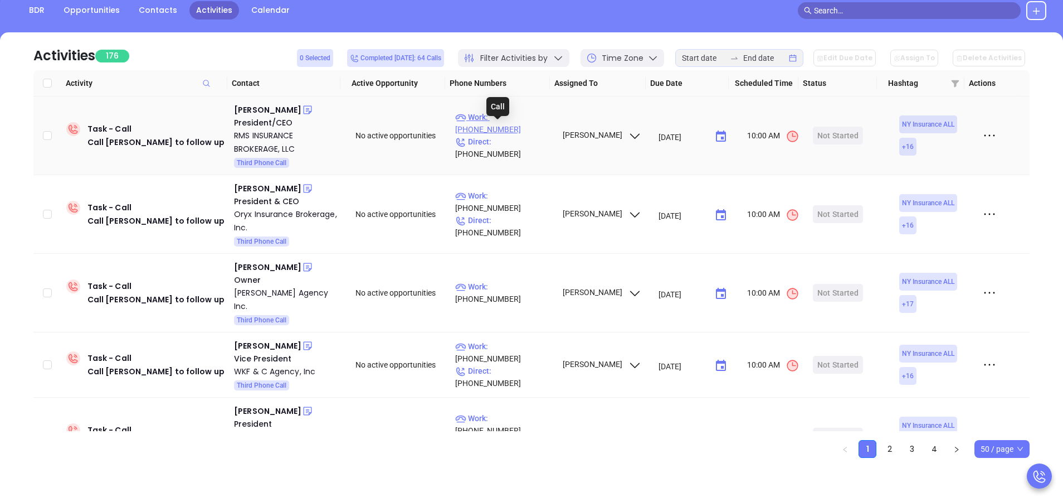
click at [527, 130] on p "Work : (516) 742-8585" at bounding box center [503, 123] width 97 height 25
type input "(516) 742-8585"
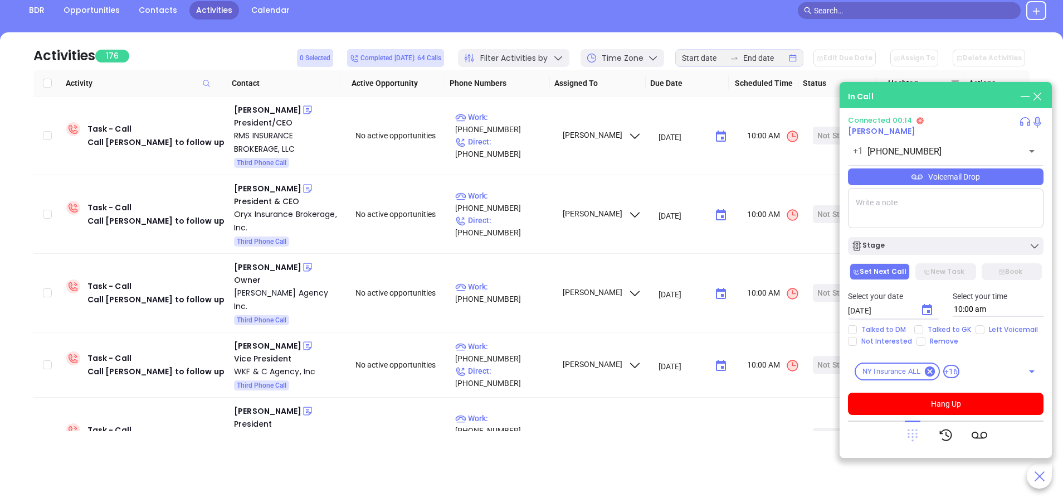
click at [914, 430] on icon at bounding box center [913, 435] width 10 height 12
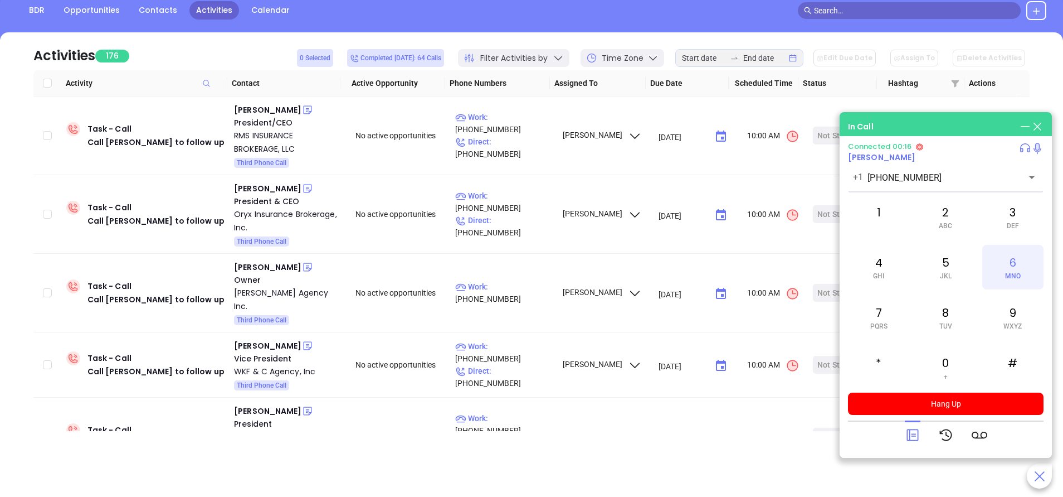
click at [1013, 270] on div "6 MNO" at bounding box center [1013, 267] width 61 height 45
click at [888, 210] on div "1" at bounding box center [878, 217] width 61 height 45
click at [1016, 264] on div "6 MNO" at bounding box center [1013, 267] width 61 height 45
click at [944, 202] on div "2 ABC" at bounding box center [945, 217] width 61 height 45
click at [862, 314] on div "7 PQRS" at bounding box center [878, 317] width 61 height 45
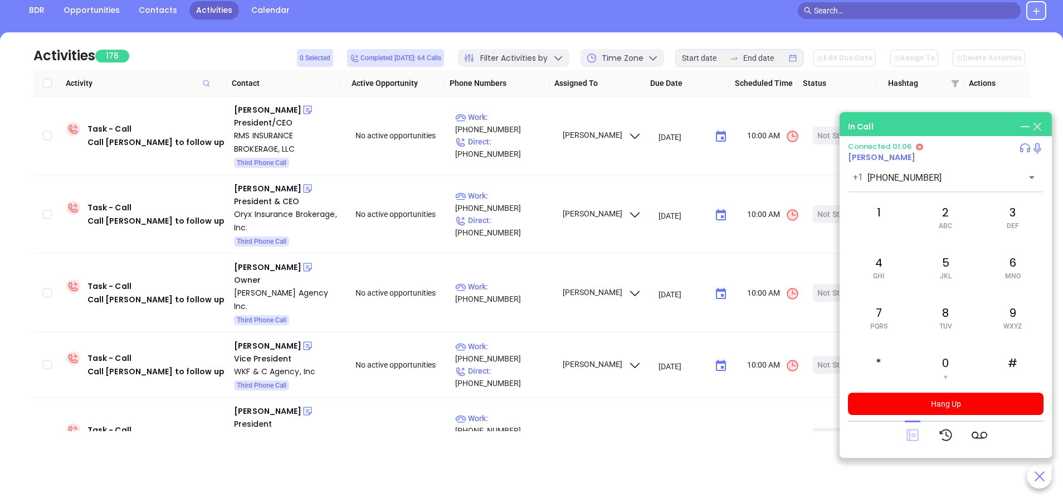
click at [918, 431] on icon at bounding box center [913, 435] width 12 height 12
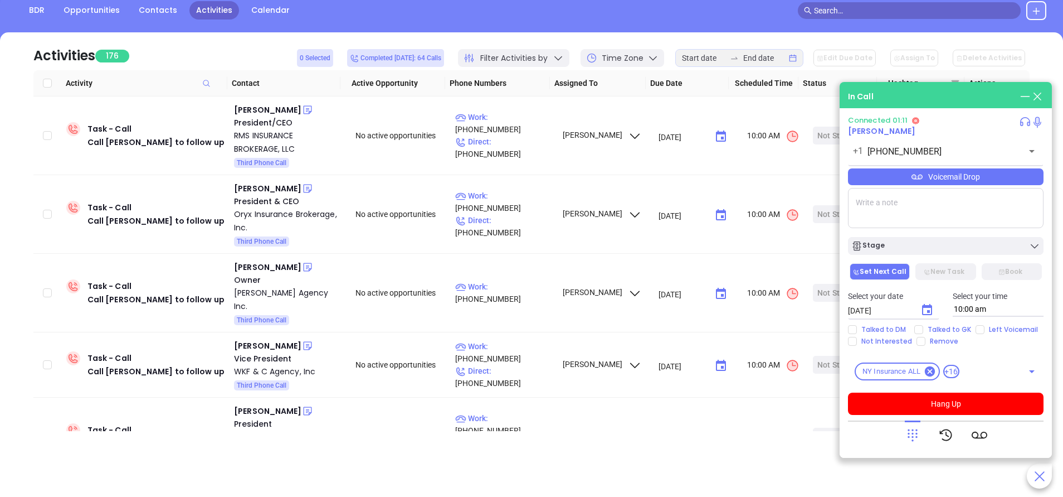
click at [912, 170] on div "Voicemail Drop" at bounding box center [946, 176] width 196 height 17
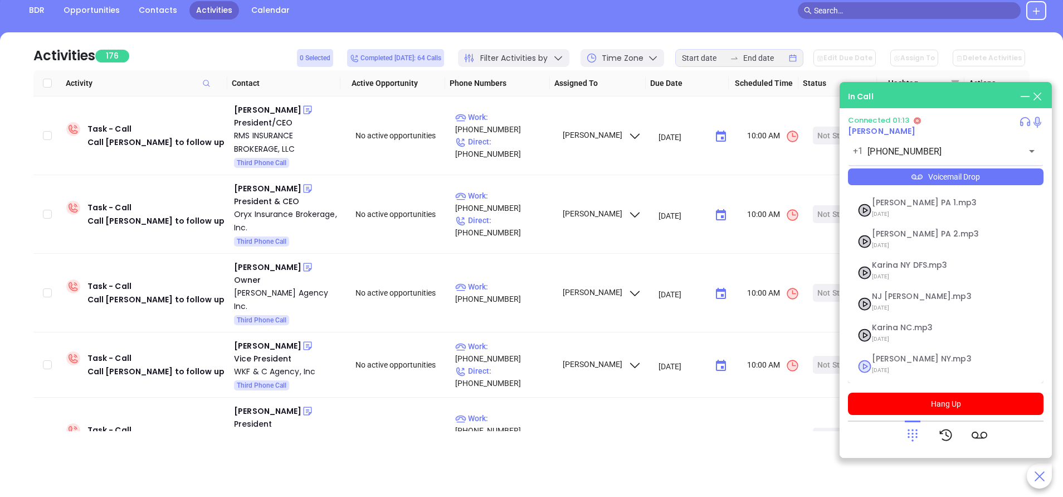
click at [897, 361] on span "Vicky NY.mp3" at bounding box center [932, 358] width 120 height 8
checkbox input "true"
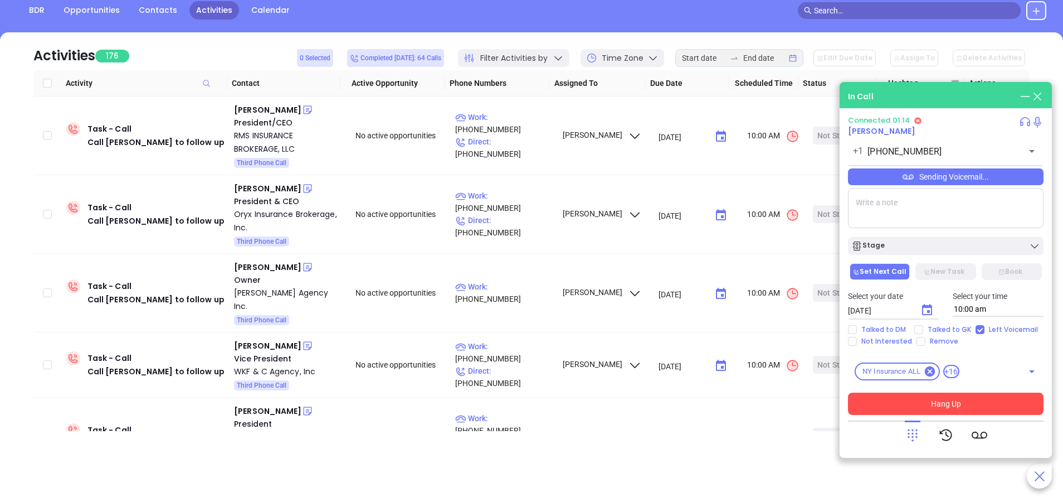
click at [935, 403] on button "Hang Up" at bounding box center [946, 403] width 196 height 22
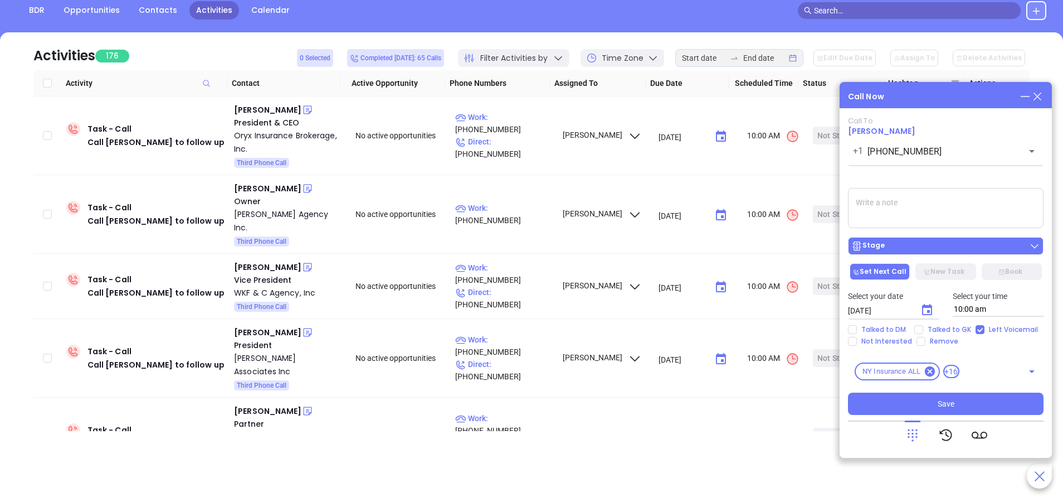
click at [953, 251] on div "Stage" at bounding box center [946, 245] width 189 height 11
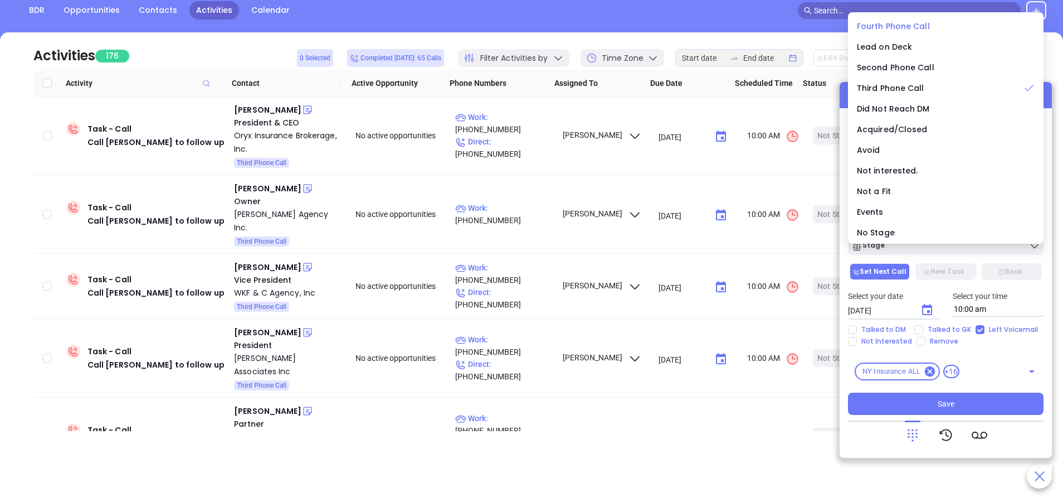
click at [895, 23] on span "Fourth Phone Call" at bounding box center [893, 26] width 73 height 11
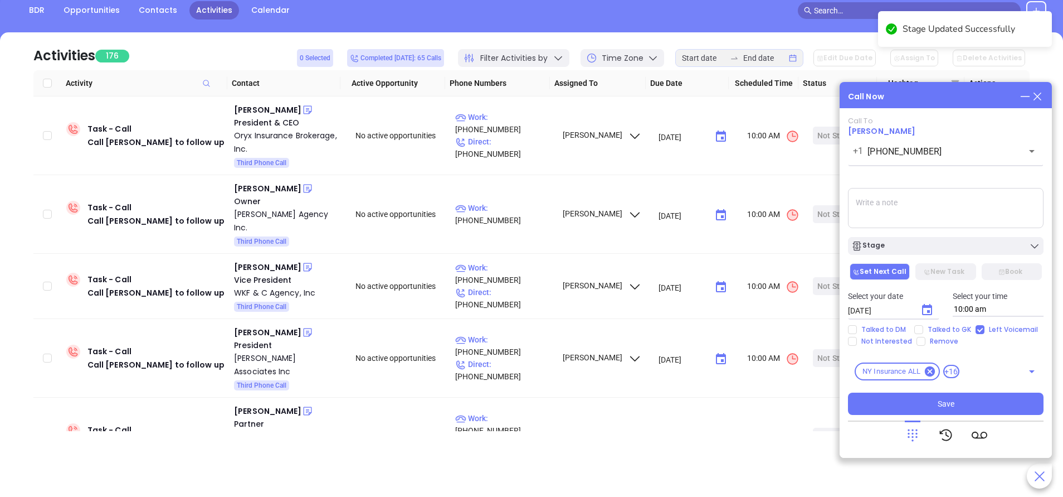
click at [928, 309] on icon "Choose date, selected date is Sep 23, 2025" at bounding box center [927, 309] width 13 height 13
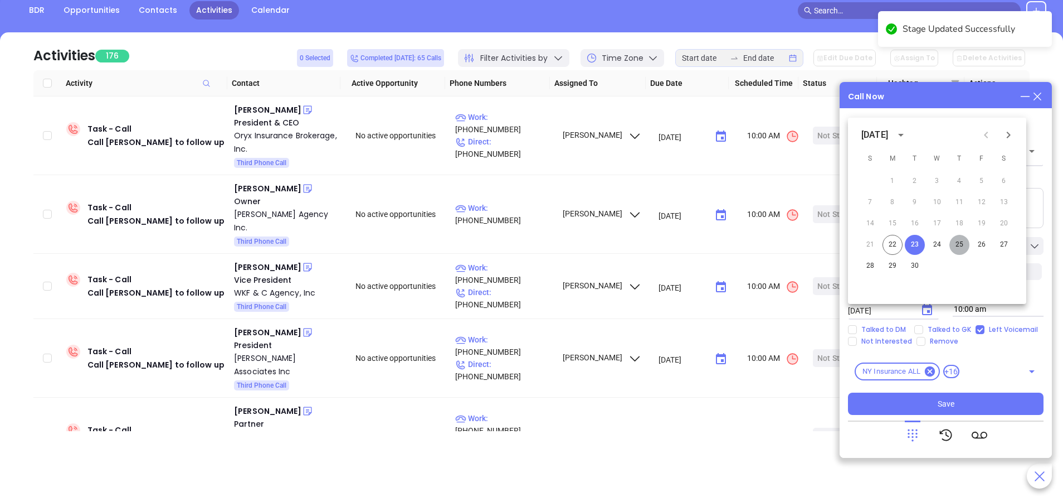
click at [961, 245] on button "25" at bounding box center [960, 245] width 20 height 20
type input "09/25/2025"
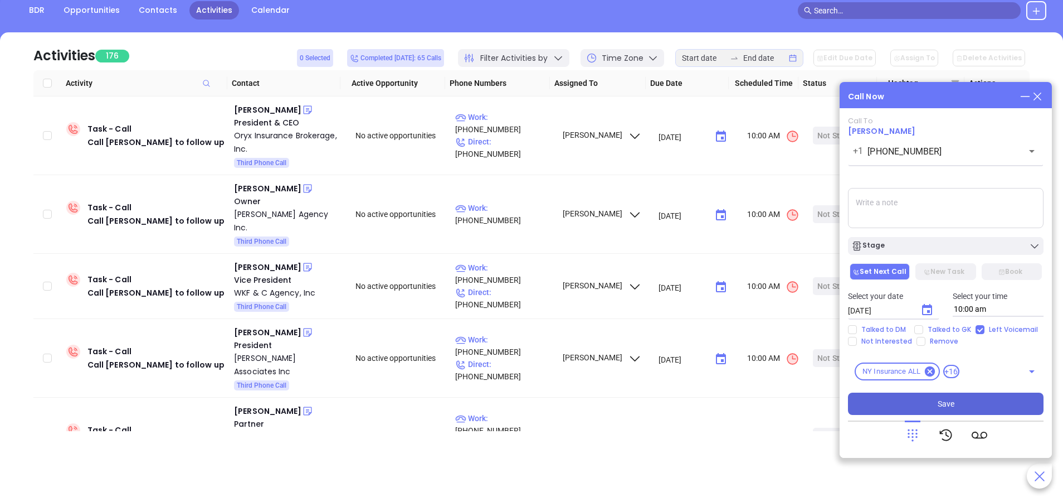
click at [933, 401] on button "Save" at bounding box center [946, 403] width 196 height 22
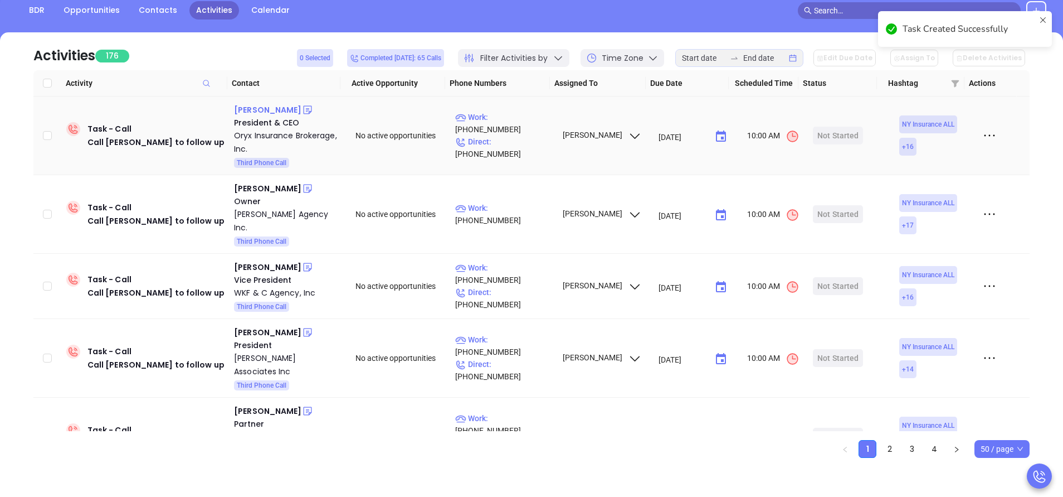
click at [290, 113] on div "Thomas Pasquale" at bounding box center [267, 109] width 67 height 13
click at [528, 125] on p "Work : (607) 724-0173" at bounding box center [503, 123] width 97 height 25
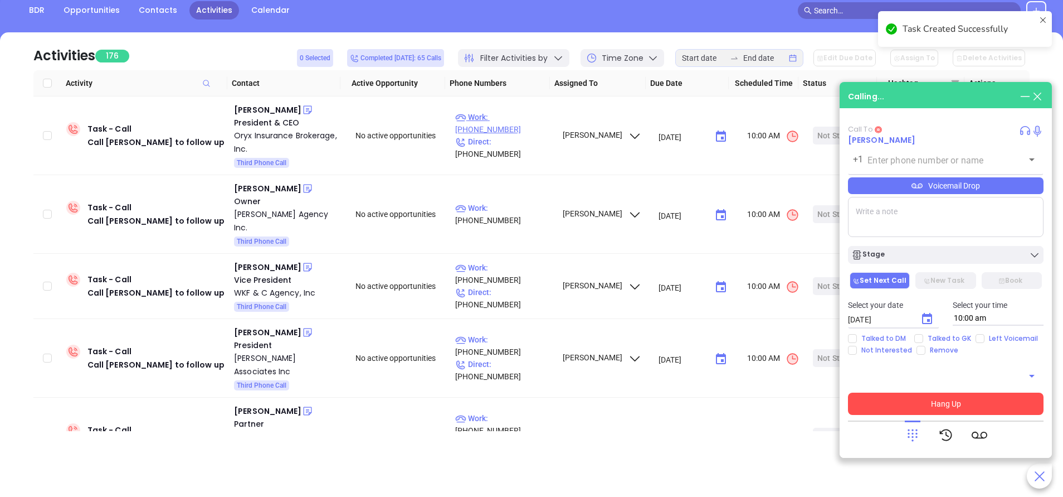
type input "(607) 724-0173"
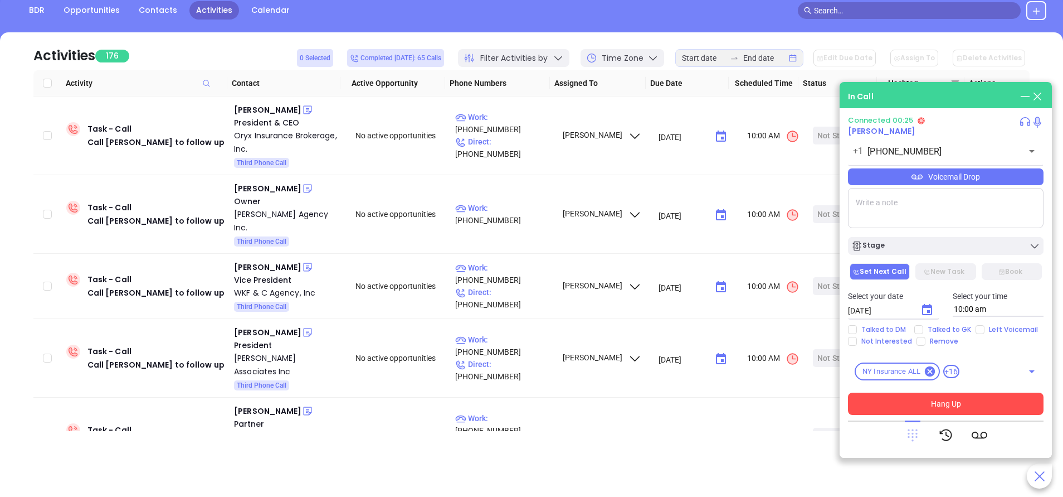
click at [912, 436] on icon at bounding box center [913, 435] width 10 height 12
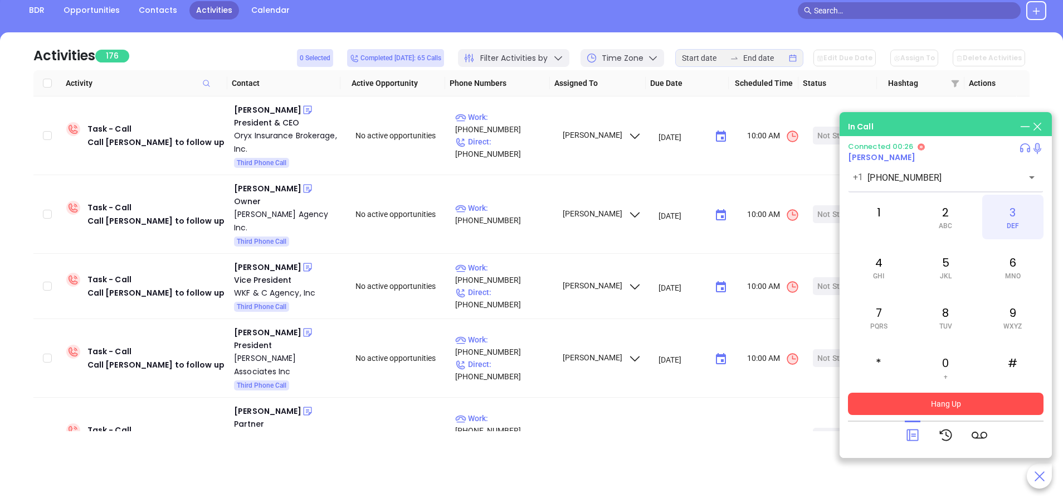
click at [1010, 221] on div "3 DEF" at bounding box center [1013, 217] width 61 height 45
drag, startPoint x: 869, startPoint y: 313, endPoint x: 910, endPoint y: 268, distance: 60.8
click at [871, 312] on div "7 PQRS" at bounding box center [878, 317] width 61 height 45
click at [945, 215] on div "2 ABC" at bounding box center [945, 217] width 61 height 45
click at [884, 314] on div "7 PQRS" at bounding box center [878, 317] width 61 height 45
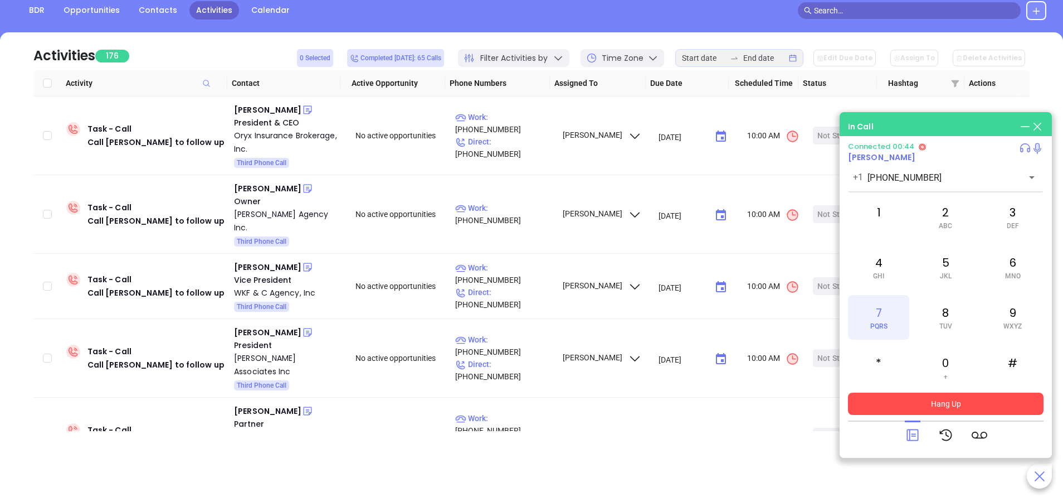
click at [873, 319] on div "7 PQRS" at bounding box center [878, 317] width 61 height 45
click at [947, 322] on span "TUV" at bounding box center [946, 326] width 13 height 8
click at [949, 218] on div "2 ABC" at bounding box center [945, 217] width 61 height 45
drag, startPoint x: 943, startPoint y: 272, endPoint x: 958, endPoint y: 260, distance: 19.0
click at [943, 273] on span "JKL" at bounding box center [946, 276] width 12 height 8
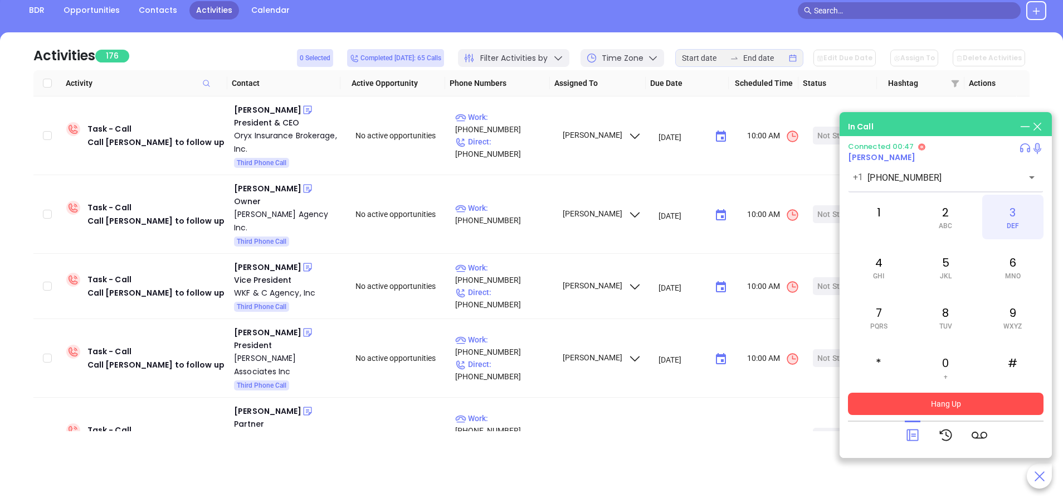
click at [1016, 212] on div "3 DEF" at bounding box center [1013, 217] width 61 height 45
click at [1015, 365] on div "#" at bounding box center [1013, 367] width 61 height 45
click at [946, 316] on div "8 TUV" at bounding box center [945, 317] width 61 height 45
click at [1009, 271] on div "6 MNO" at bounding box center [1013, 267] width 61 height 45
click at [1010, 270] on div "6 MNO" at bounding box center [1013, 267] width 61 height 45
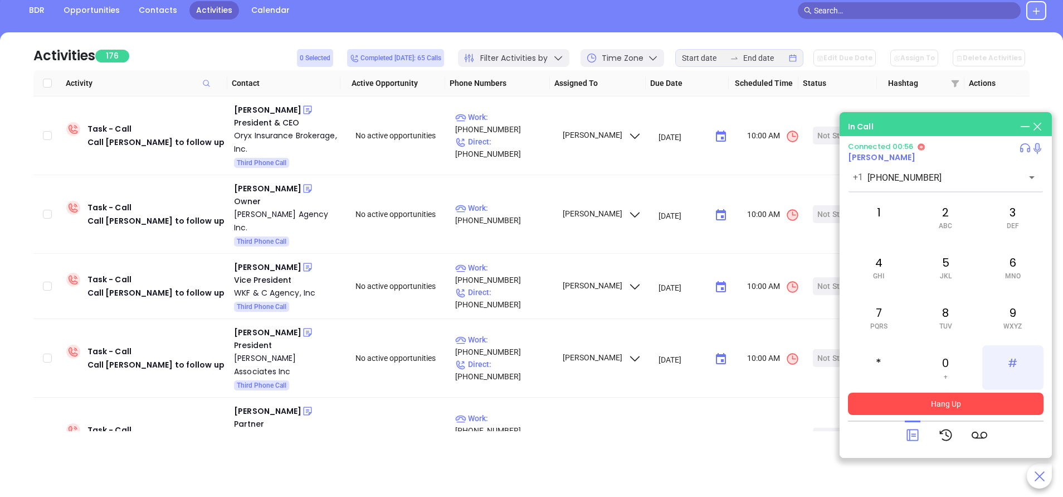
click at [1019, 372] on div "#" at bounding box center [1013, 367] width 61 height 45
click at [959, 395] on button "Hang Up" at bounding box center [946, 403] width 196 height 22
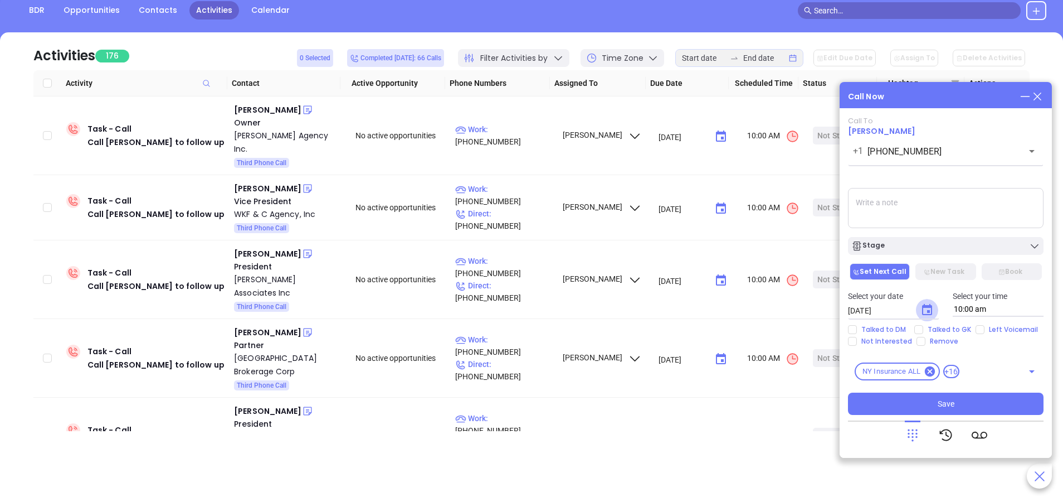
click at [924, 310] on icon "Choose date, selected date is Sep 23, 2025" at bounding box center [927, 309] width 13 height 13
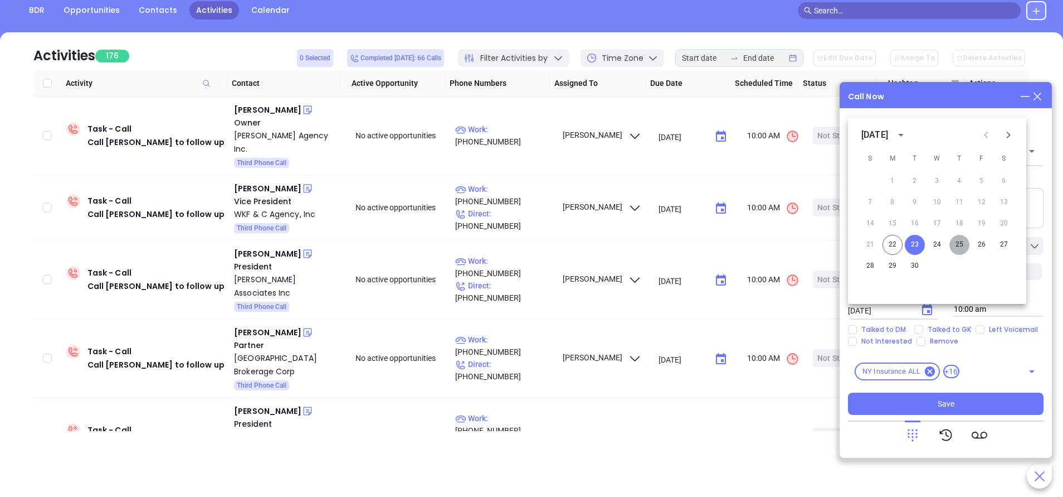
click at [958, 247] on button "25" at bounding box center [960, 245] width 20 height 20
type input "09/25/2025"
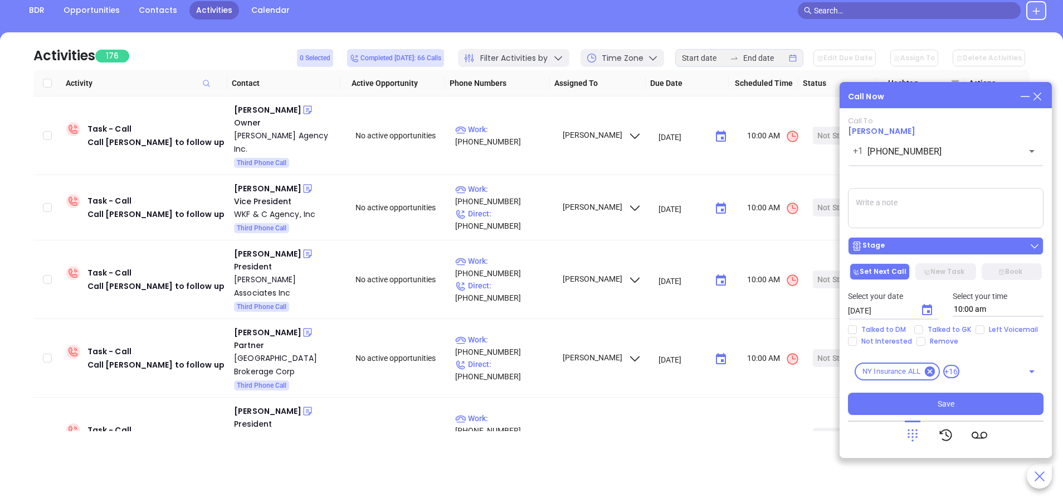
click at [958, 254] on button "Stage" at bounding box center [946, 246] width 196 height 18
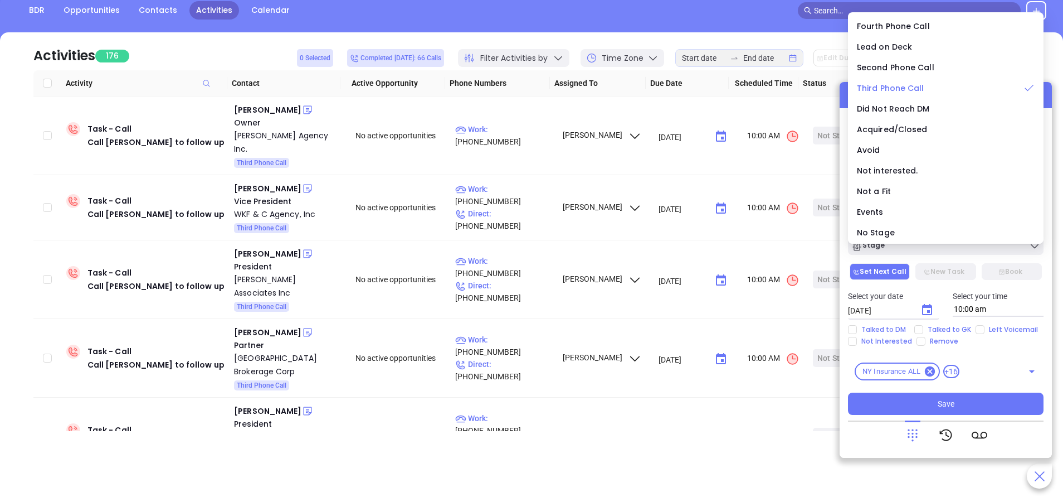
click at [893, 92] on span "Third Phone Call" at bounding box center [890, 87] width 67 height 11
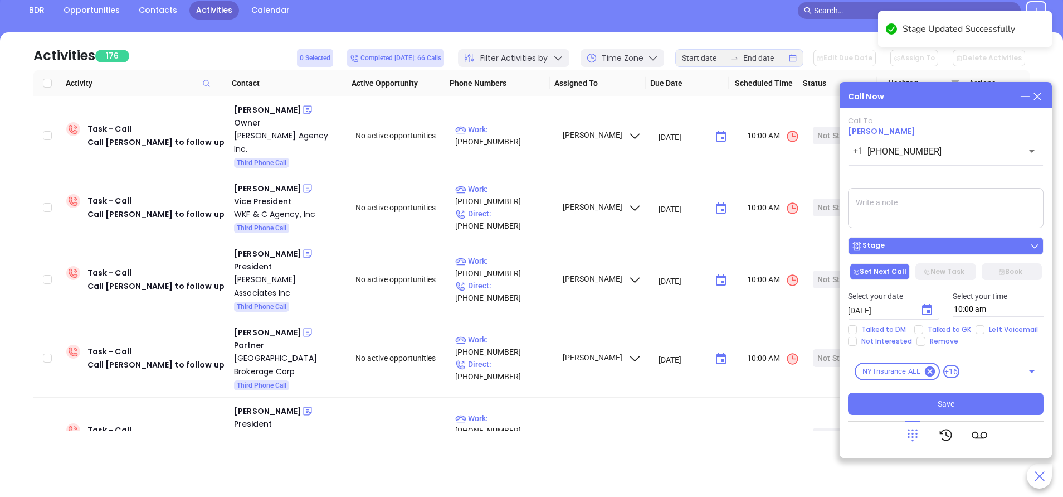
click at [952, 252] on button "Stage" at bounding box center [946, 246] width 196 height 18
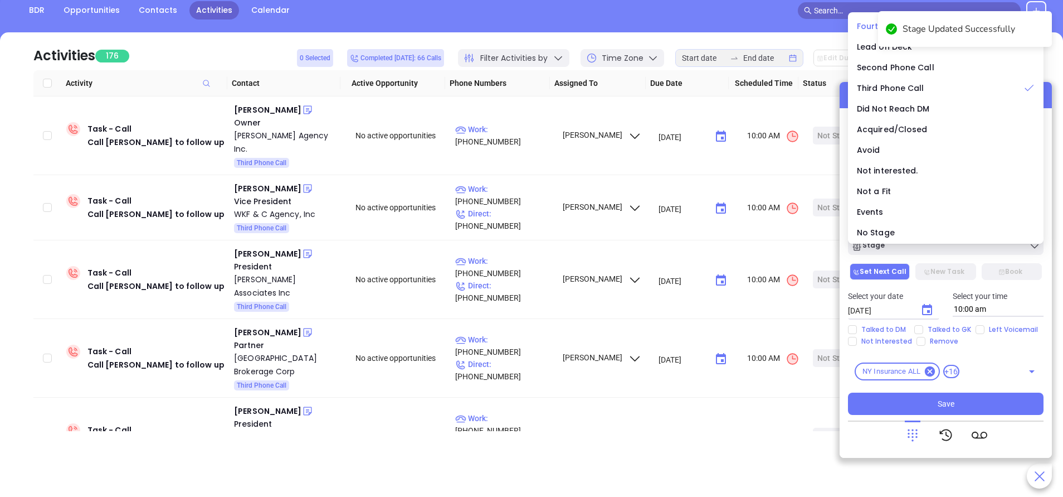
click at [864, 26] on span "Fourth Phone Call" at bounding box center [893, 26] width 73 height 11
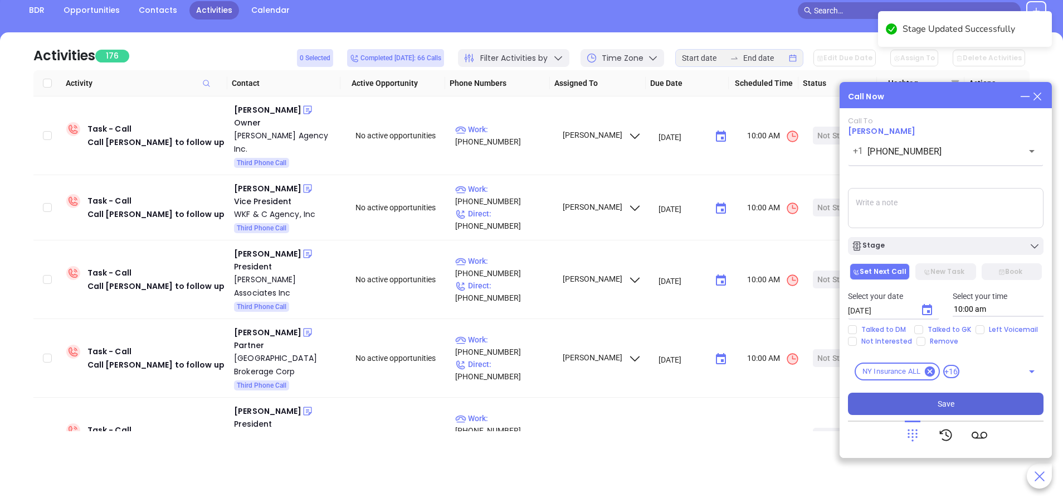
click at [947, 395] on button "Save" at bounding box center [946, 403] width 196 height 22
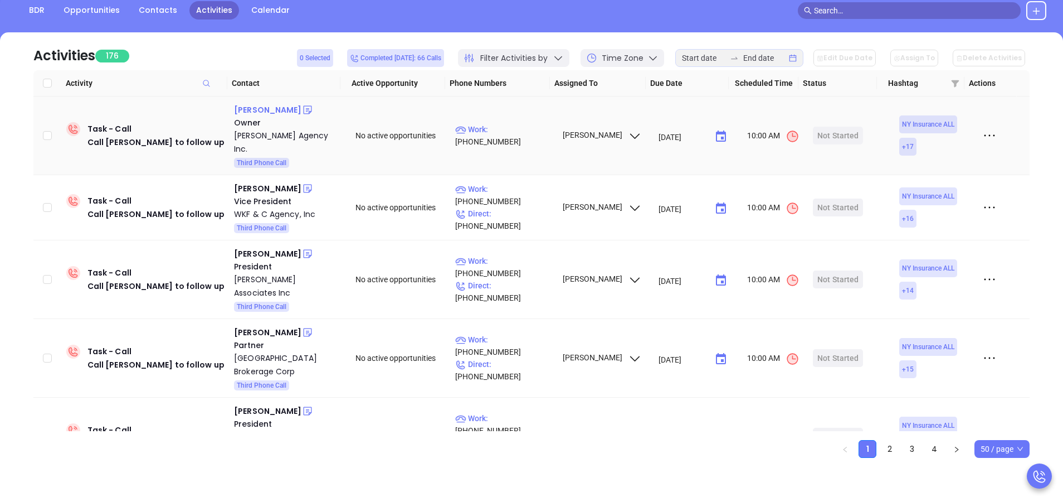
click at [266, 110] on div "Matt Antos" at bounding box center [267, 109] width 67 height 13
click at [489, 132] on p "Work : (631) 360-3737" at bounding box center [503, 135] width 97 height 25
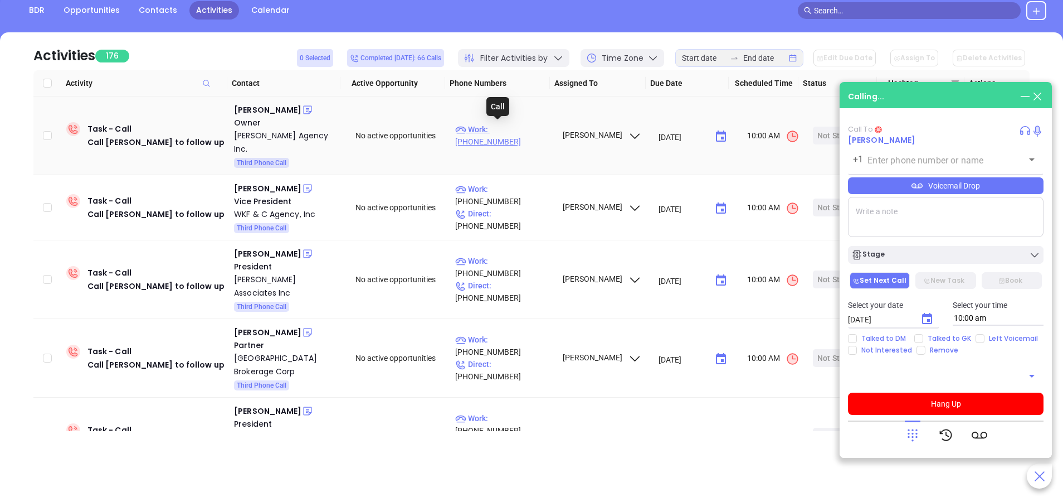
type input "(631) 360-3737"
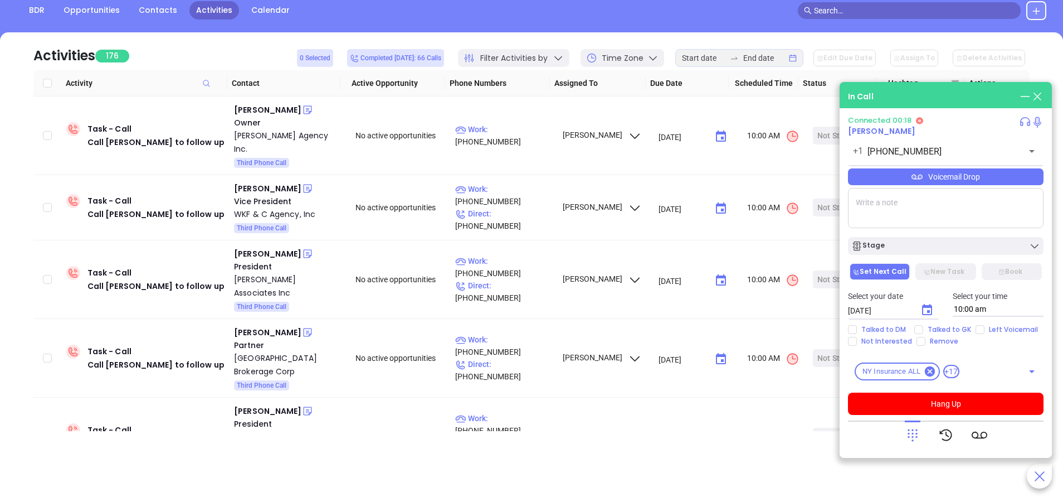
click at [914, 439] on icon at bounding box center [913, 435] width 16 height 16
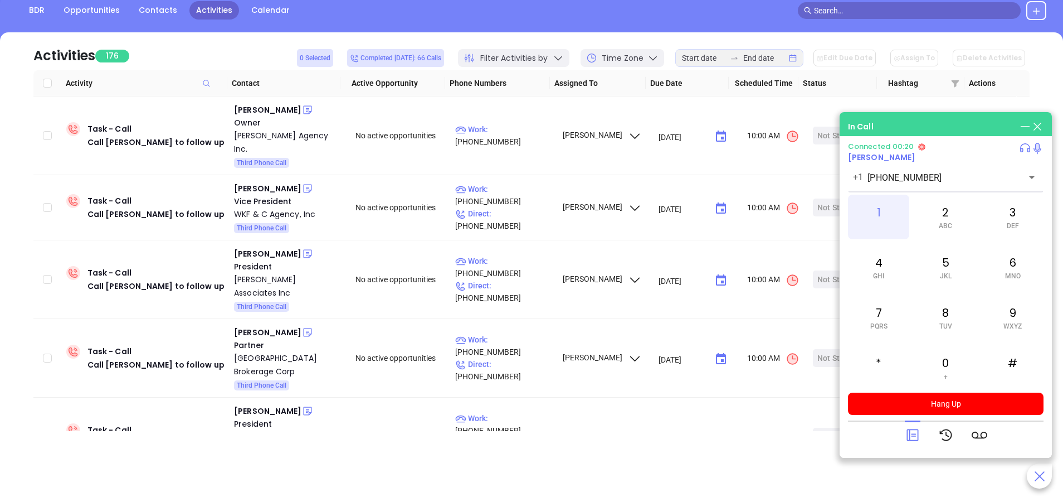
click at [874, 211] on div "1" at bounding box center [878, 217] width 61 height 45
click at [915, 433] on icon at bounding box center [913, 435] width 16 height 16
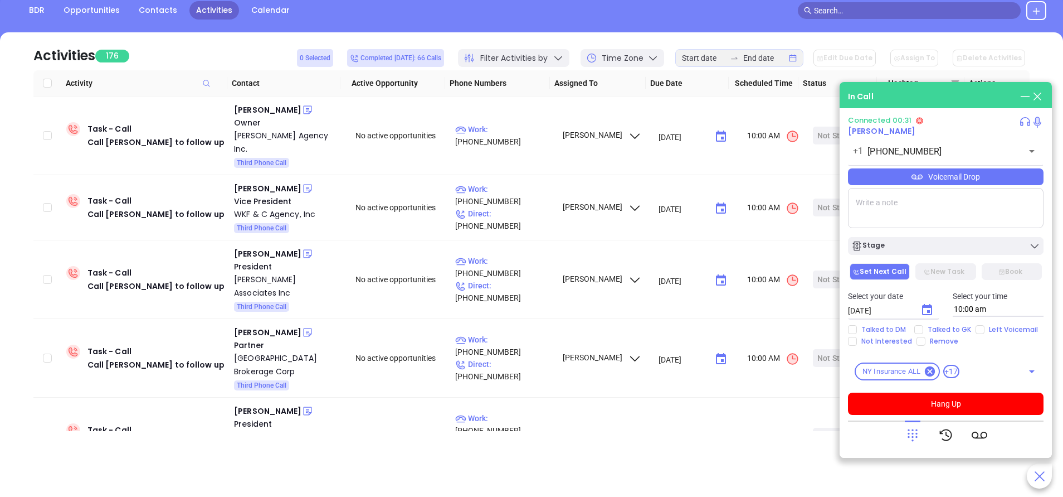
click at [969, 181] on div "Voicemail Drop" at bounding box center [946, 176] width 196 height 17
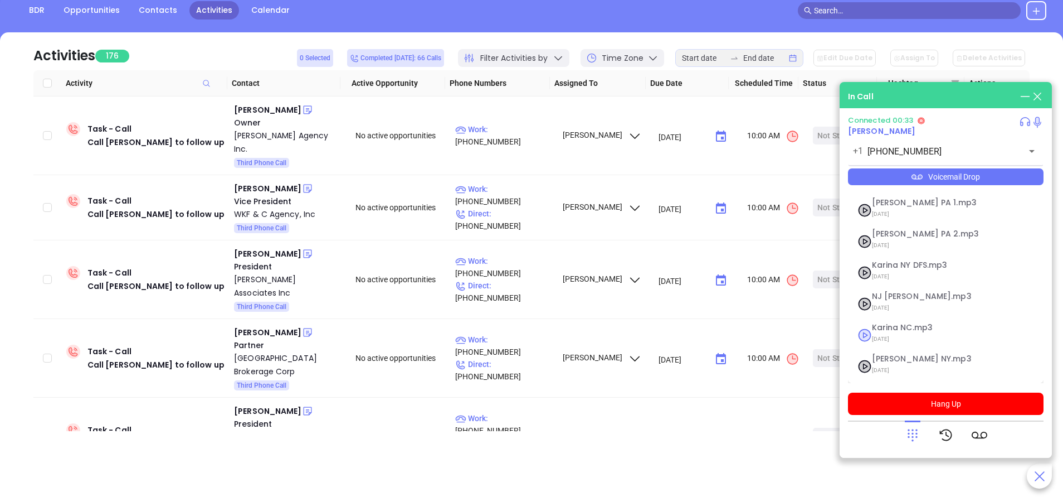
click at [879, 348] on li "Karina NC.mp3 09/10/2025" at bounding box center [946, 335] width 191 height 34
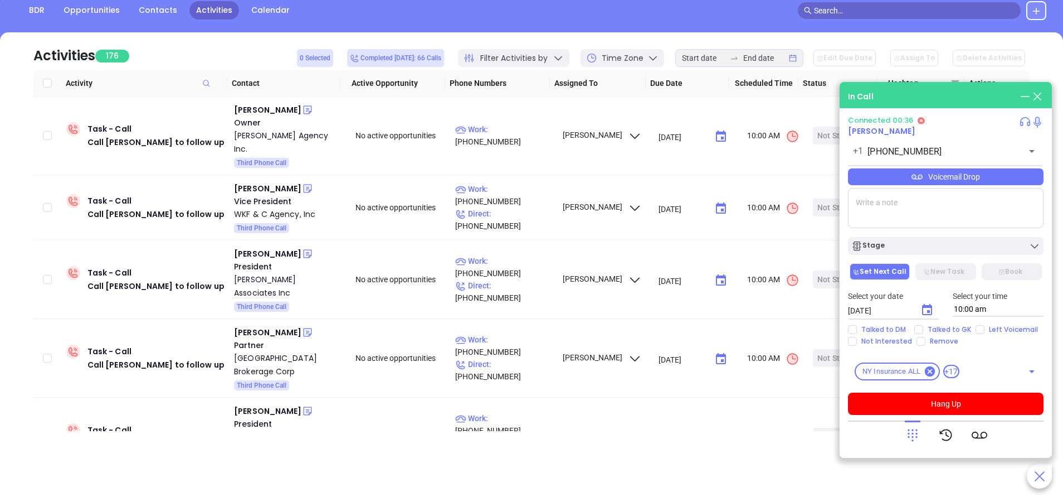
click at [954, 180] on div "Voicemail Drop" at bounding box center [946, 176] width 196 height 17
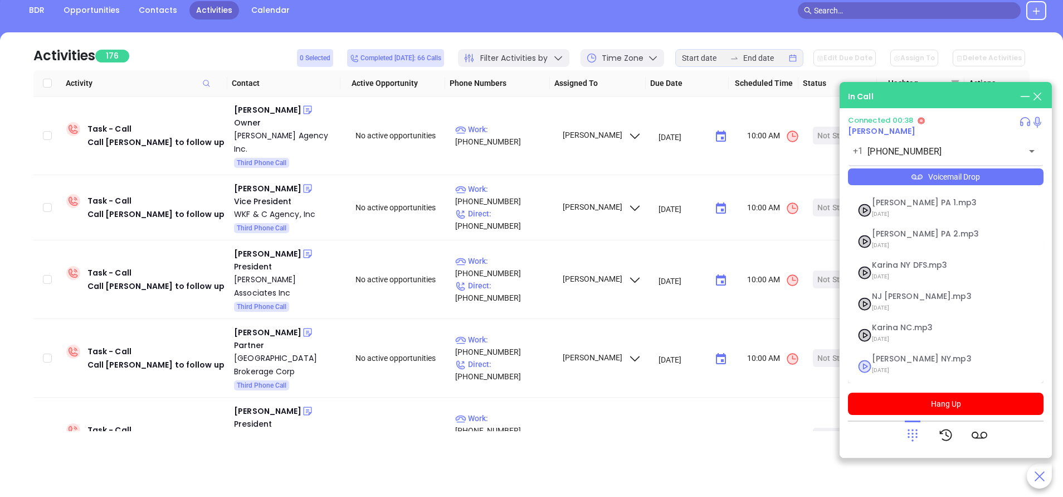
click at [885, 356] on span "Vicky NY.mp3" at bounding box center [932, 358] width 120 height 8
checkbox input "true"
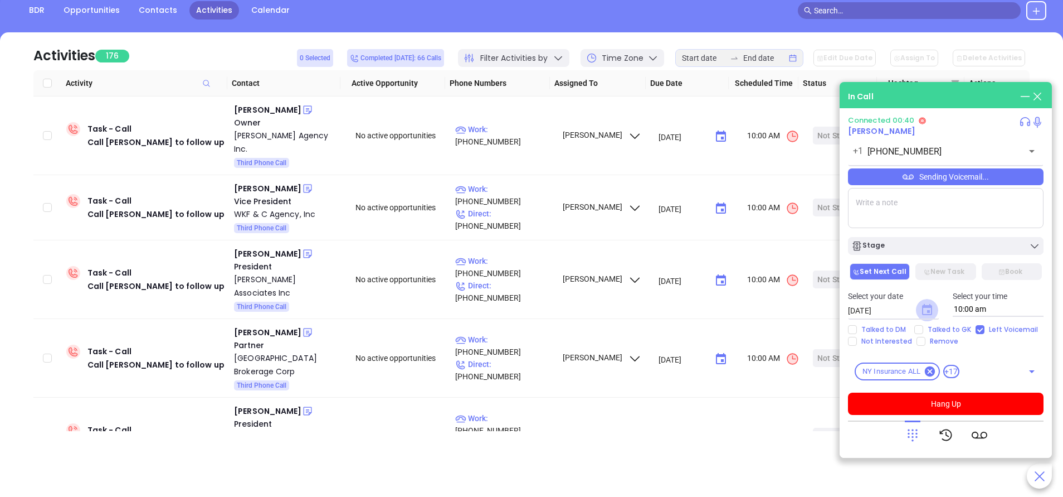
click at [929, 310] on icon "Choose date, selected date is Sep 23, 2025" at bounding box center [927, 309] width 10 height 11
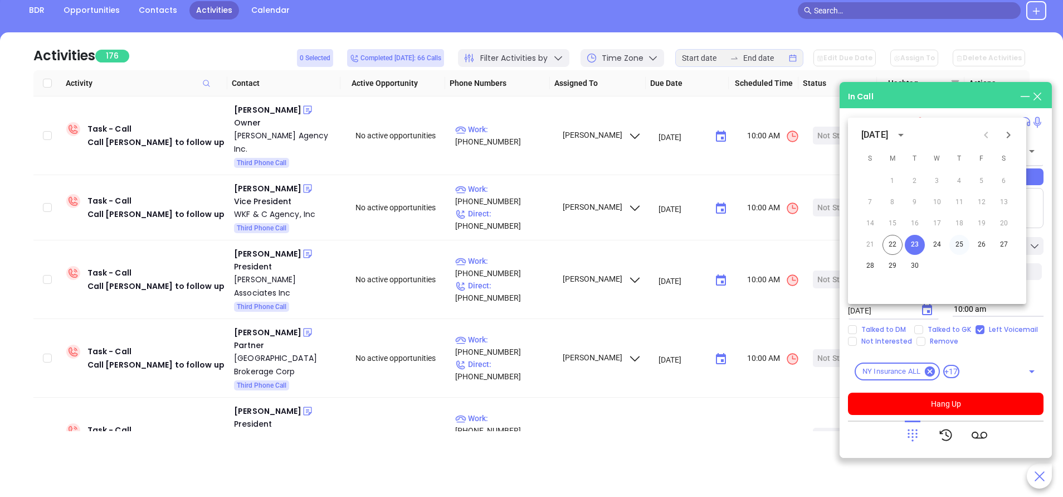
click at [961, 241] on button "25" at bounding box center [960, 245] width 20 height 20
type input "09/25/2025"
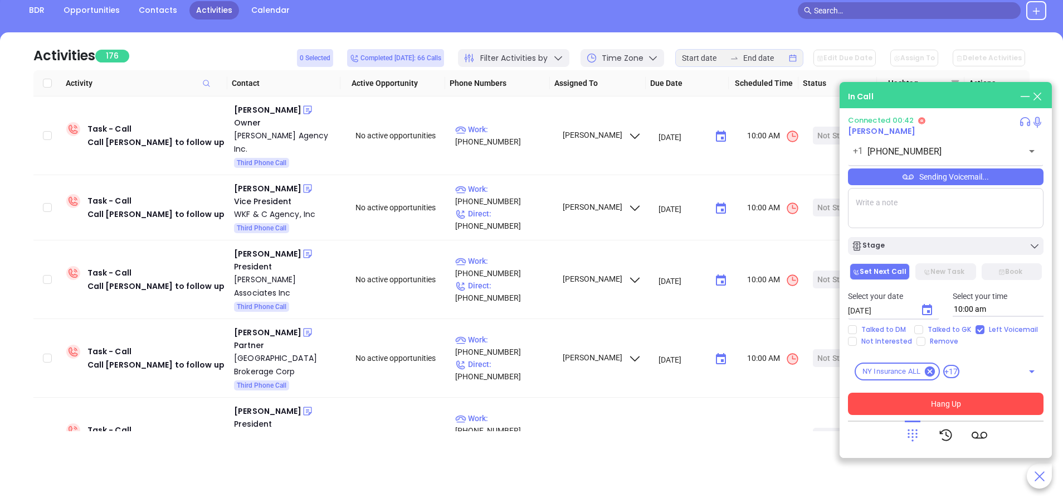
click at [956, 410] on button "Hang Up" at bounding box center [946, 403] width 196 height 22
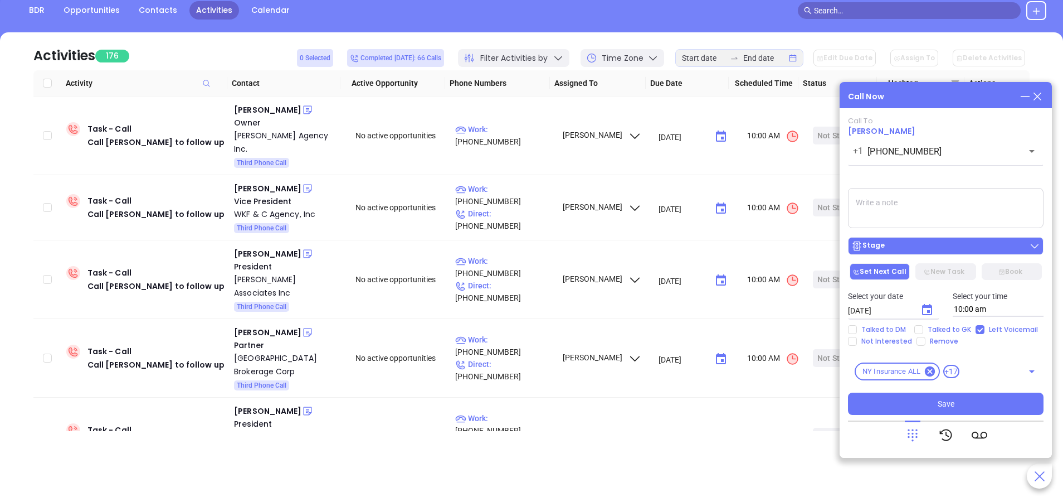
click at [953, 248] on main "Sales Sales Manager BDR Opportunities Contacts Activities Calendar Call Now Cal…" at bounding box center [531, 220] width 1063 height 554
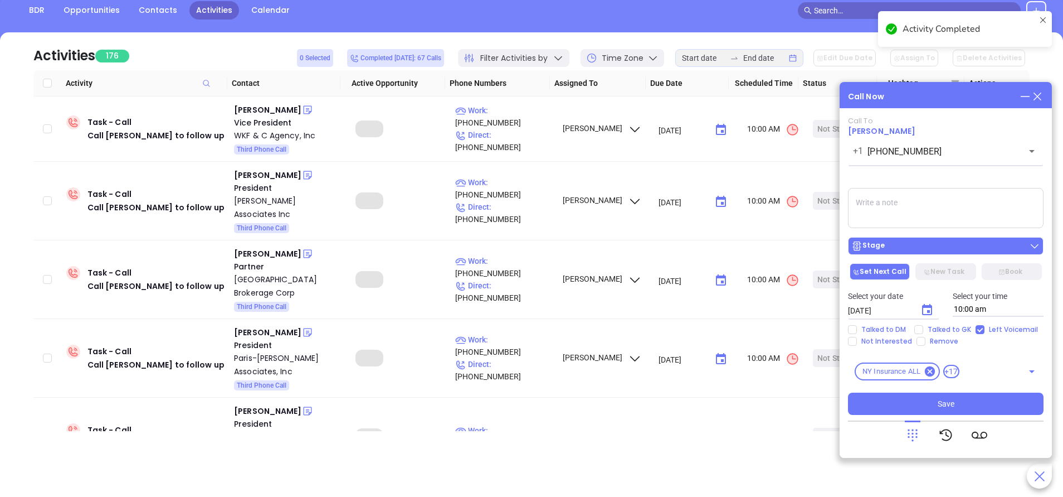
click at [927, 246] on div "Stage" at bounding box center [946, 245] width 189 height 11
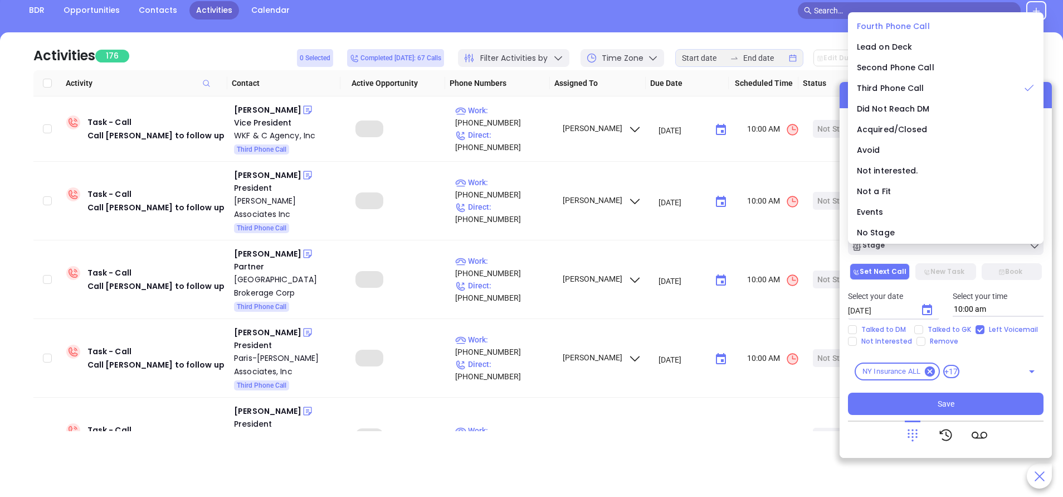
click at [870, 25] on span "Fourth Phone Call" at bounding box center [893, 26] width 73 height 11
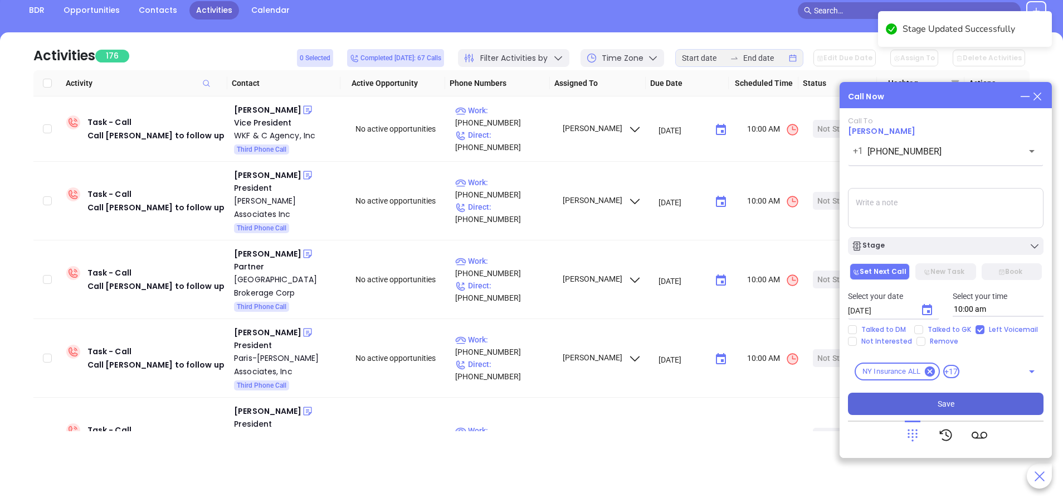
click at [945, 404] on span "Save" at bounding box center [946, 403] width 17 height 12
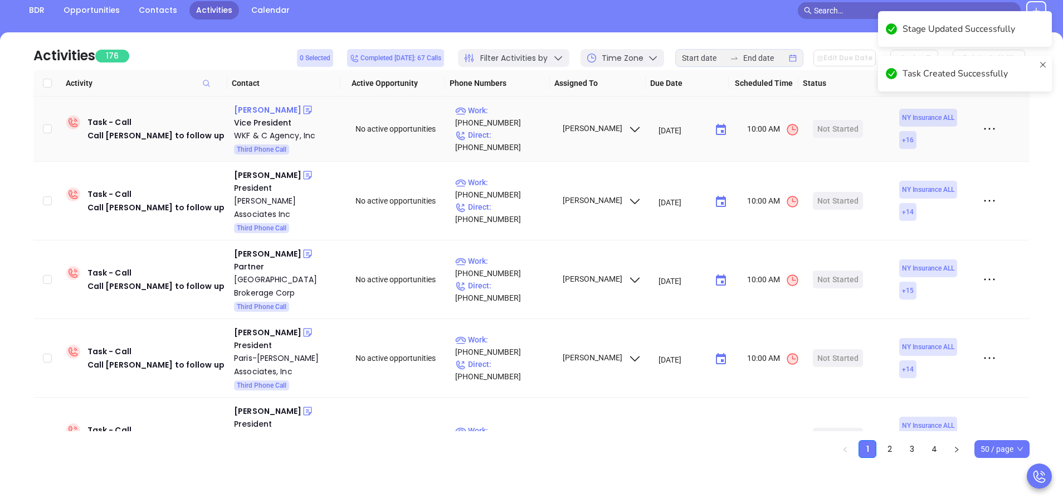
click at [259, 111] on div "Roger Shelton" at bounding box center [267, 109] width 67 height 13
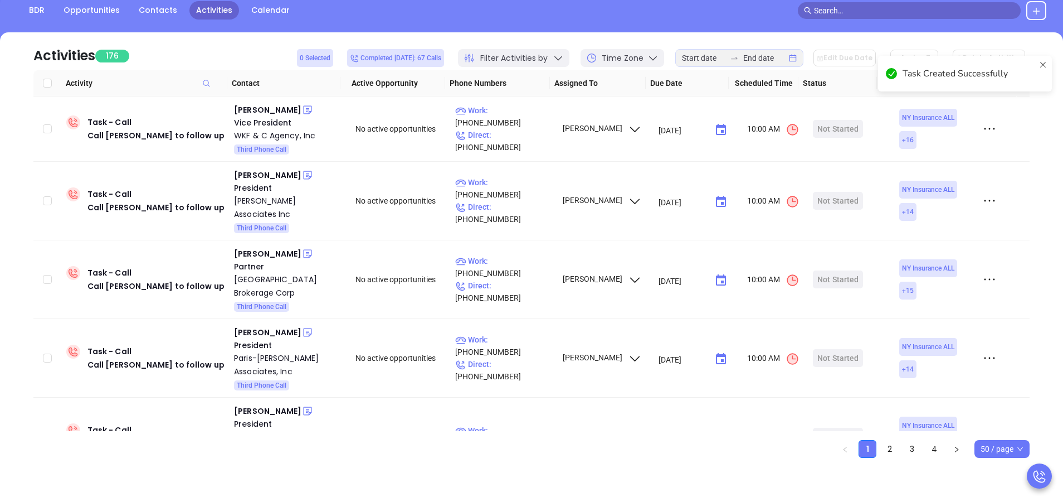
click at [519, 120] on p "Work : (631) 756-3000" at bounding box center [503, 116] width 97 height 25
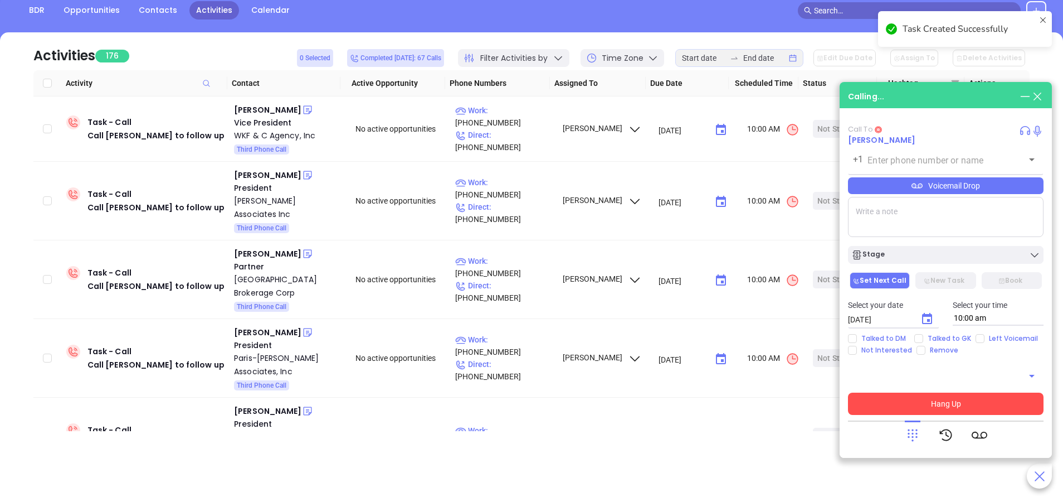
type input "(631) 756-3000"
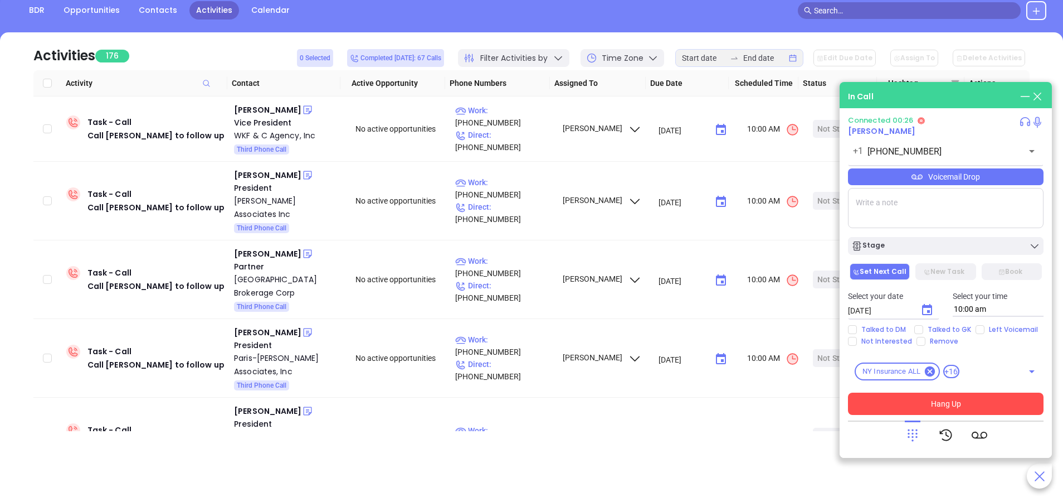
click at [936, 400] on button "Hang Up" at bounding box center [946, 403] width 196 height 22
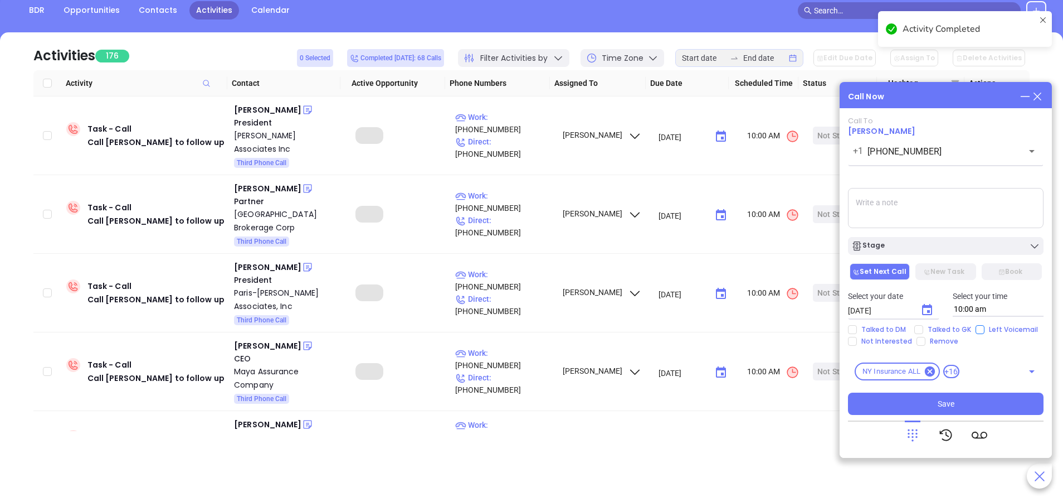
click at [976, 332] on input "Left Voicemail" at bounding box center [980, 329] width 9 height 9
checkbox input "true"
click at [924, 311] on icon "Choose date, selected date is Sep 23, 2025" at bounding box center [927, 309] width 10 height 11
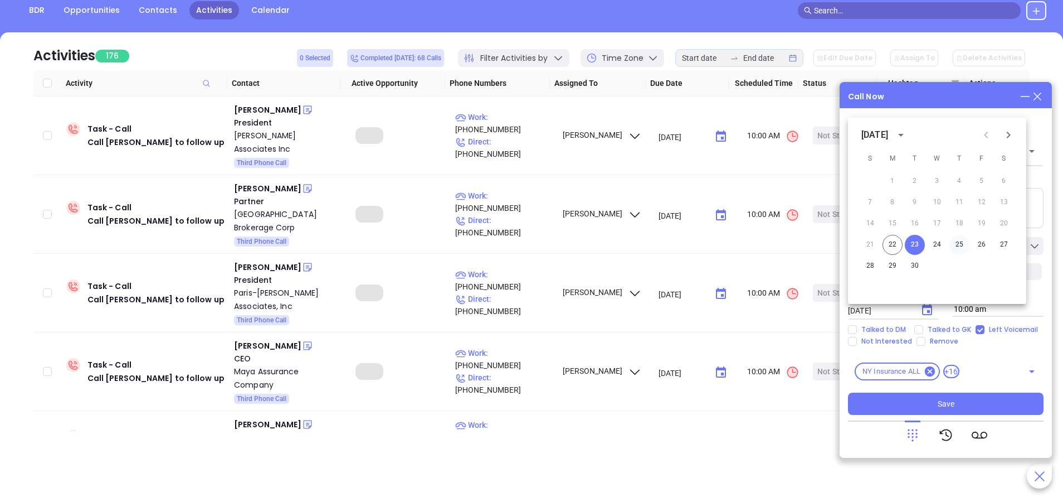
click at [962, 245] on button "25" at bounding box center [960, 245] width 20 height 20
type input "09/25/2025"
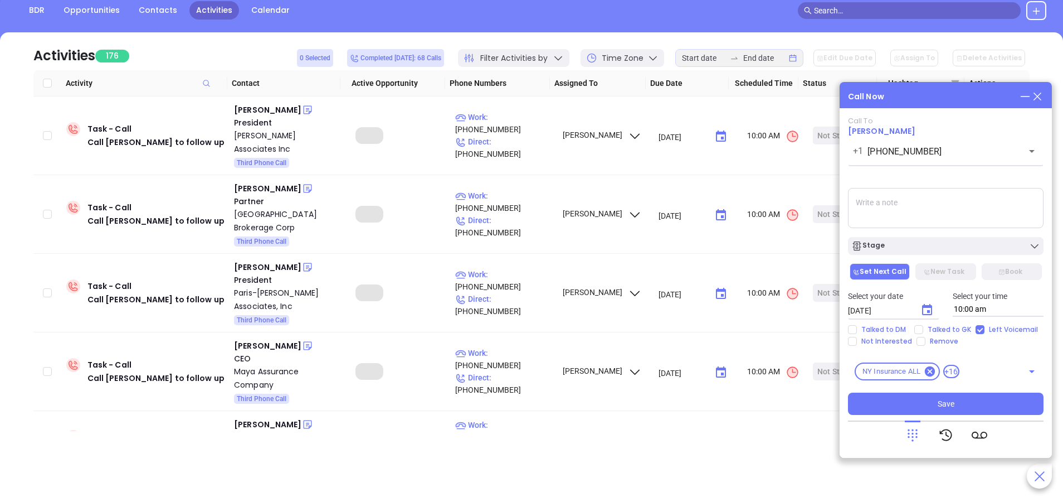
click at [962, 245] on div "Stage" at bounding box center [946, 245] width 189 height 11
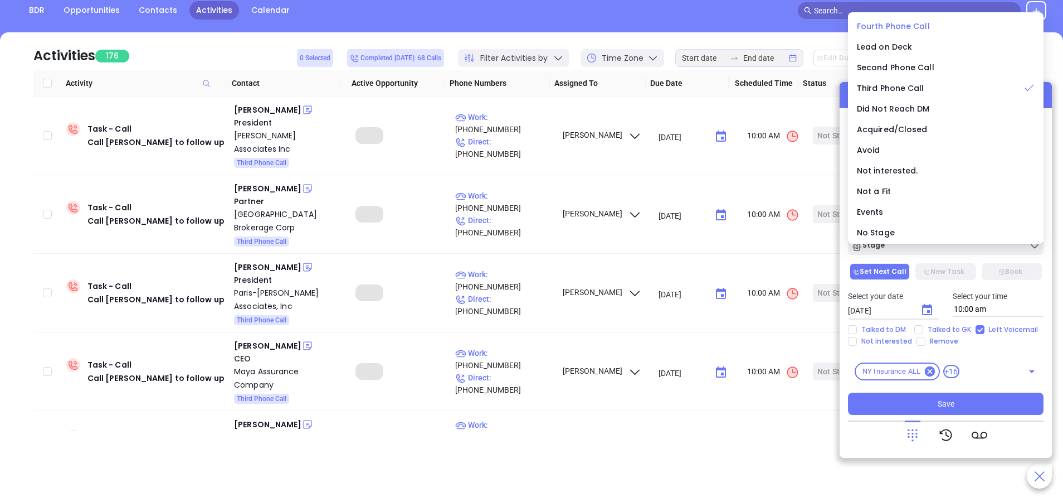
click at [899, 20] on div "Fourth Phone Call" at bounding box center [946, 26] width 178 height 12
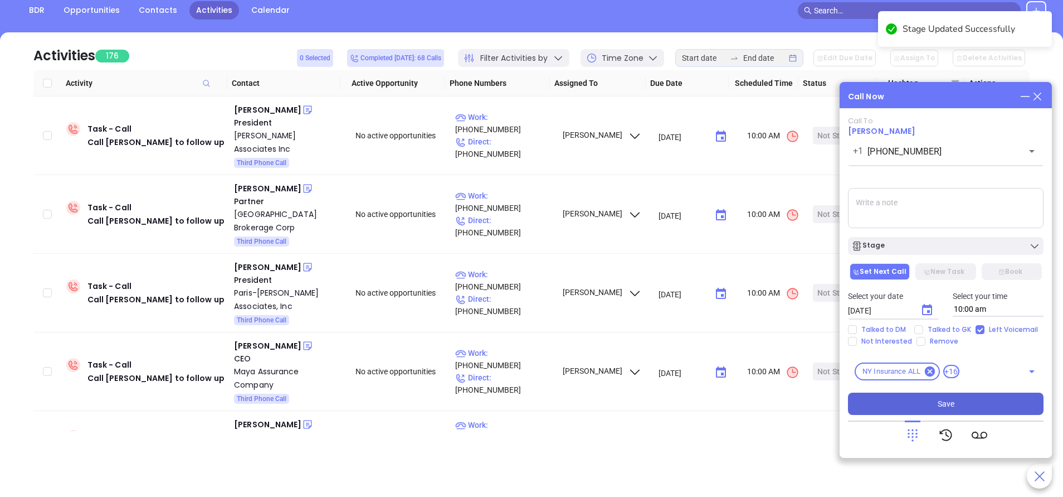
click at [969, 402] on button "Save" at bounding box center [946, 403] width 196 height 22
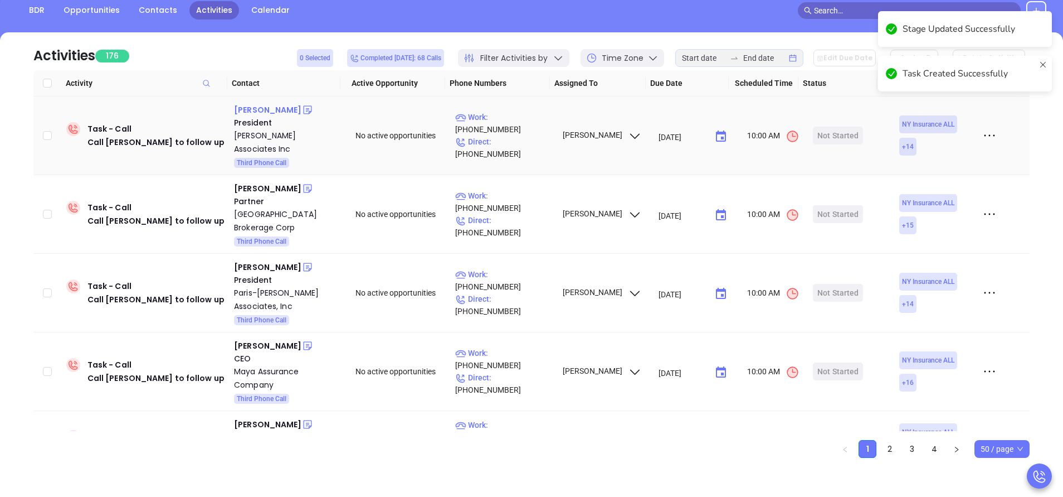
click at [267, 109] on div "Kenneth Cook" at bounding box center [267, 109] width 67 height 13
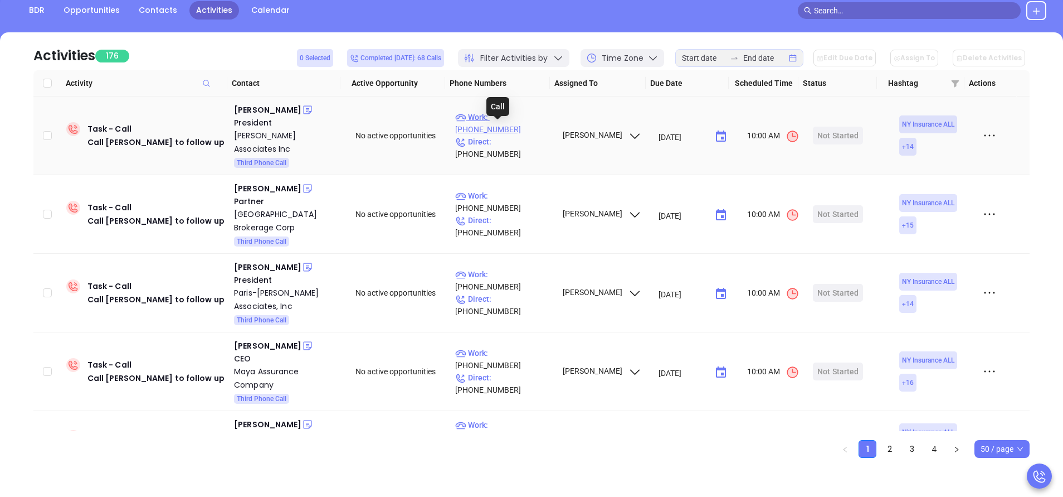
click at [533, 129] on p "Work : (212) 505-5050" at bounding box center [503, 123] width 97 height 25
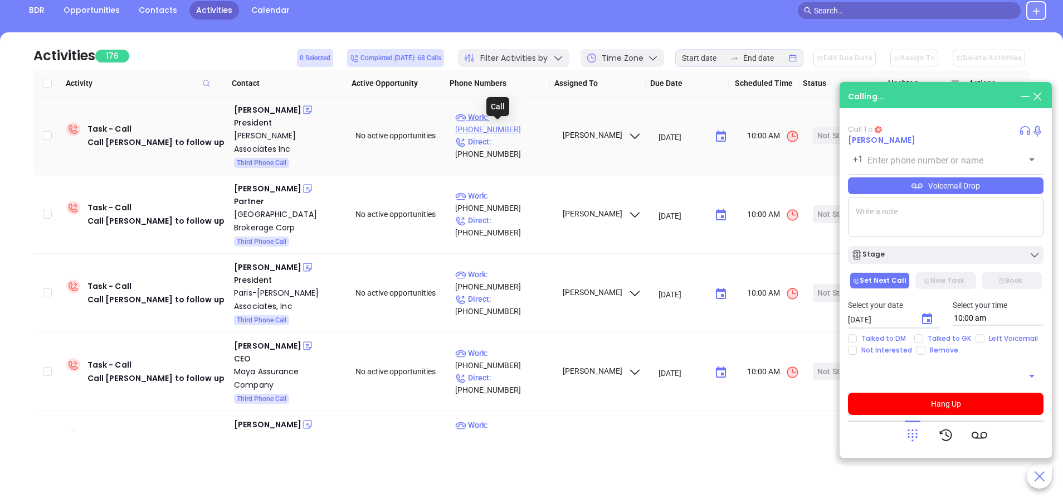
type input "(212) 505-5050"
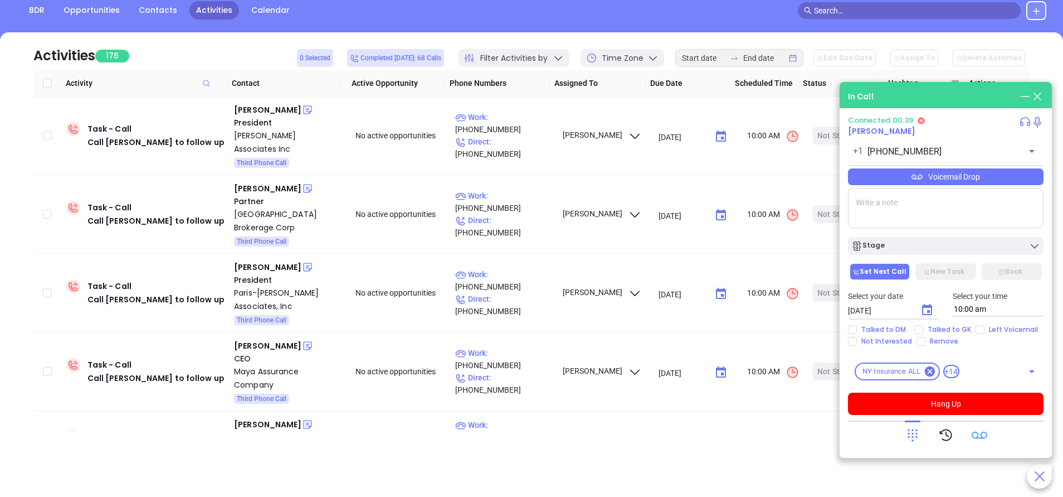
click at [975, 420] on div at bounding box center [980, 434] width 16 height 29
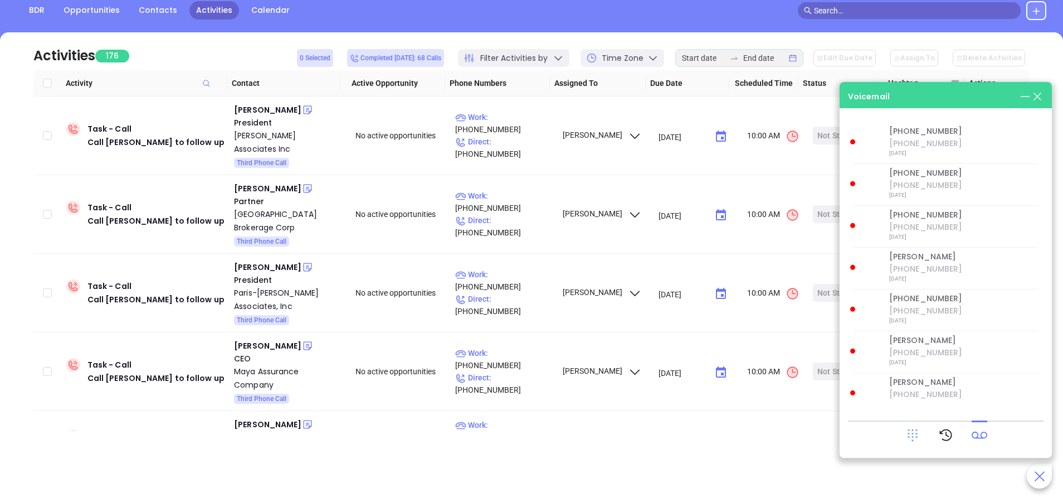
click at [913, 433] on icon at bounding box center [913, 435] width 10 height 12
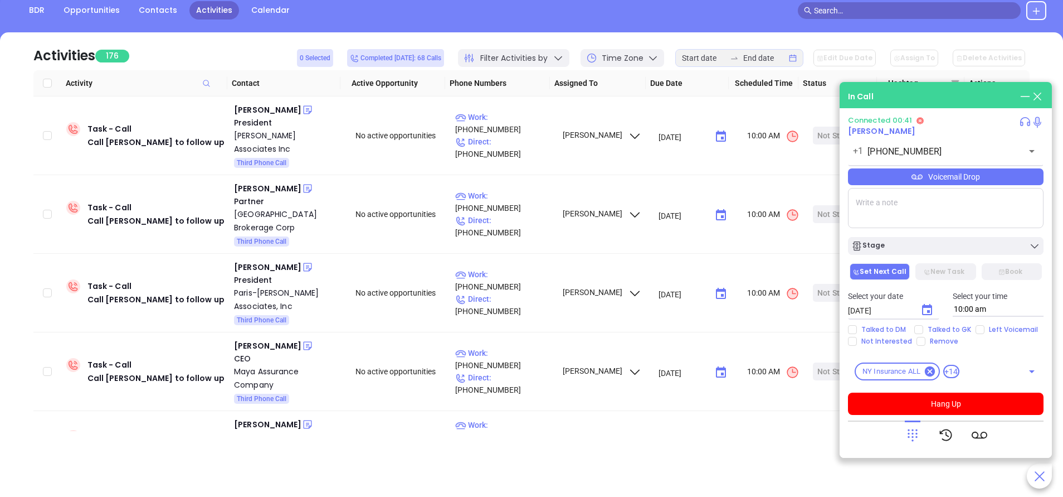
click at [931, 388] on div "Connected 00:41 Kenneth Cook +1 (212) 505-5050 ​ Voicemail Drop Stage Set Next …" at bounding box center [946, 265] width 196 height 299
click at [936, 399] on button "Hang Up" at bounding box center [946, 403] width 196 height 22
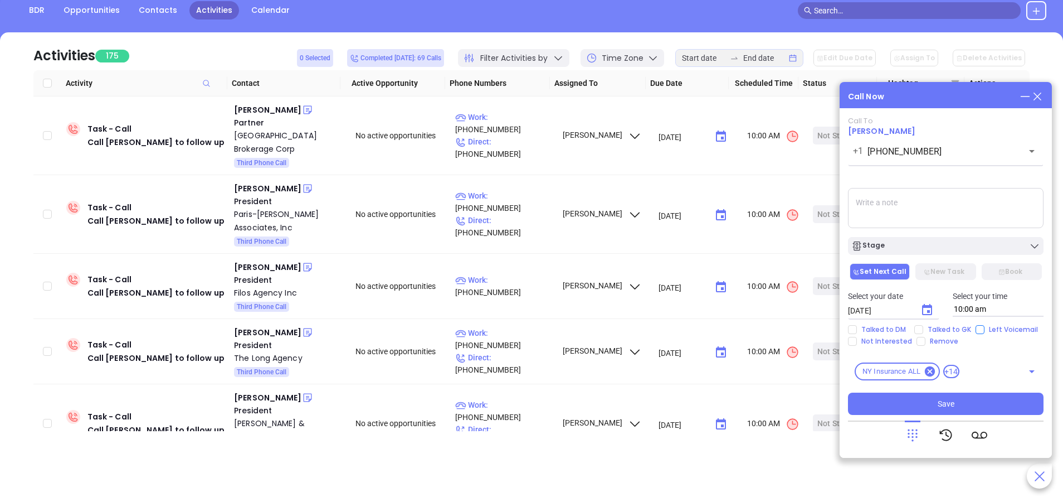
click at [981, 333] on input "Left Voicemail" at bounding box center [980, 329] width 9 height 9
checkbox input "true"
click at [948, 248] on div "Stage" at bounding box center [946, 245] width 189 height 11
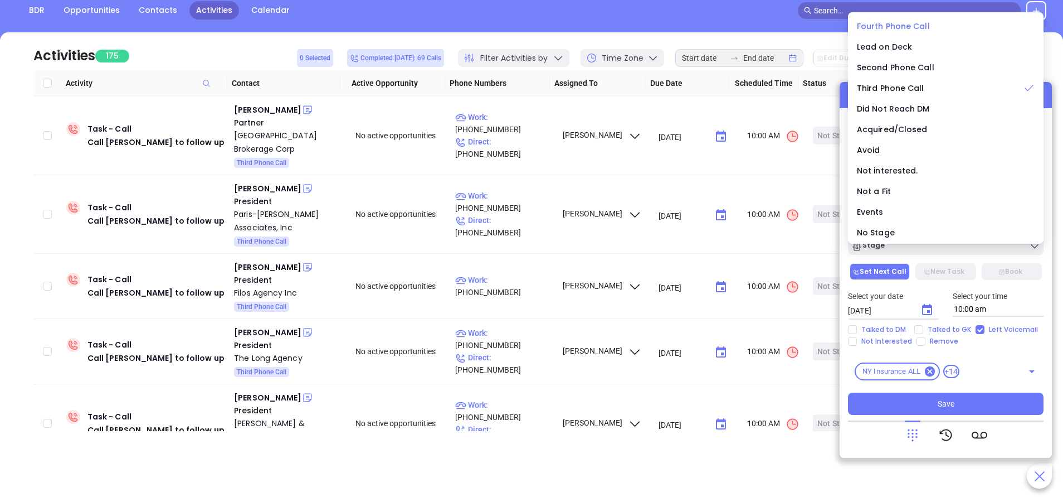
click at [900, 26] on span "Fourth Phone Call" at bounding box center [893, 26] width 73 height 11
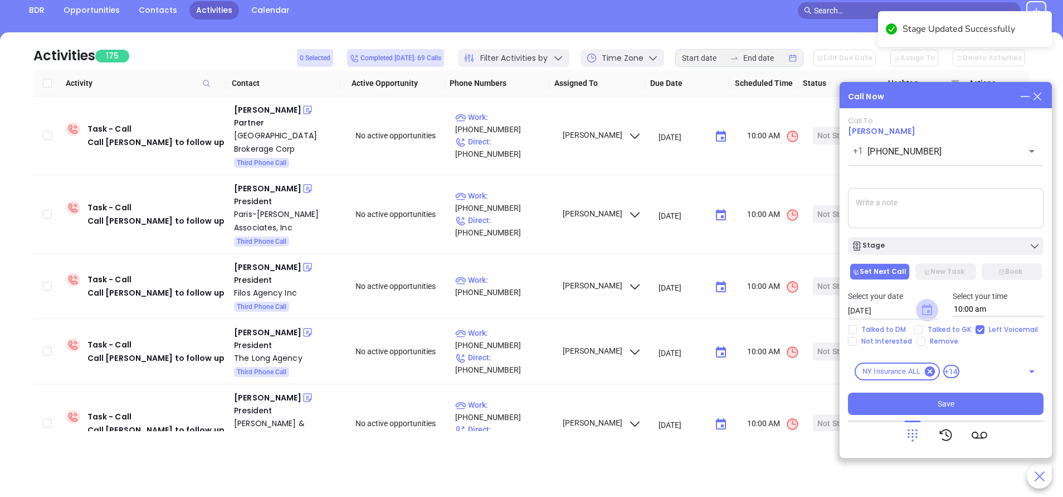
click at [931, 307] on icon "Choose date, selected date is Sep 23, 2025" at bounding box center [927, 309] width 10 height 11
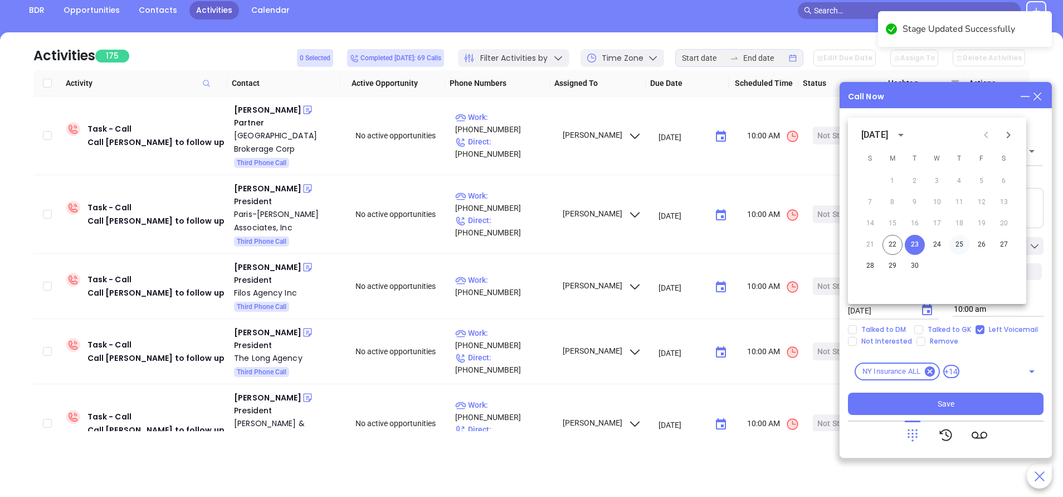
click at [963, 244] on button "25" at bounding box center [960, 245] width 20 height 20
type input "09/25/2025"
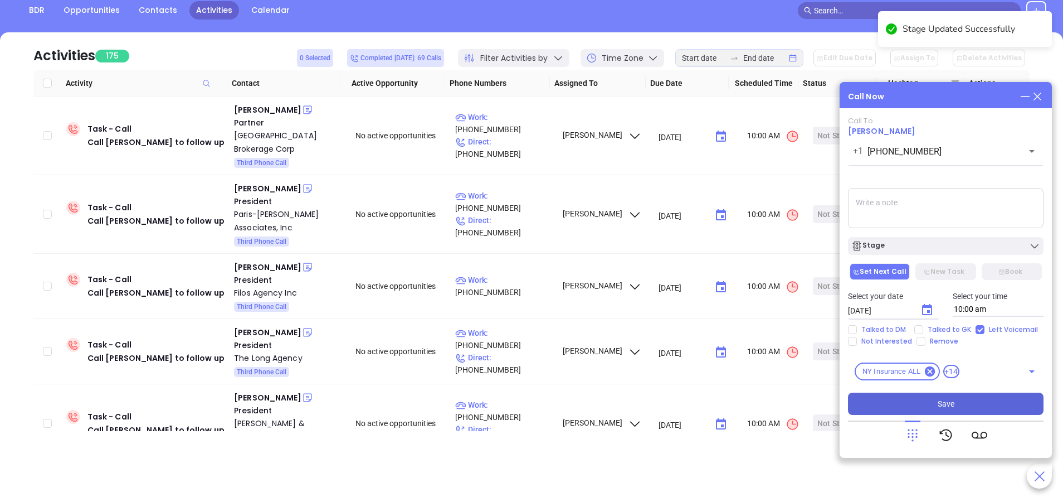
click at [1003, 398] on button "Save" at bounding box center [946, 403] width 196 height 22
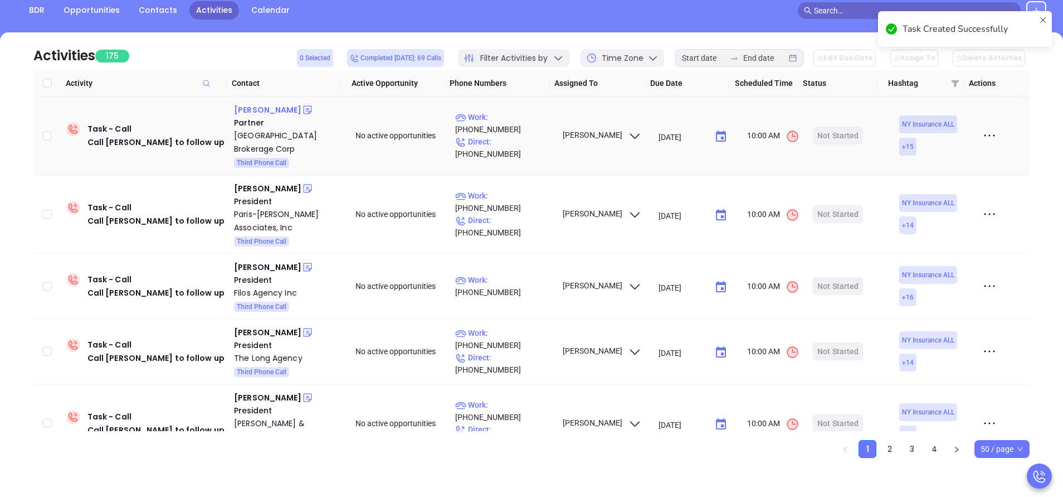
click at [263, 111] on div "Eric Weiner" at bounding box center [267, 109] width 67 height 13
click at [514, 126] on p "Work : (212) 922-9775" at bounding box center [503, 123] width 97 height 25
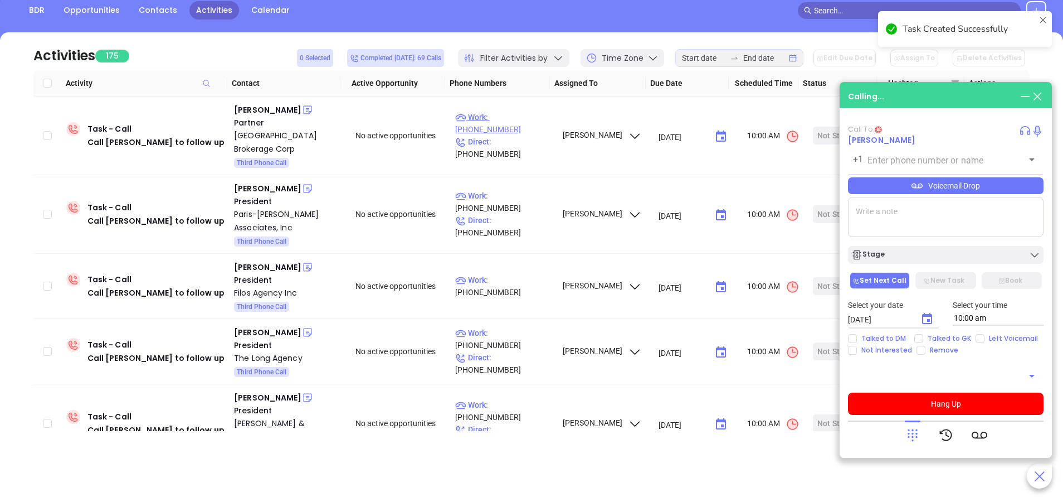
type input "(212) 922-9775"
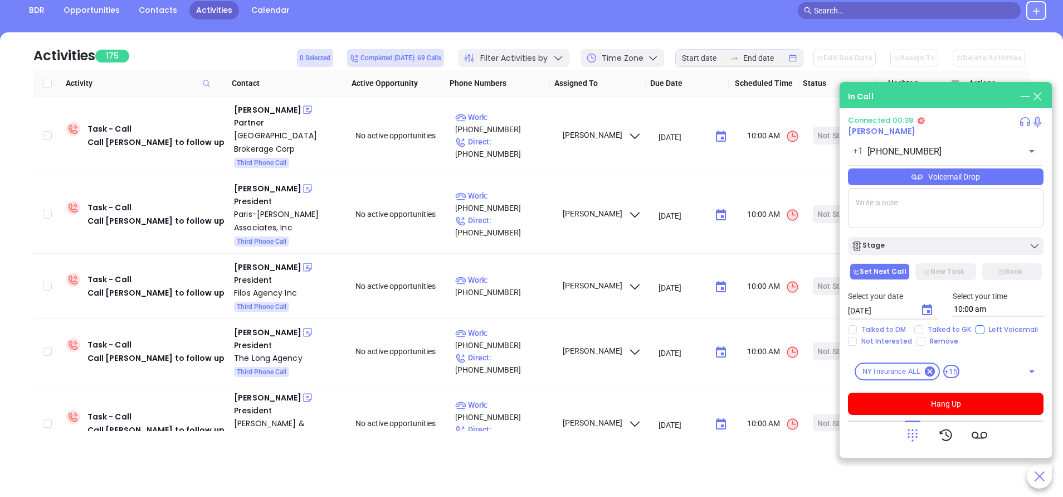
click at [979, 329] on input "Left Voicemail" at bounding box center [980, 329] width 9 height 9
checkbox input "true"
click at [974, 399] on button "Hang Up" at bounding box center [946, 403] width 196 height 22
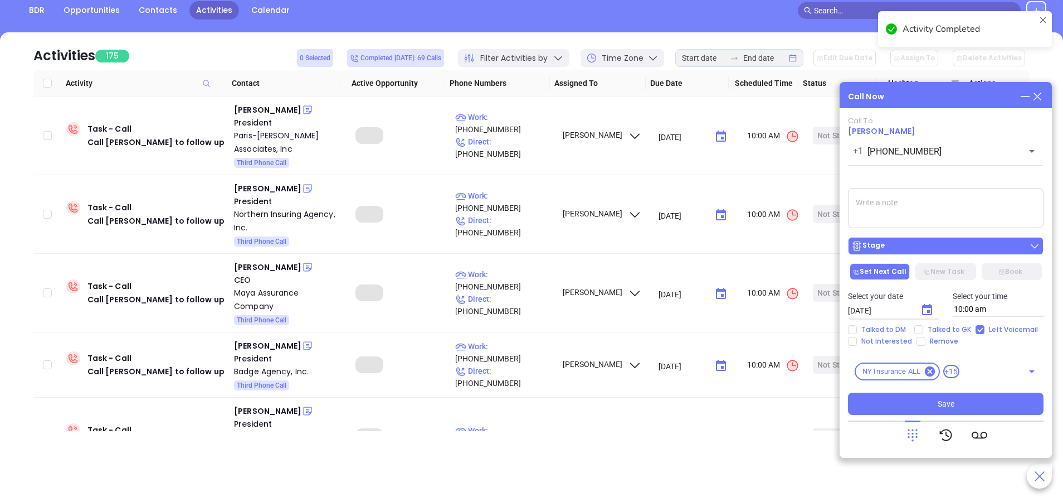
click at [934, 244] on div "Stage" at bounding box center [946, 245] width 189 height 11
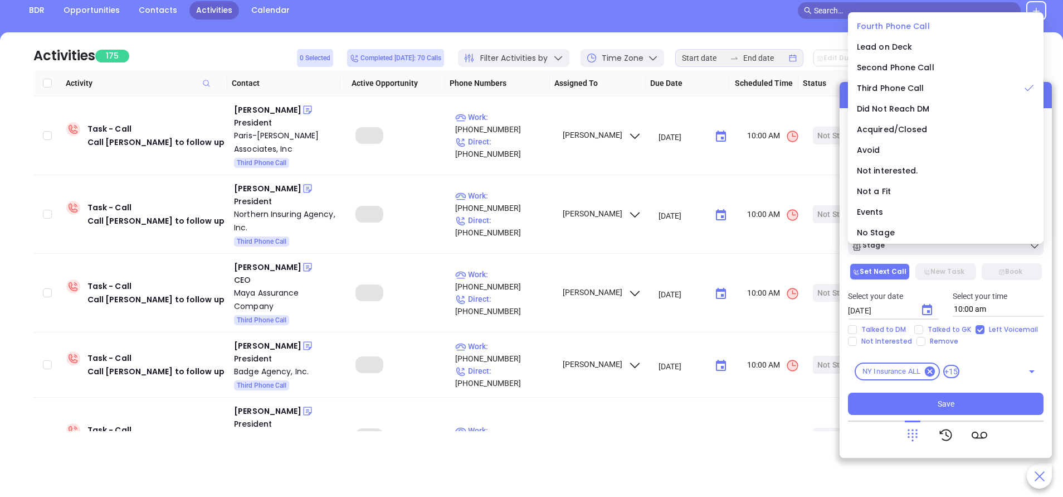
click at [865, 29] on span "Fourth Phone Call" at bounding box center [893, 26] width 73 height 11
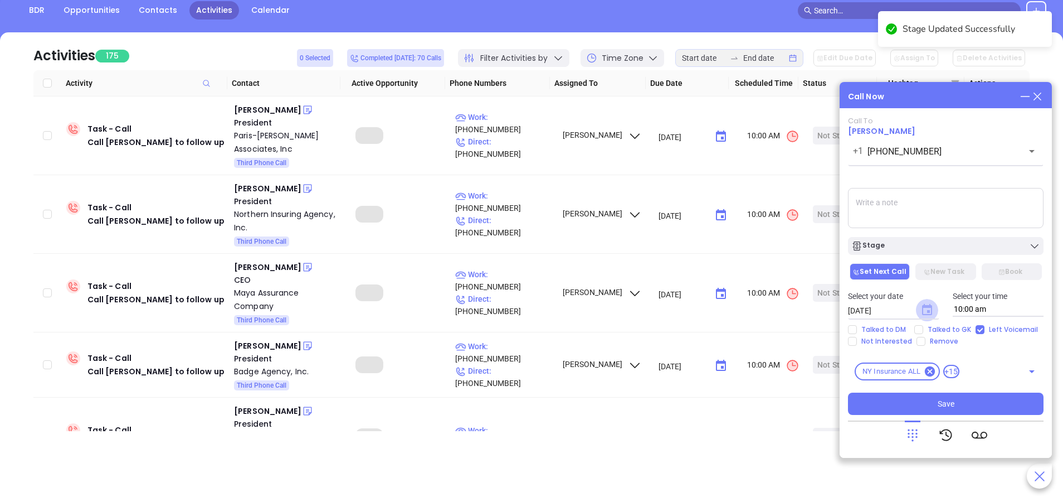
click at [931, 313] on icon "Choose date, selected date is Sep 23, 2025" at bounding box center [927, 309] width 10 height 11
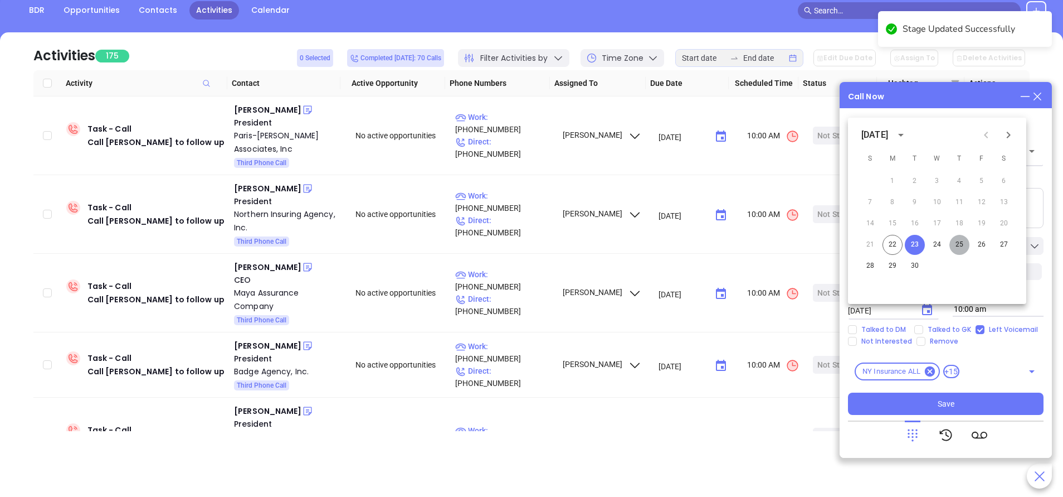
click at [959, 242] on button "25" at bounding box center [960, 245] width 20 height 20
type input "09/25/2025"
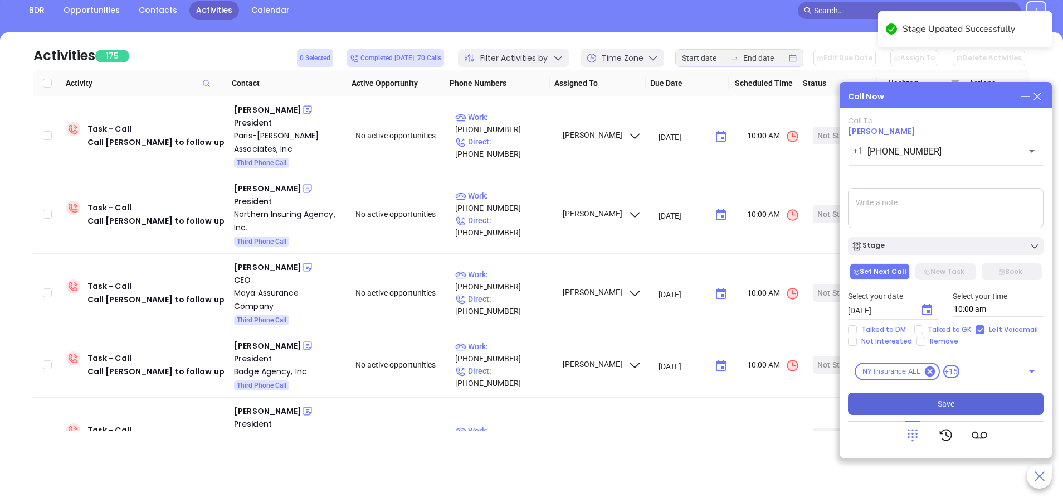
click at [984, 402] on button "Save" at bounding box center [946, 403] width 196 height 22
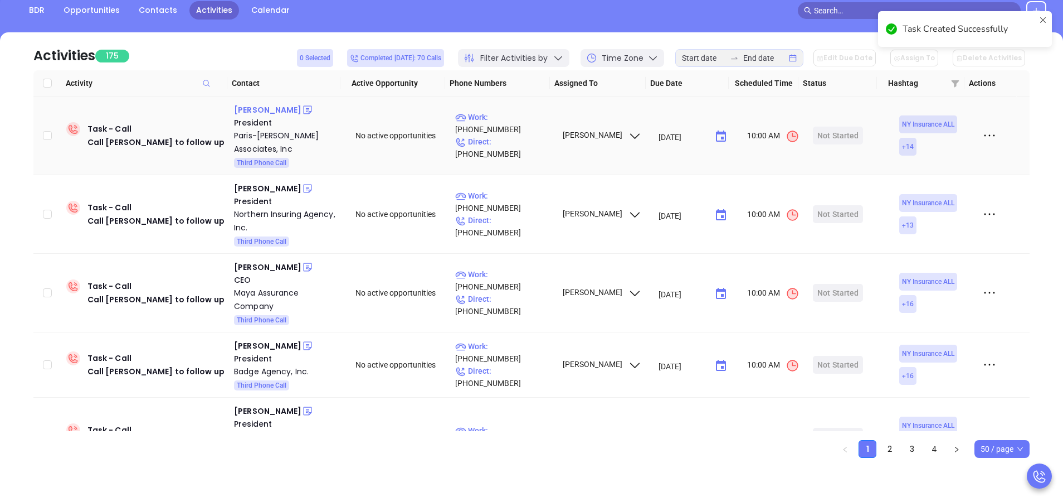
click at [291, 110] on div "Lawrence Stanney" at bounding box center [267, 109] width 67 height 13
click at [509, 132] on p "Work : (585) 473-8000" at bounding box center [503, 123] width 97 height 25
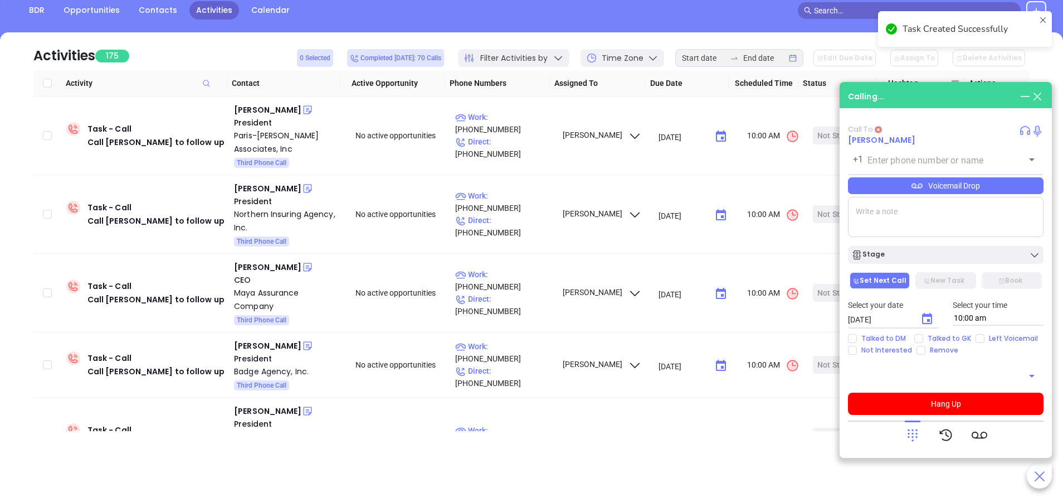
type input "(585) 473-8000"
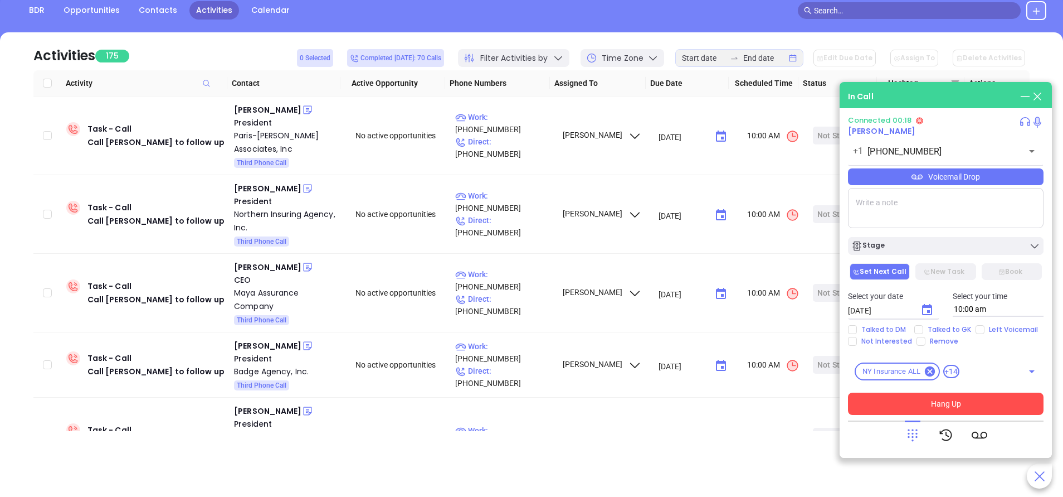
click at [969, 403] on button "Hang Up" at bounding box center [946, 403] width 196 height 22
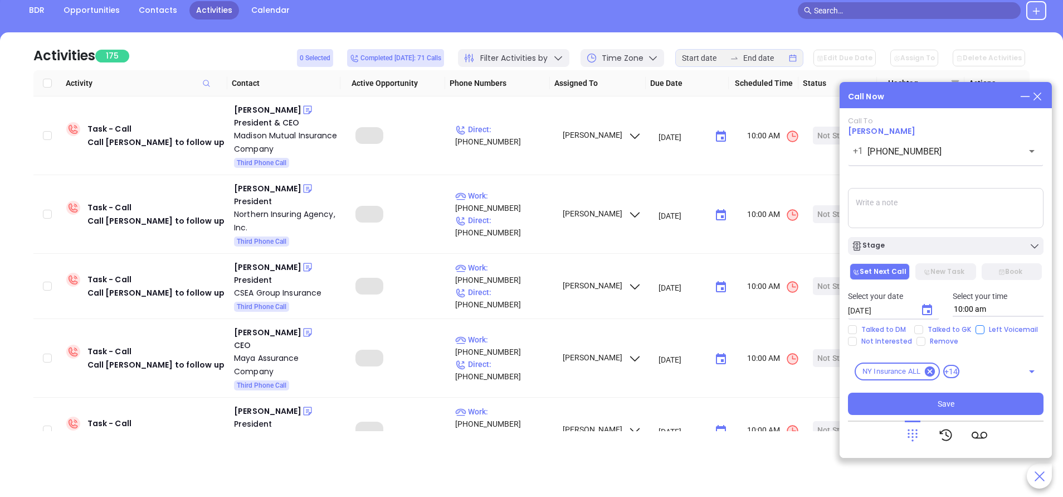
click at [980, 326] on input "Left Voicemail" at bounding box center [980, 329] width 9 height 9
checkbox input "true"
click at [924, 308] on icon "Choose date, selected date is Sep 23, 2025" at bounding box center [927, 309] width 13 height 13
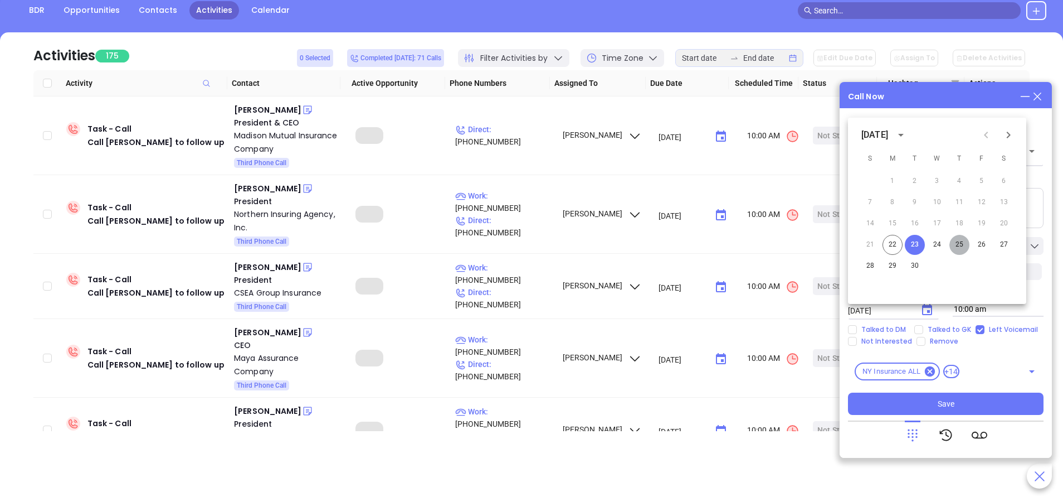
click at [961, 246] on button "25" at bounding box center [960, 245] width 20 height 20
type input "09/25/2025"
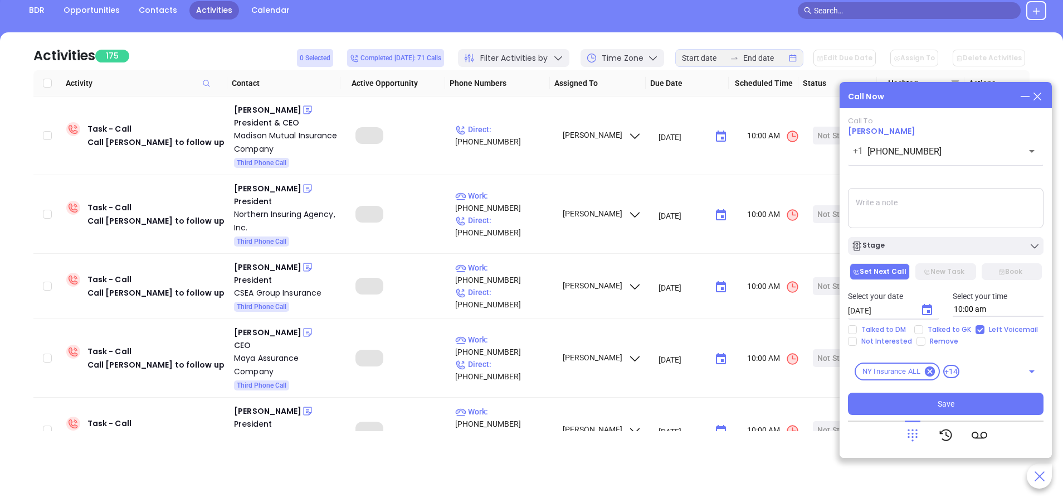
click at [961, 246] on div "Stage" at bounding box center [946, 245] width 189 height 11
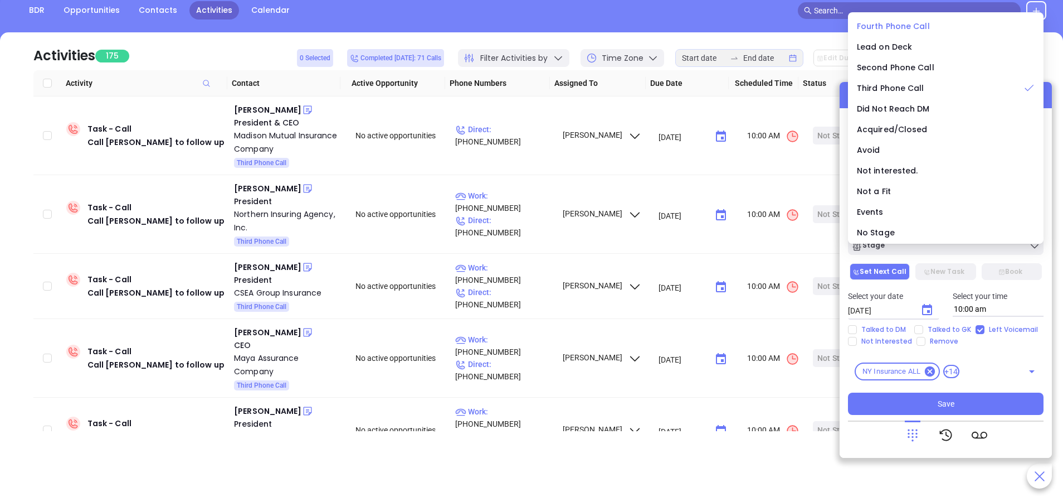
click at [897, 23] on span "Fourth Phone Call" at bounding box center [893, 26] width 73 height 11
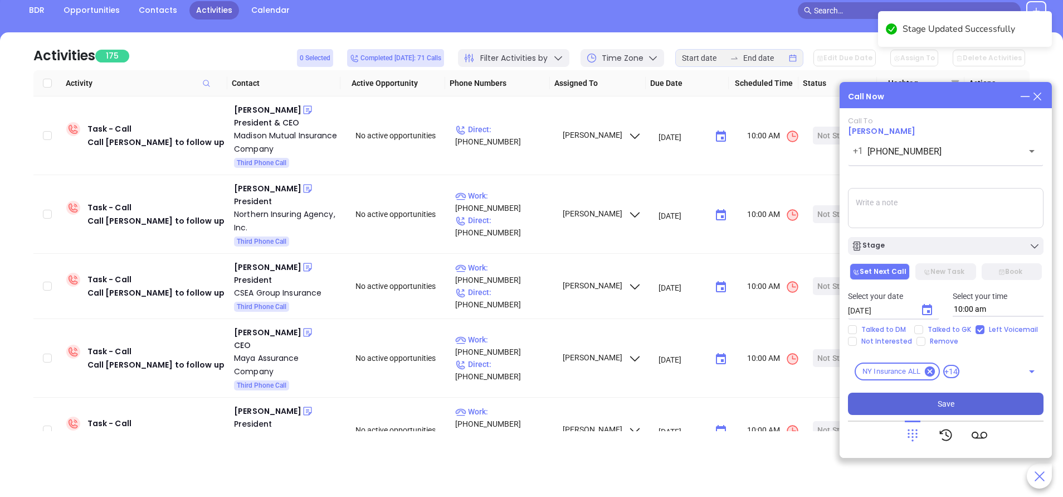
click at [972, 401] on button "Save" at bounding box center [946, 403] width 196 height 22
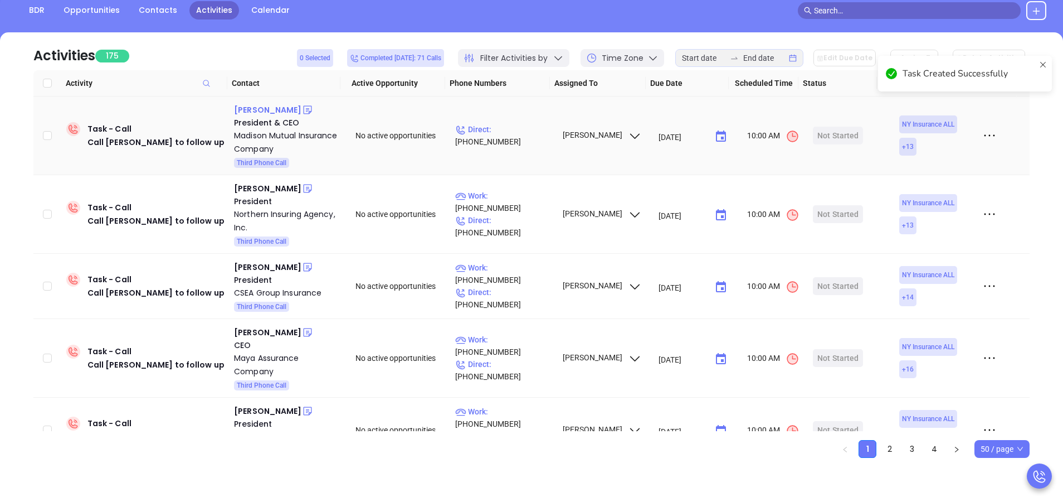
click at [264, 108] on div "John Owens" at bounding box center [267, 109] width 67 height 13
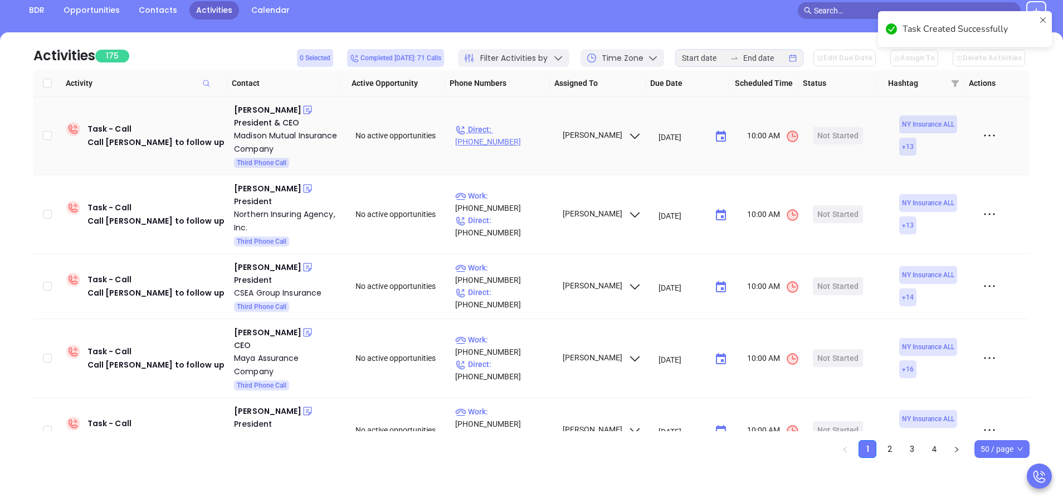
click at [508, 132] on p "Direct : (315) 687-3211" at bounding box center [503, 135] width 97 height 25
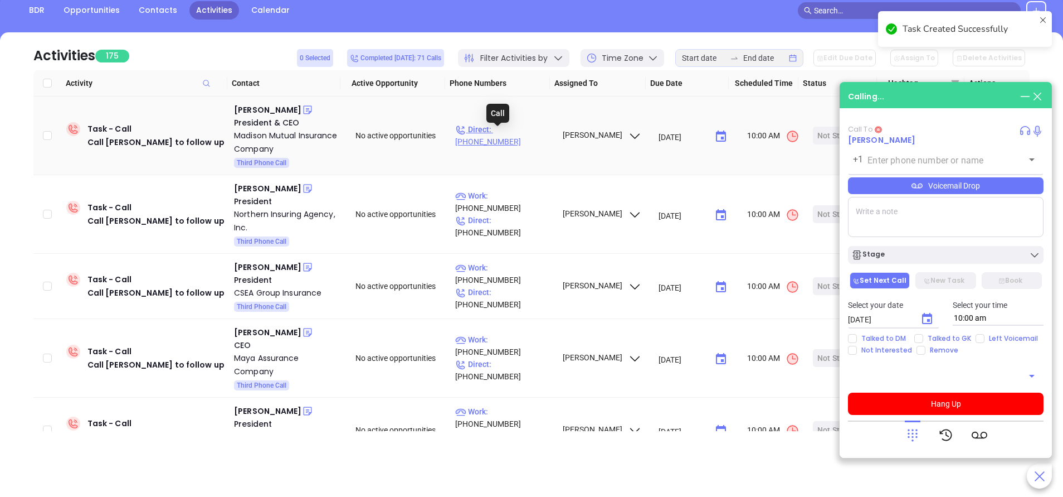
type input "(315) 687-3211"
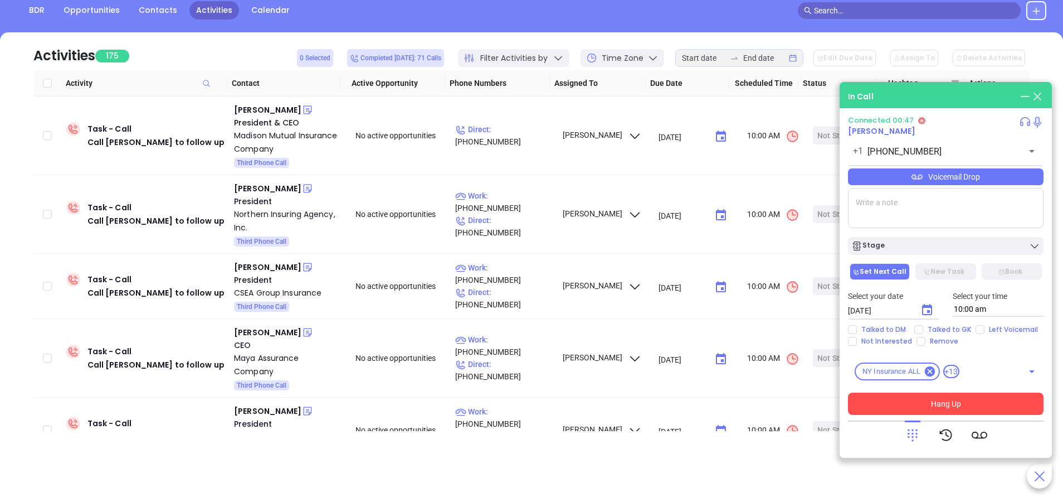
click at [961, 401] on button "Hang Up" at bounding box center [946, 403] width 196 height 22
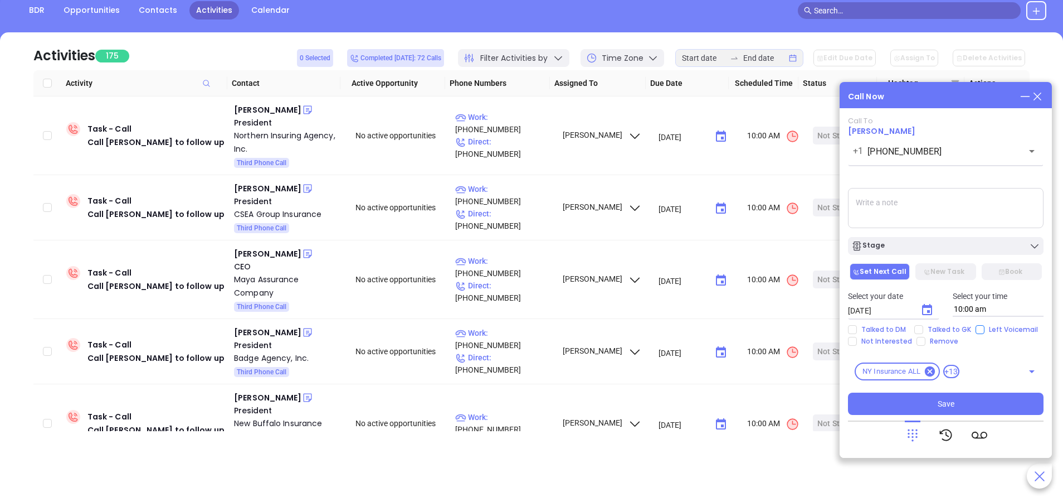
click at [979, 329] on input "Left Voicemail" at bounding box center [980, 329] width 9 height 9
checkbox input "true"
click at [934, 312] on button "Choose date, selected date is Sep 23, 2025" at bounding box center [927, 310] width 22 height 22
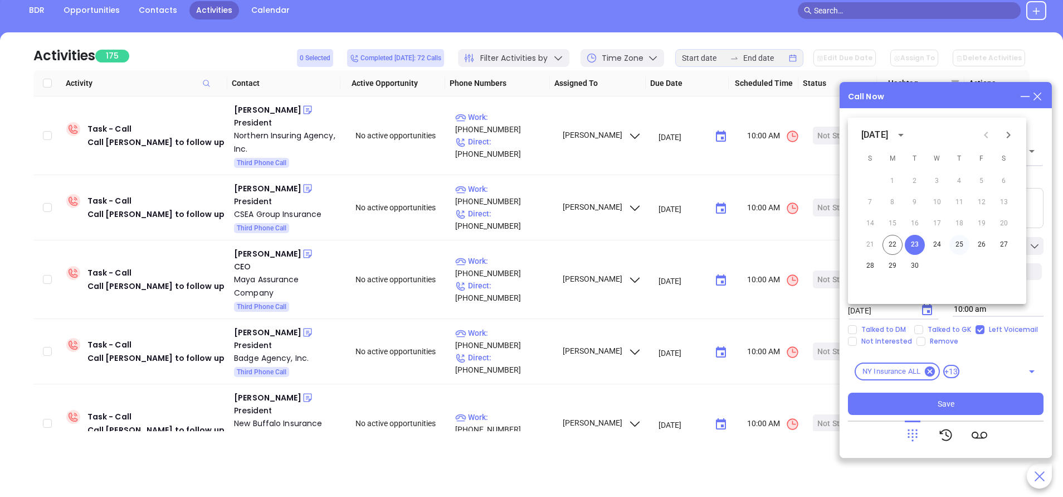
click at [963, 244] on button "25" at bounding box center [960, 245] width 20 height 20
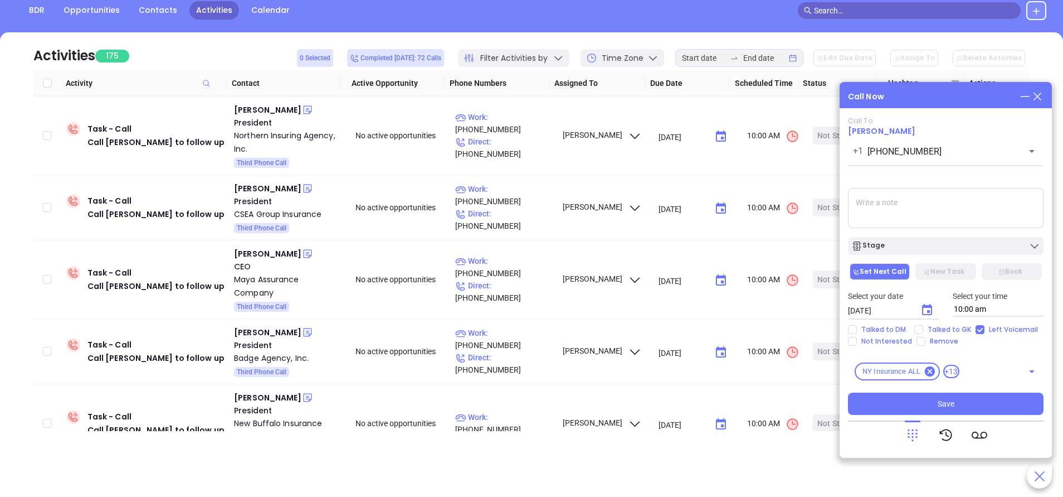
type input "09/25/2025"
click at [964, 244] on div "Stage" at bounding box center [946, 245] width 189 height 11
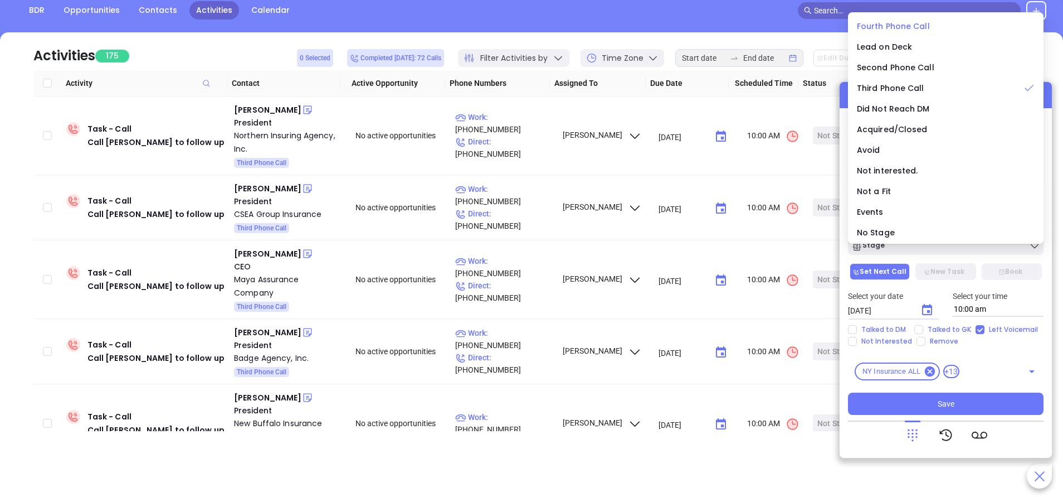
click at [916, 23] on span "Fourth Phone Call" at bounding box center [893, 26] width 73 height 11
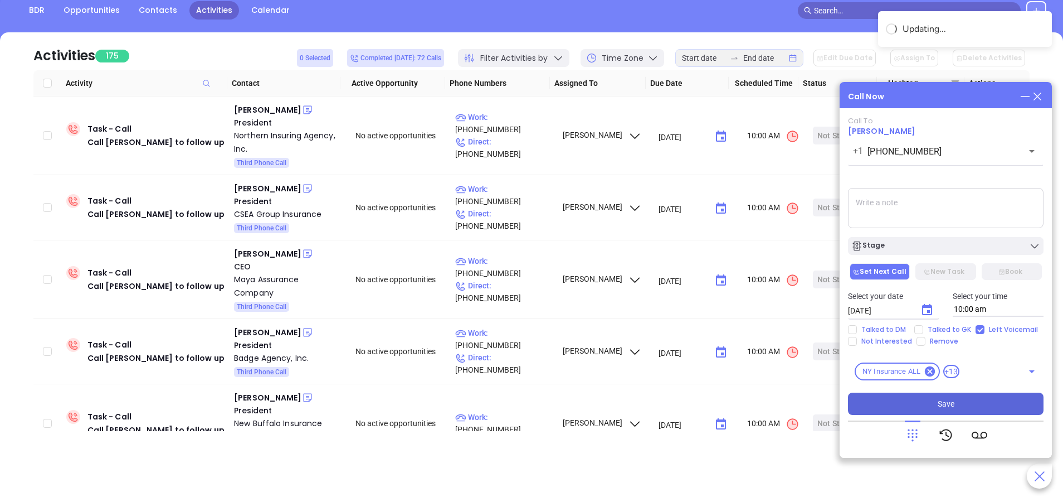
click at [979, 402] on button "Save" at bounding box center [946, 403] width 196 height 22
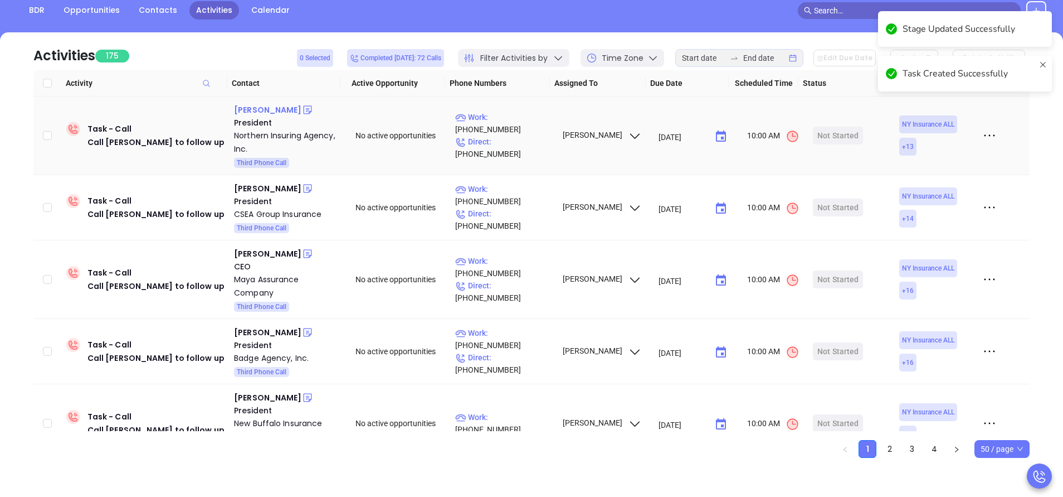
click at [297, 113] on div "Deena McCullough" at bounding box center [267, 109] width 67 height 13
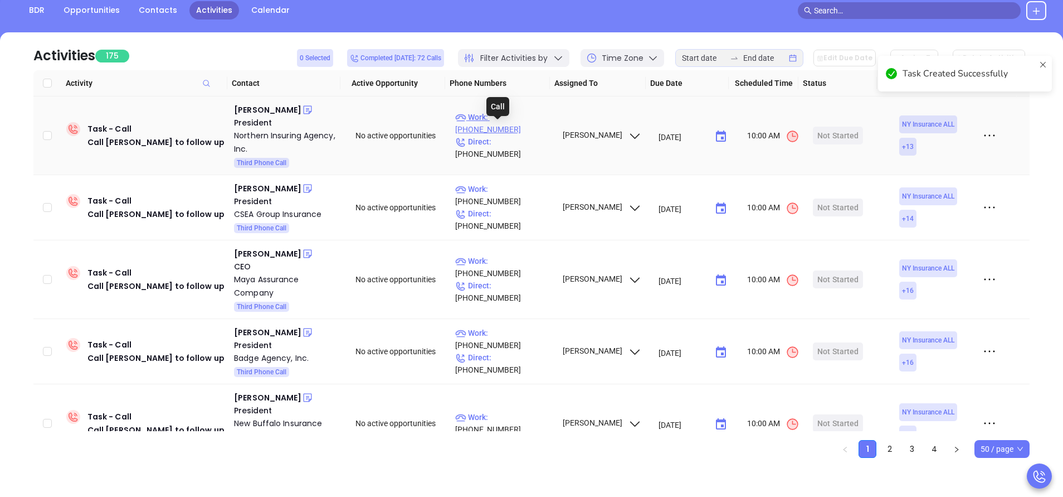
click at [532, 127] on p "Work : (518) 561-7000" at bounding box center [503, 123] width 97 height 25
type input "(518) 561-7000"
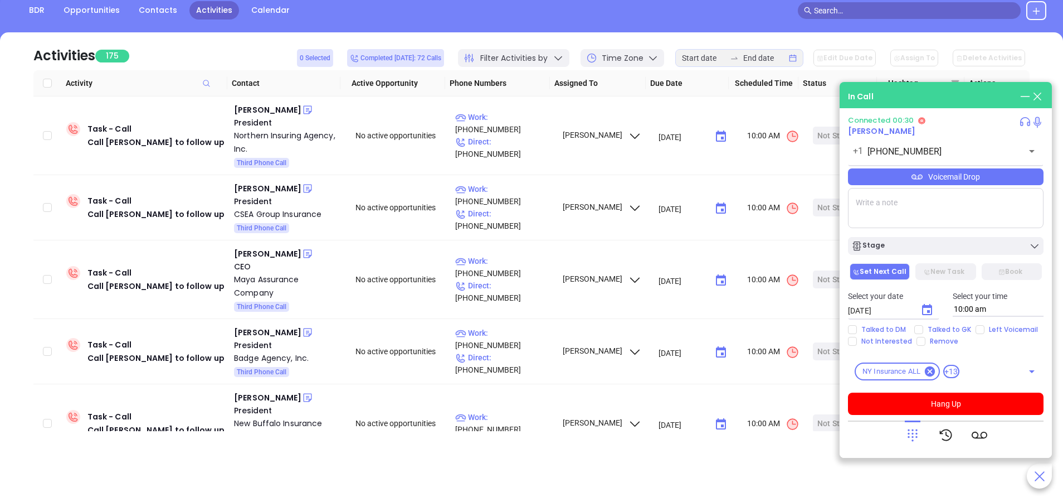
click at [949, 171] on div "Voicemail Drop" at bounding box center [946, 176] width 196 height 17
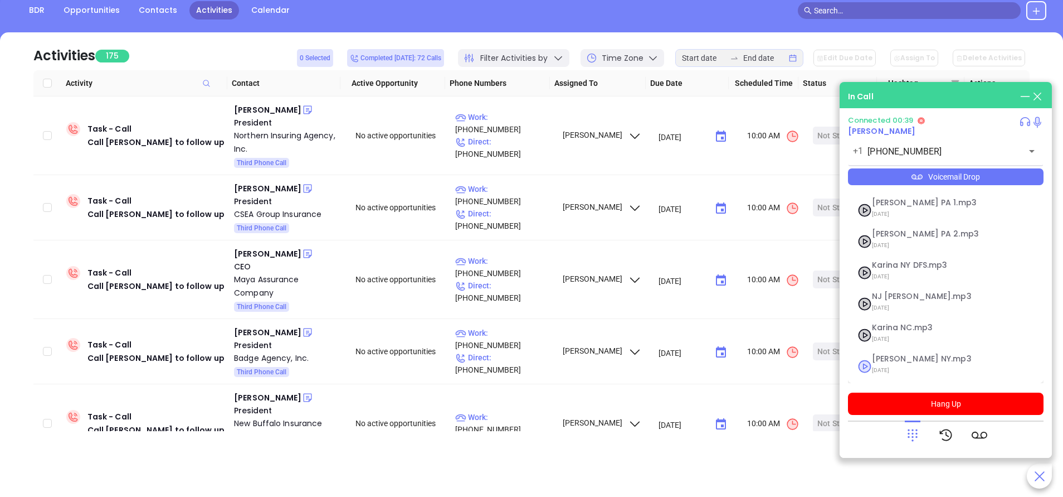
click at [894, 368] on span "09/11/2025" at bounding box center [932, 370] width 120 height 14
checkbox input "true"
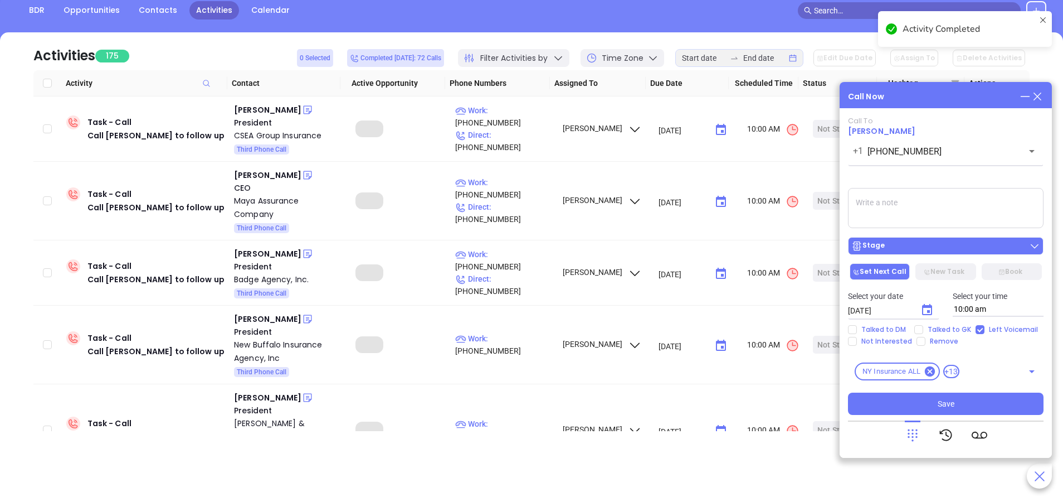
click at [947, 247] on div "Stage" at bounding box center [946, 245] width 189 height 11
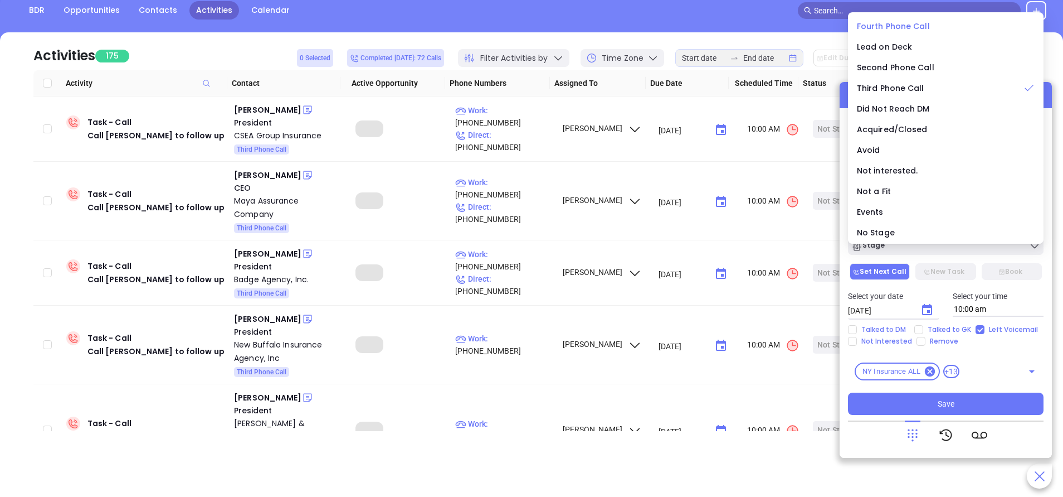
click at [871, 28] on span "Fourth Phone Call" at bounding box center [893, 26] width 73 height 11
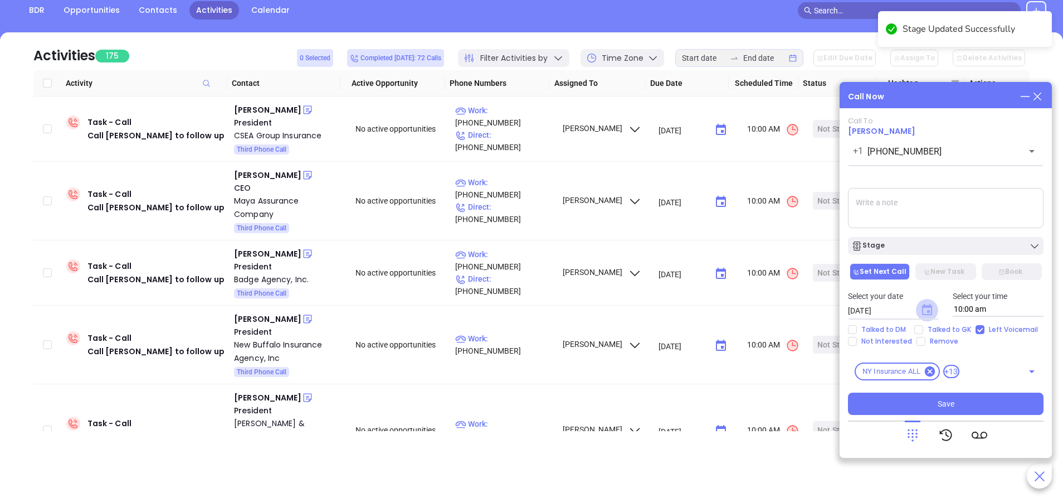
click at [922, 308] on icon "Choose date, selected date is Sep 23, 2025" at bounding box center [927, 309] width 10 height 11
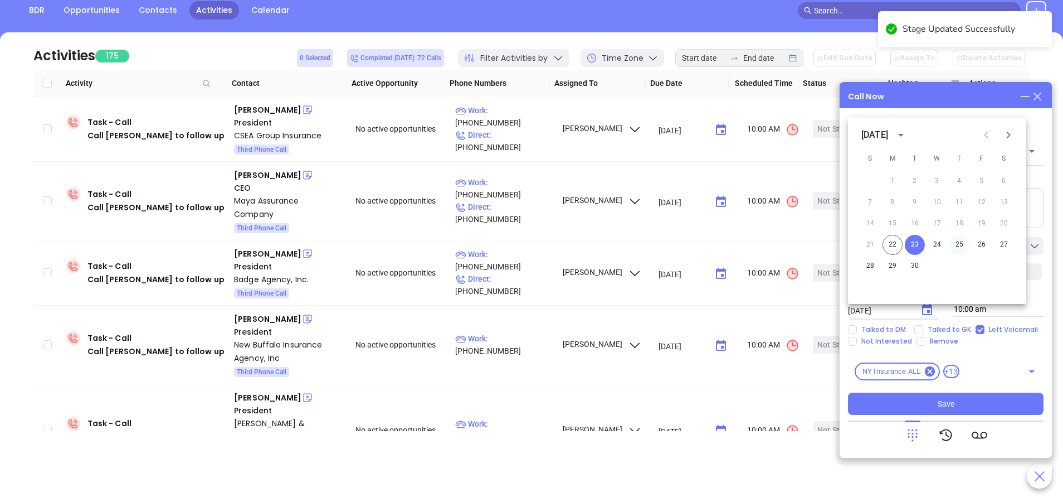
click at [963, 241] on button "25" at bounding box center [960, 245] width 20 height 20
type input "09/25/2025"
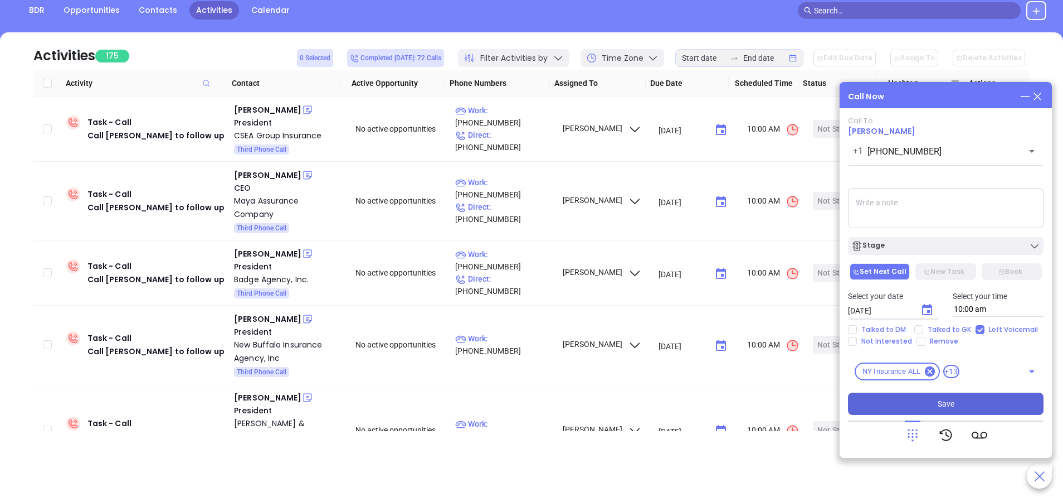
click at [970, 401] on button "Save" at bounding box center [946, 403] width 196 height 22
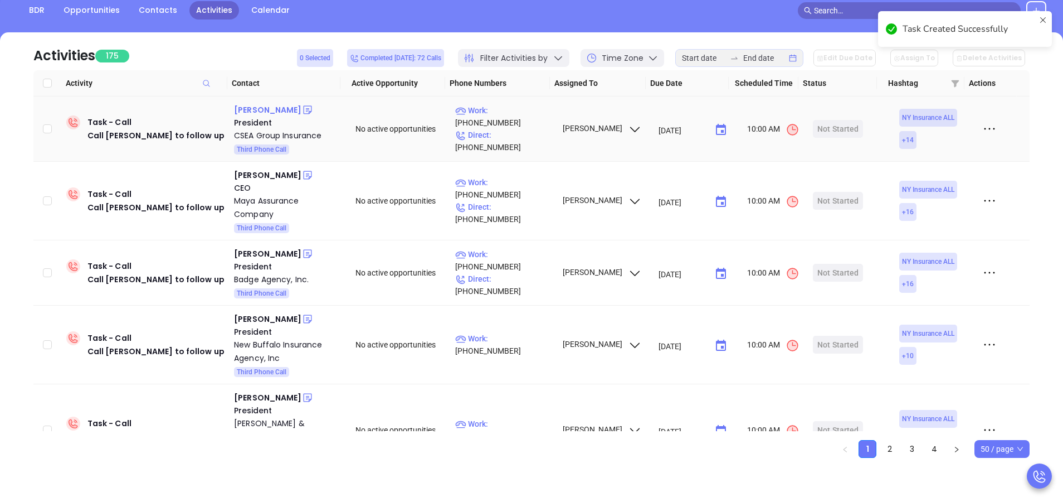
click at [266, 111] on div "Gary Hickey" at bounding box center [267, 109] width 67 height 13
click at [493, 122] on p "Work : (800) 697-2732" at bounding box center [503, 116] width 97 height 25
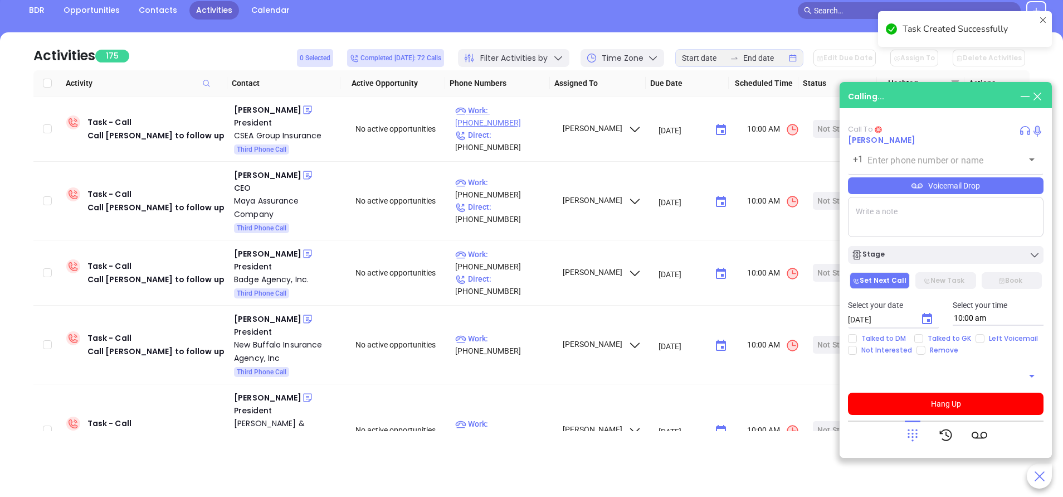
type input "(800) 697-2732"
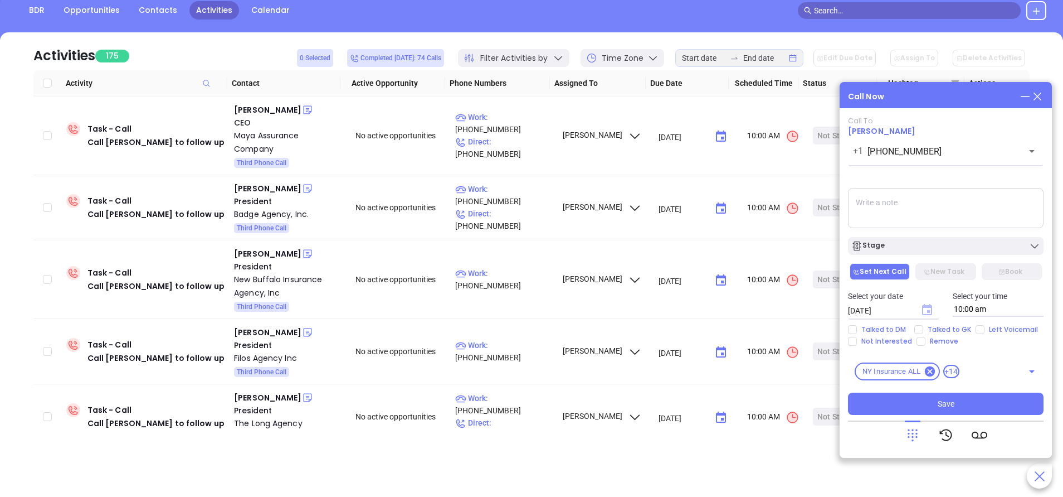
click at [932, 308] on icon "Choose date, selected date is Sep 23, 2025" at bounding box center [927, 309] width 10 height 11
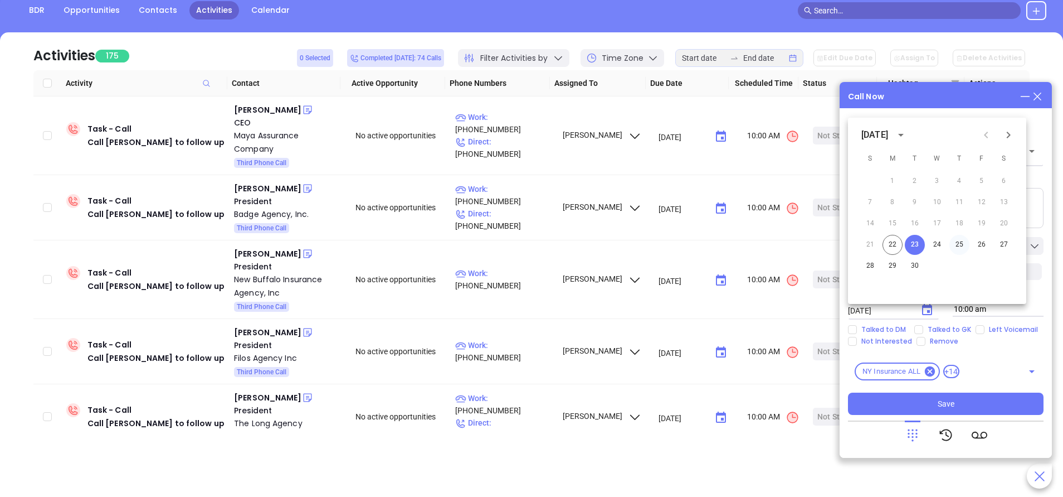
click at [961, 246] on button "25" at bounding box center [960, 245] width 20 height 20
type input "09/25/2025"
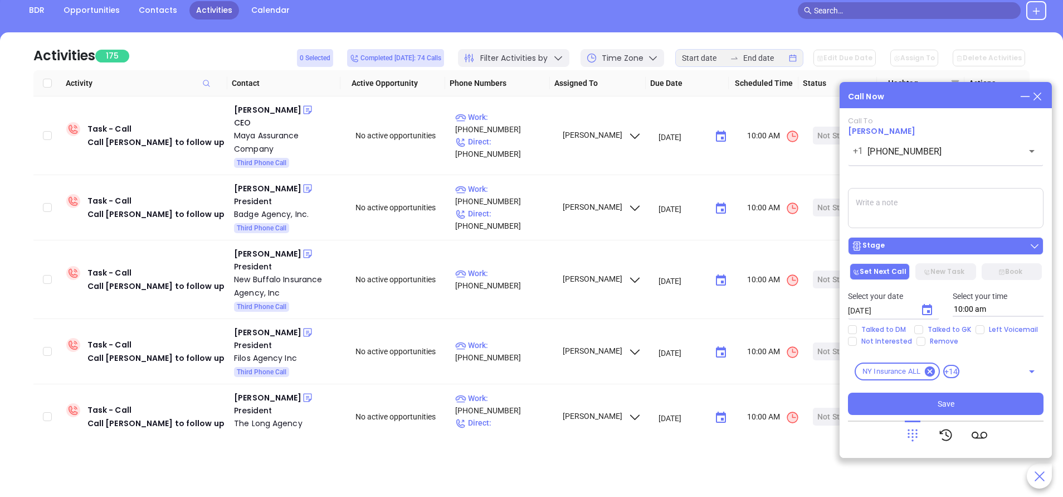
click at [950, 246] on div "Stage" at bounding box center [946, 245] width 189 height 11
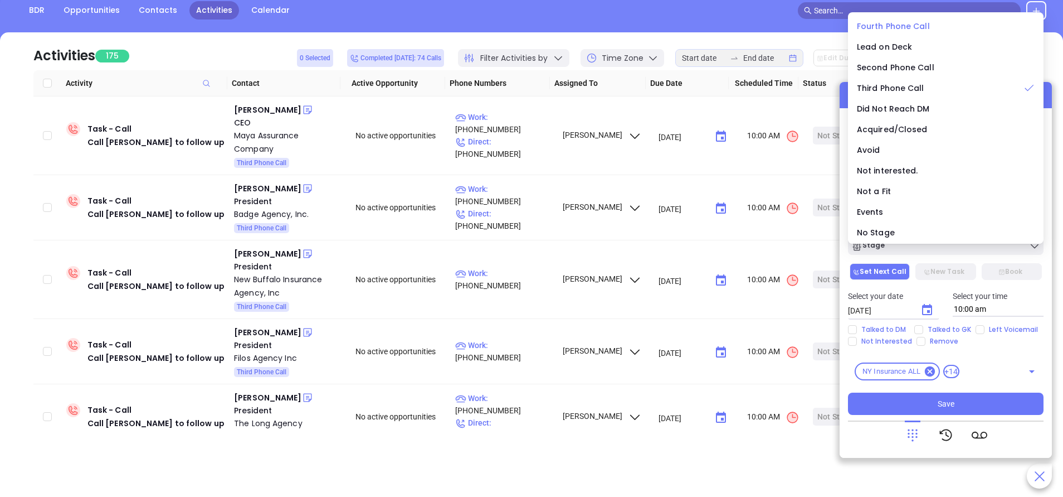
click at [892, 20] on div "Fourth Phone Call" at bounding box center [946, 26] width 178 height 12
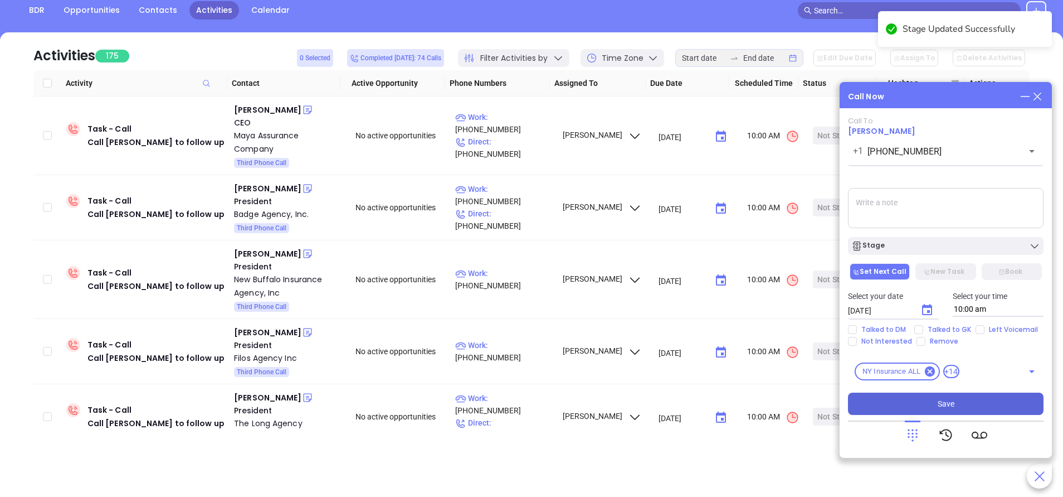
click at [944, 407] on span "Save" at bounding box center [946, 403] width 17 height 12
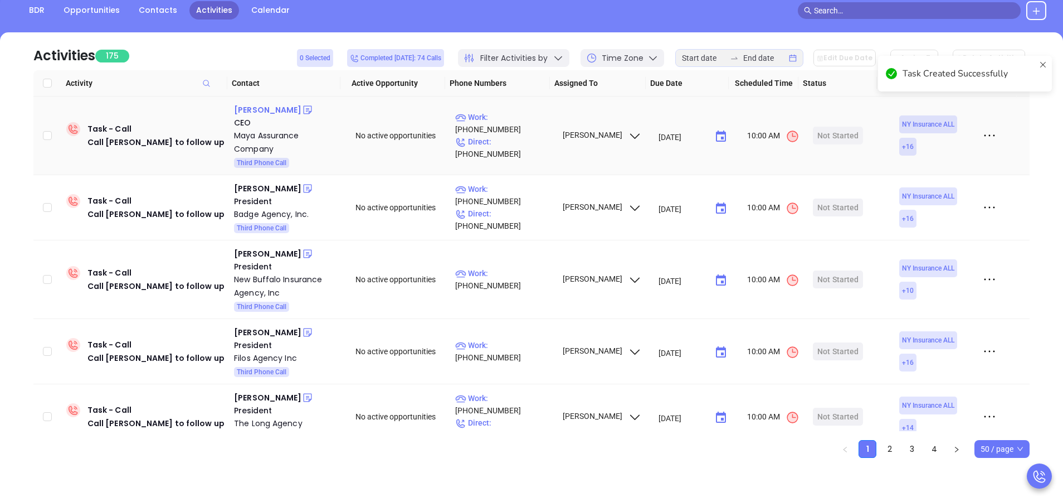
click at [260, 107] on div "Ram Singh" at bounding box center [267, 109] width 67 height 13
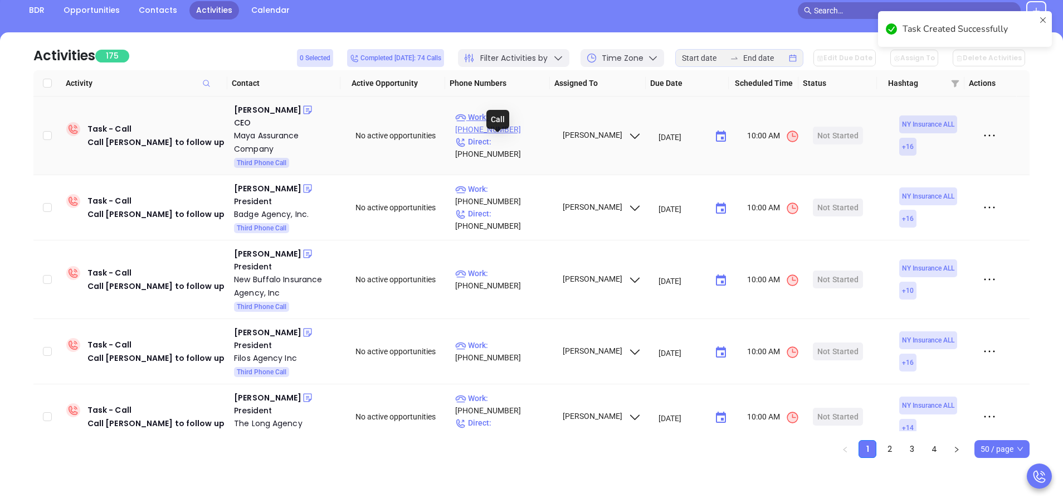
click at [531, 132] on p "Work : (718) 937-2010" at bounding box center [503, 123] width 97 height 25
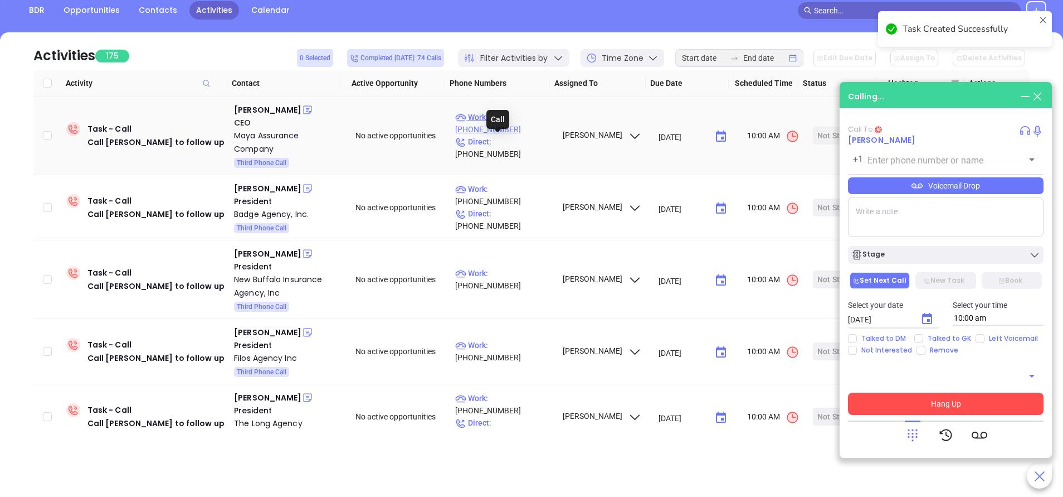
type input "[PHONE_NUMBER]"
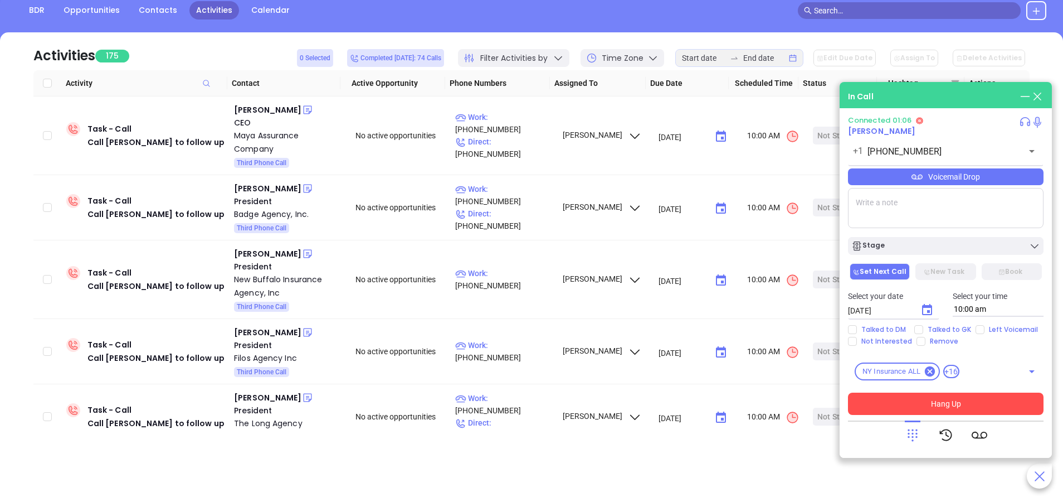
click at [951, 404] on button "Hang Up" at bounding box center [946, 403] width 196 height 22
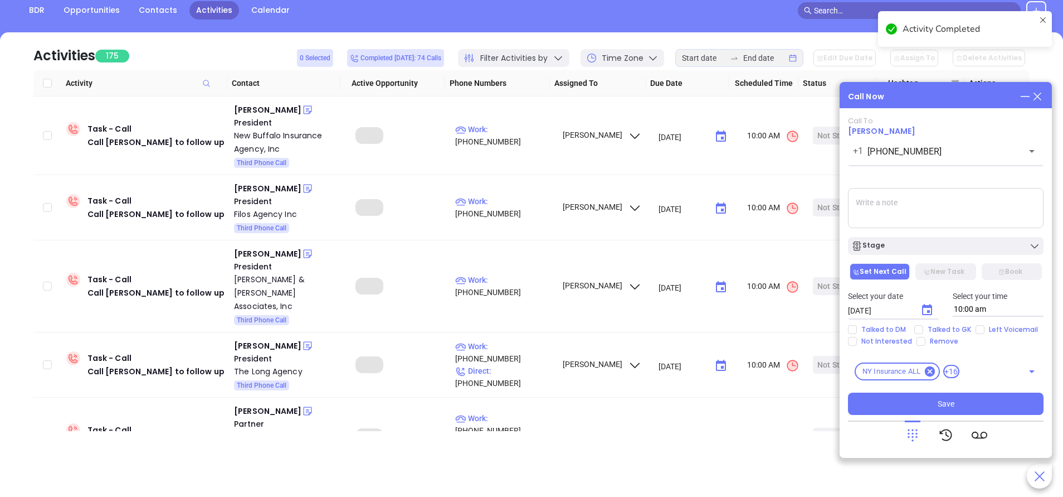
click at [978, 331] on input "Left Voicemail" at bounding box center [980, 329] width 9 height 9
checkbox input "true"
click at [934, 311] on button "Choose date, selected date is Sep 23, 2025" at bounding box center [927, 310] width 22 height 22
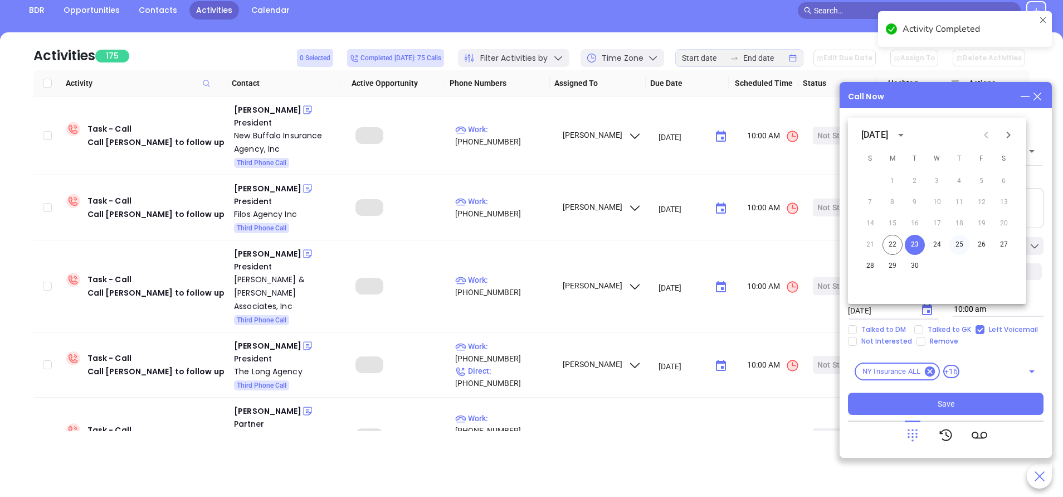
click at [956, 247] on button "25" at bounding box center [960, 245] width 20 height 20
type input "09/25/2025"
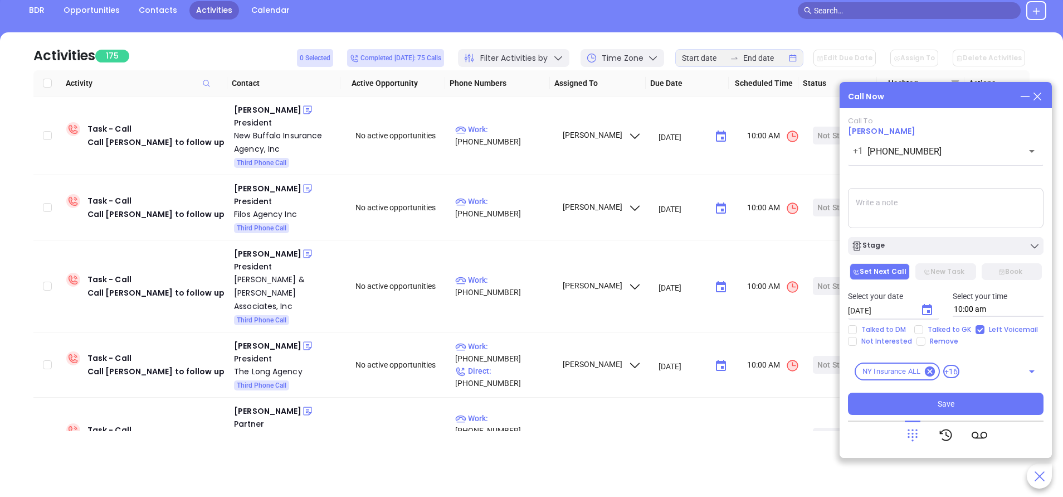
click at [958, 247] on div "Stage" at bounding box center [946, 245] width 189 height 11
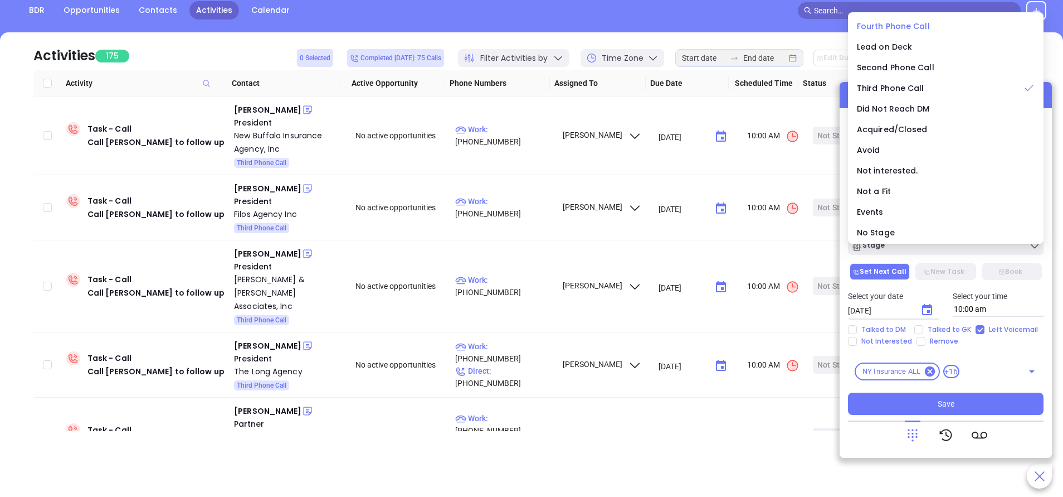
click at [903, 22] on span "Fourth Phone Call" at bounding box center [893, 26] width 73 height 11
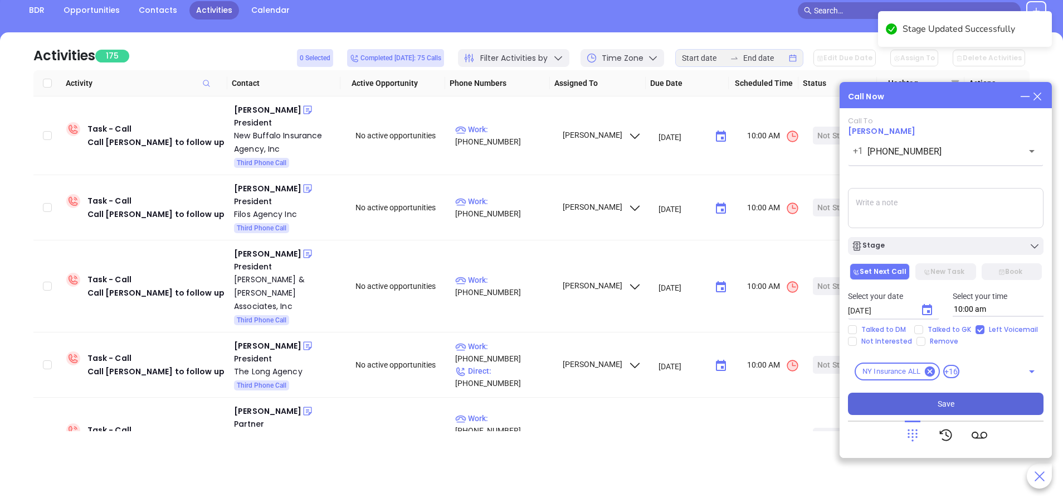
click at [963, 405] on button "Save" at bounding box center [946, 403] width 196 height 22
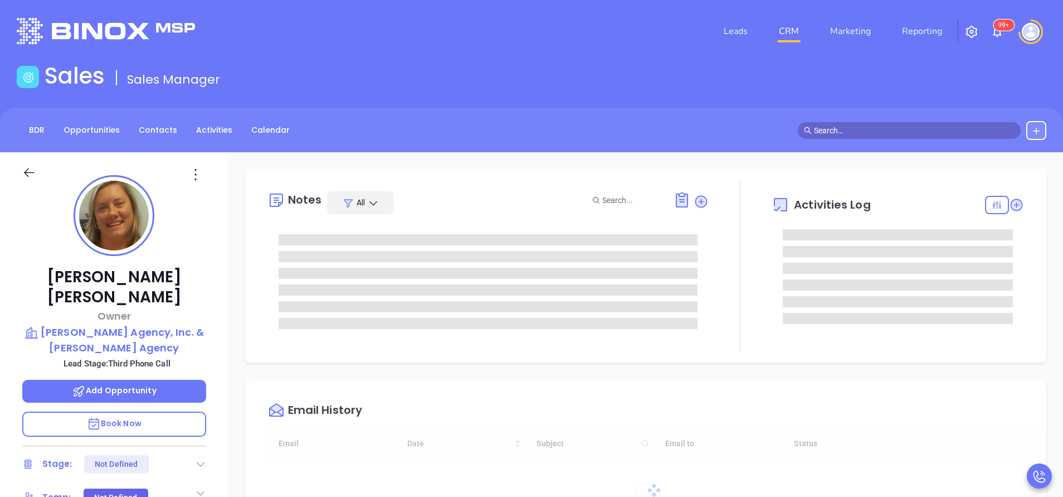
type input "[DATE]"
type input "[PERSON_NAME]"
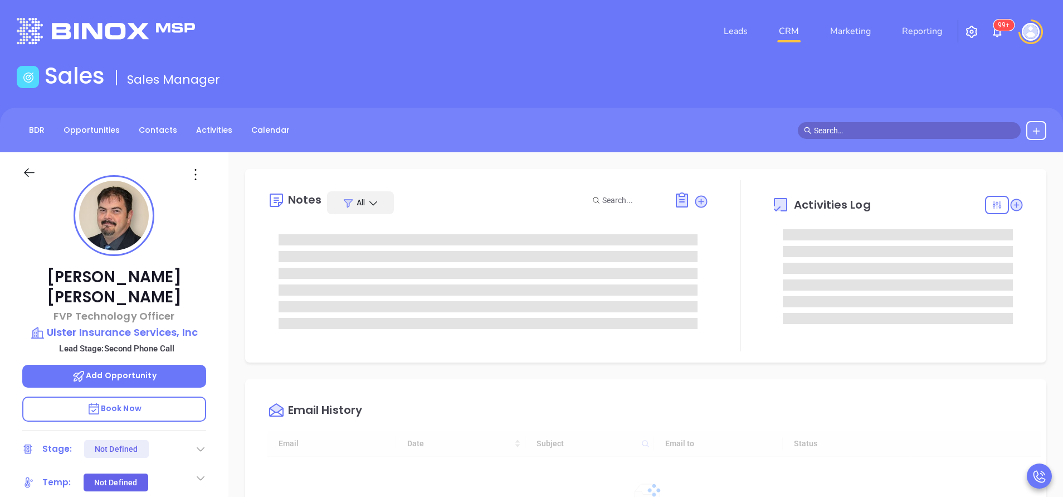
scroll to position [324, 0]
type input "[PERSON_NAME]"
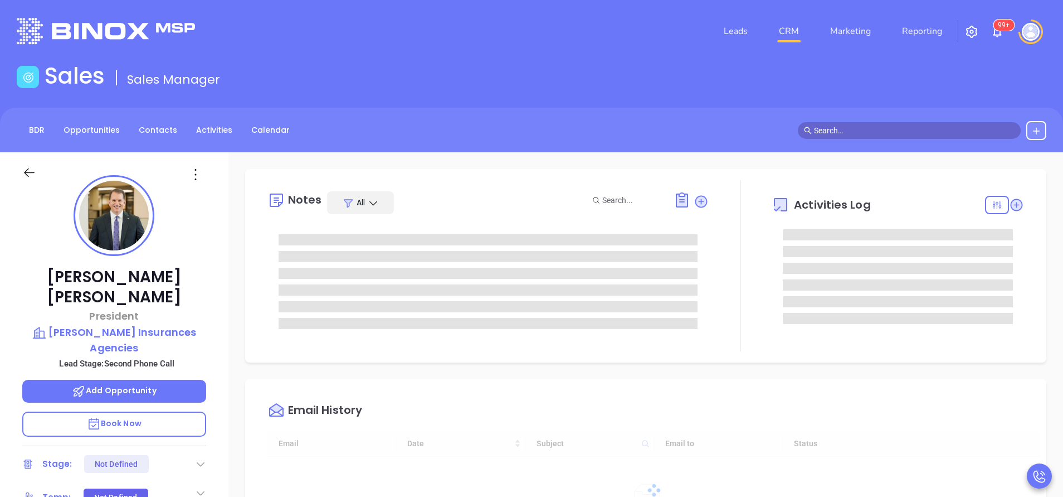
scroll to position [324, 0]
type input "[PERSON_NAME]"
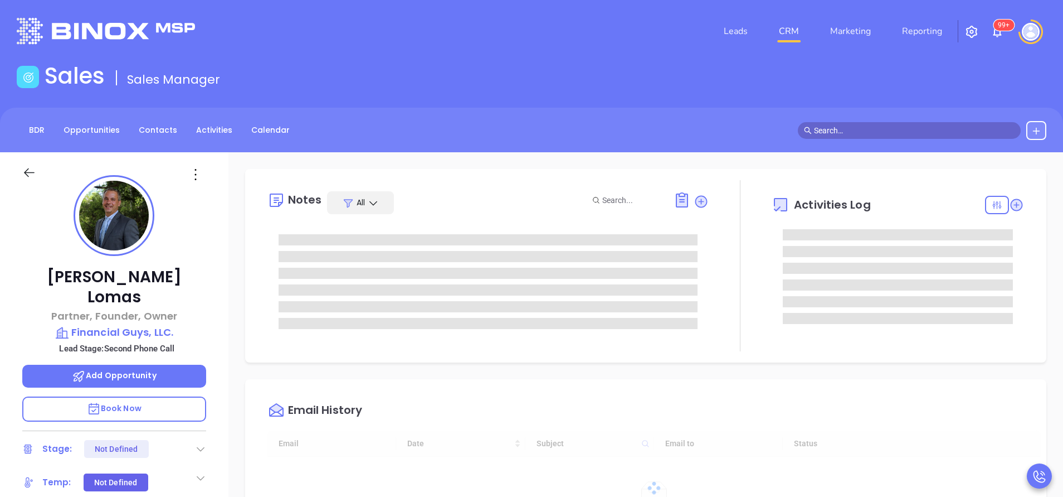
type input "[DATE]"
type input "[PERSON_NAME]"
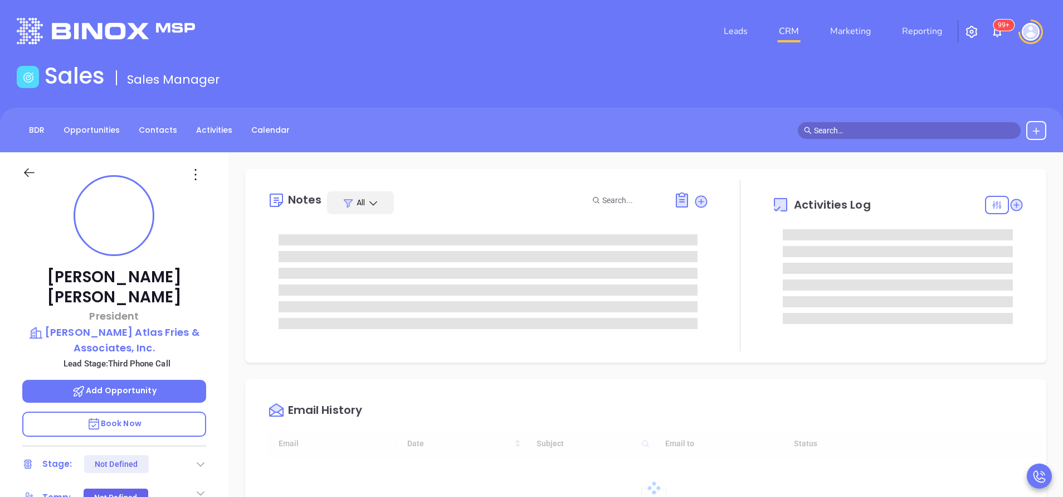
type input "[DATE]"
type input "[PERSON_NAME]"
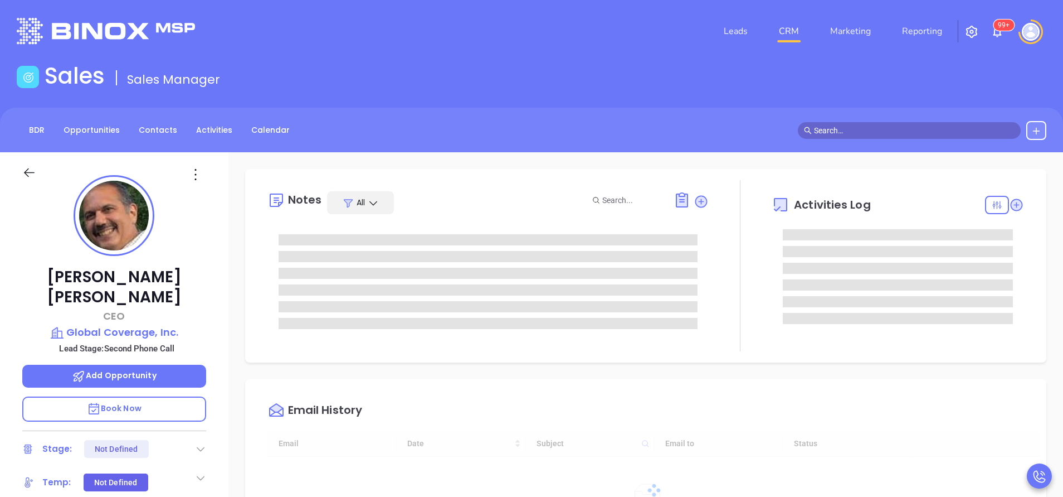
type input "[DATE]"
type input "[PERSON_NAME]"
type input "[DATE]"
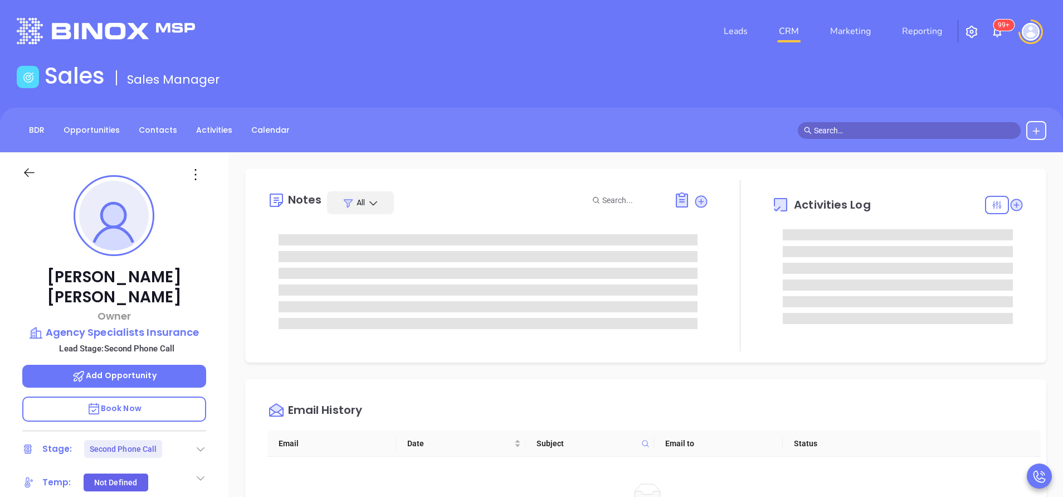
type input "[PERSON_NAME]"
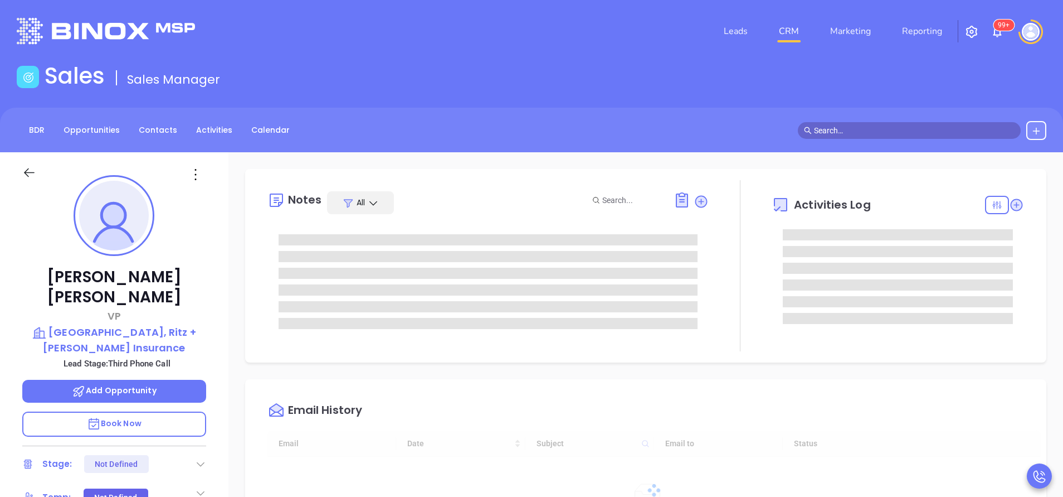
type input "[DATE]"
type input "[PERSON_NAME]"
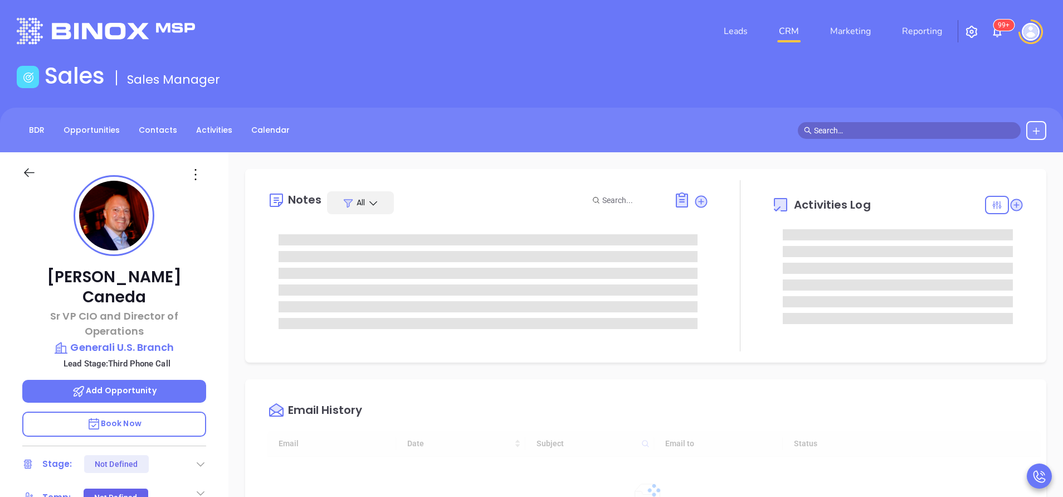
type input "[DATE]"
type input "[PERSON_NAME]"
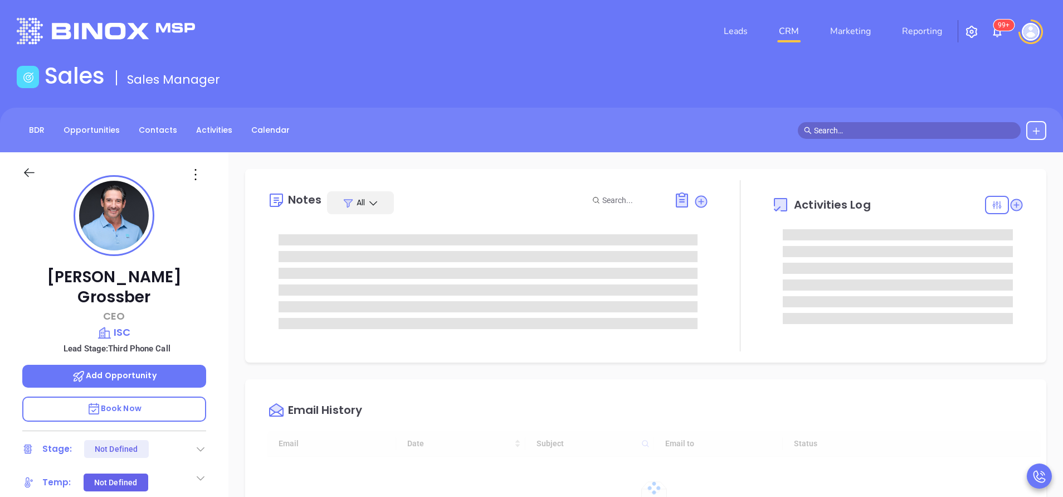
type input "[DATE]"
type input "[PERSON_NAME]"
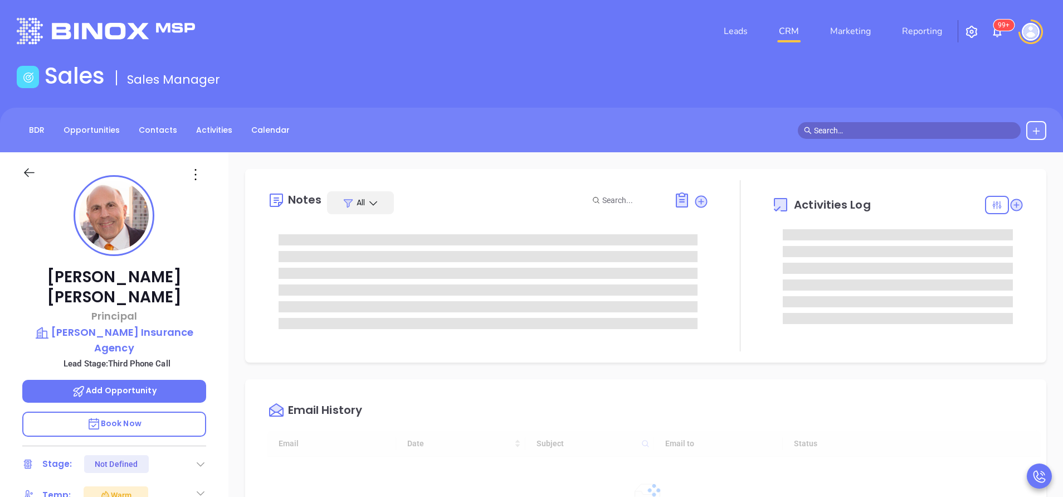
type input "[DATE]"
type input "[PERSON_NAME]"
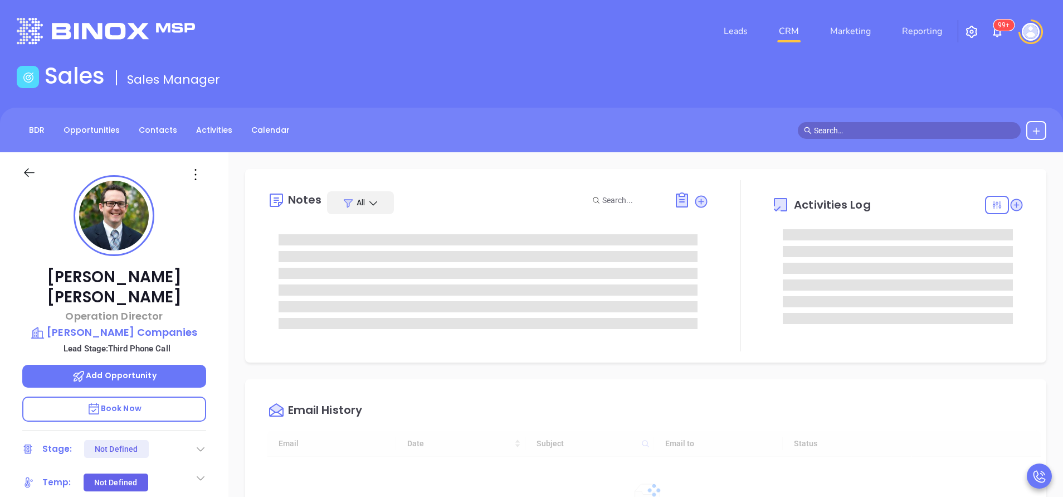
type input "[DATE]"
type input "[PERSON_NAME]"
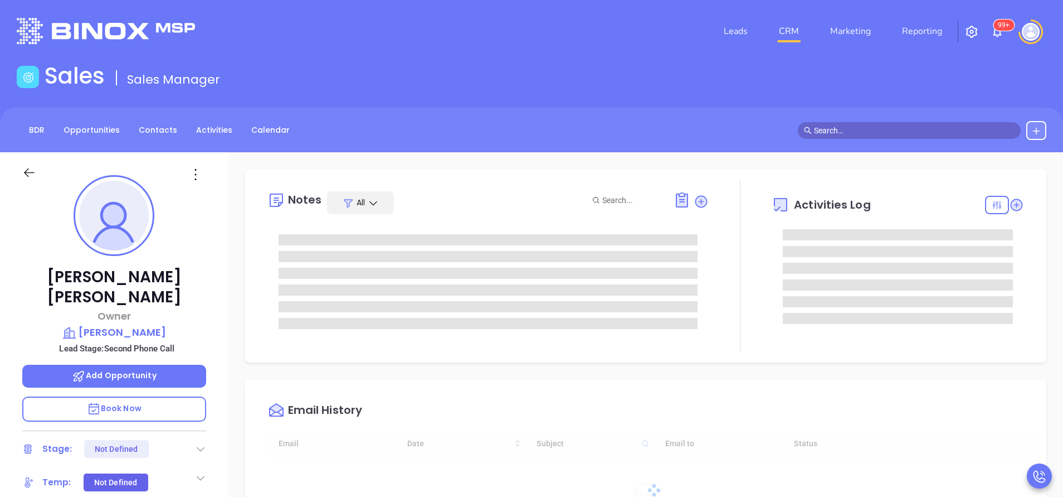
type input "[DATE]"
type input "[PERSON_NAME]"
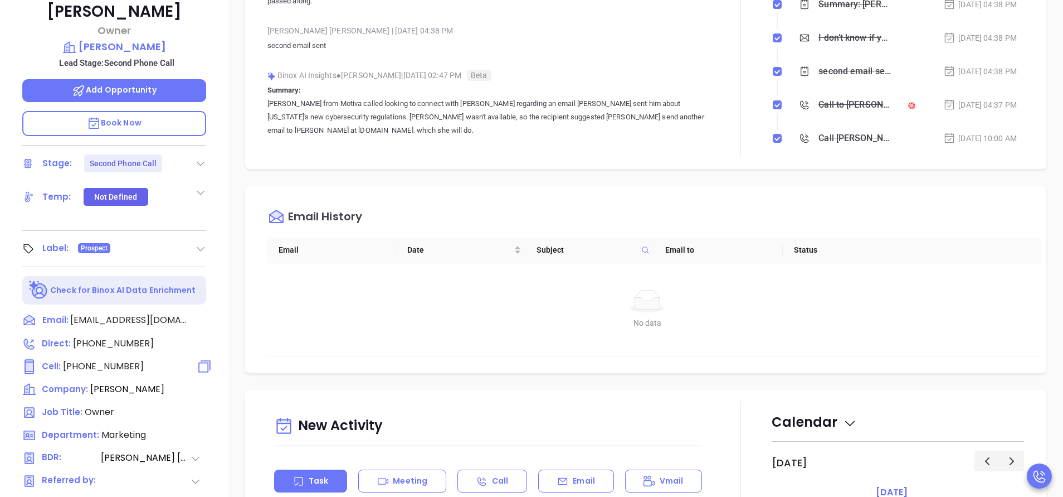
scroll to position [334, 0]
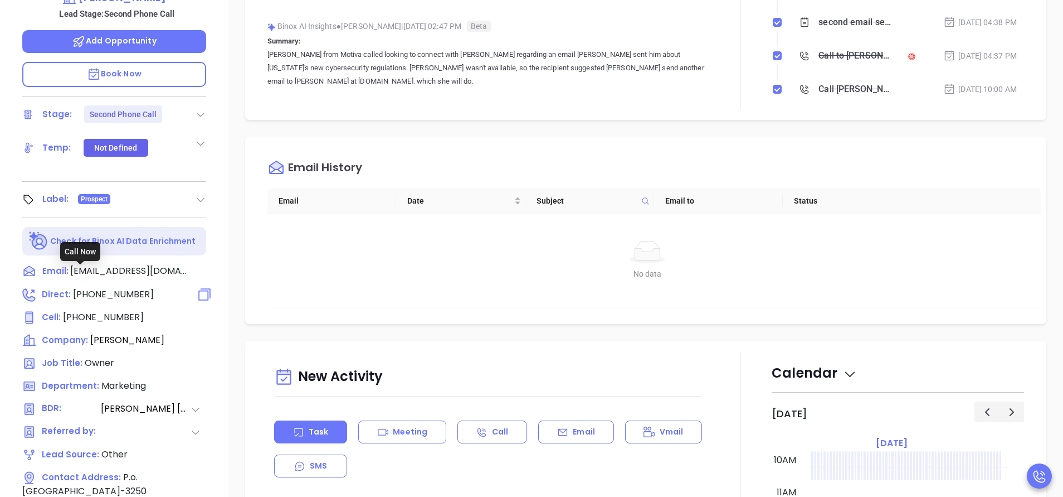
click at [125, 288] on span "(718) 657-3636" at bounding box center [113, 294] width 81 height 13
type input "(718) 657-3636"
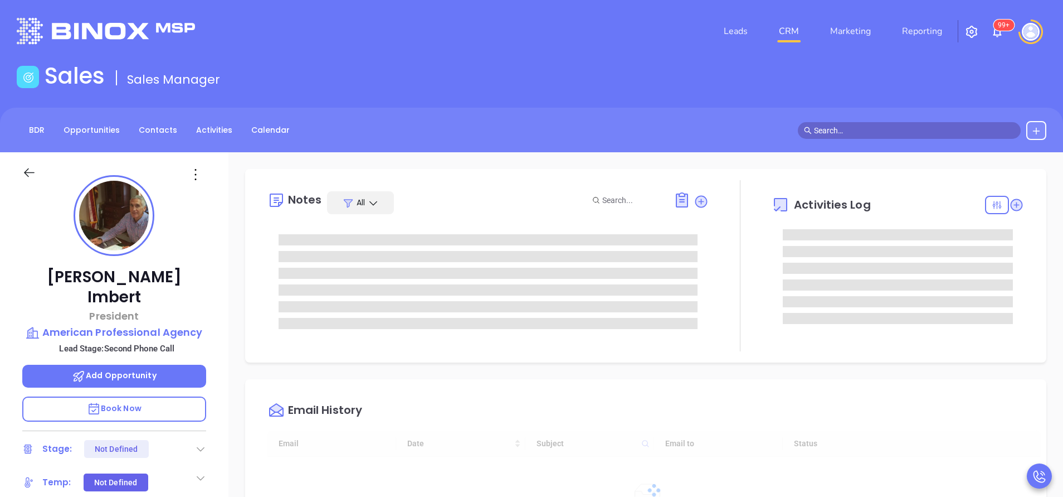
type input "[DATE]"
type input "[PERSON_NAME]"
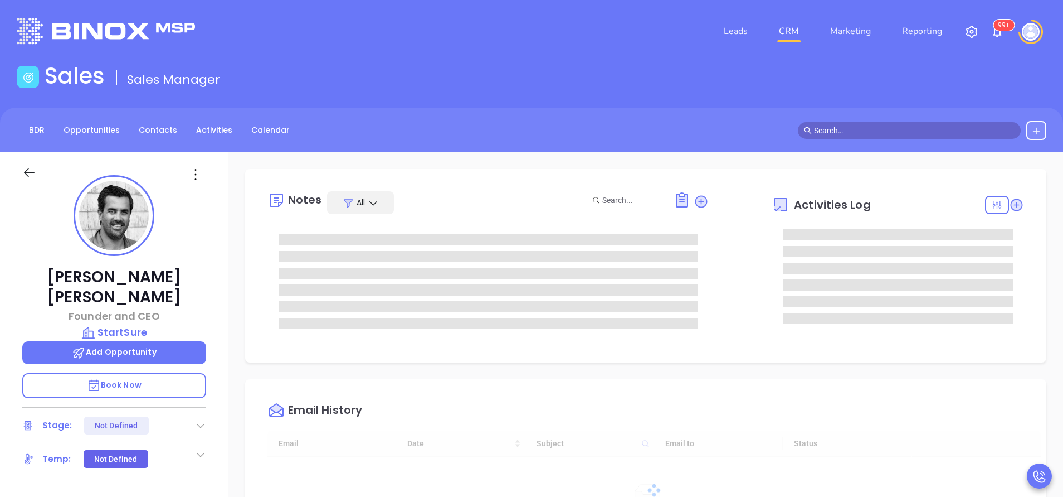
type input "[DATE]"
type input "[PERSON_NAME]"
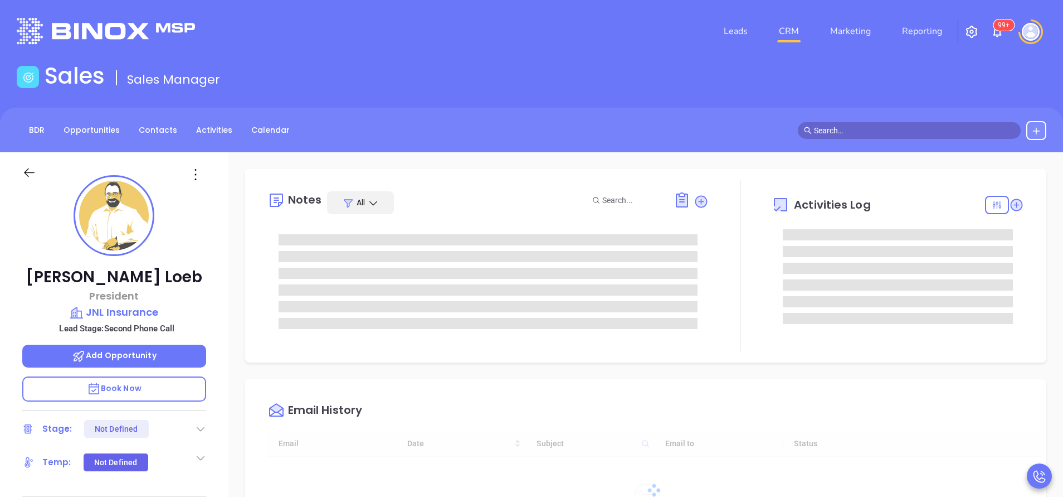
type input "[DATE]"
type input "[PERSON_NAME]"
type input "[DATE]"
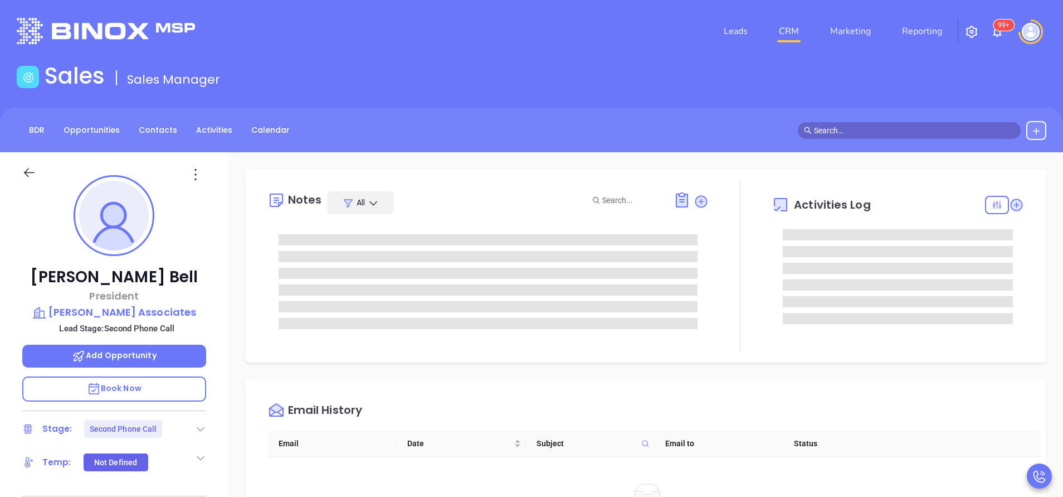
type input "[PERSON_NAME]"
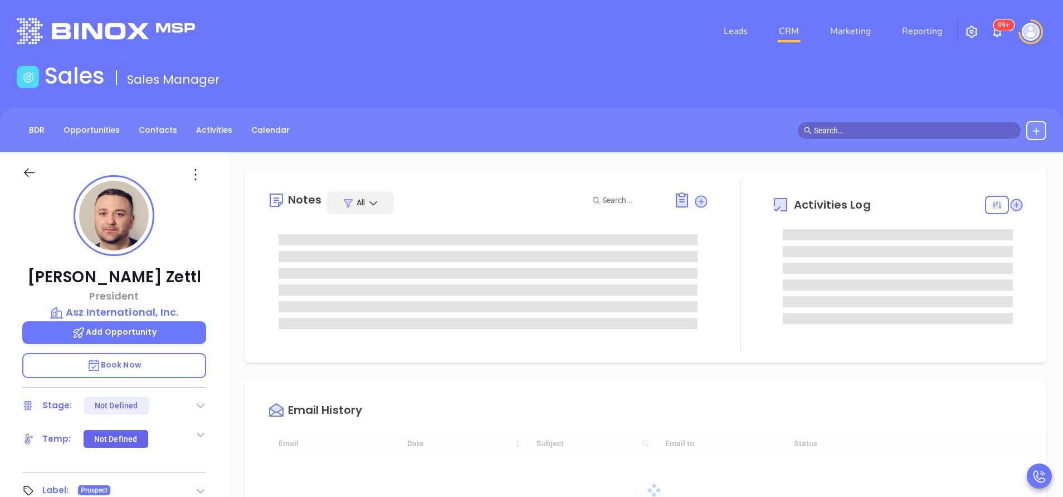
type input "[DATE]"
type input "[PERSON_NAME]"
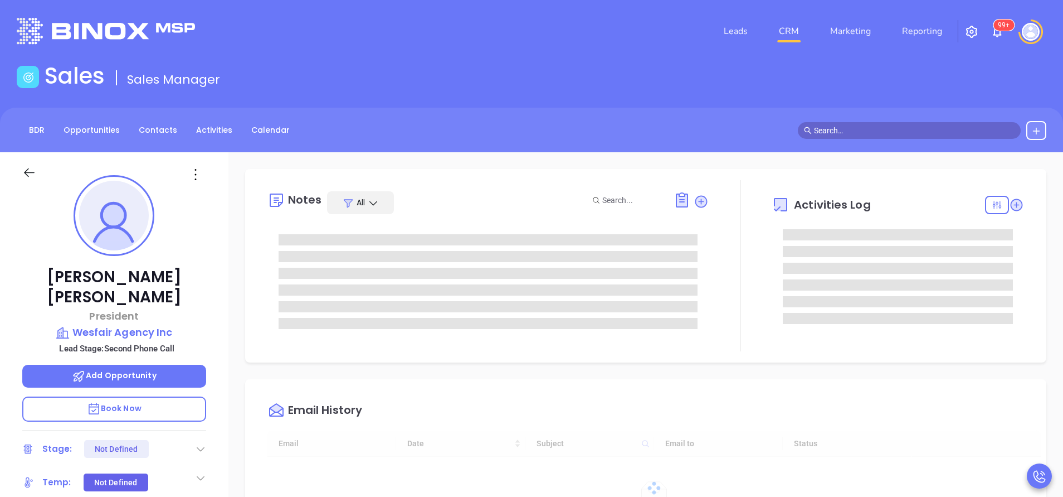
type input "[DATE]"
type input "[PERSON_NAME]"
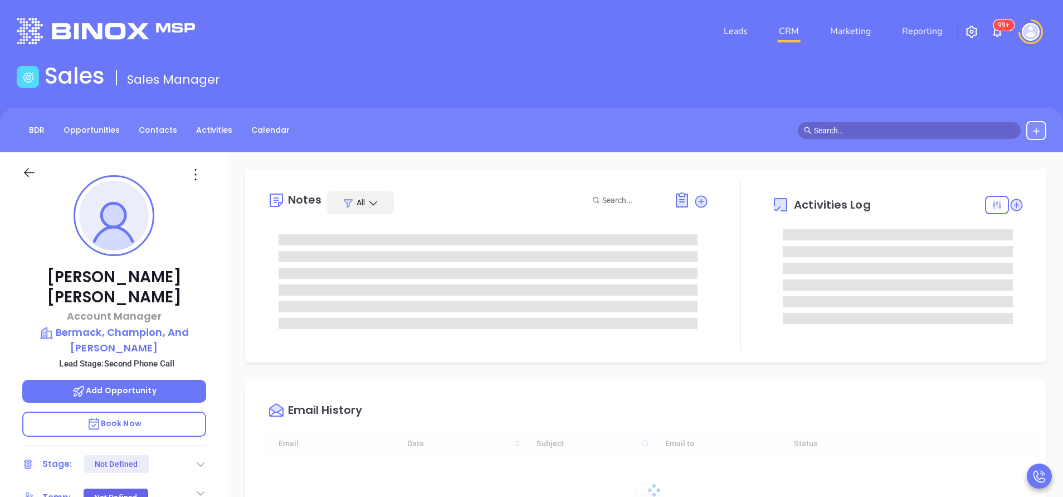
type input "[DATE]"
type input "[PERSON_NAME]"
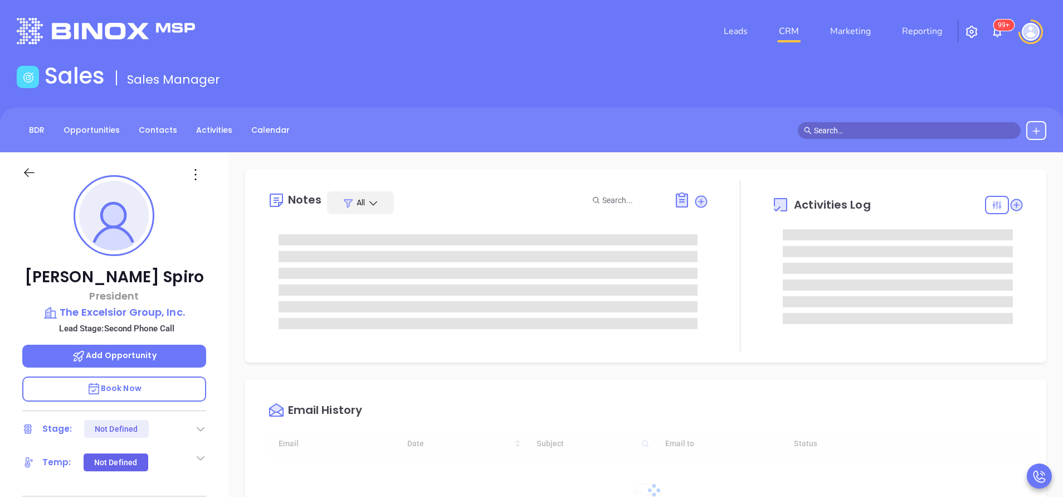
type input "[DATE]"
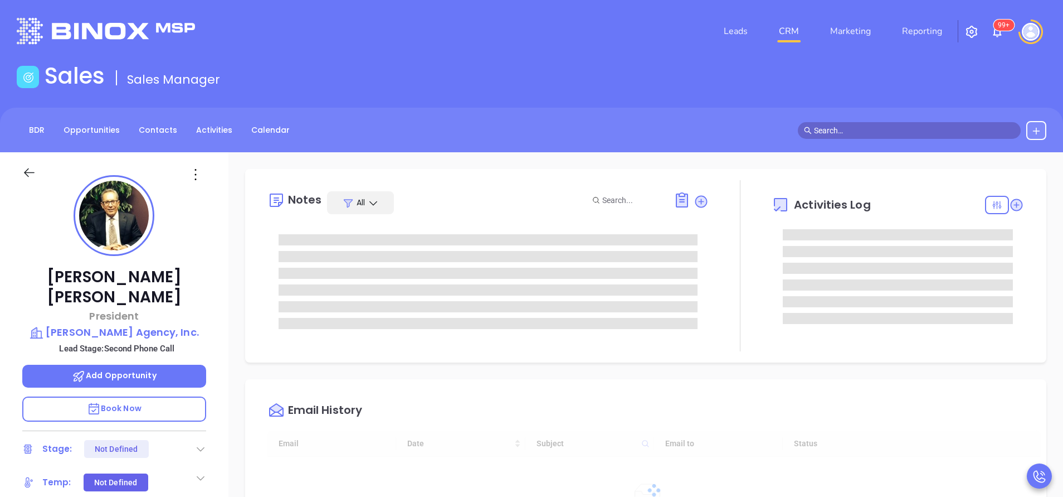
type input "[DATE]"
type input "[PERSON_NAME]"
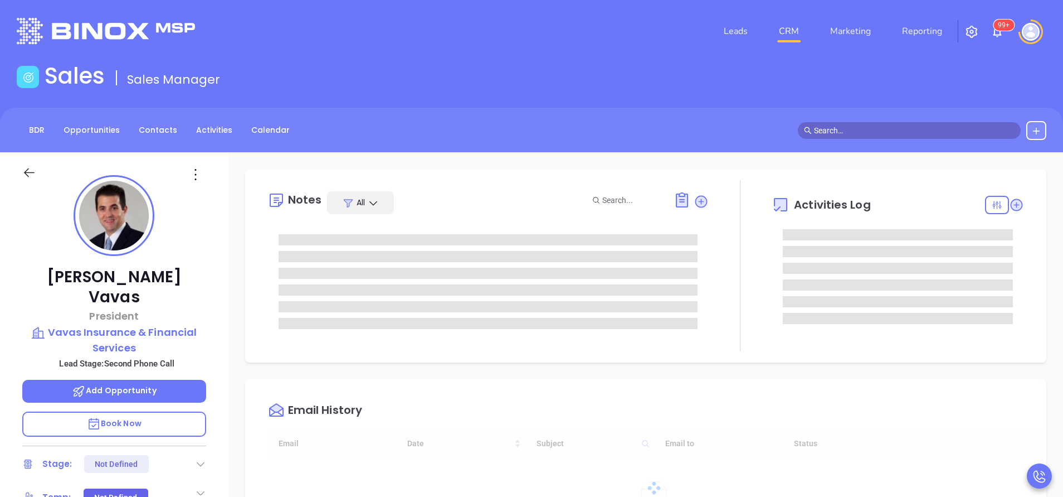
type input "[DATE]"
type input "[PERSON_NAME]"
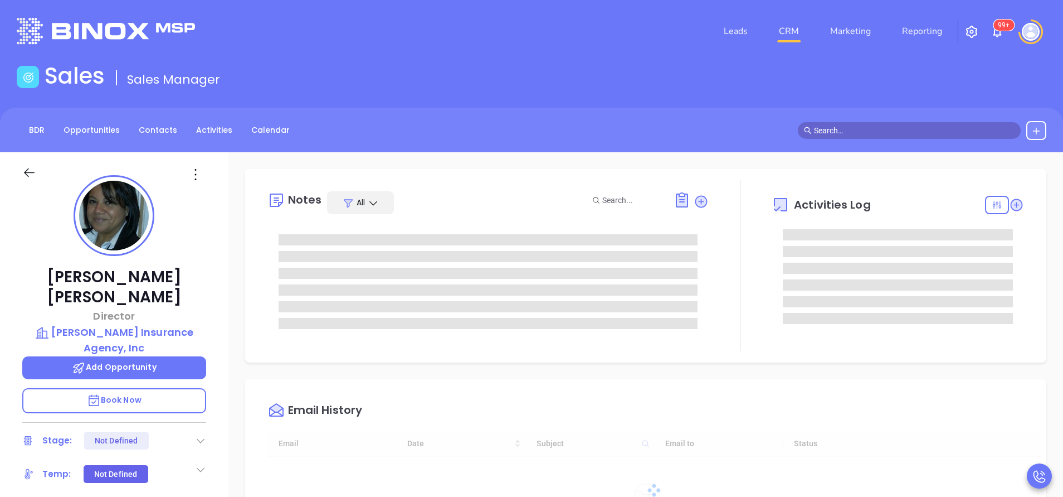
scroll to position [324, 0]
type input "[PERSON_NAME]"
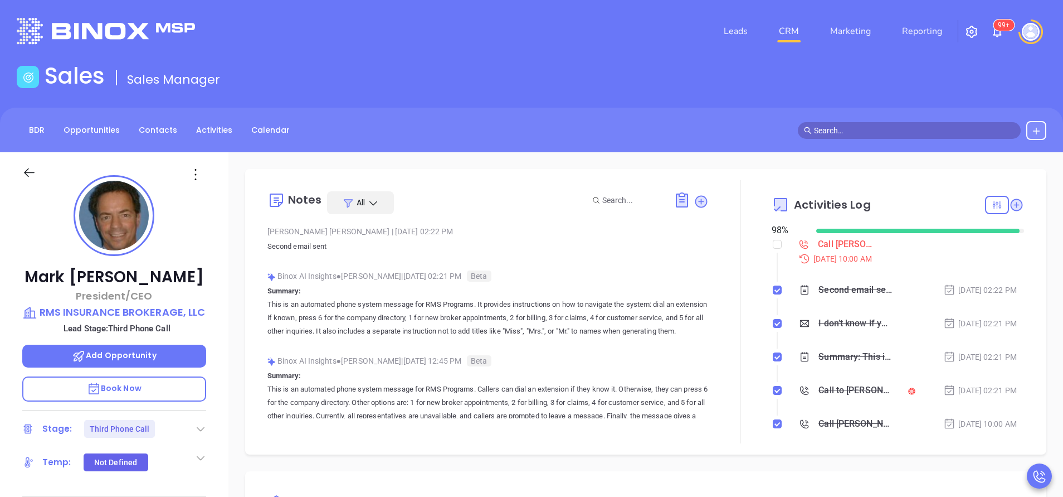
scroll to position [324, 0]
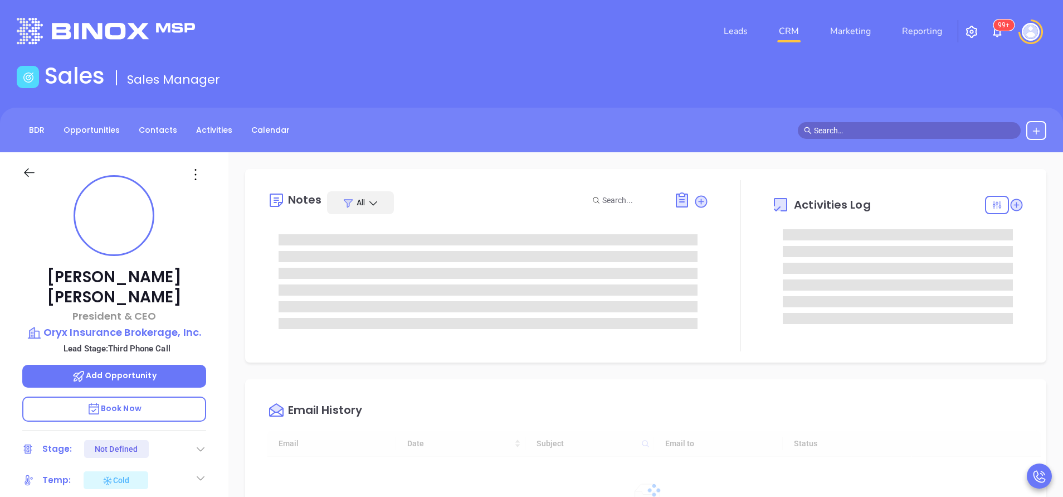
type input "[DATE]"
type input "[PERSON_NAME]"
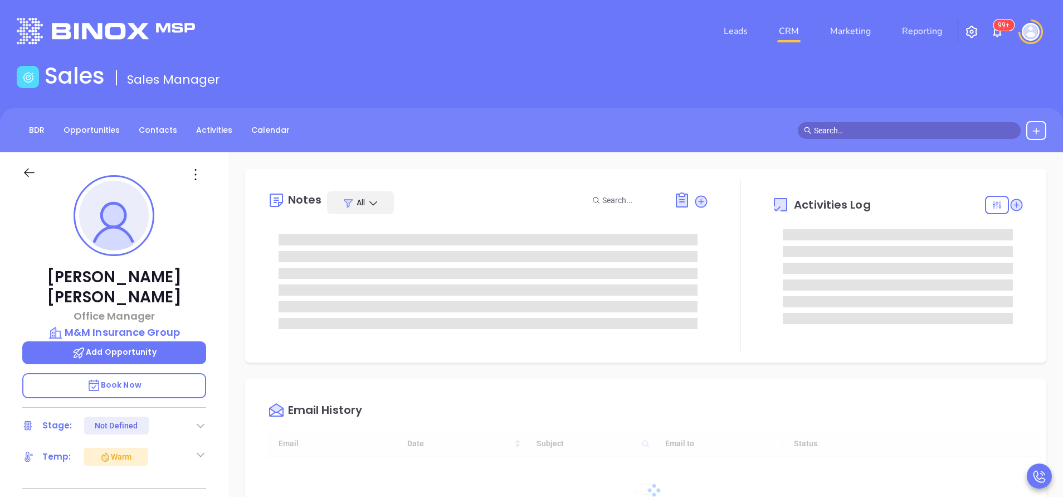
type input "[DATE]"
type input "[PERSON_NAME]"
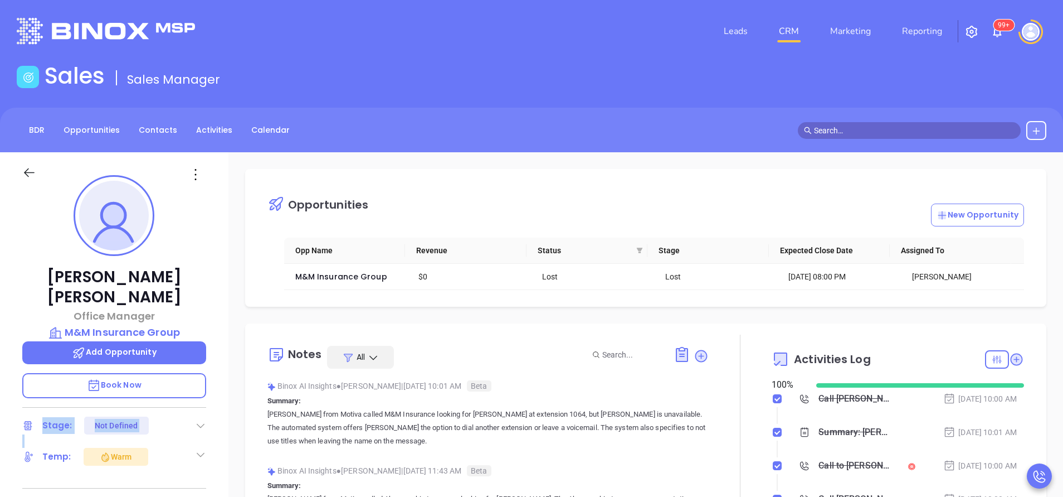
drag, startPoint x: 196, startPoint y: 422, endPoint x: 198, endPoint y: 436, distance: 14.2
click at [198, 436] on div "Elizabeth Moser Office Manager M&M Insurance Group Add Opportunity Book Now Sta…" at bounding box center [114, 462] width 229 height 621
click at [198, 449] on icon at bounding box center [200, 454] width 11 height 11
click at [148, 481] on div "Not Defined" at bounding box center [144, 490] width 43 height 18
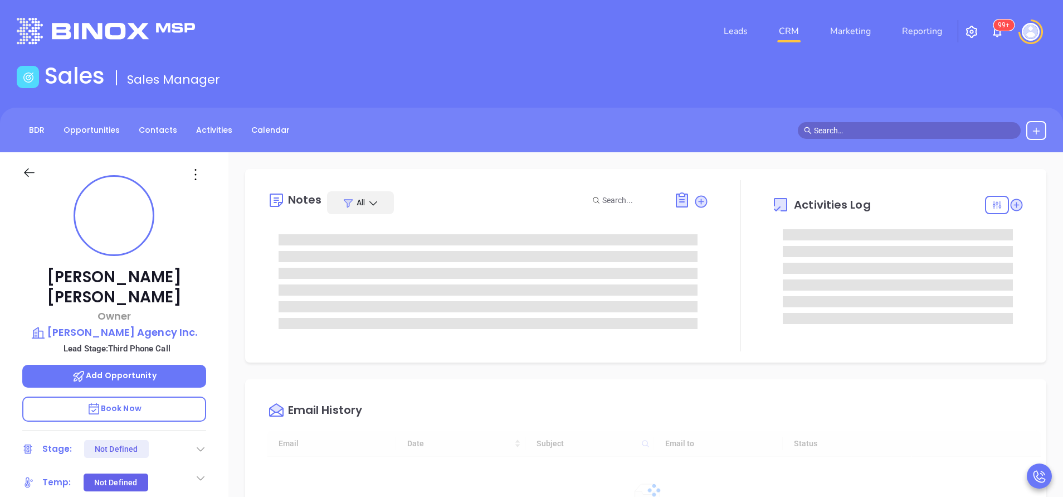
type input "[DATE]"
type input "[PERSON_NAME]"
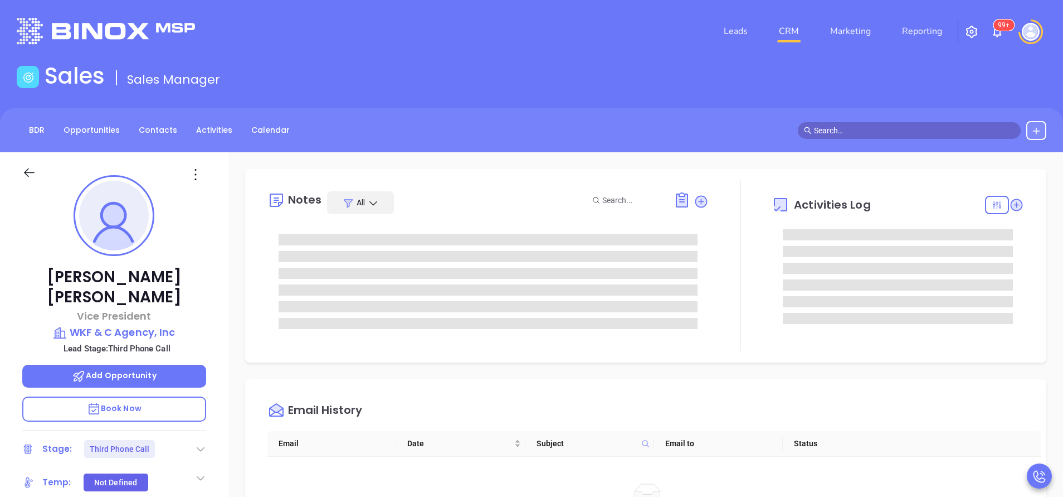
type input "[PERSON_NAME]"
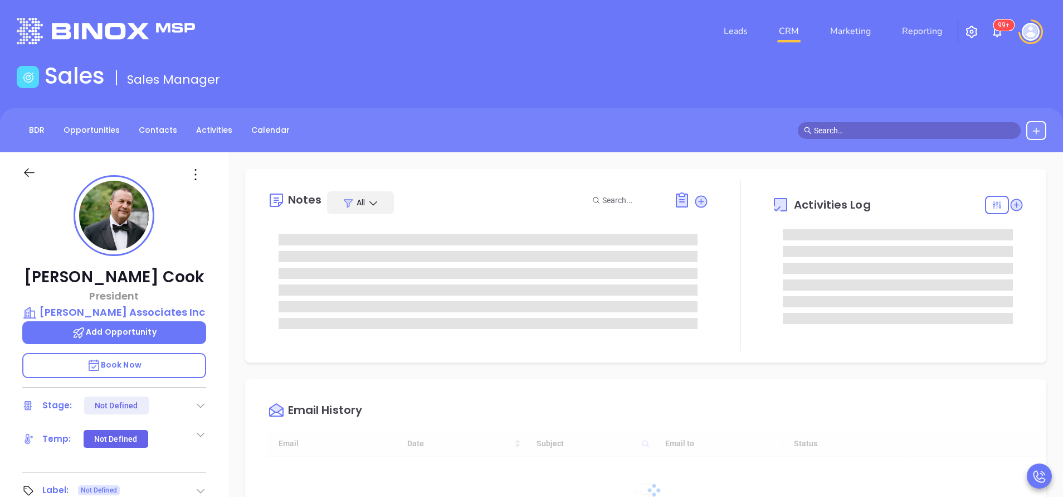
type input "[DATE]"
type input "[PERSON_NAME]"
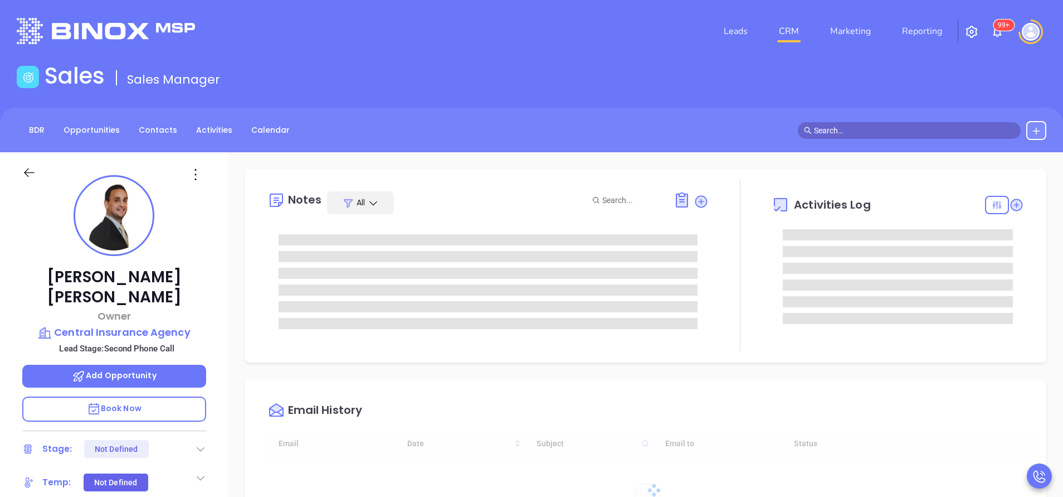
type input "[DATE]"
type input "[PERSON_NAME]"
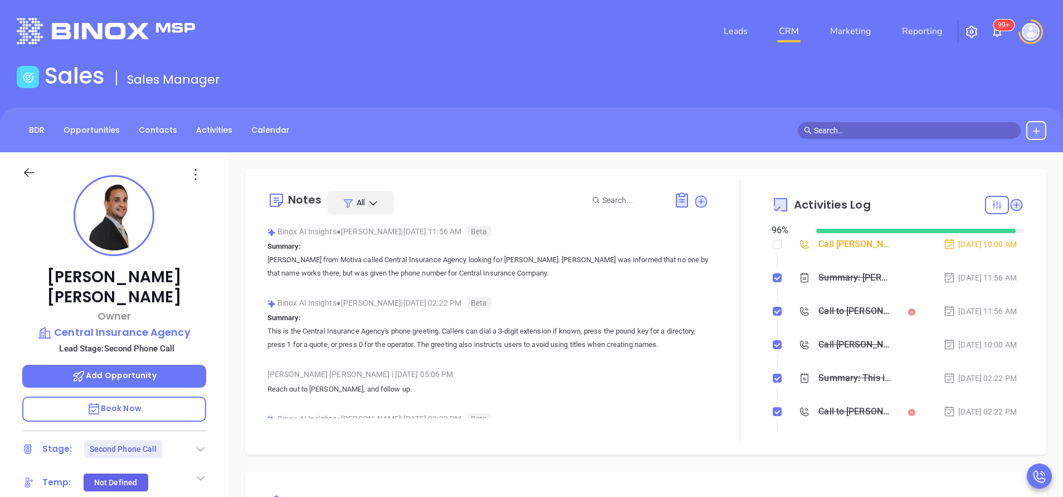
click at [761, 244] on div at bounding box center [740, 311] width 63 height 263
click at [773, 244] on input "checkbox" at bounding box center [777, 244] width 9 height 9
checkbox input "true"
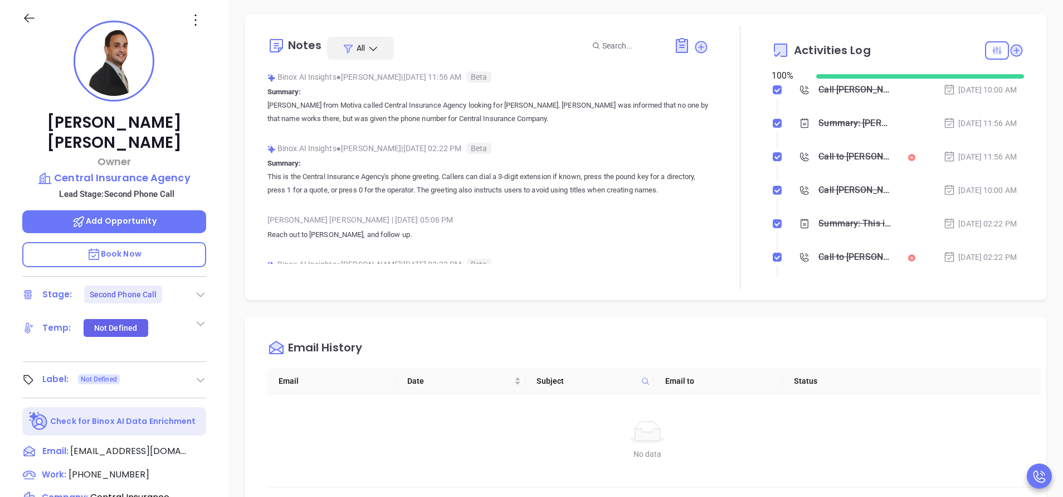
scroll to position [251, 0]
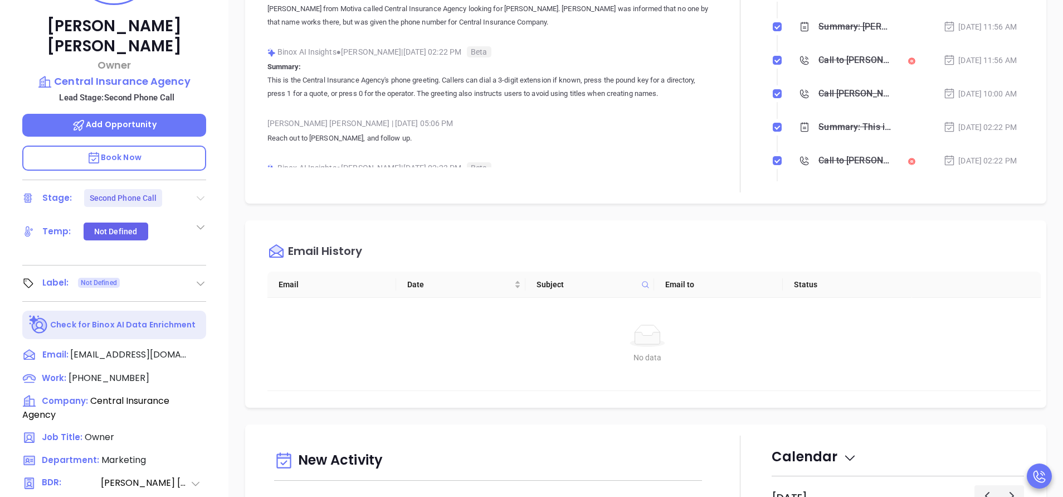
click at [203, 196] on icon at bounding box center [201, 198] width 8 height 4
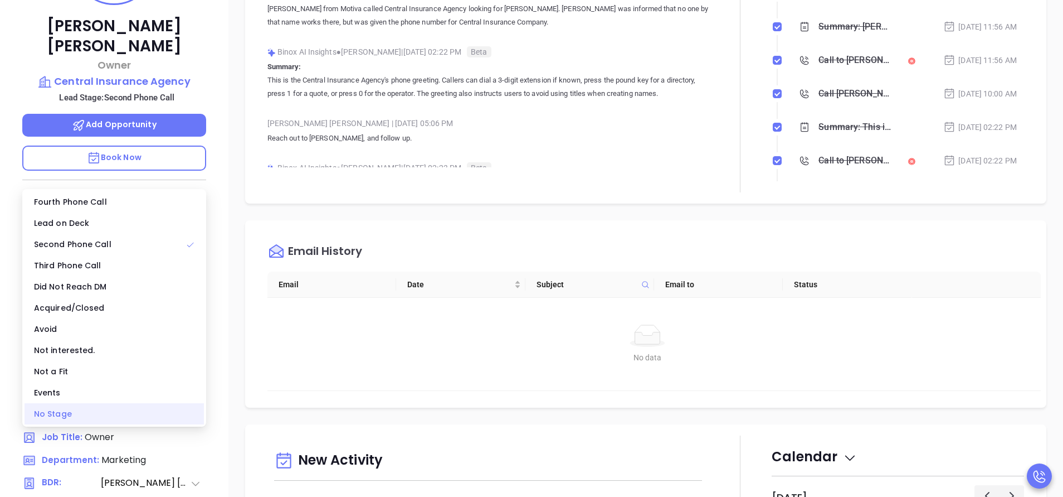
click at [128, 416] on div "No Stage" at bounding box center [114, 413] width 179 height 21
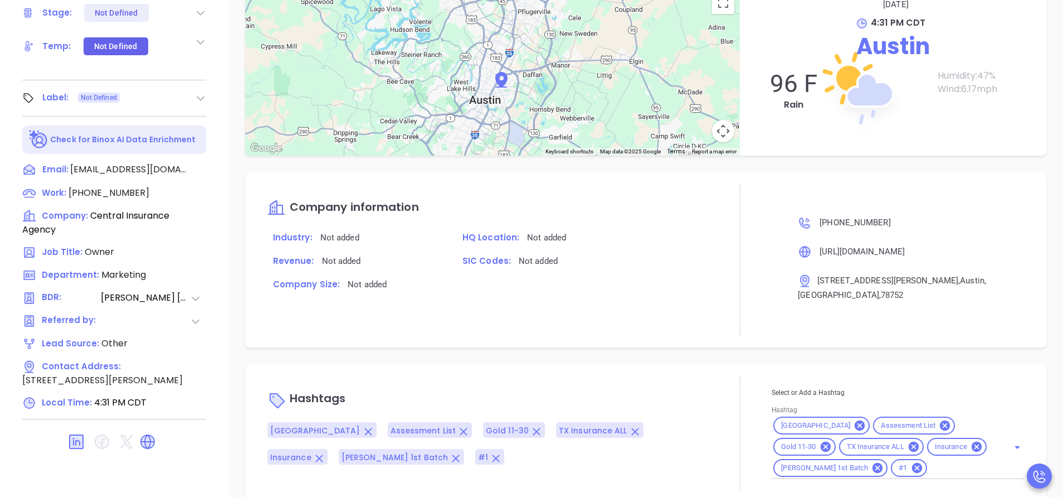
scroll to position [919, 0]
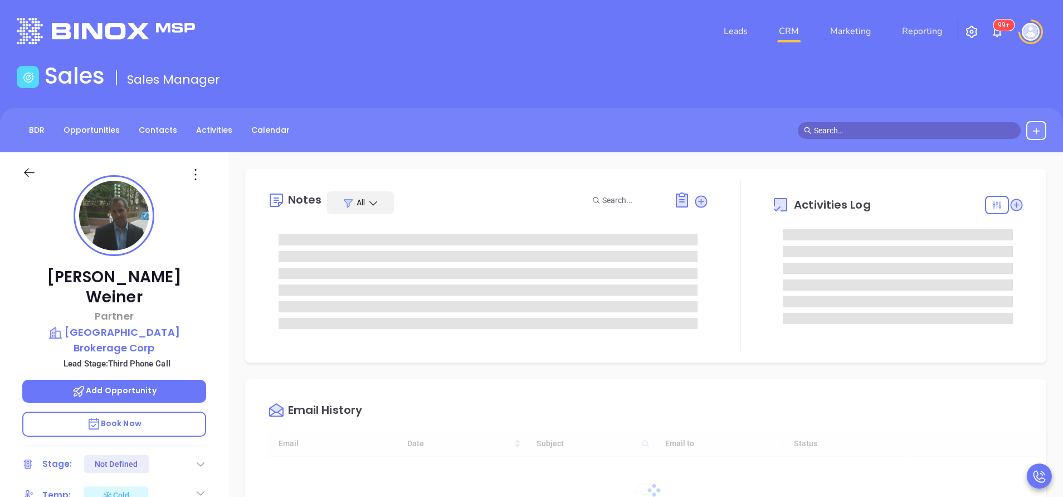
type input "[DATE]"
type input "[PERSON_NAME]"
type input "[DATE]"
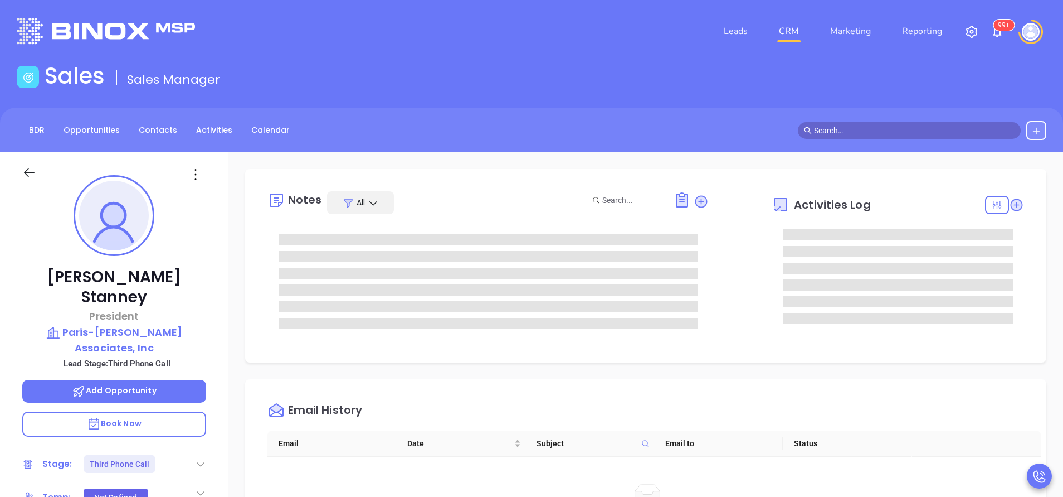
type input "[PERSON_NAME]"
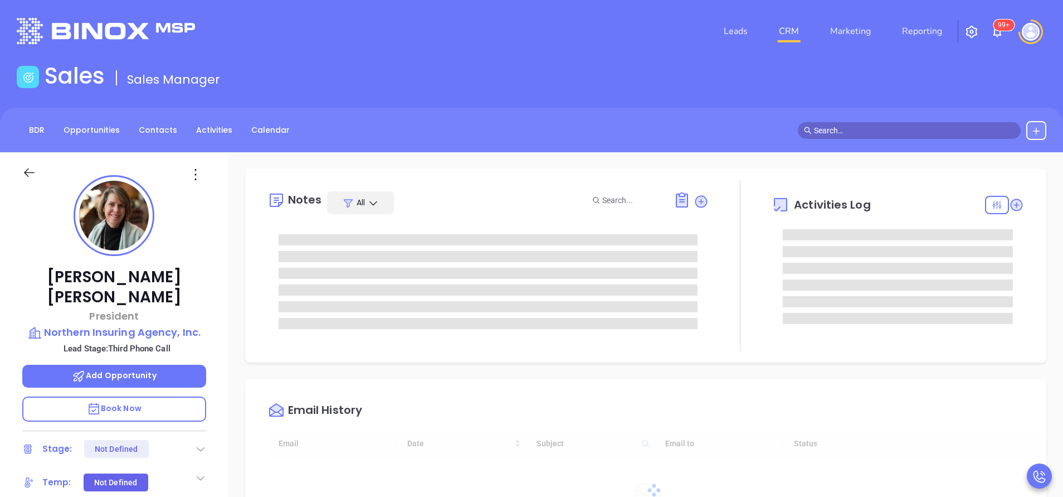
type input "[DATE]"
type input "[PERSON_NAME]"
type input "[DATE]"
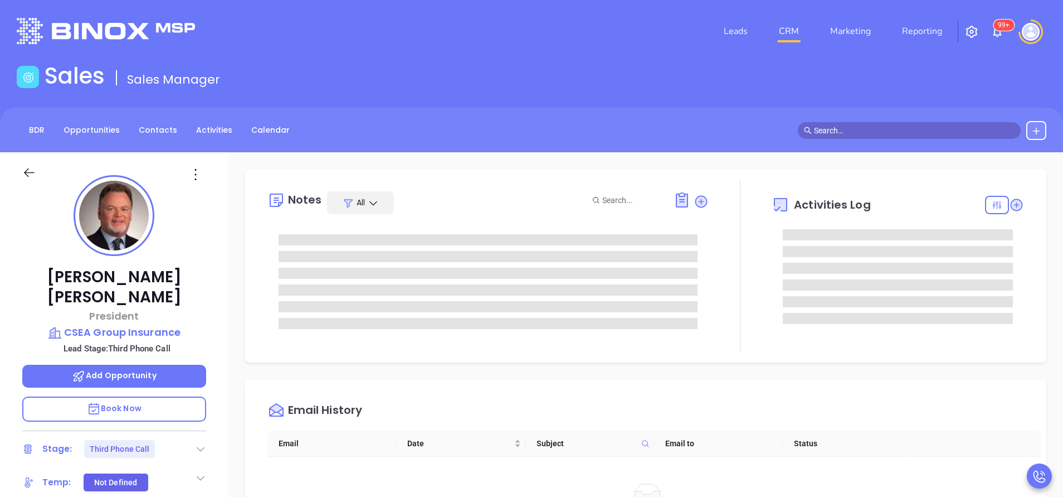
type input "[PERSON_NAME]"
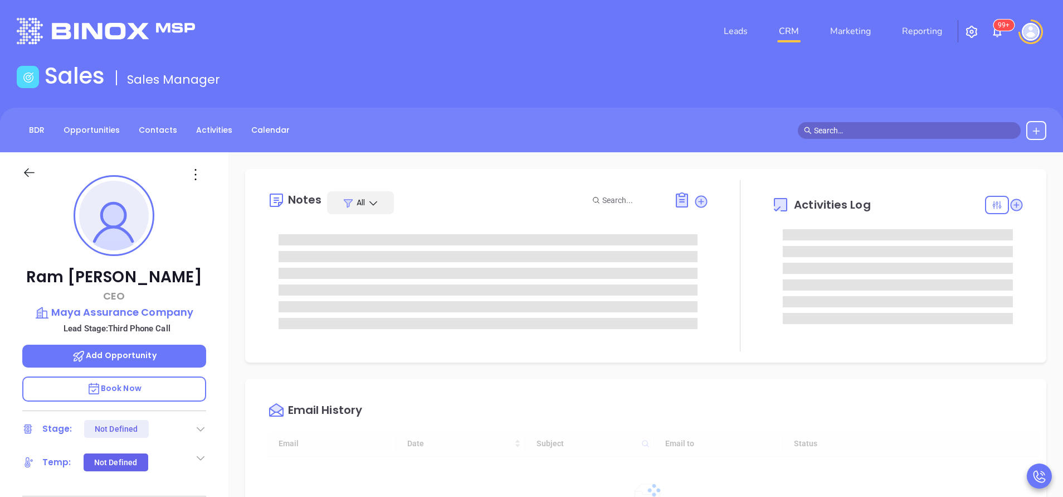
type input "[DATE]"
type input "[PERSON_NAME]"
